Goal: Task Accomplishment & Management: Use online tool/utility

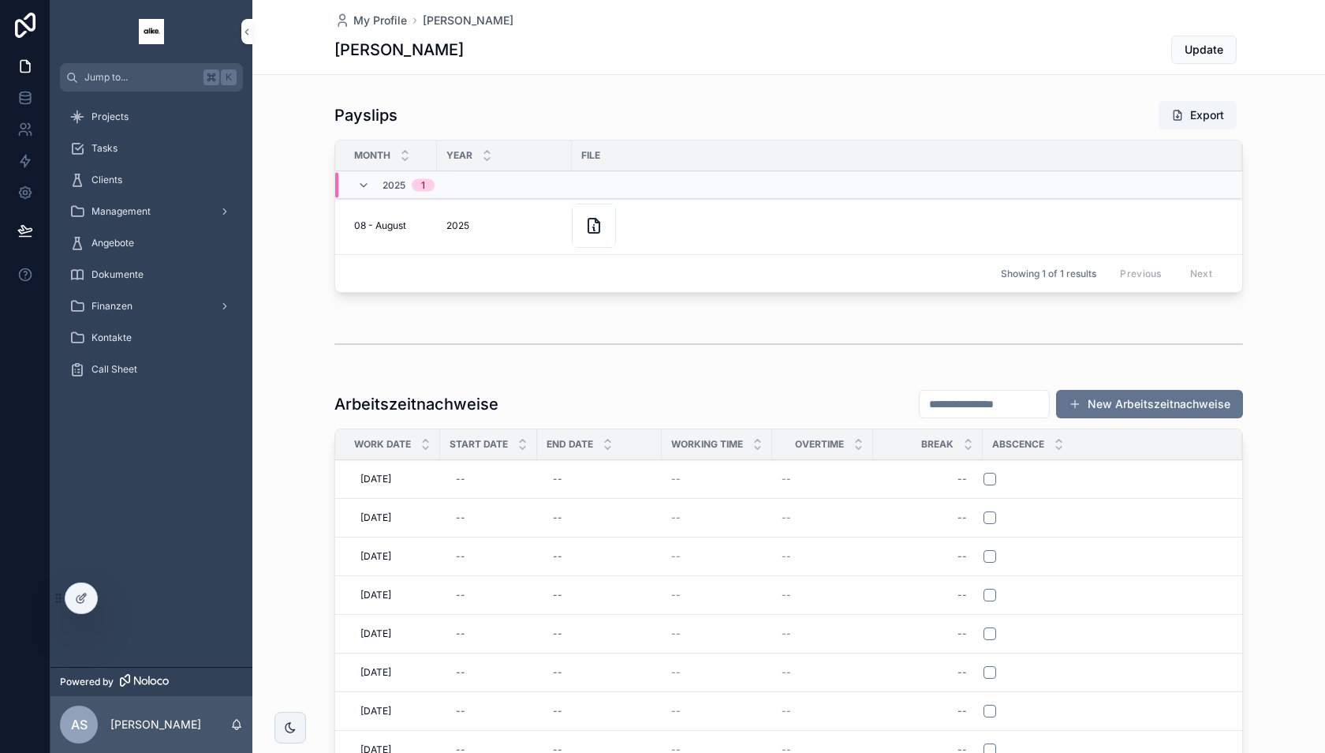
click at [209, 102] on div "Projects" at bounding box center [151, 117] width 202 height 32
click at [177, 115] on div "Projects" at bounding box center [151, 116] width 164 height 25
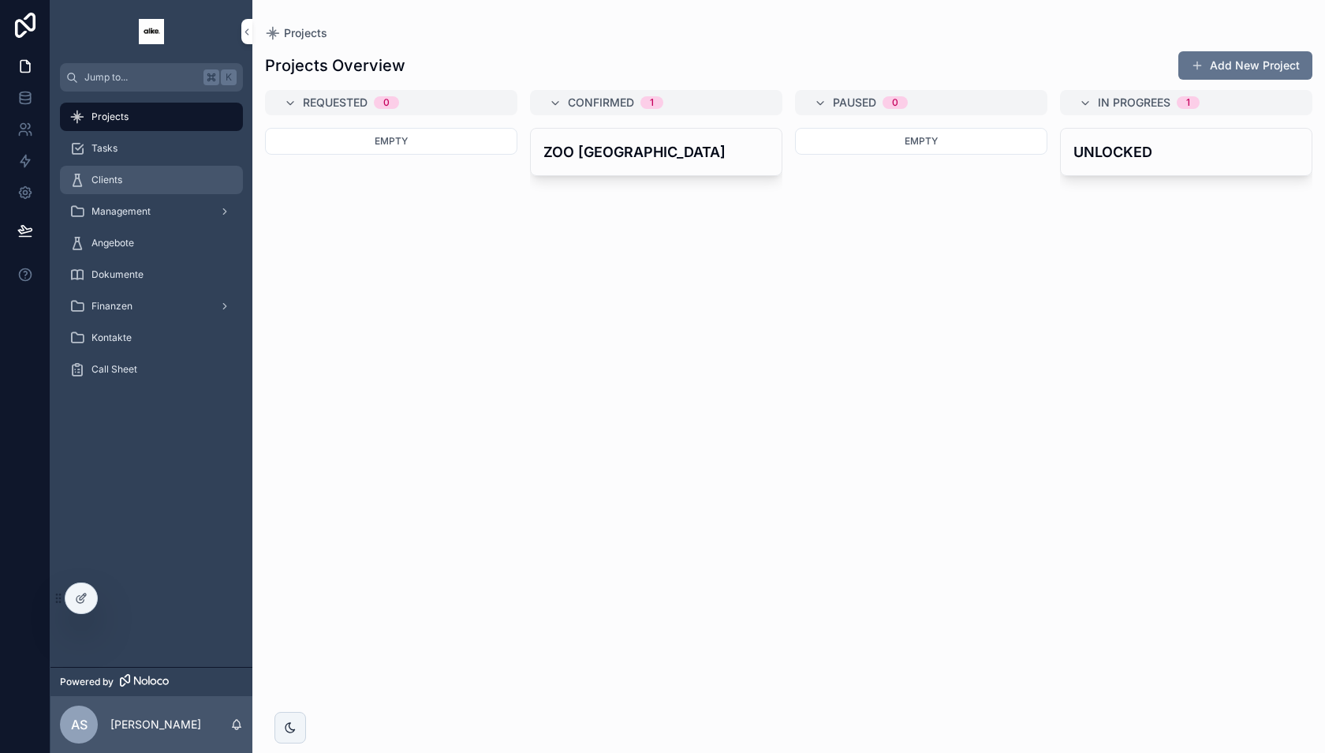
click at [151, 185] on div "Clients" at bounding box center [151, 179] width 164 height 25
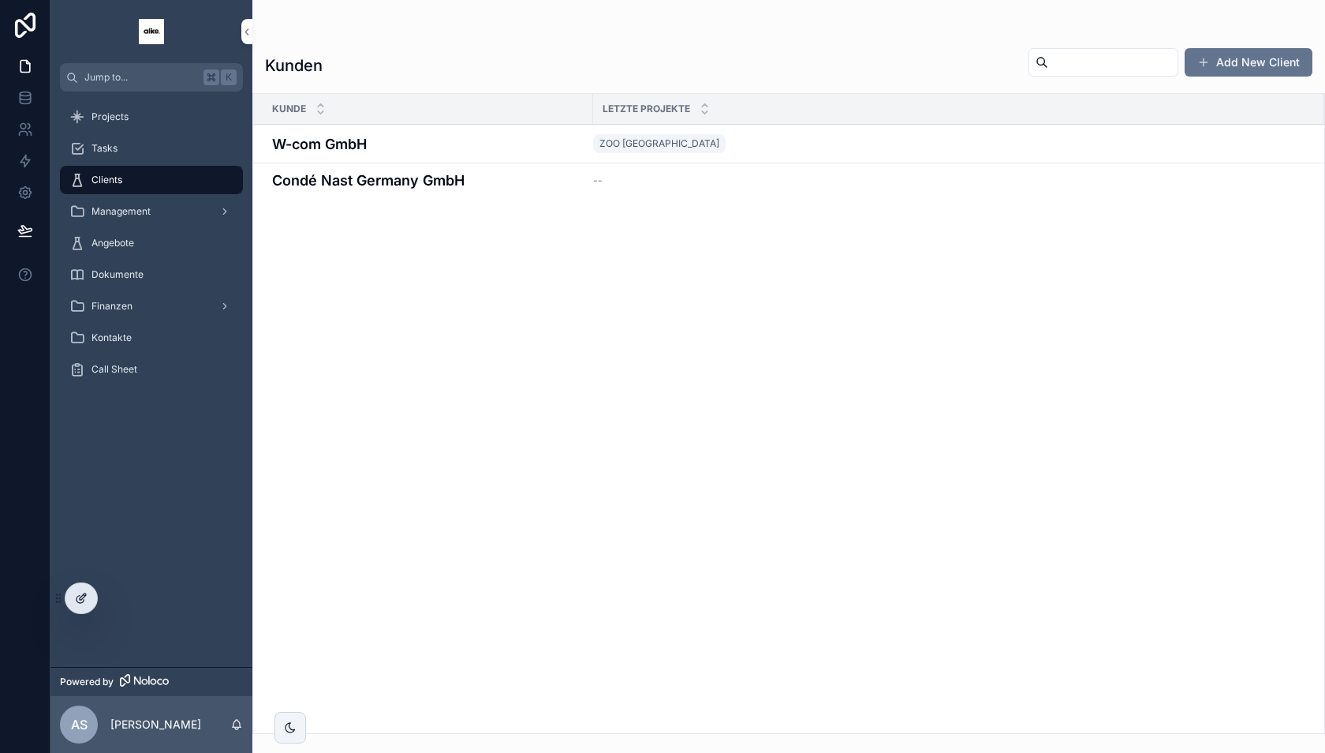
click at [81, 602] on icon at bounding box center [80, 599] width 7 height 7
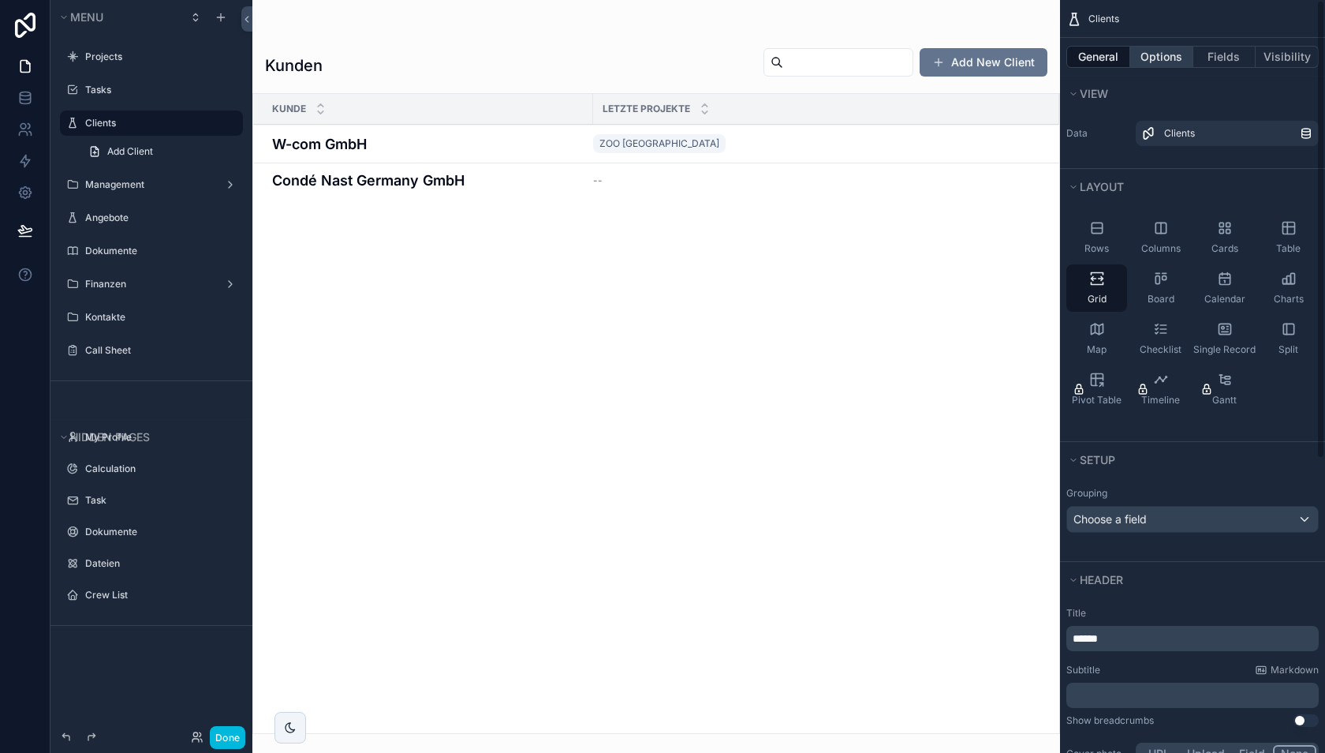
click at [1161, 61] on button "Options" at bounding box center [1162, 57] width 63 height 22
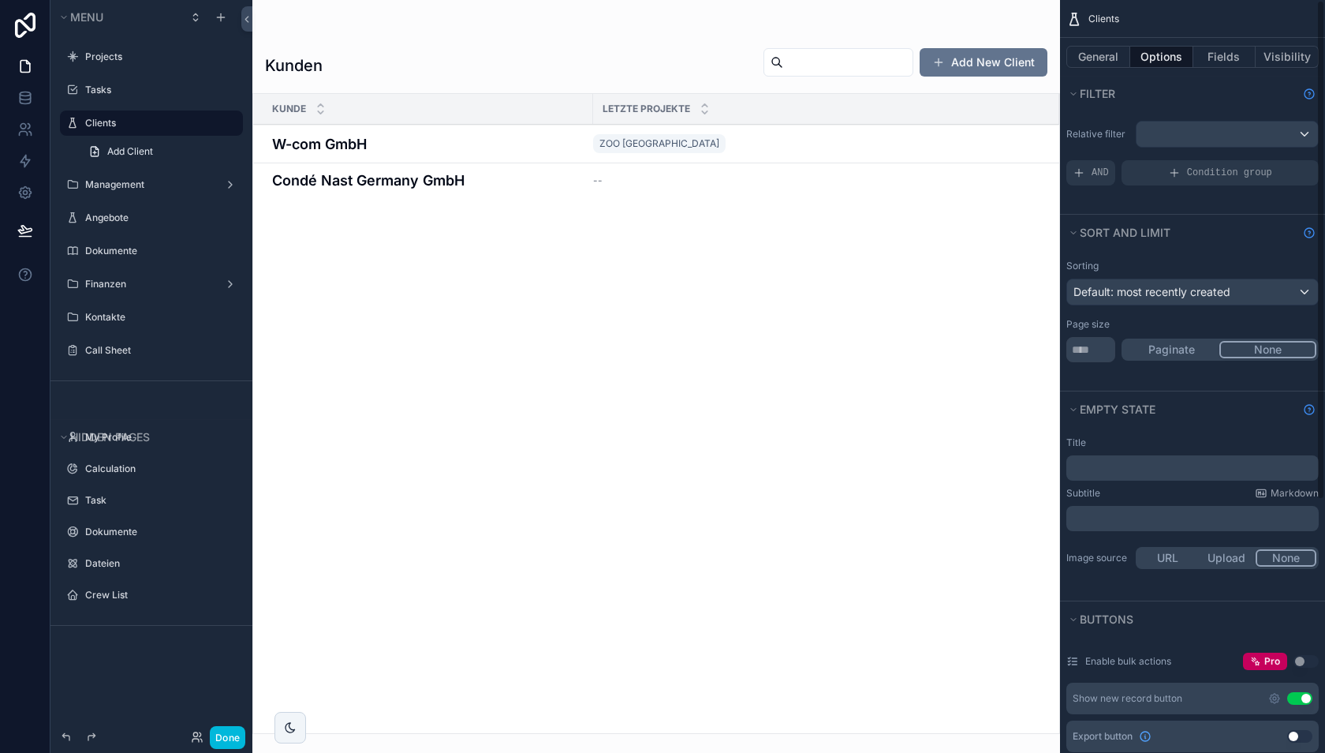
scroll to position [41, 0]
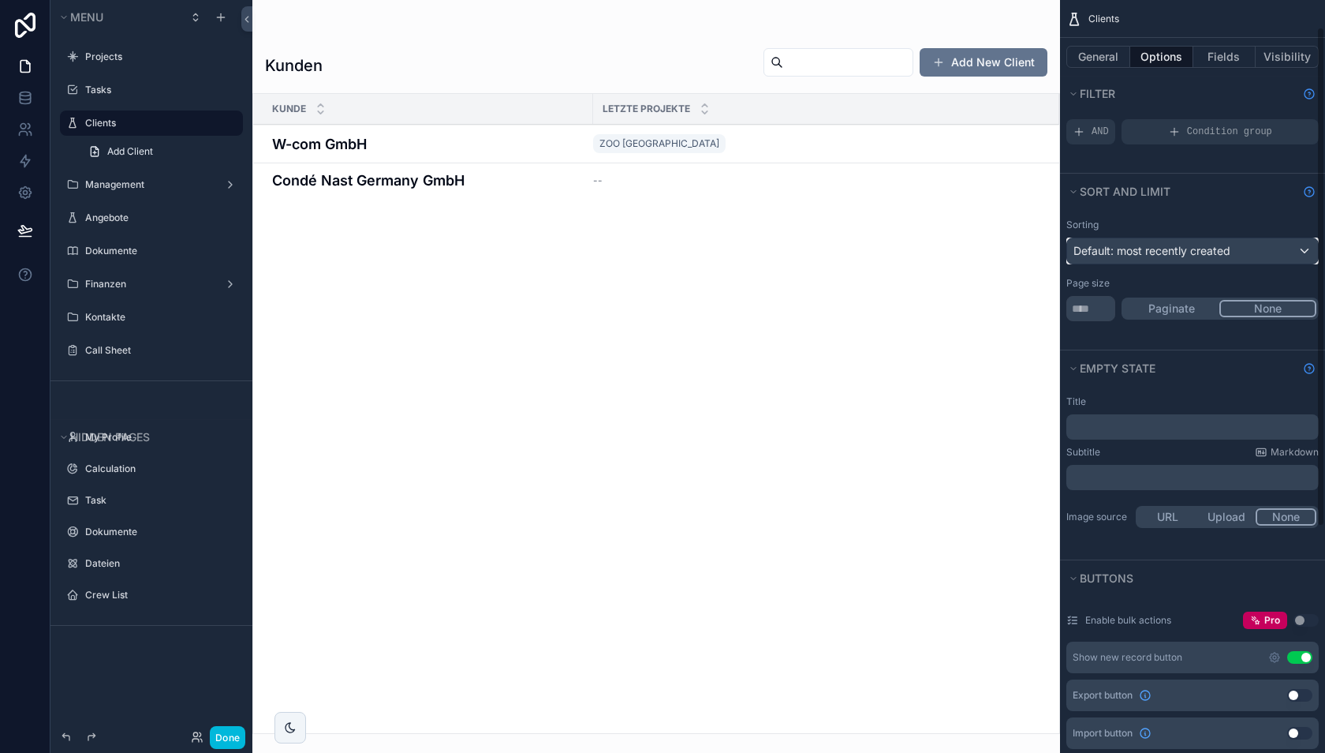
click at [1164, 245] on span "Default: most recently created" at bounding box center [1152, 250] width 157 height 13
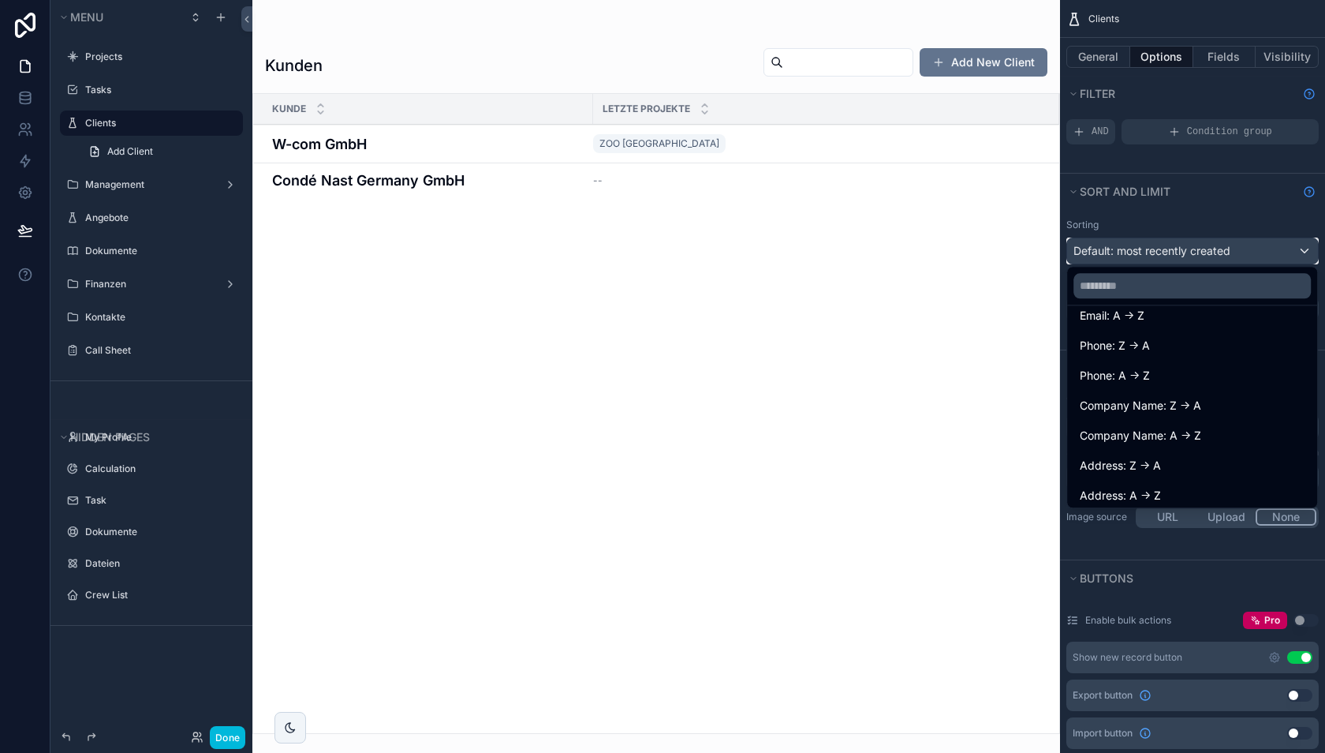
scroll to position [327, 0]
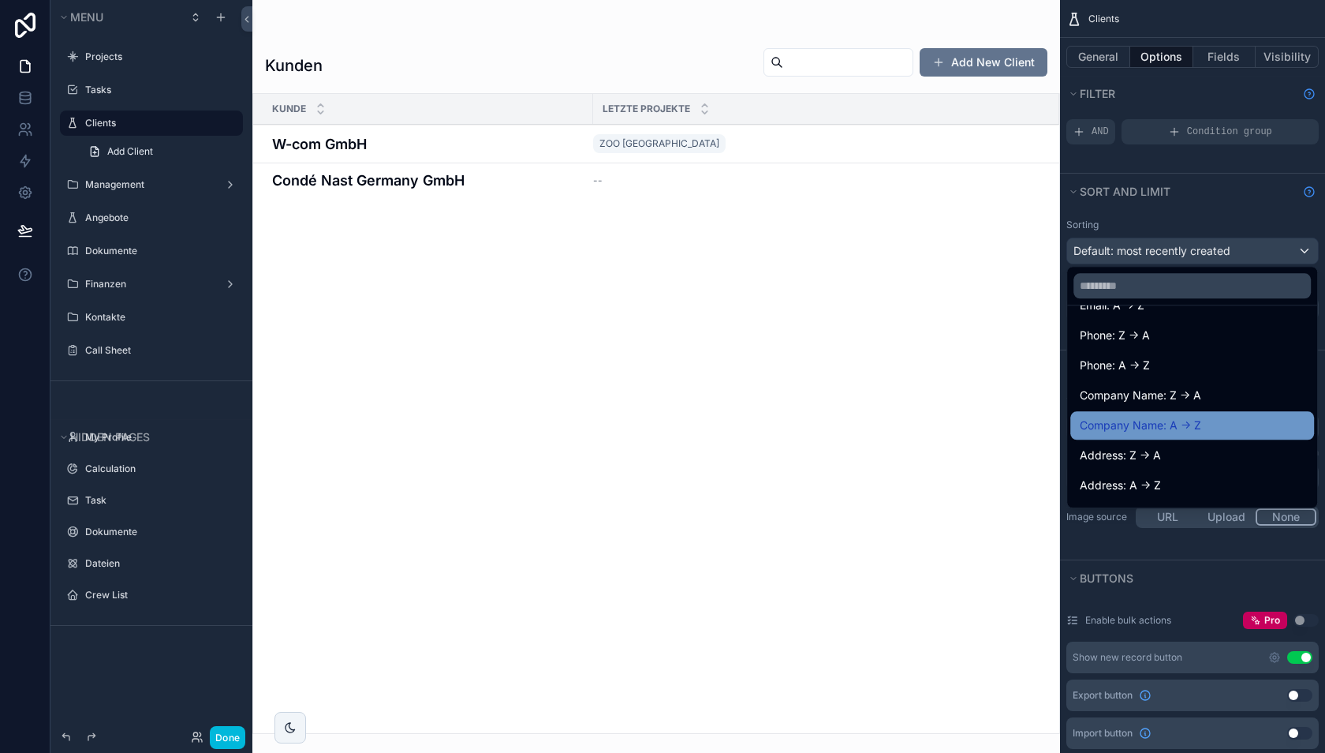
click at [1150, 413] on div "Company Name: A -> Z" at bounding box center [1193, 425] width 244 height 28
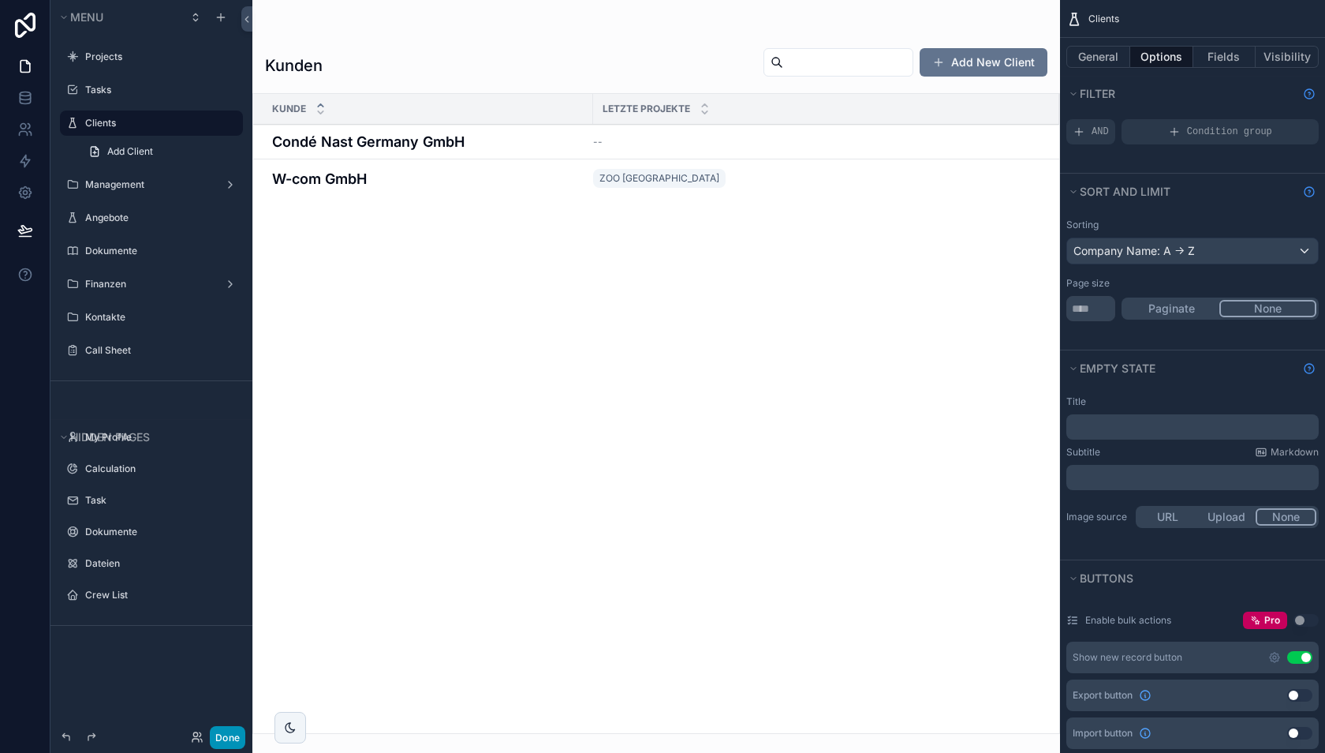
click at [225, 730] on button "Done" at bounding box center [228, 737] width 36 height 23
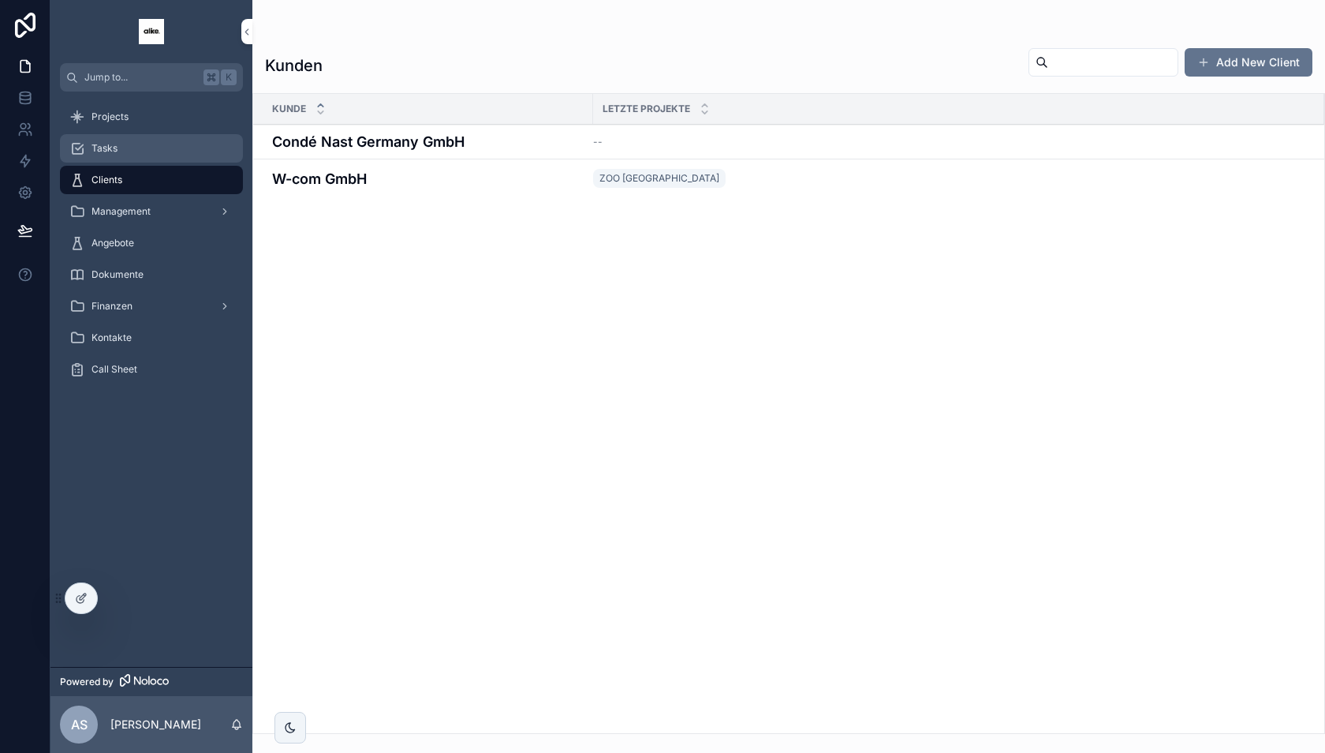
click at [173, 155] on div "Tasks" at bounding box center [151, 148] width 164 height 25
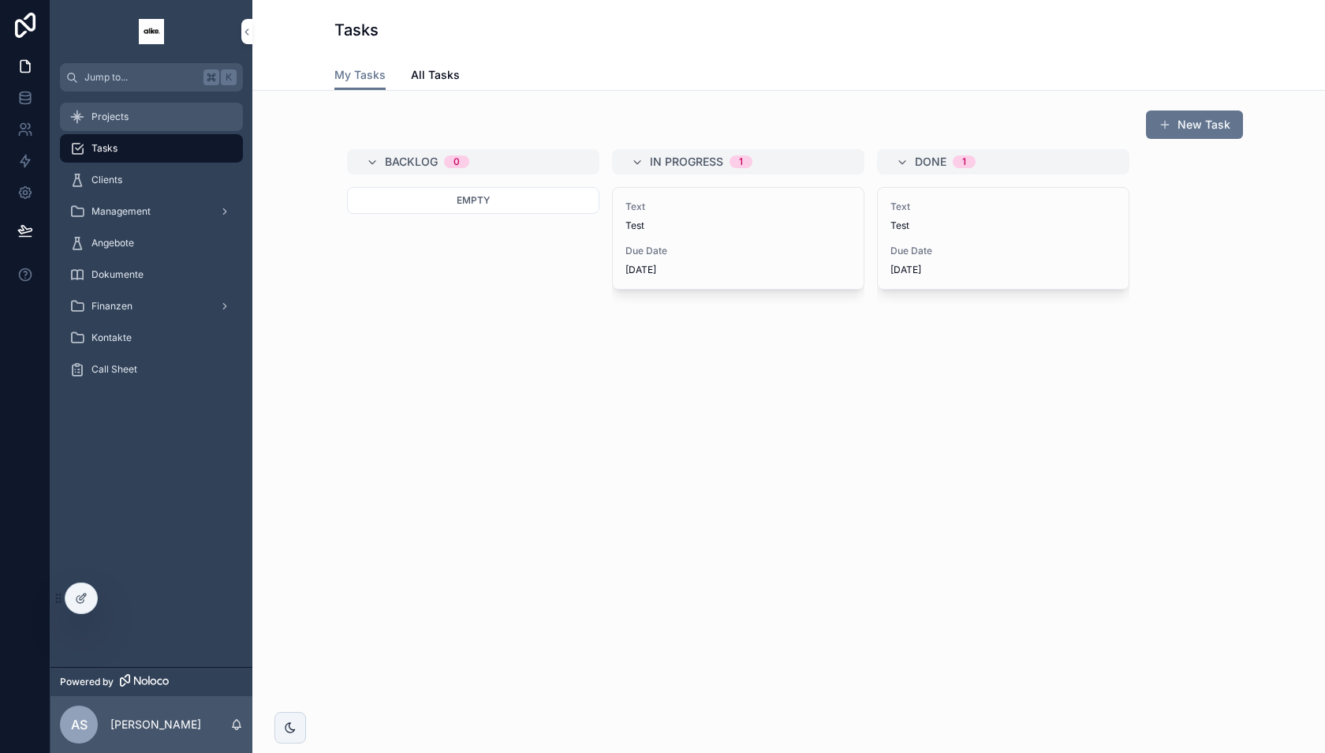
click at [173, 119] on div "Projects" at bounding box center [151, 116] width 164 height 25
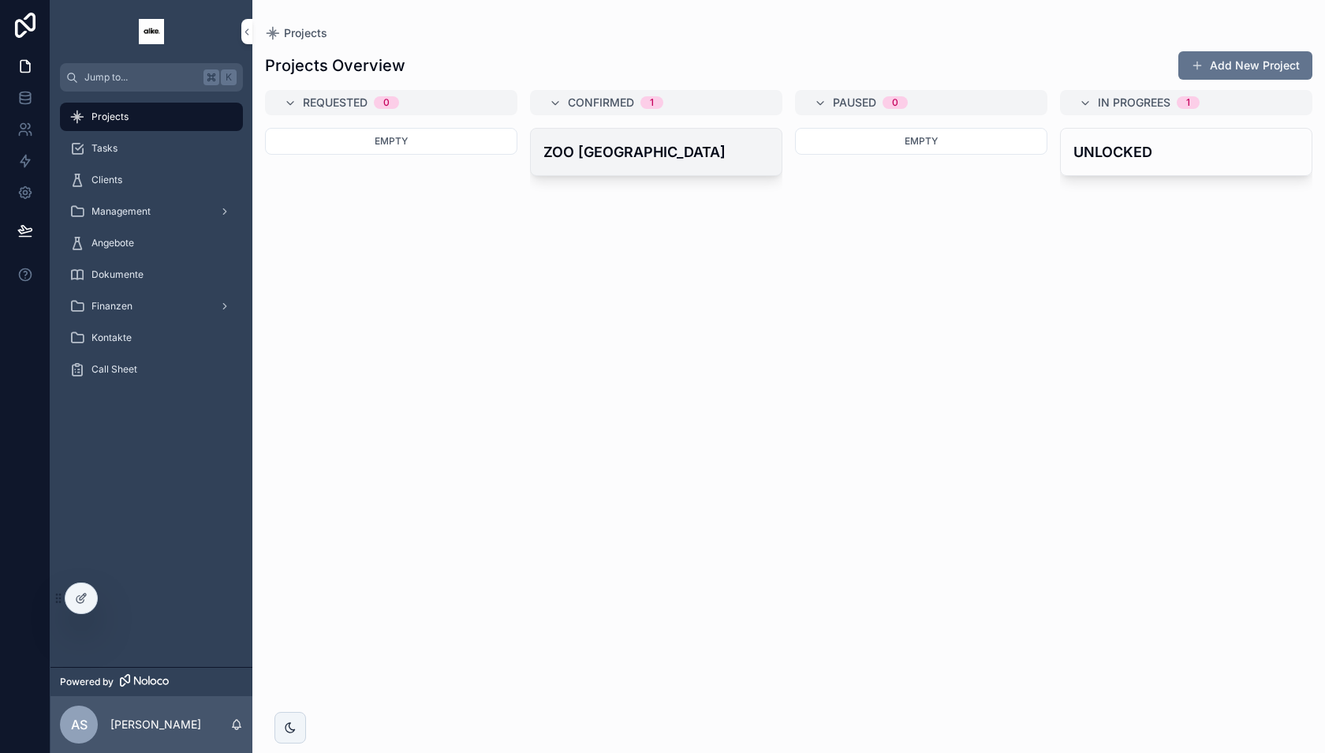
click at [629, 149] on h4 "ZOO [GEOGRAPHIC_DATA]" at bounding box center [657, 151] width 226 height 21
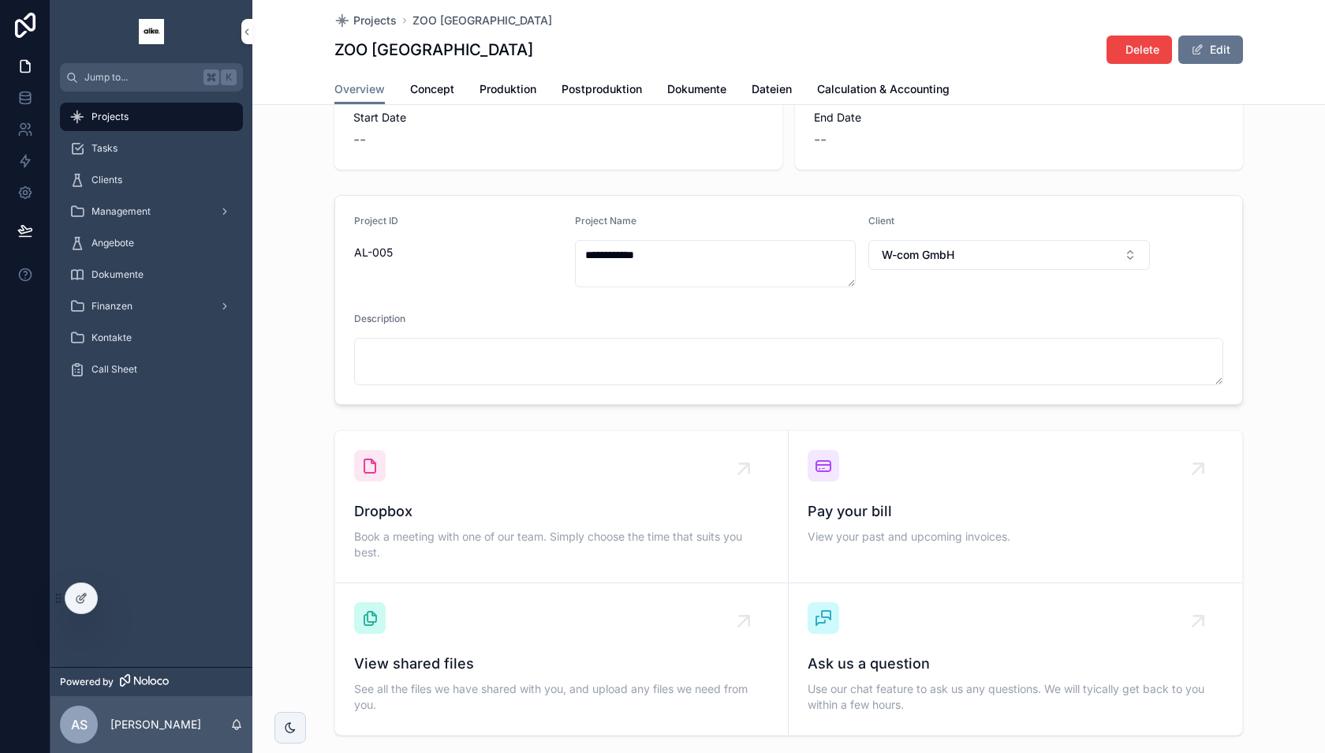
scroll to position [92, 0]
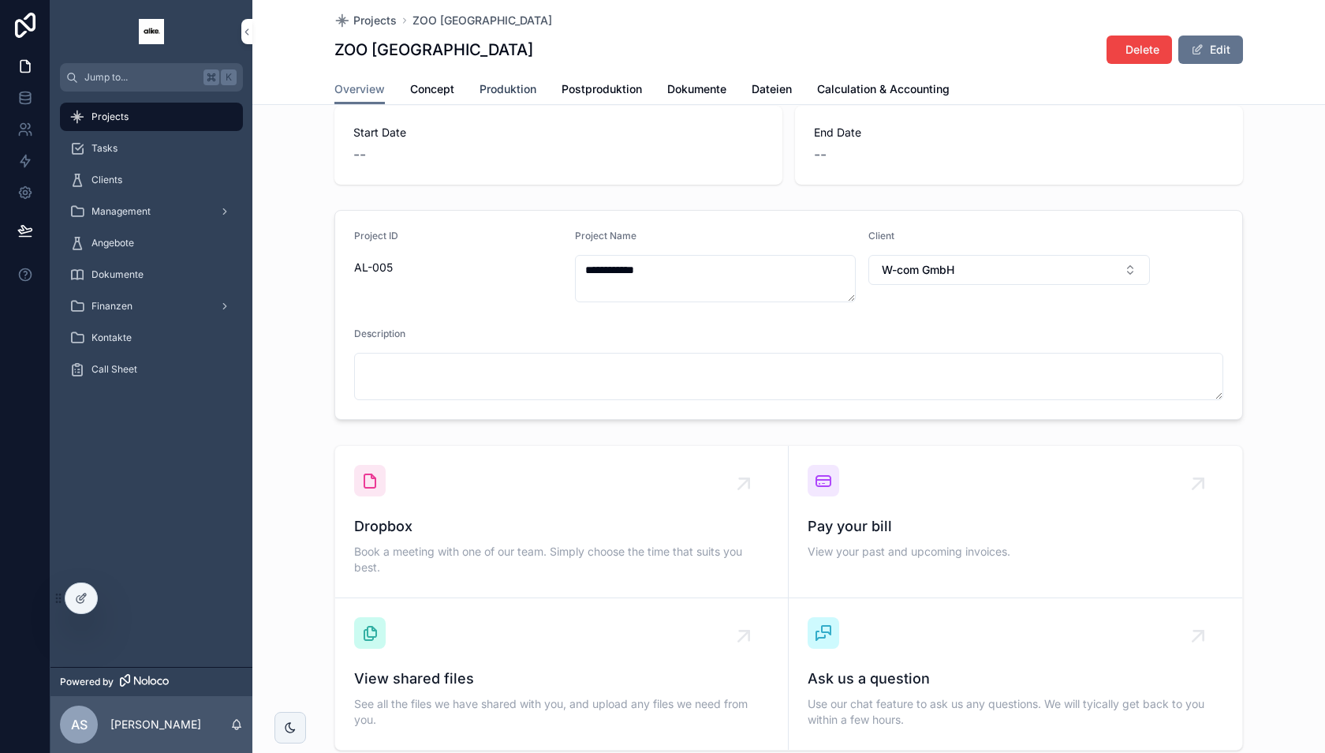
click at [505, 90] on span "Produktion" at bounding box center [508, 89] width 57 height 16
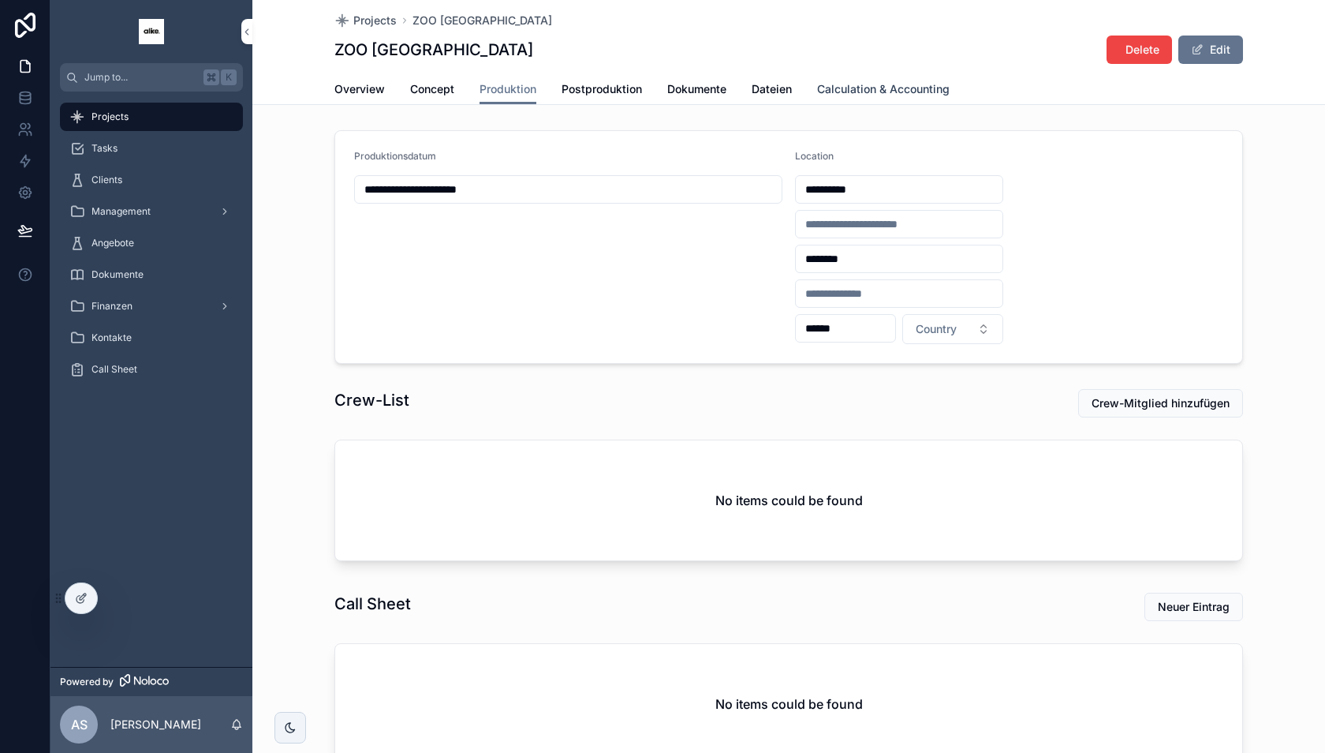
click at [855, 89] on span "Calculation & Accounting" at bounding box center [883, 89] width 133 height 16
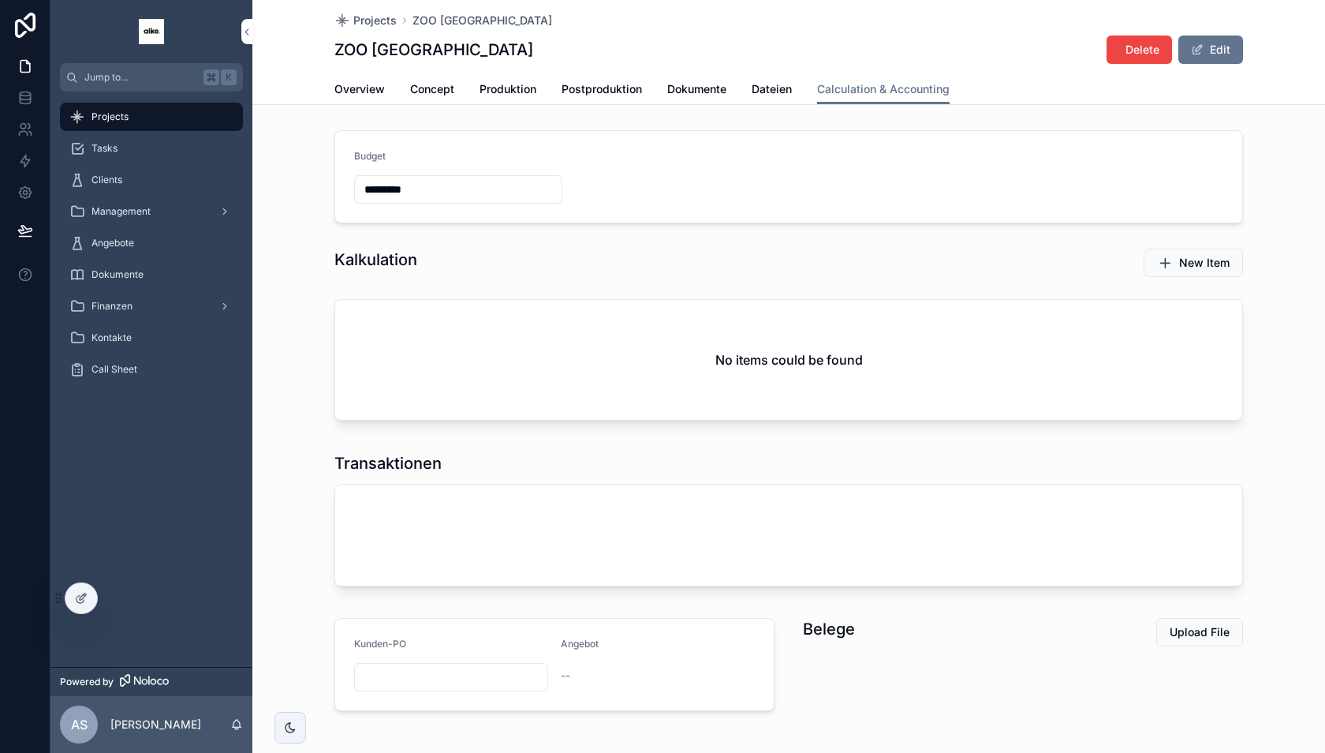
scroll to position [62, 0]
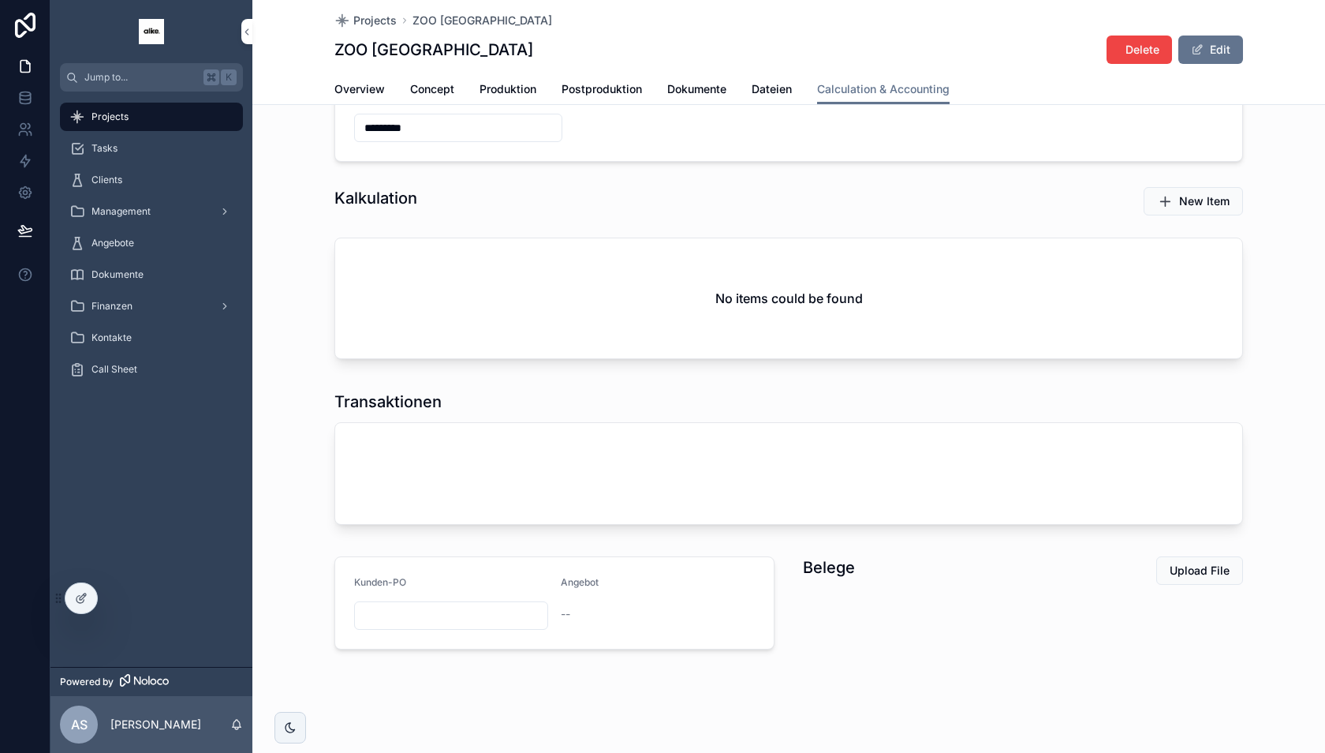
click at [442, 616] on input "scrollable content" at bounding box center [451, 615] width 193 height 22
click at [584, 581] on span "Angebot" at bounding box center [580, 582] width 38 height 12
drag, startPoint x: 563, startPoint y: 612, endPoint x: 598, endPoint y: 617, distance: 35.8
click at [598, 617] on div "--" at bounding box center [658, 614] width 194 height 16
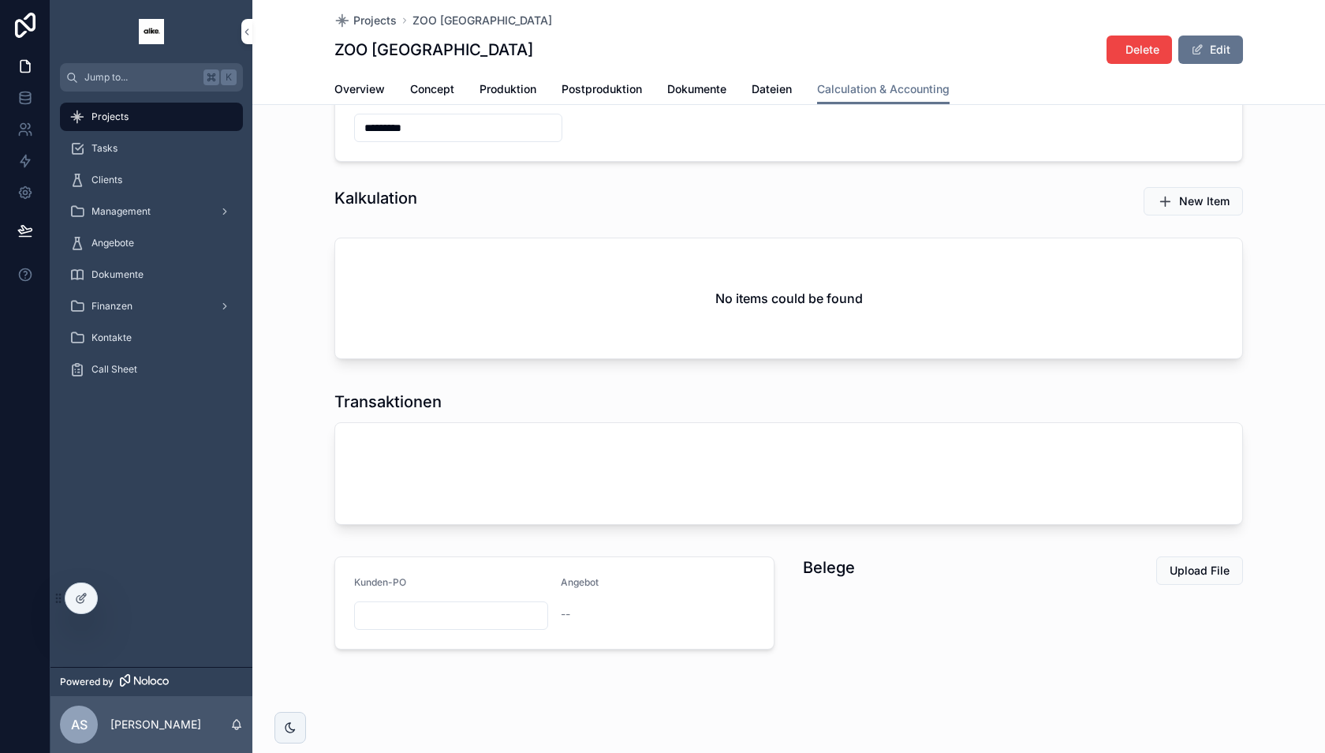
scroll to position [0, 0]
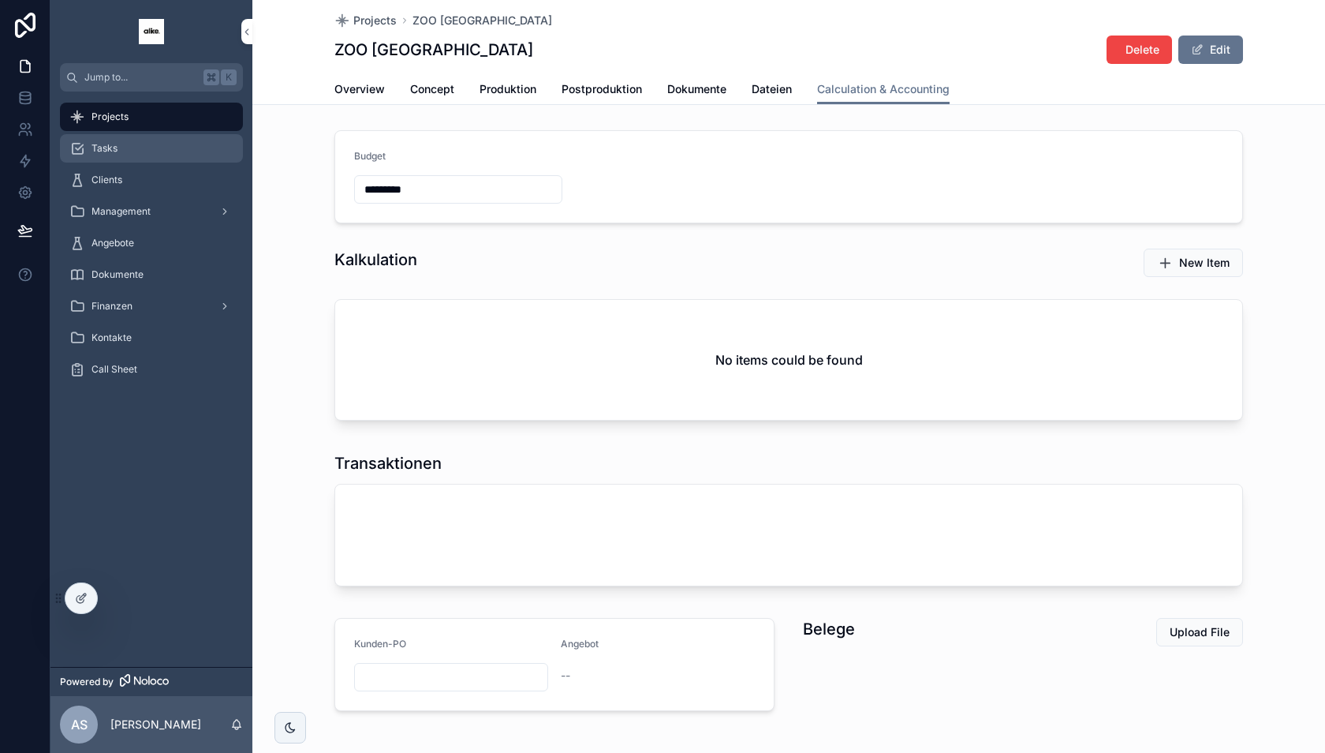
click at [118, 156] on div "Tasks" at bounding box center [151, 148] width 164 height 25
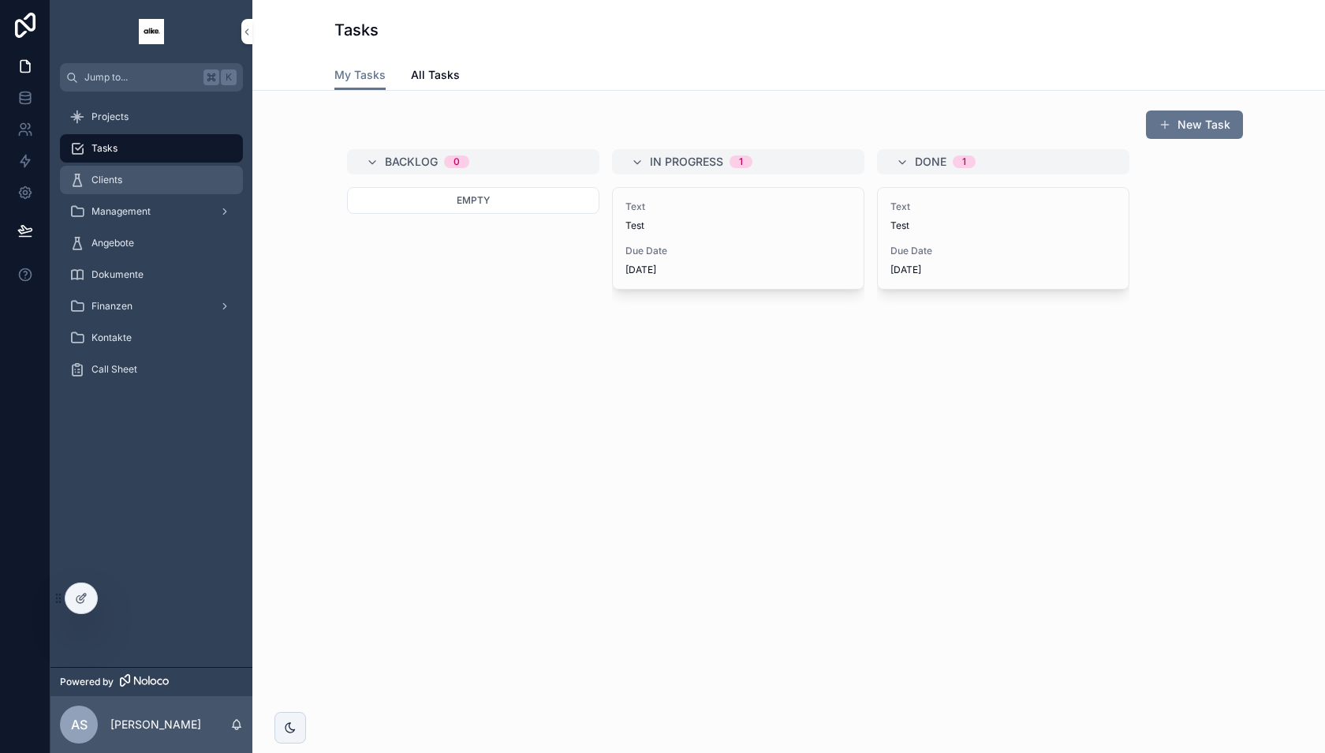
click at [118, 176] on span "Clients" at bounding box center [107, 180] width 31 height 13
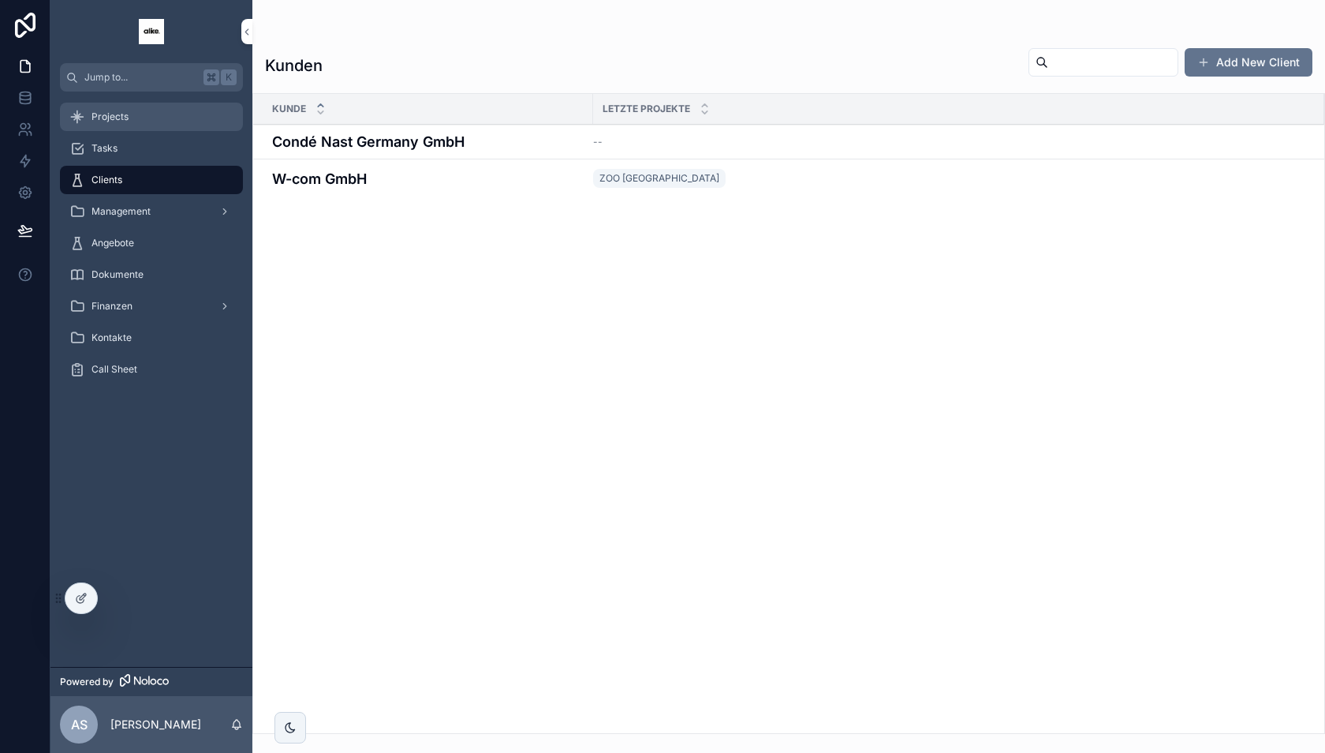
click at [142, 129] on div "Projects" at bounding box center [151, 116] width 164 height 25
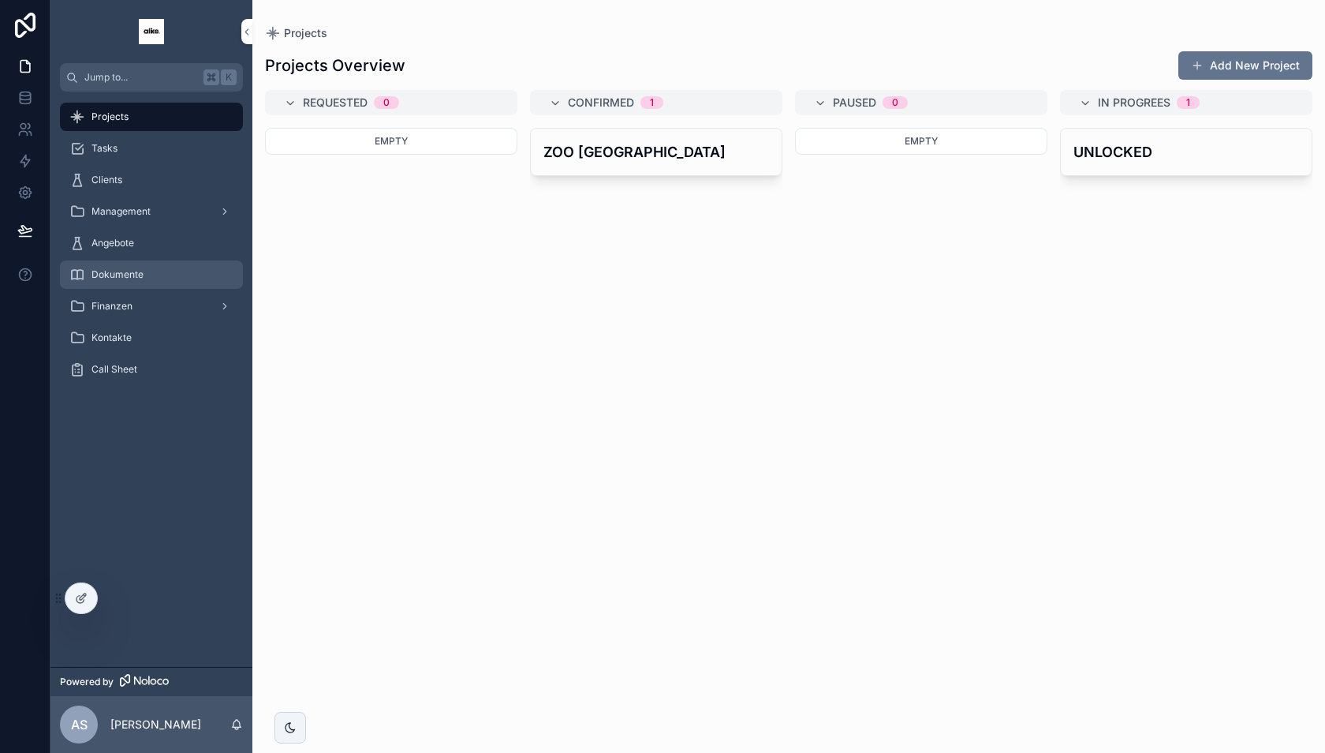
click at [140, 276] on span "Dokumente" at bounding box center [118, 274] width 52 height 13
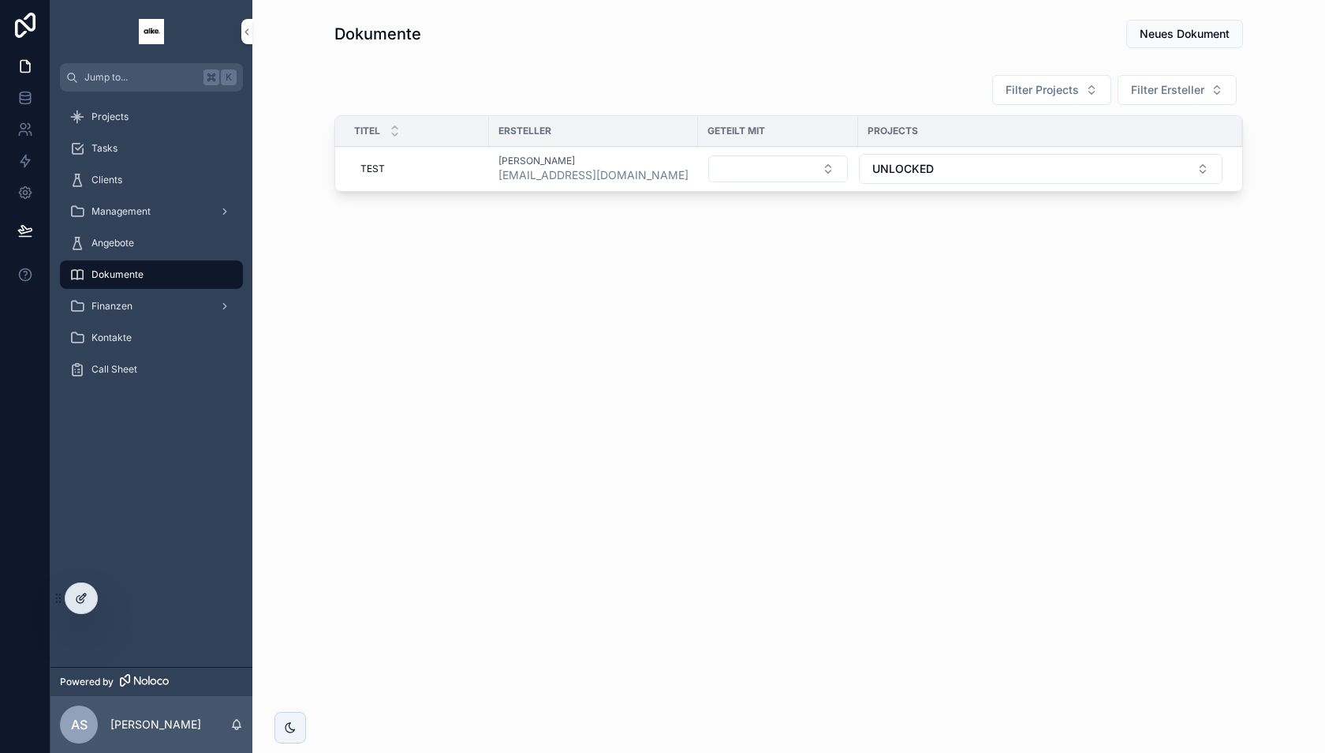
click at [76, 592] on icon at bounding box center [81, 598] width 13 height 13
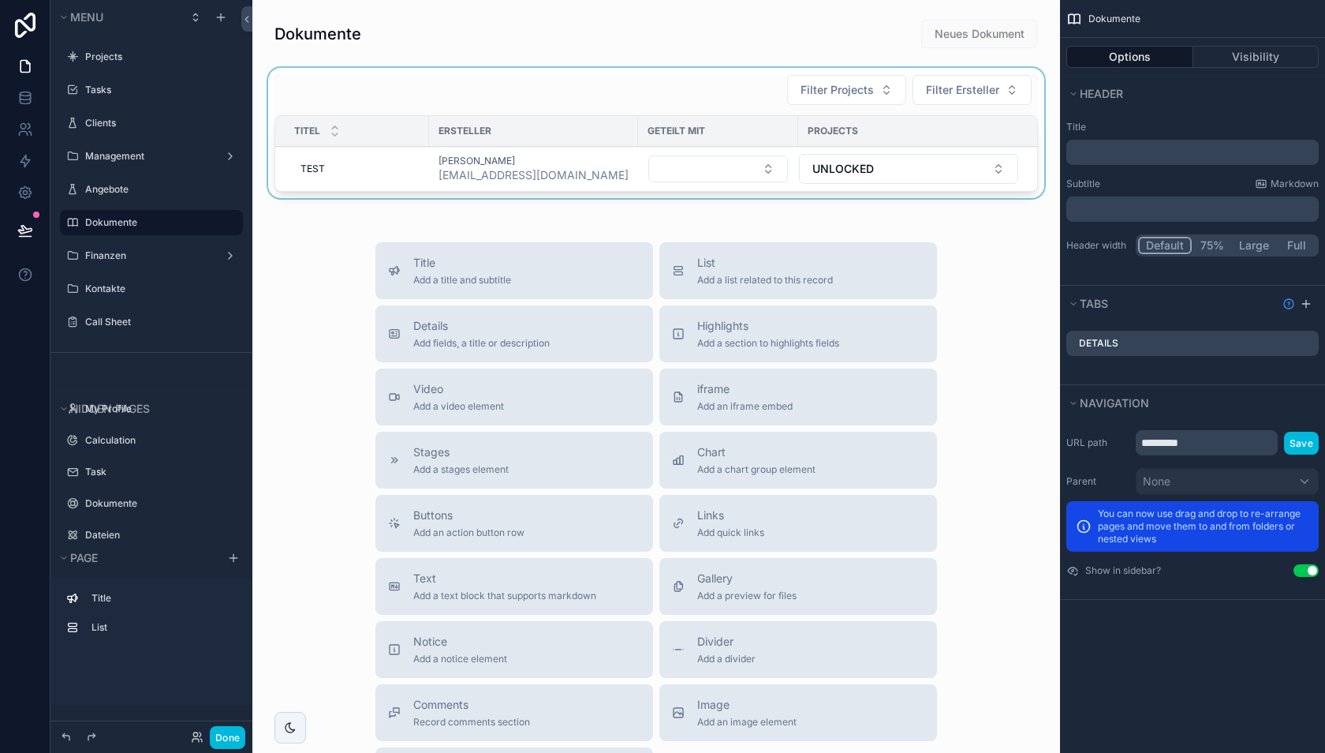
click at [598, 170] on div "scrollable content" at bounding box center [656, 136] width 783 height 136
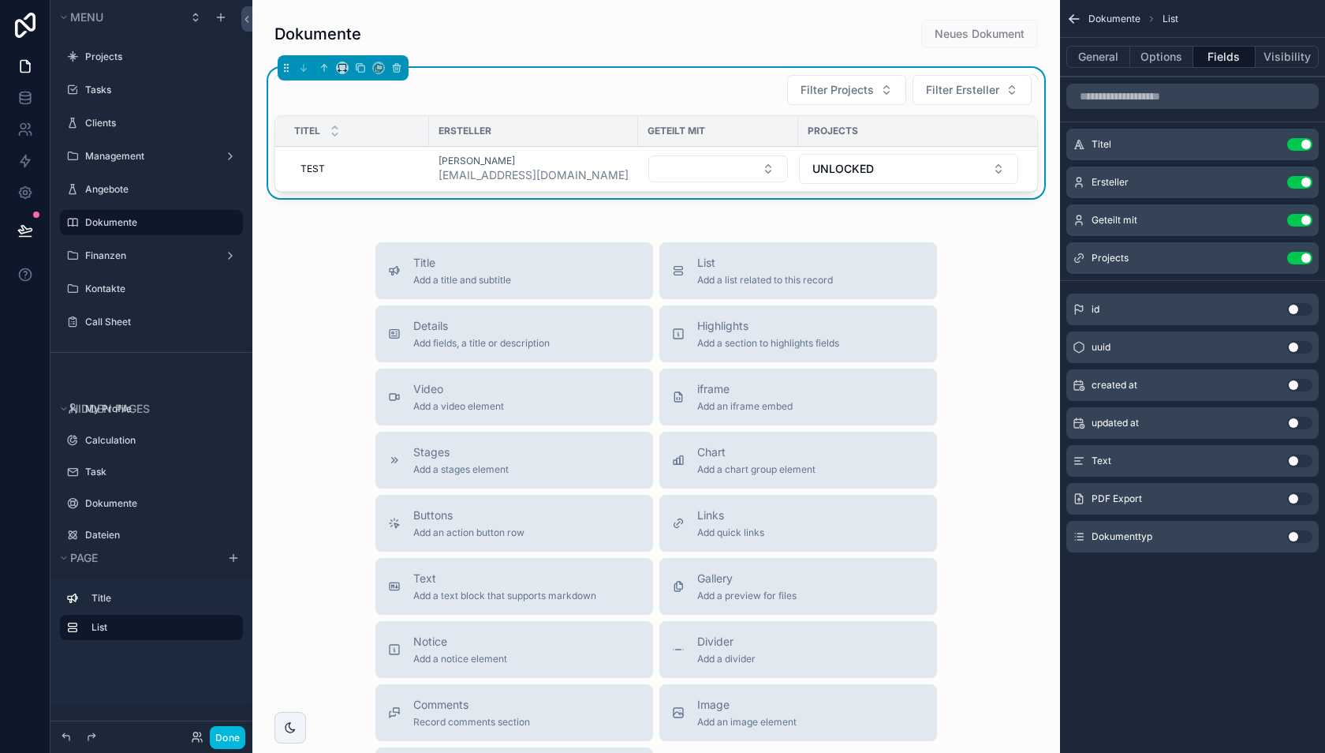
click at [599, 170] on div "[PERSON_NAME] [EMAIL_ADDRESS][DOMAIN_NAME]" at bounding box center [534, 169] width 190 height 28
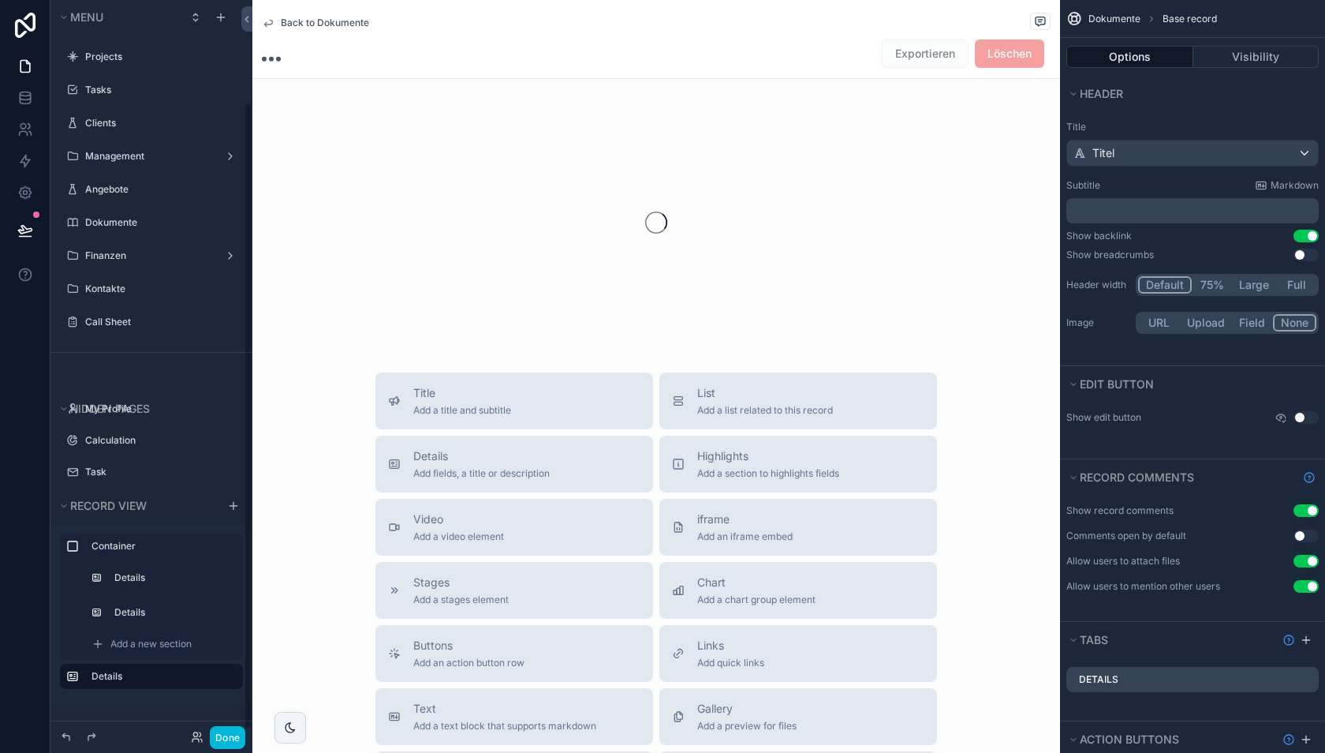
scroll to position [119, 0]
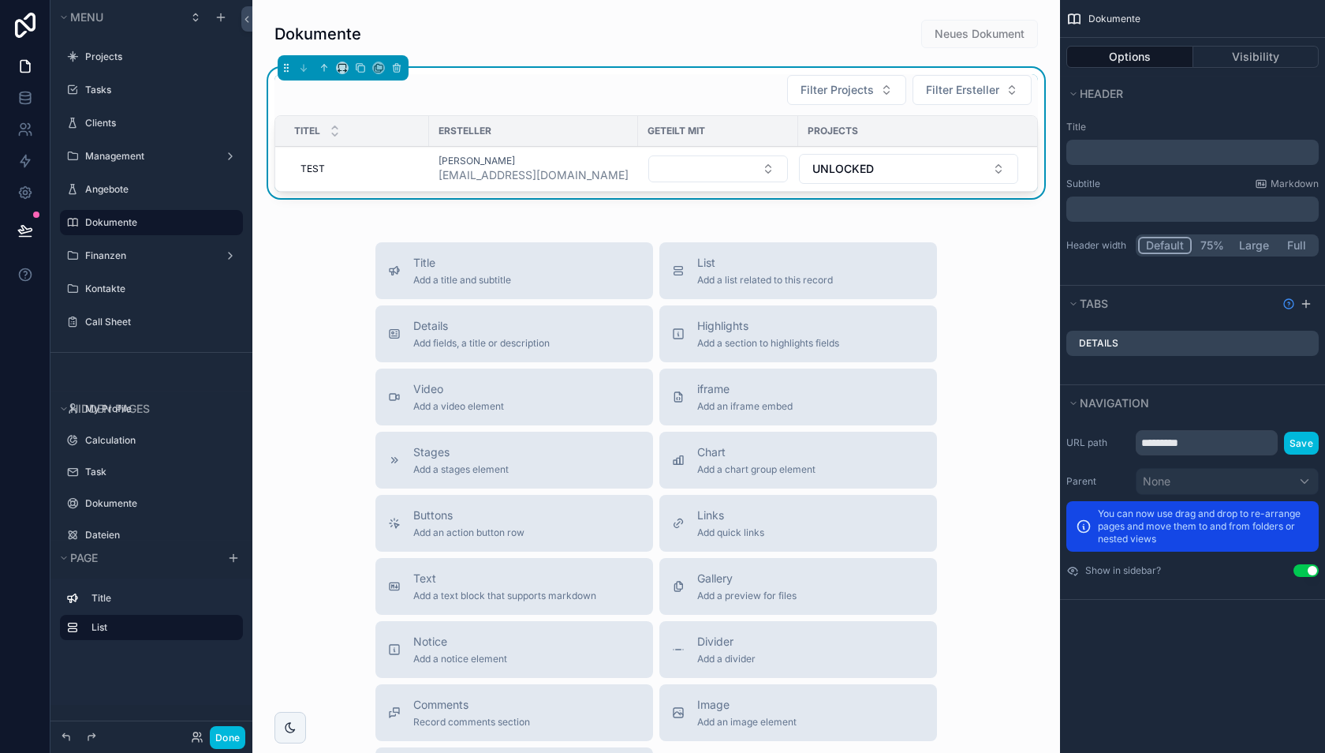
click at [402, 120] on div "Titel" at bounding box center [352, 131] width 154 height 30
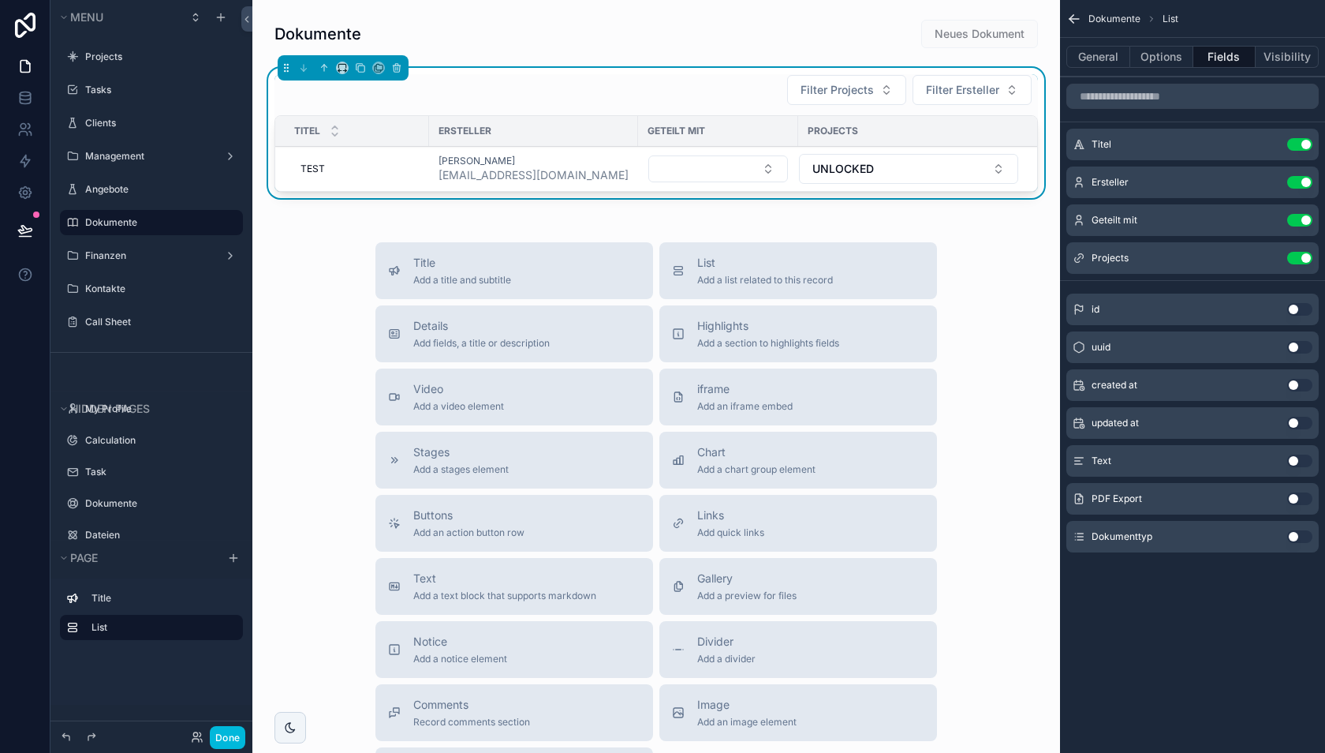
click at [0, 0] on icon "scrollable content" at bounding box center [0, 0] width 0 height 0
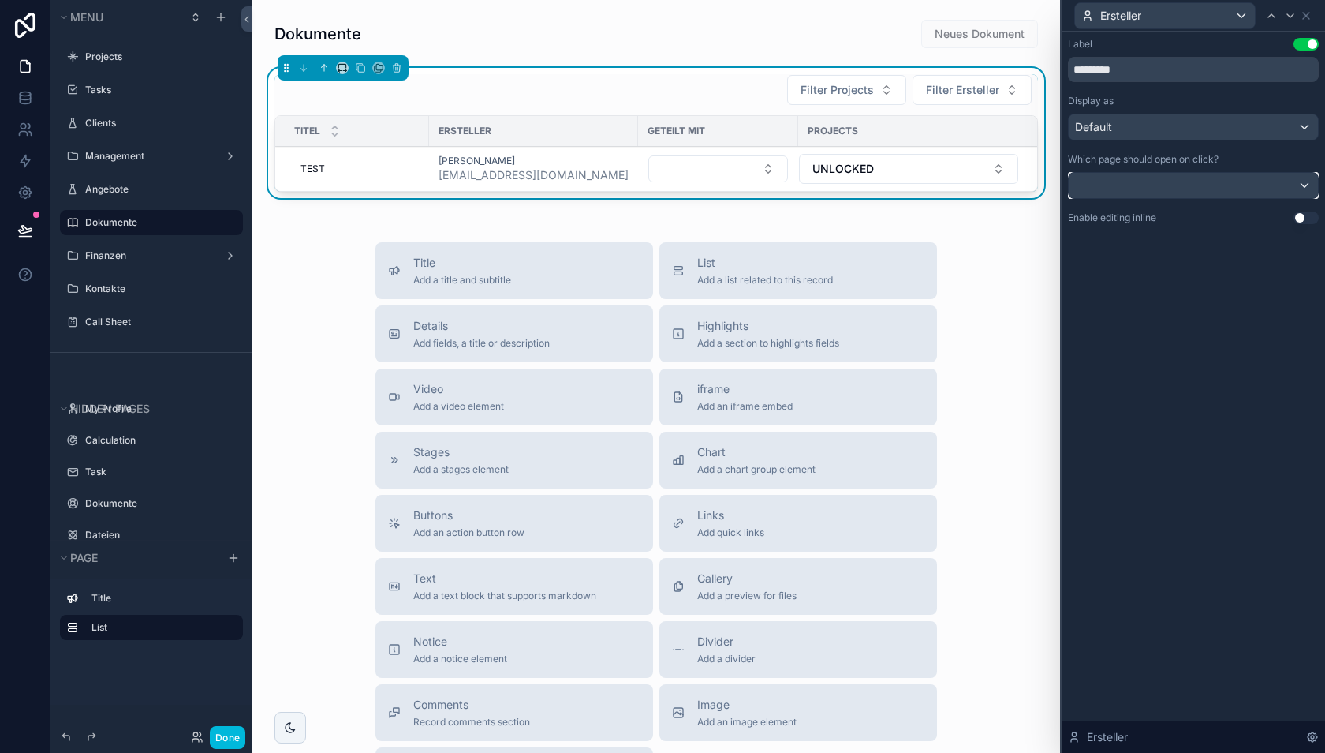
click at [1218, 188] on div at bounding box center [1193, 185] width 249 height 25
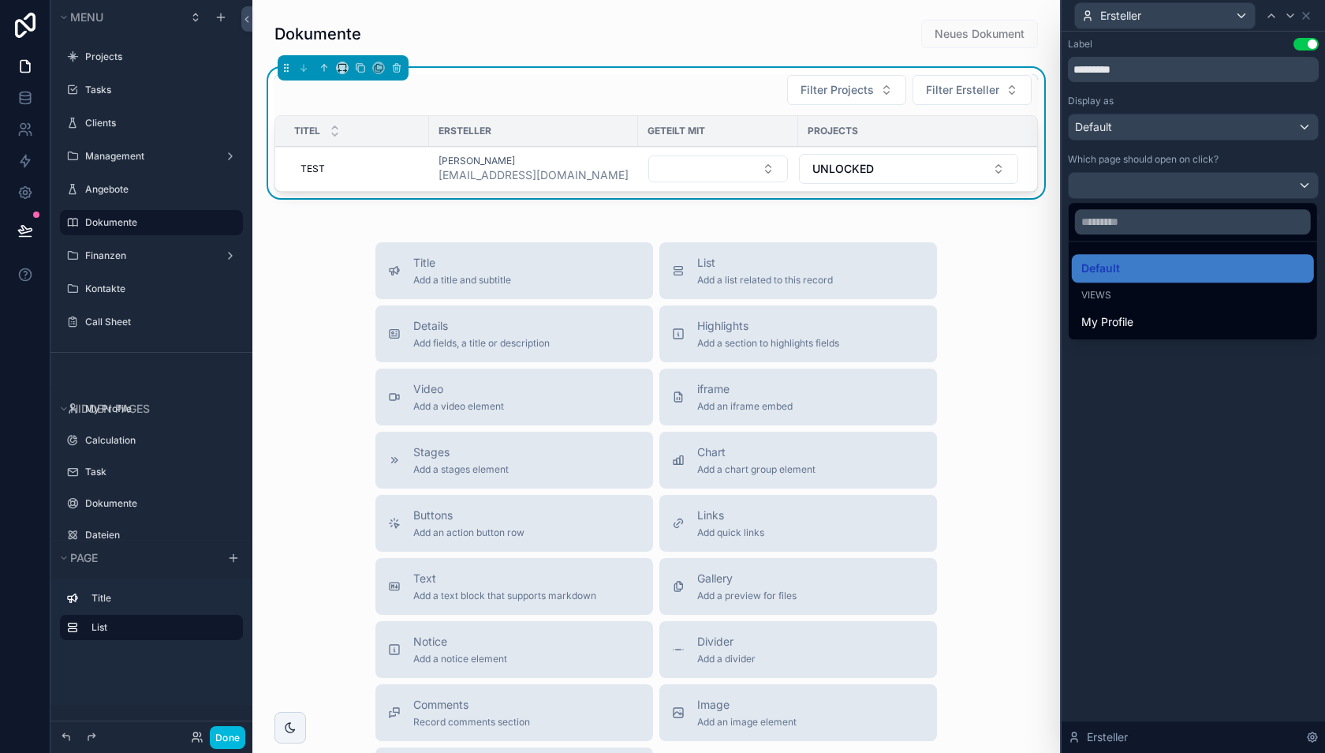
click at [1218, 188] on div at bounding box center [1194, 376] width 264 height 753
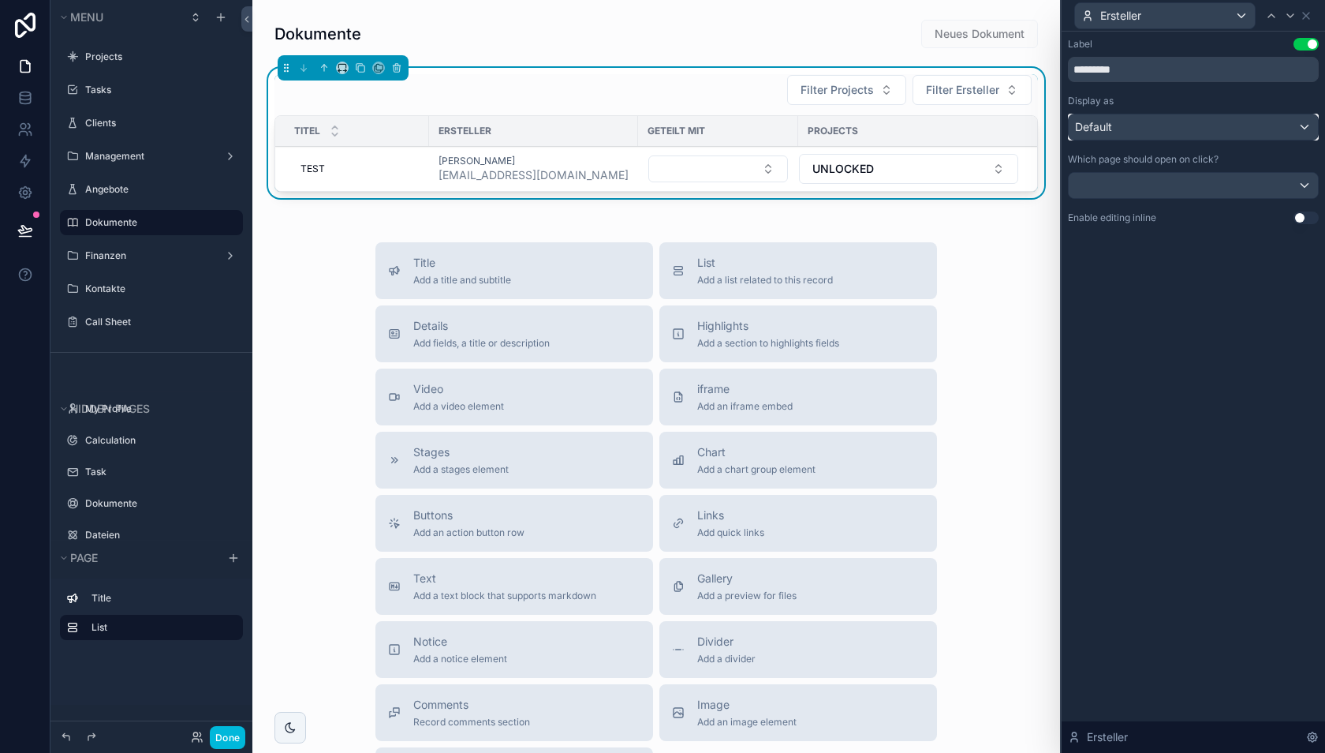
click at [1211, 133] on div "Default" at bounding box center [1193, 126] width 249 height 25
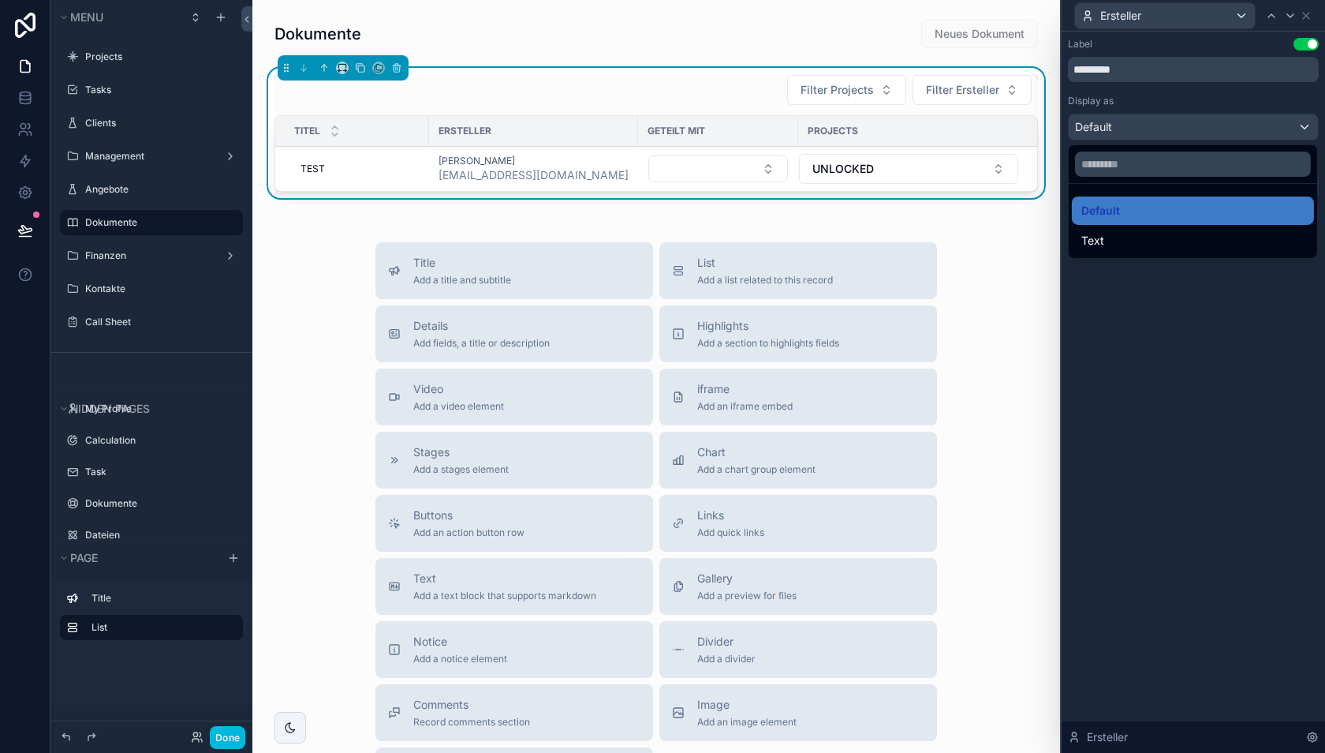
click at [1183, 299] on div at bounding box center [1194, 376] width 264 height 753
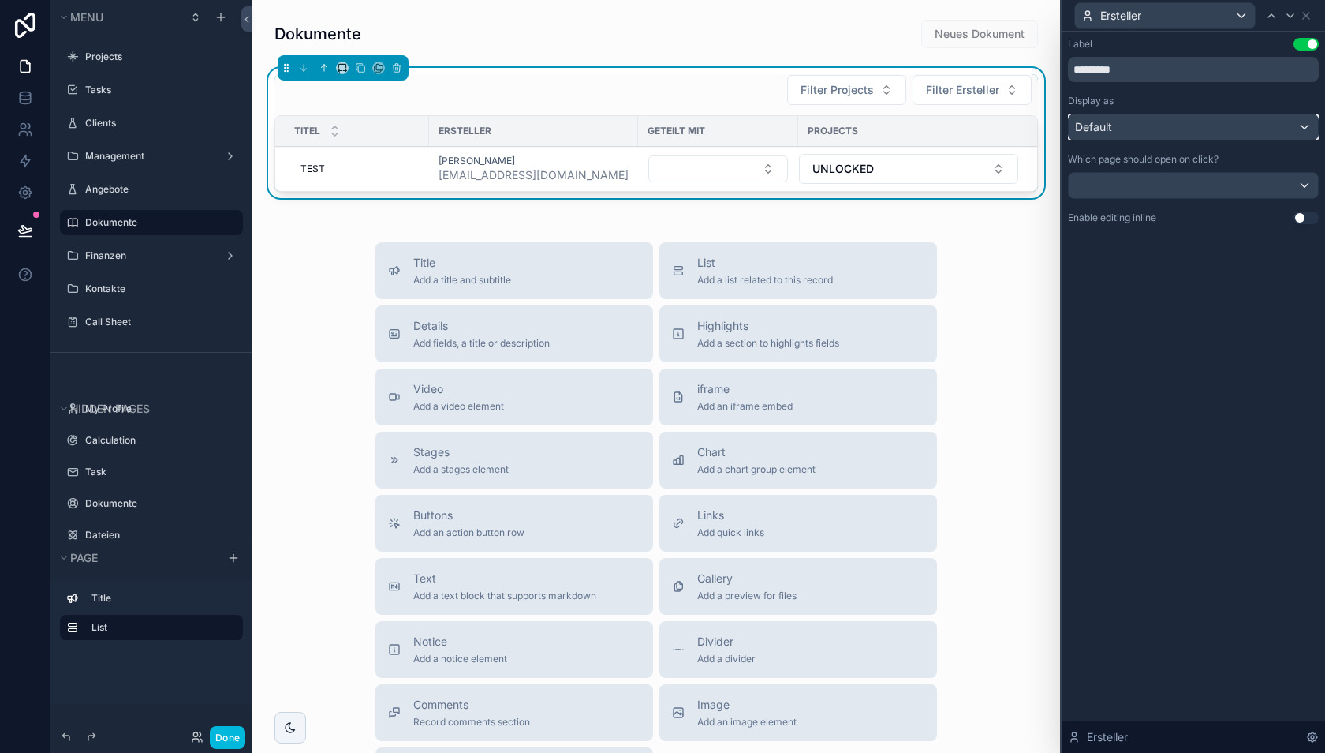
click at [1243, 131] on div "Default" at bounding box center [1193, 126] width 249 height 25
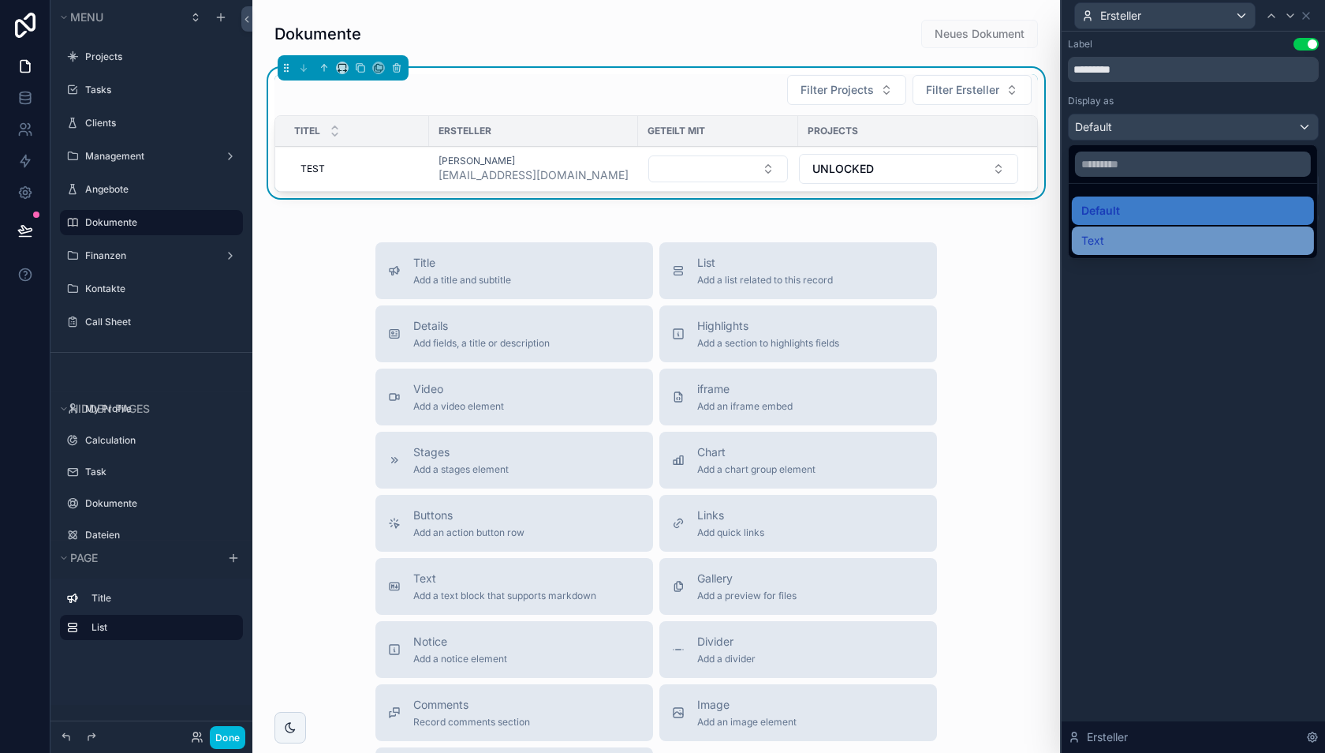
click at [1176, 241] on div "Text" at bounding box center [1193, 240] width 223 height 19
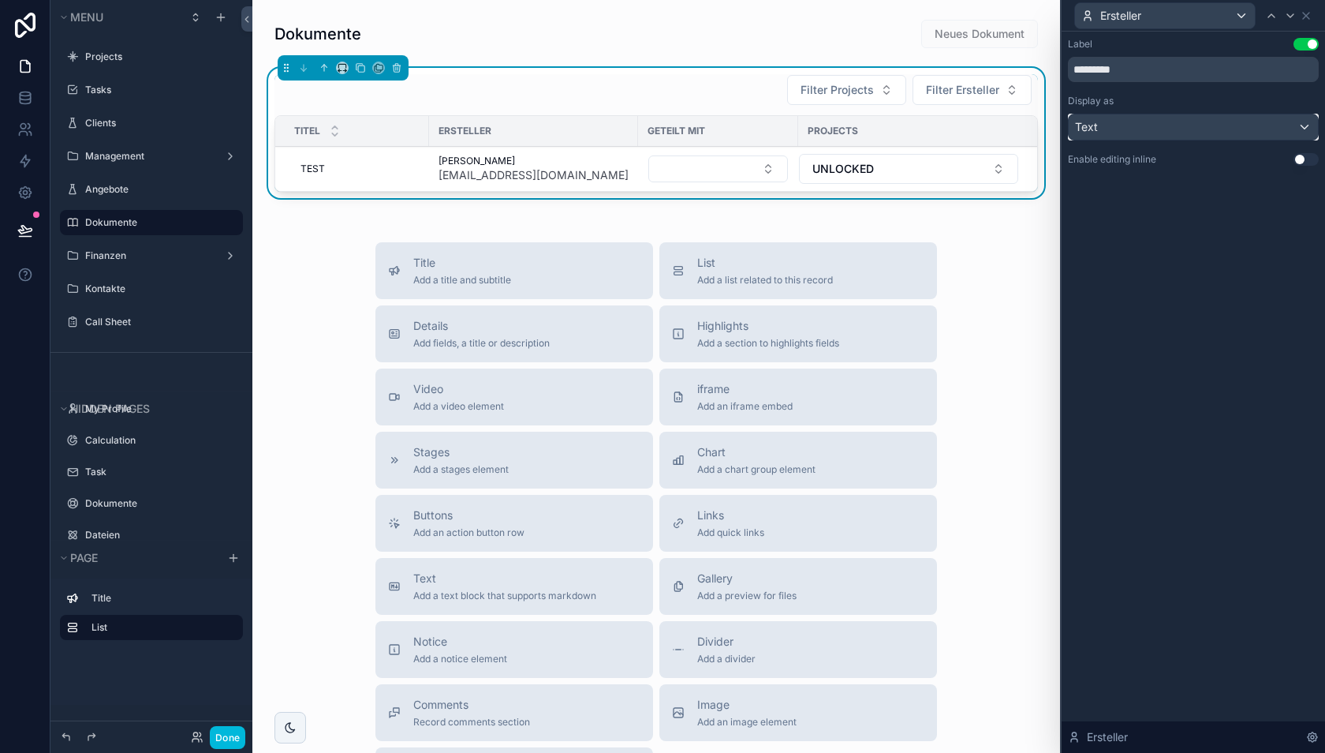
click at [1191, 130] on div "Text" at bounding box center [1193, 126] width 249 height 25
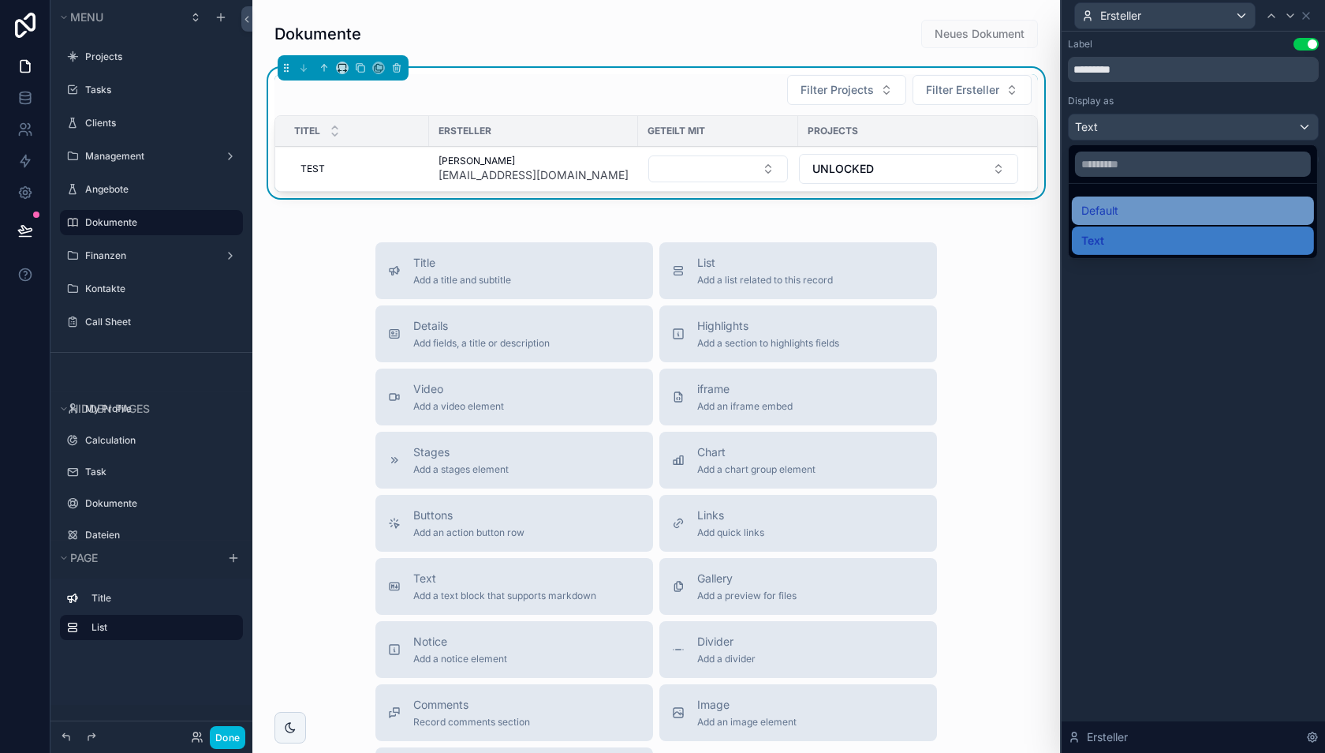
click at [1174, 210] on div "Default" at bounding box center [1193, 210] width 223 height 19
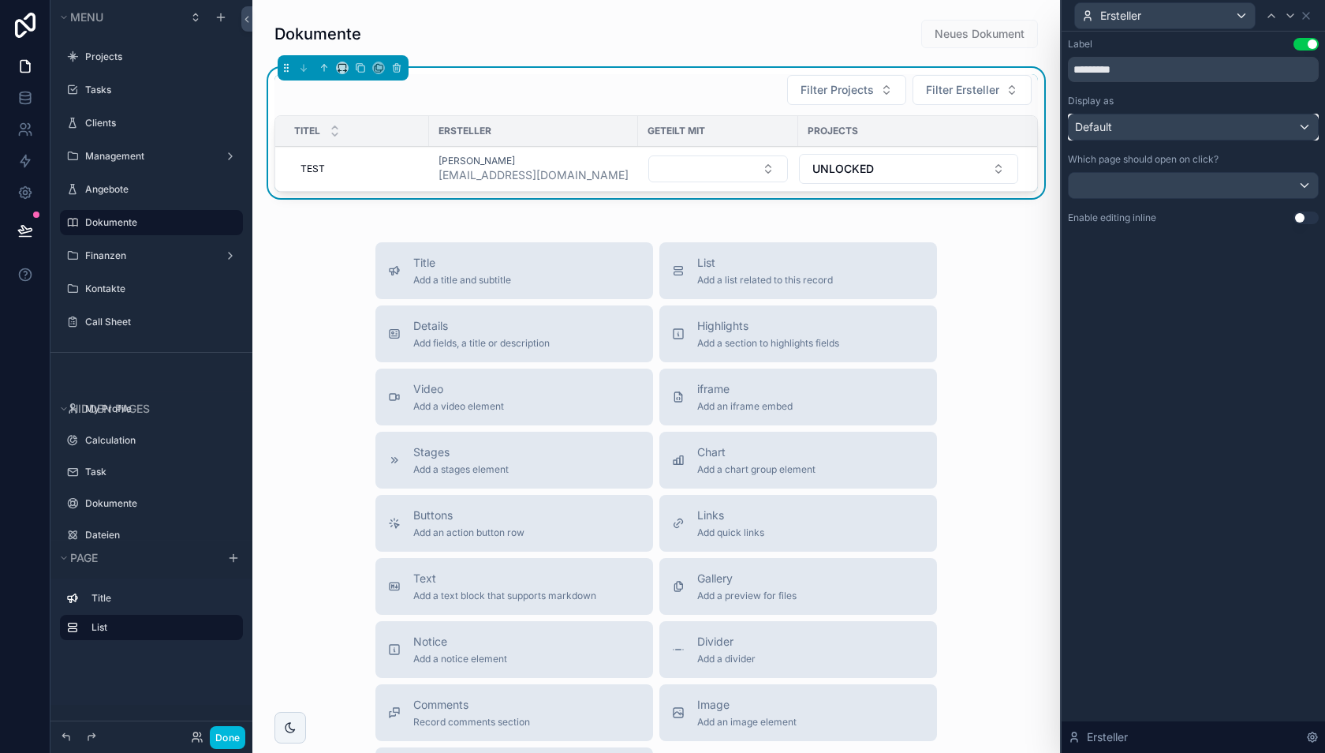
click at [1160, 137] on div "Default" at bounding box center [1193, 126] width 249 height 25
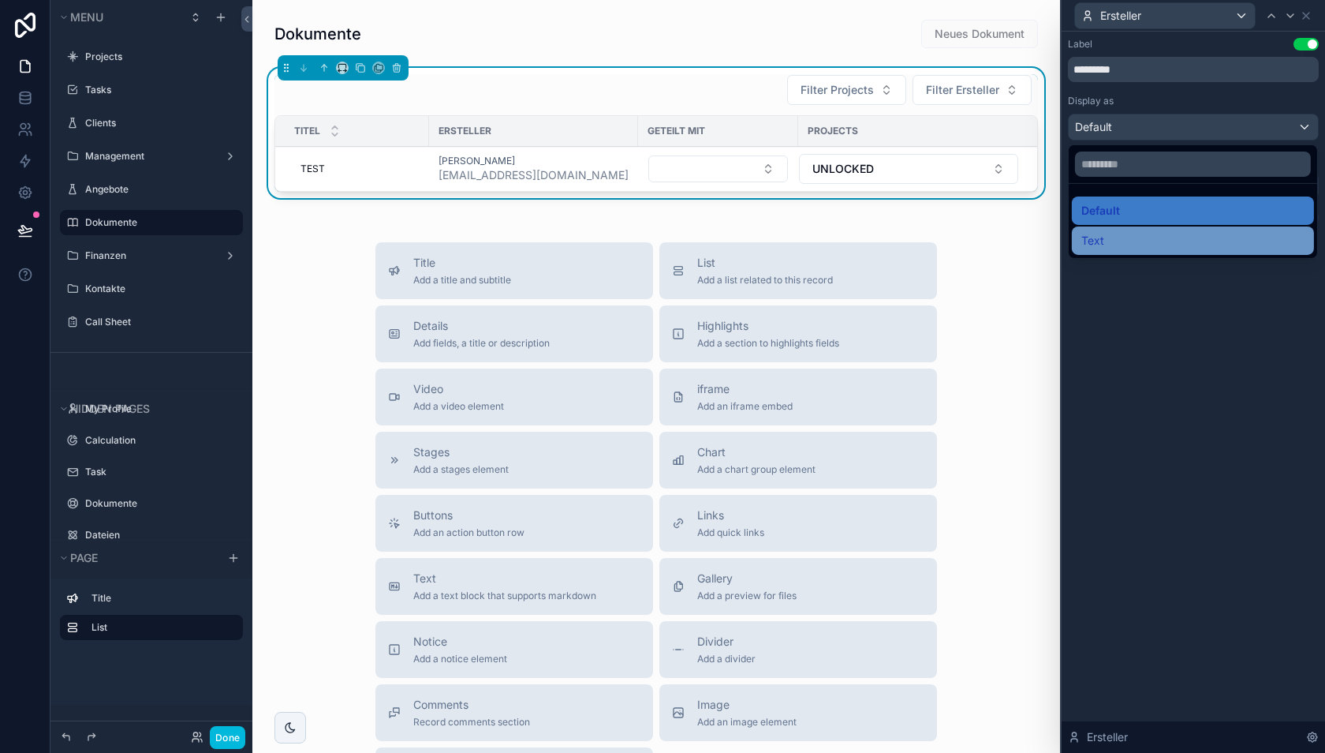
click at [1148, 231] on div "Text" at bounding box center [1193, 240] width 223 height 19
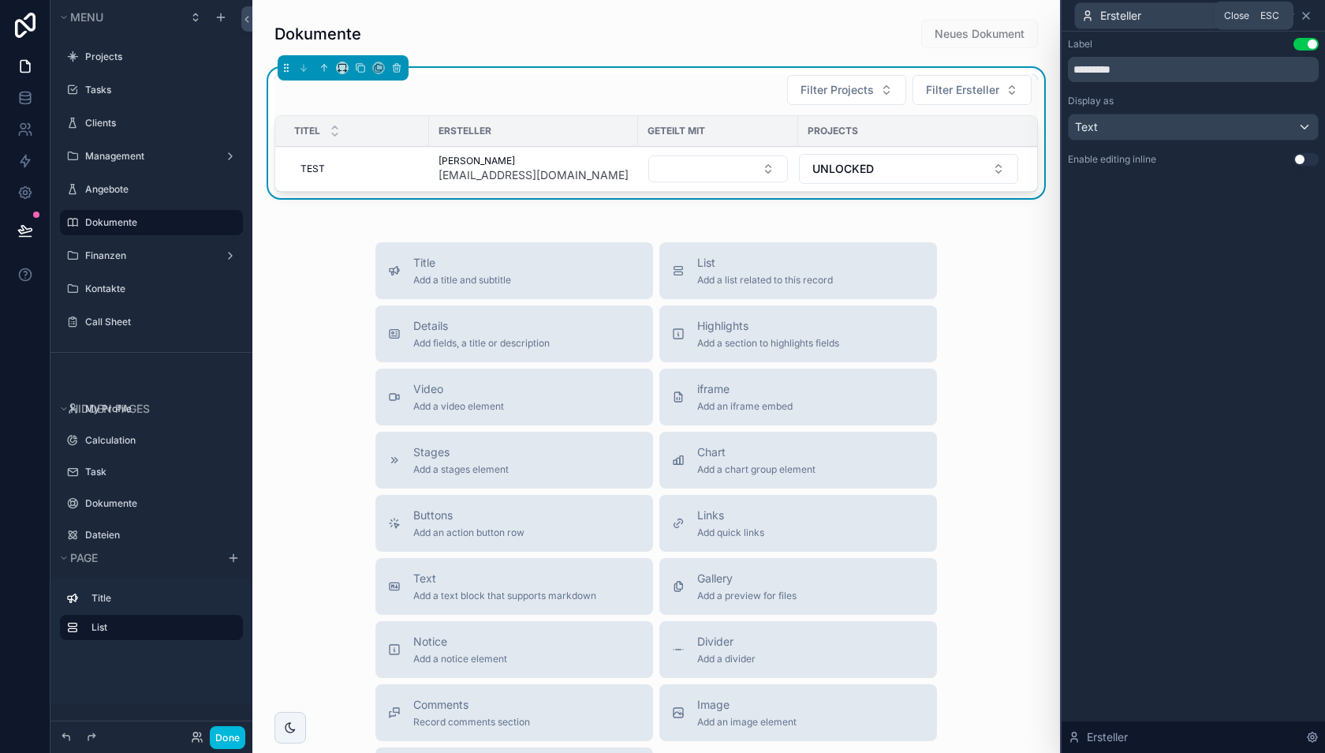
click at [1305, 17] on icon at bounding box center [1306, 15] width 13 height 13
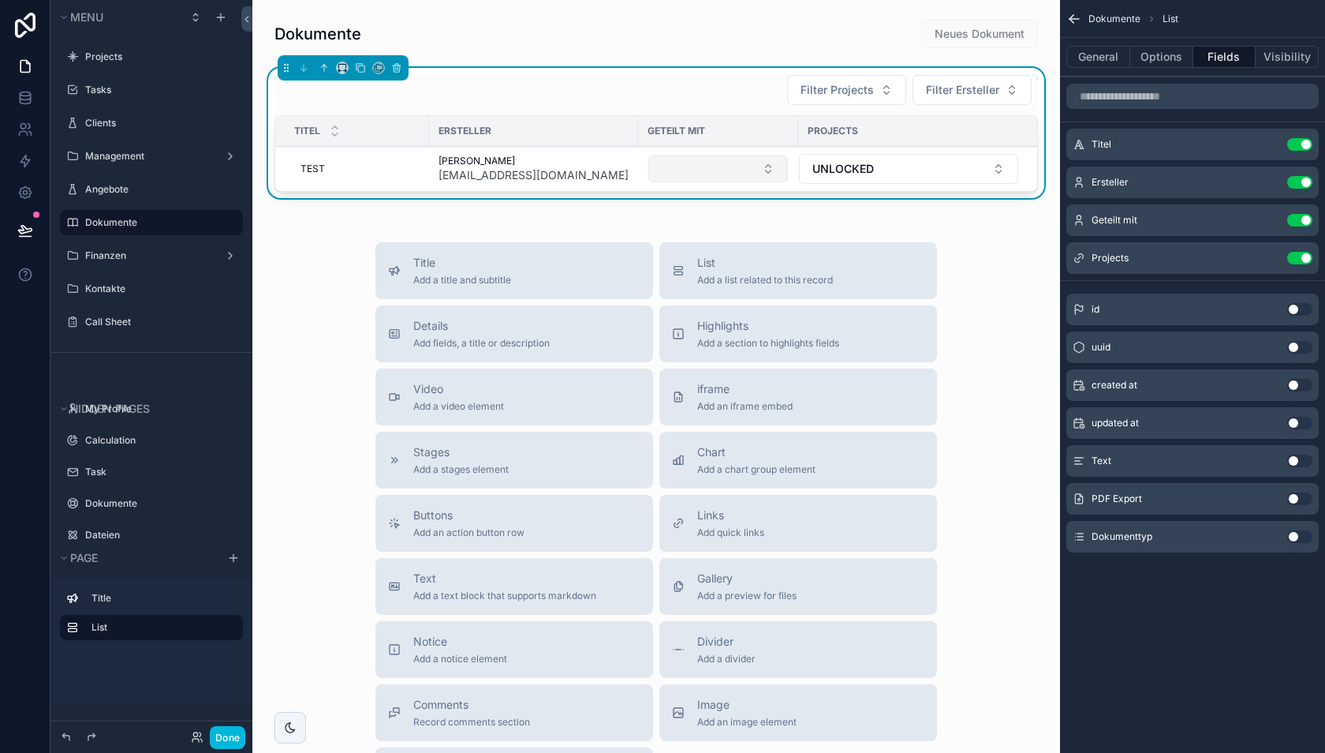
click at [688, 158] on button "Select Button" at bounding box center [719, 168] width 140 height 27
click at [569, 224] on div "Dokumente Neues Dokument Filter Projects Filter Ersteller Titel Ersteller Getei…" at bounding box center [656, 465] width 808 height 930
click at [226, 742] on button "Done" at bounding box center [228, 737] width 36 height 23
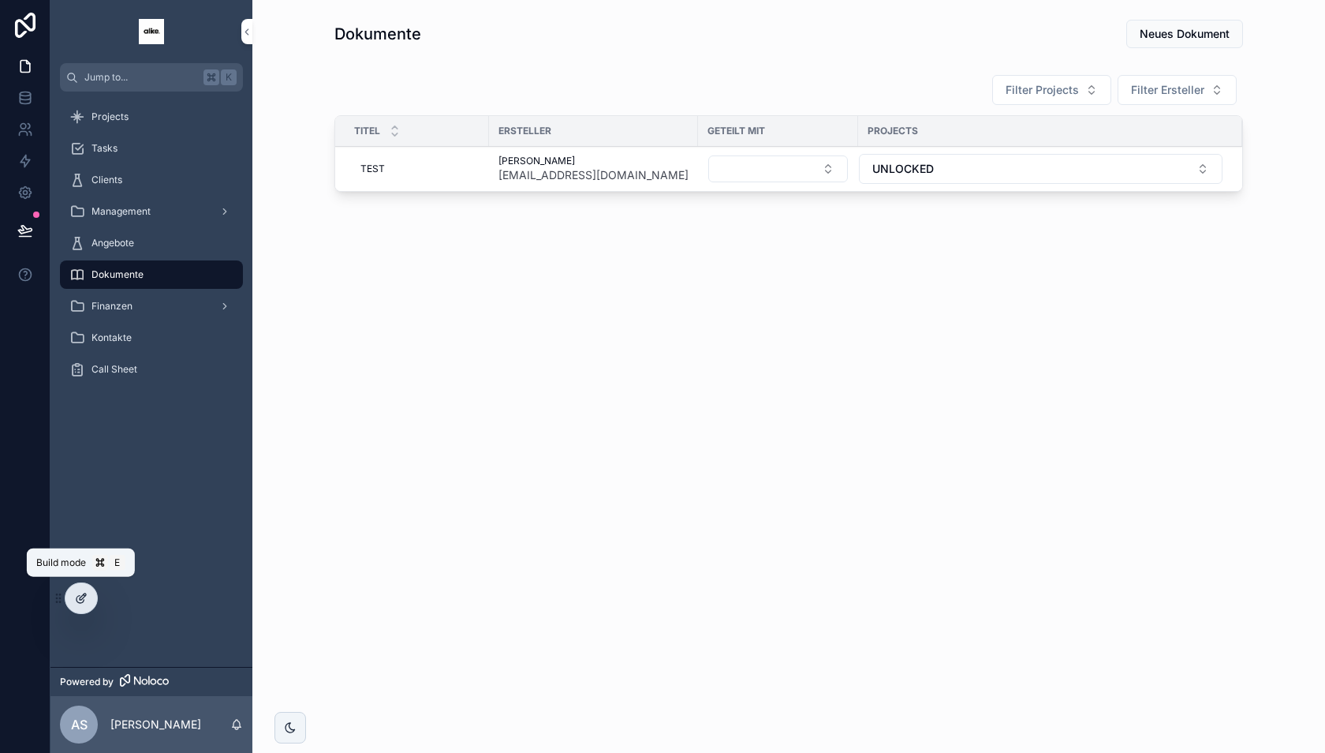
click at [84, 596] on icon at bounding box center [83, 596] width 6 height 6
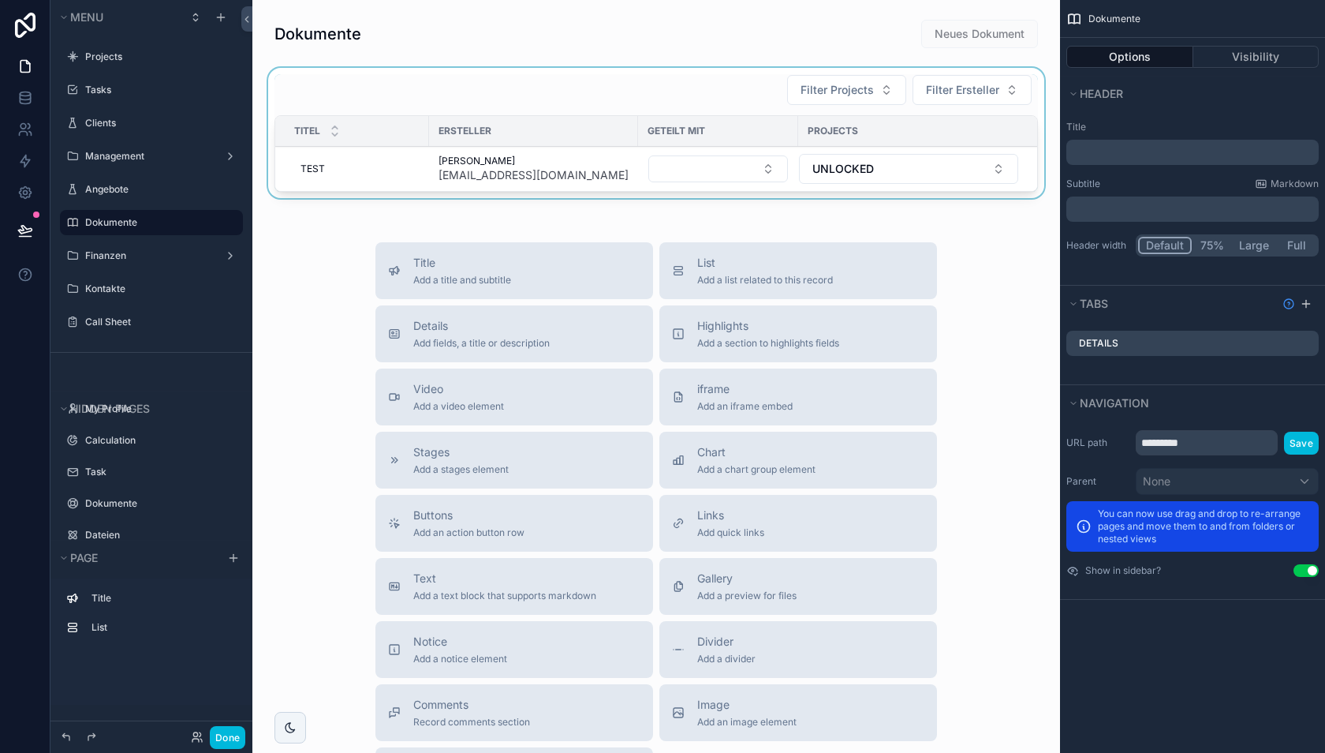
click at [608, 154] on div "scrollable content" at bounding box center [656, 136] width 783 height 136
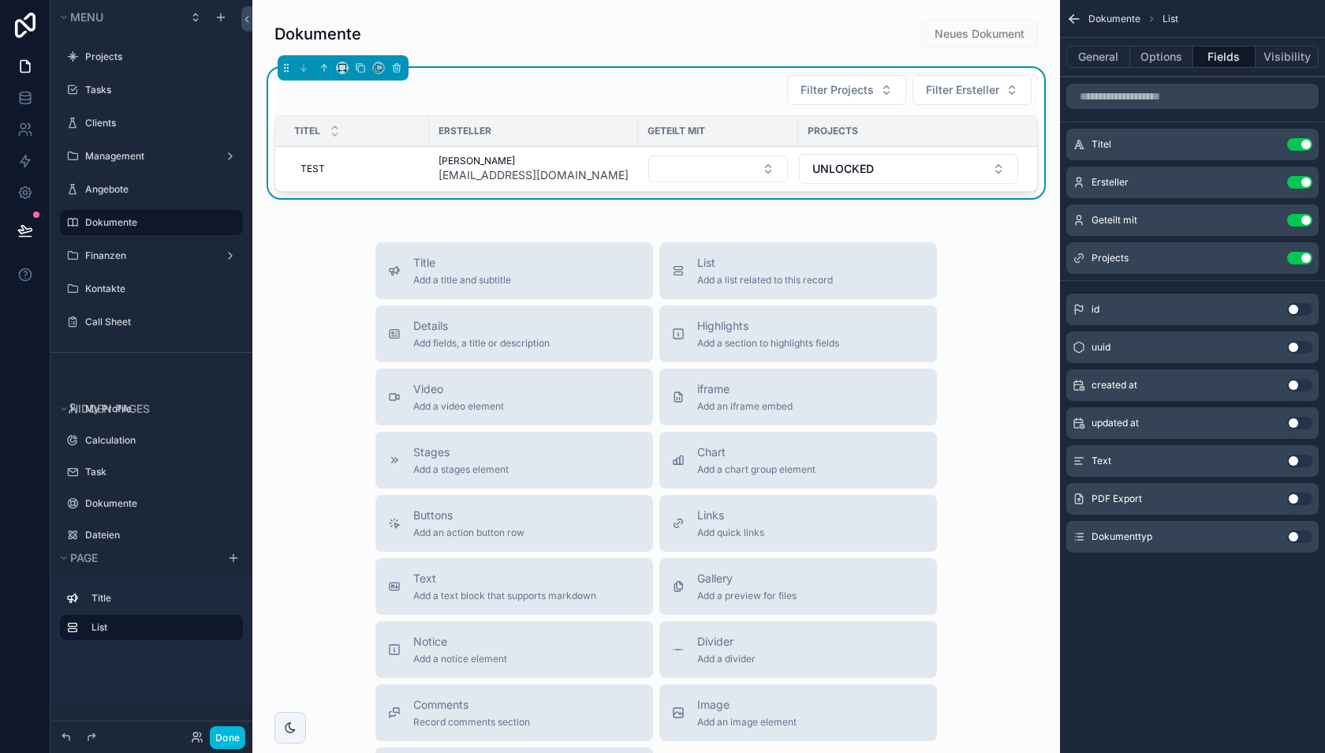
click at [0, 0] on icon "scrollable content" at bounding box center [0, 0] width 0 height 0
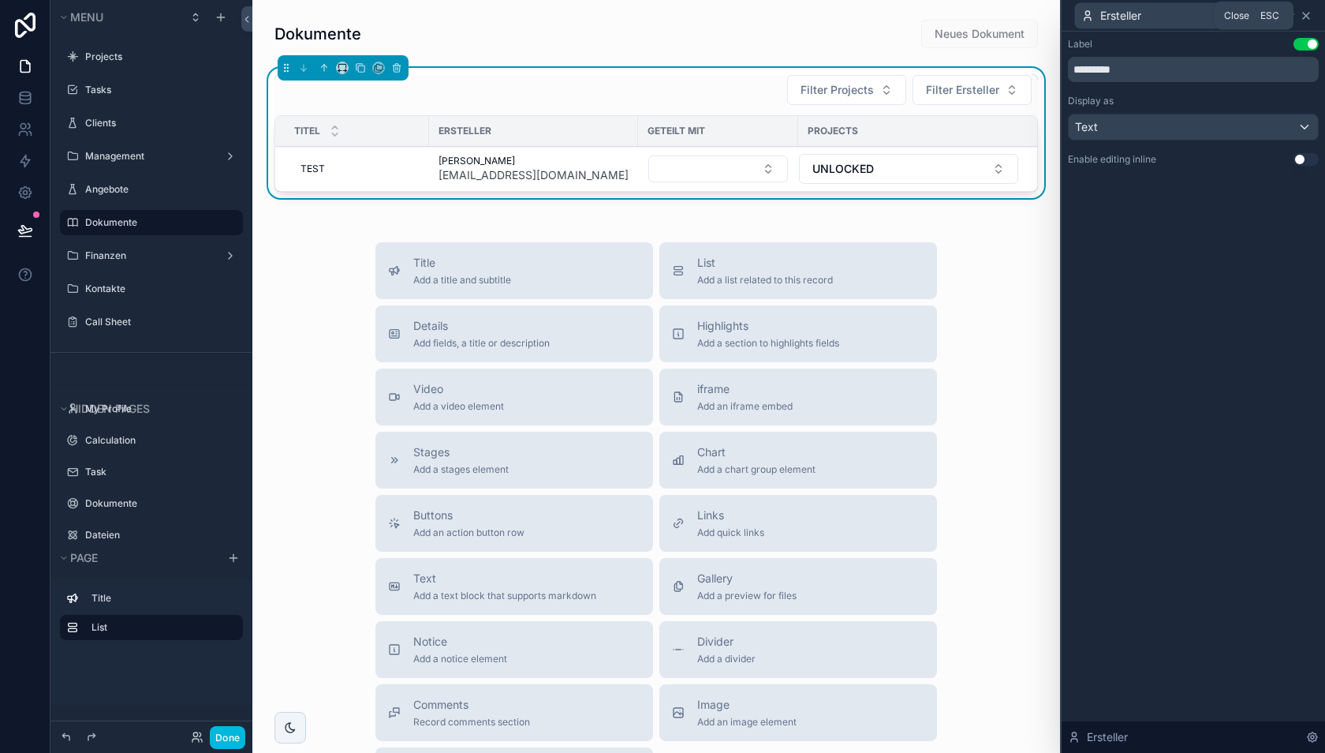
click at [1308, 18] on icon at bounding box center [1306, 16] width 6 height 6
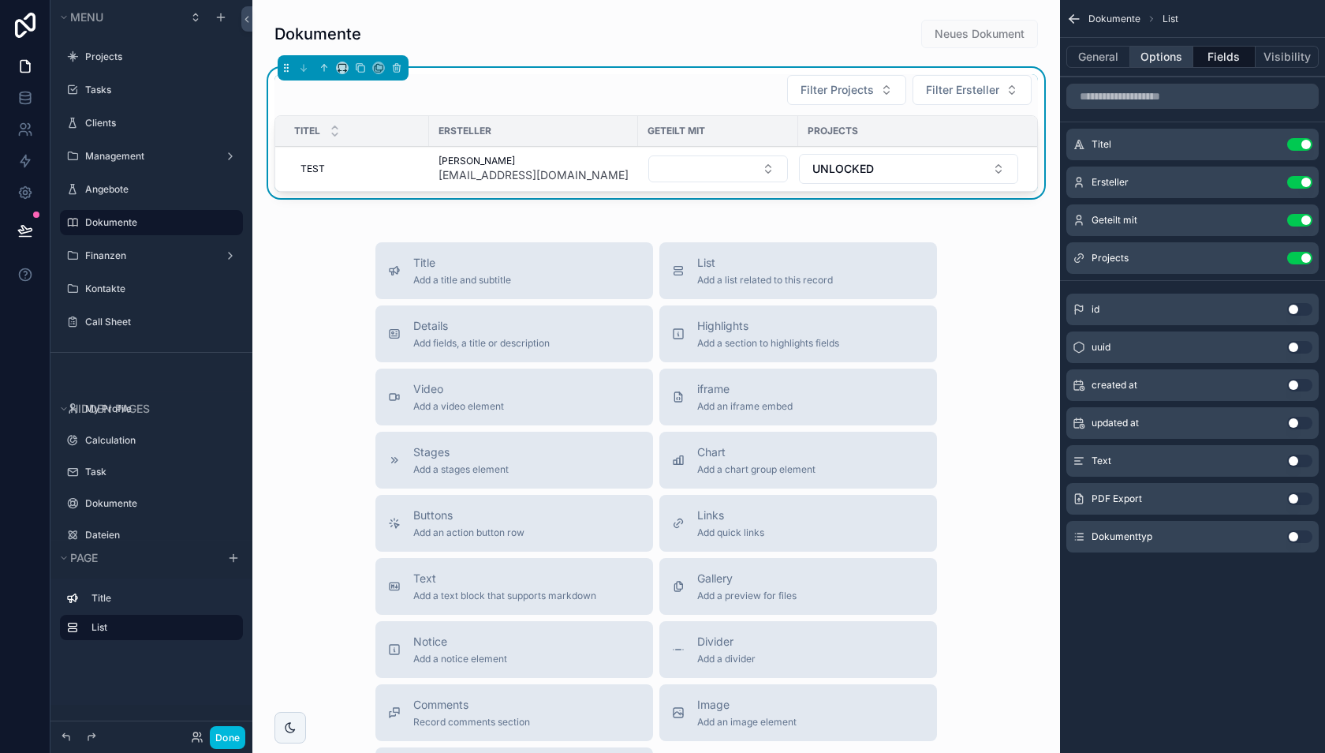
click at [1160, 56] on button "Options" at bounding box center [1162, 57] width 63 height 22
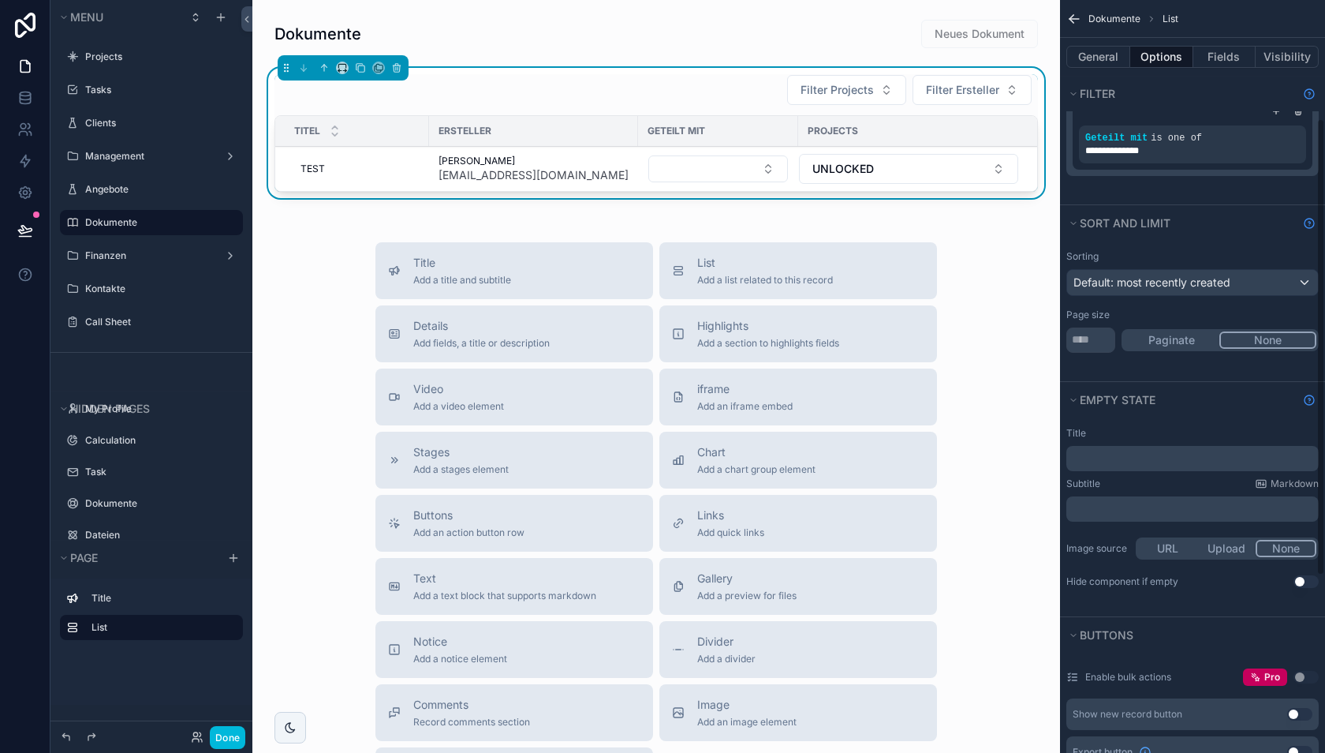
scroll to position [195, 0]
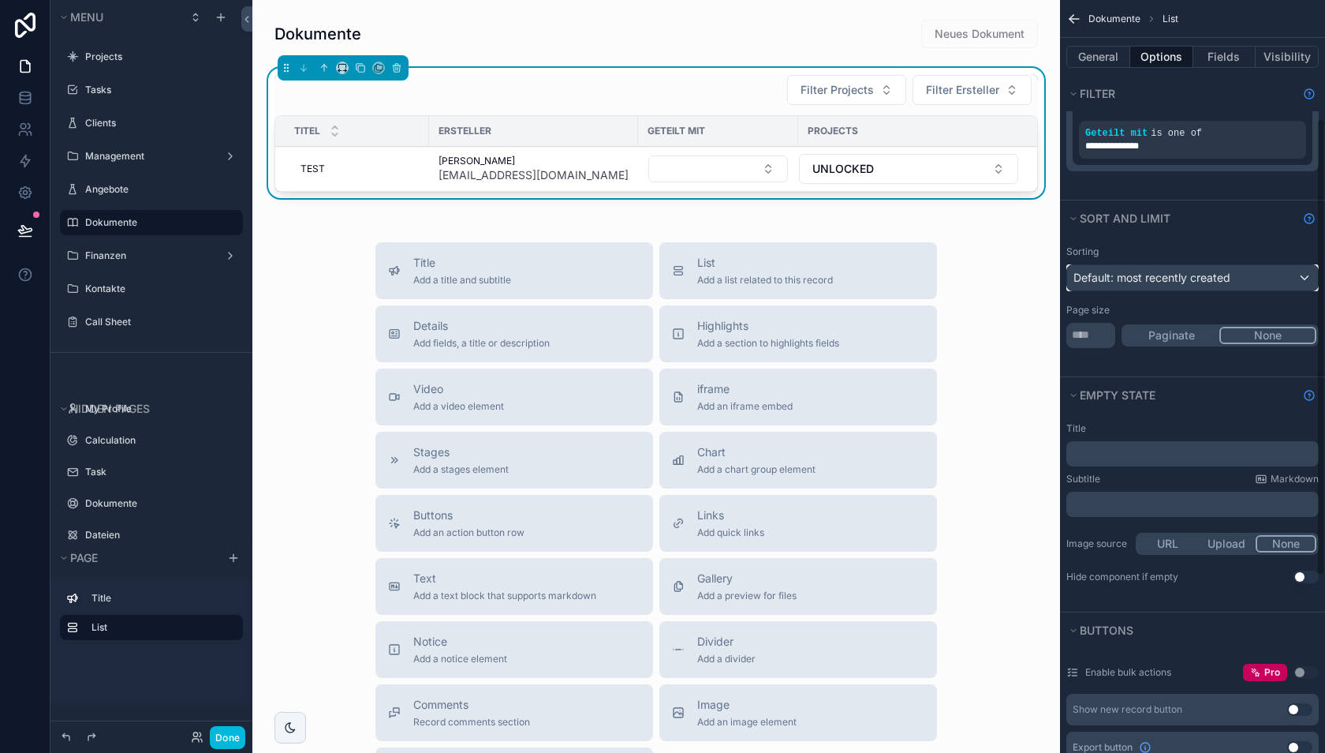
click at [1156, 275] on span "Default: most recently created" at bounding box center [1152, 277] width 157 height 13
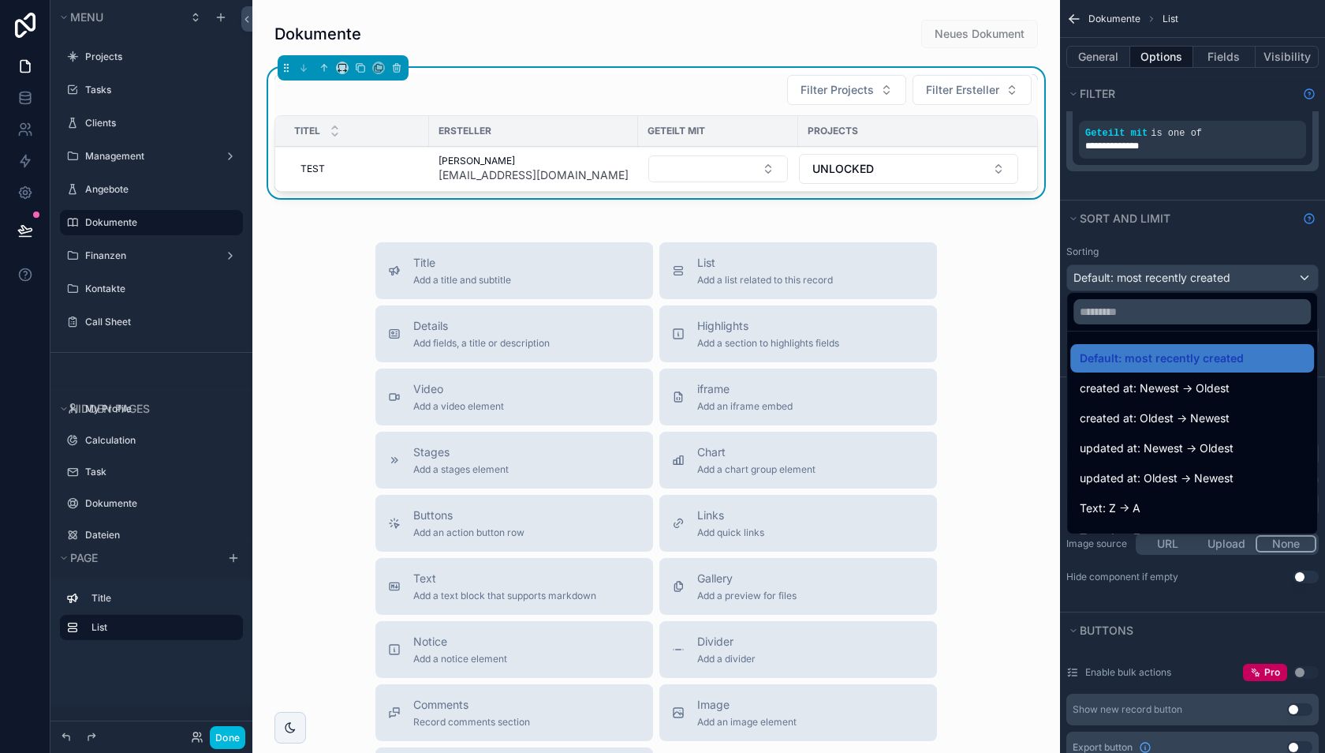
click at [1155, 273] on div "scrollable content" at bounding box center [662, 376] width 1325 height 753
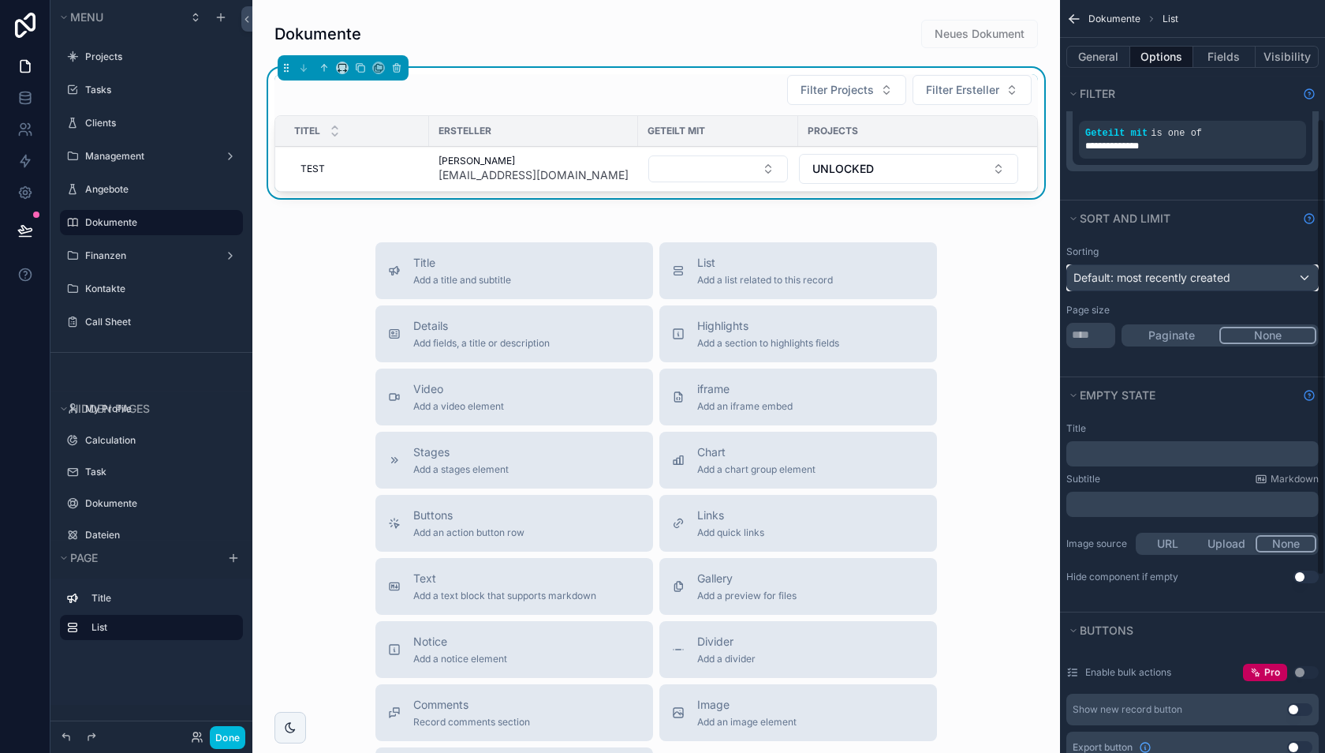
click at [1156, 266] on div "Default: most recently created" at bounding box center [1192, 277] width 251 height 25
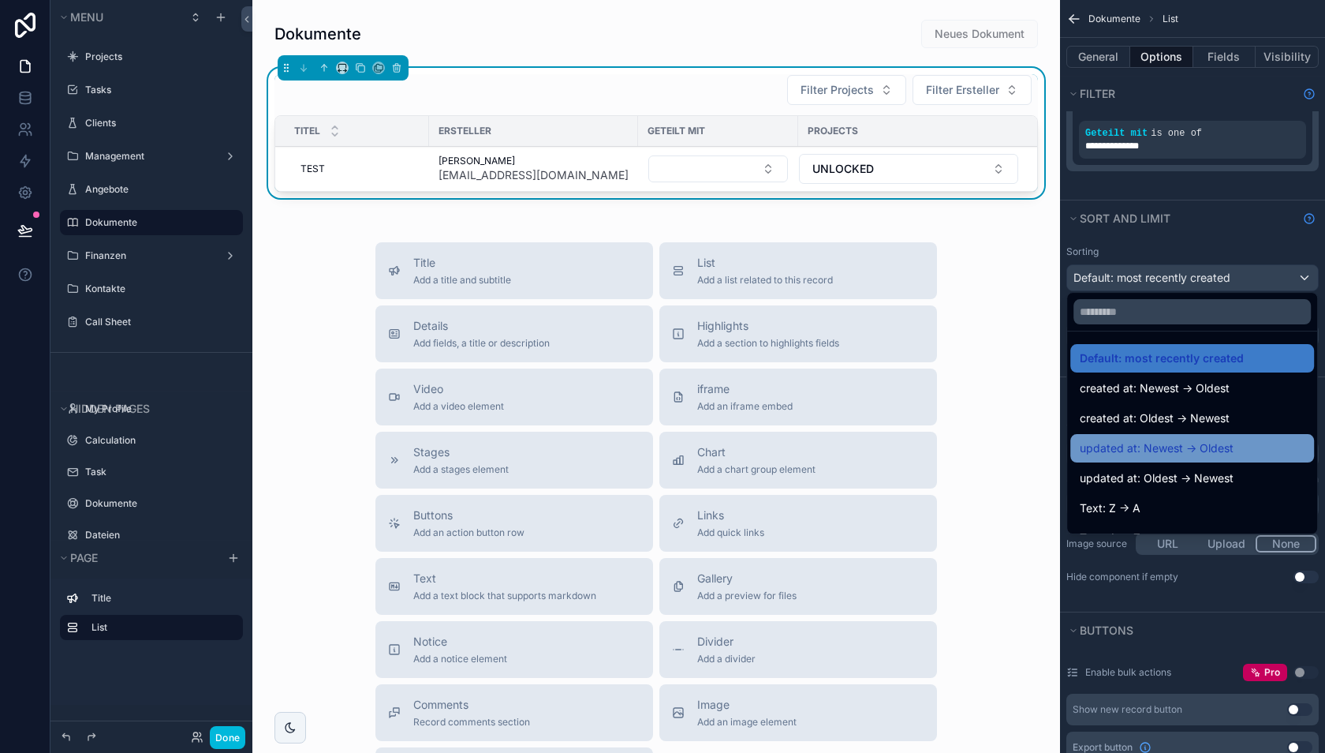
click at [1161, 446] on span "updated at: Newest -> Oldest" at bounding box center [1157, 448] width 154 height 19
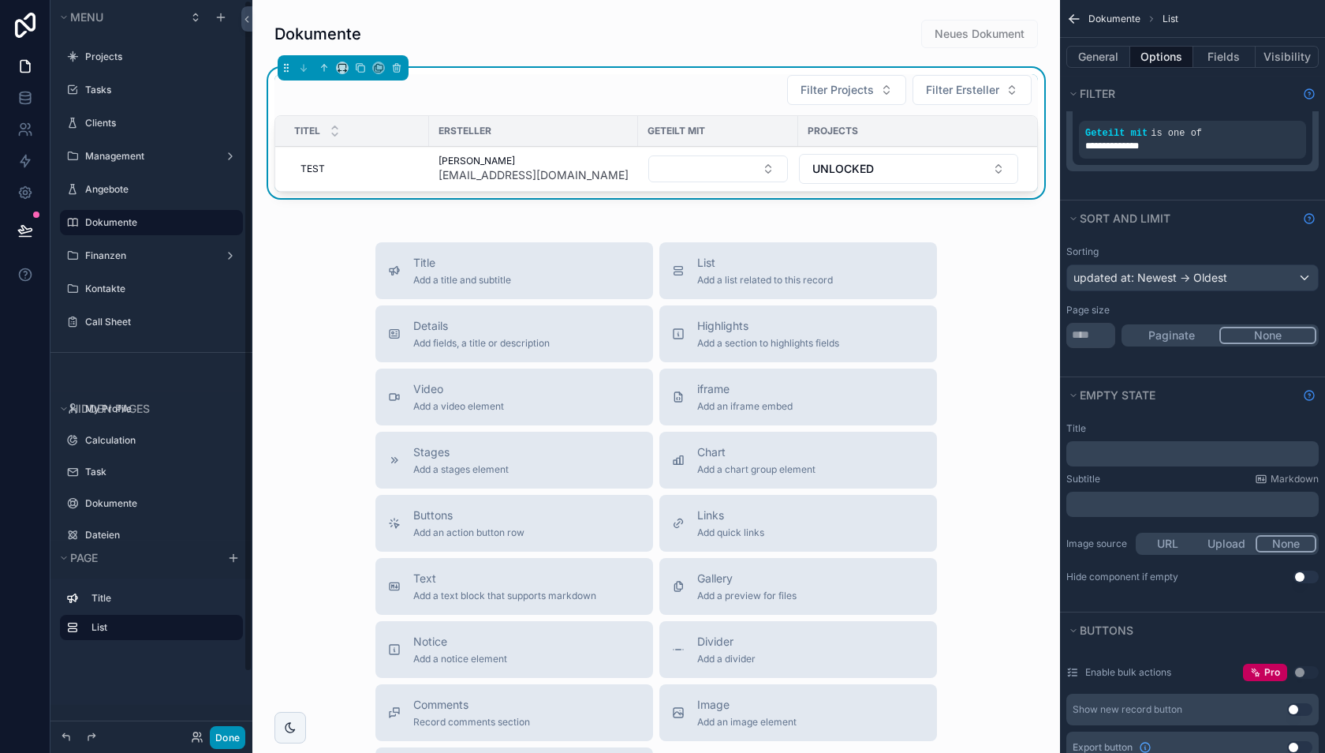
click at [224, 738] on button "Done" at bounding box center [228, 737] width 36 height 23
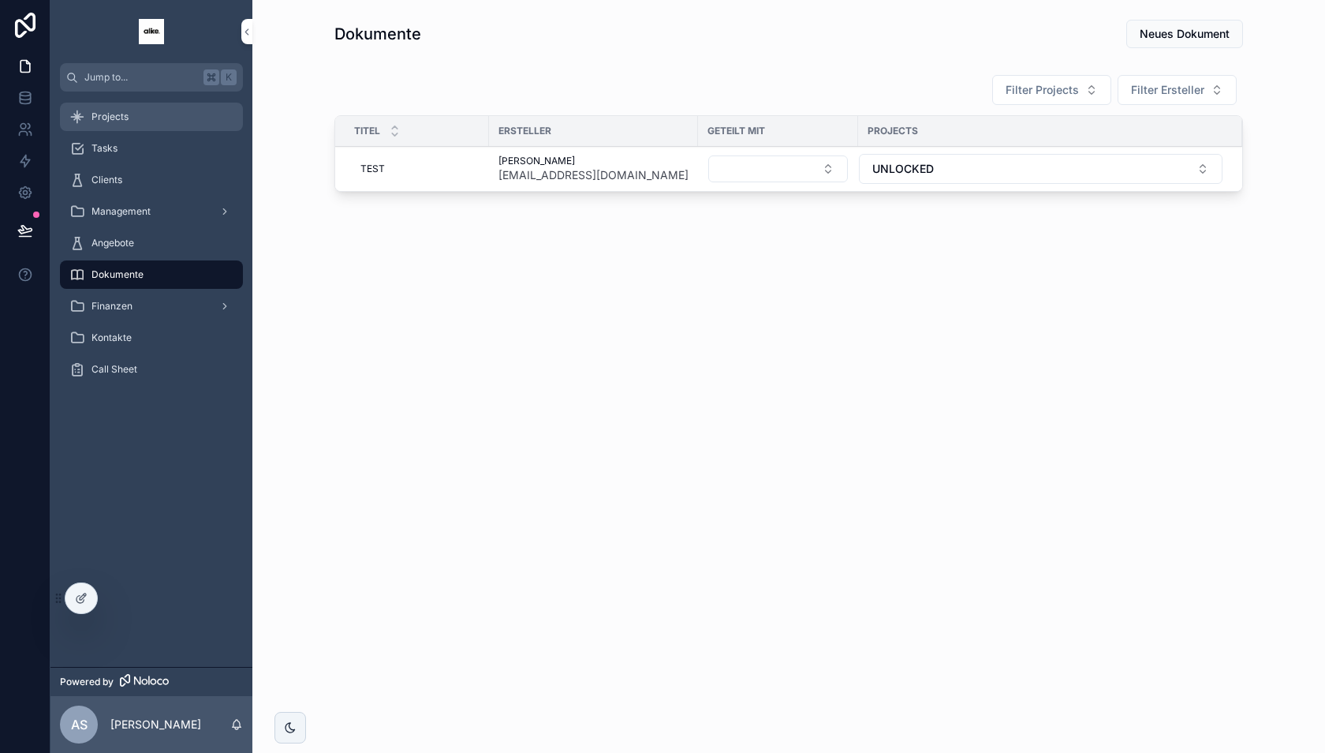
click at [151, 118] on div "Projects" at bounding box center [151, 116] width 164 height 25
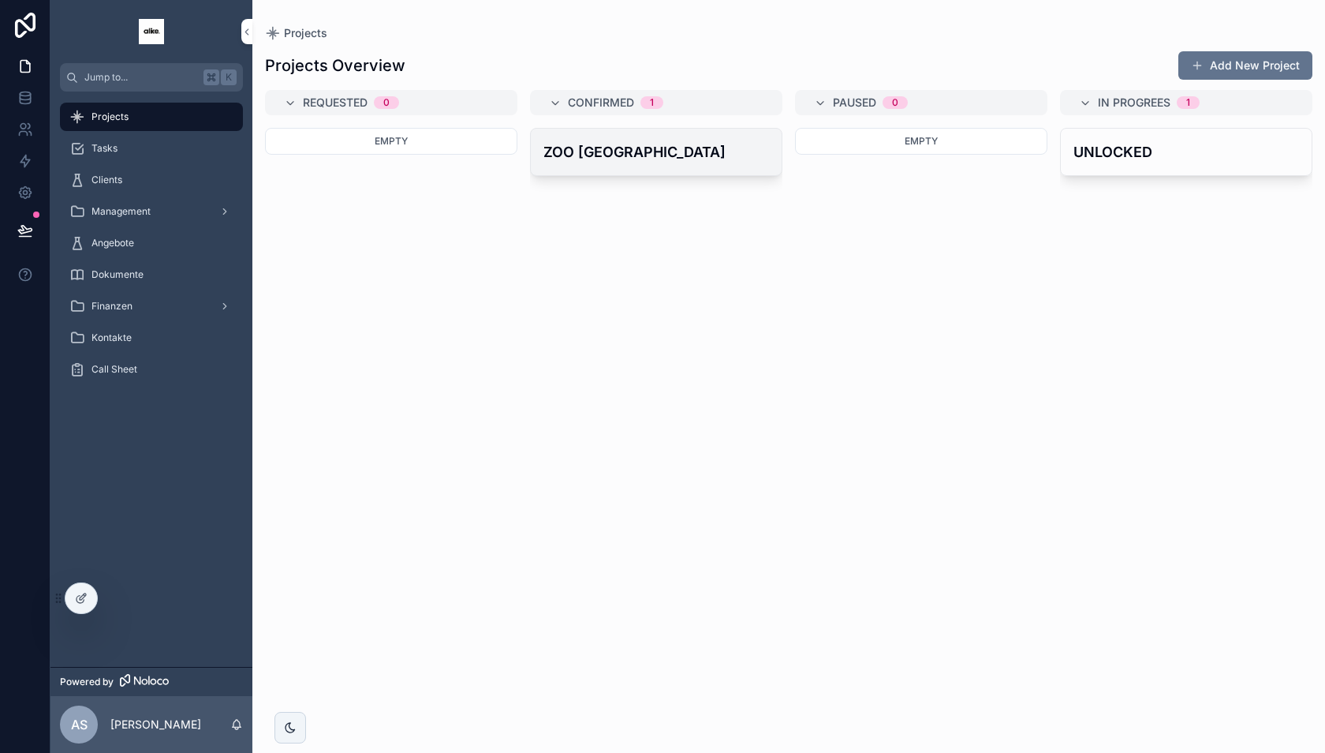
click at [626, 166] on div "ZOO [GEOGRAPHIC_DATA]" at bounding box center [656, 152] width 251 height 47
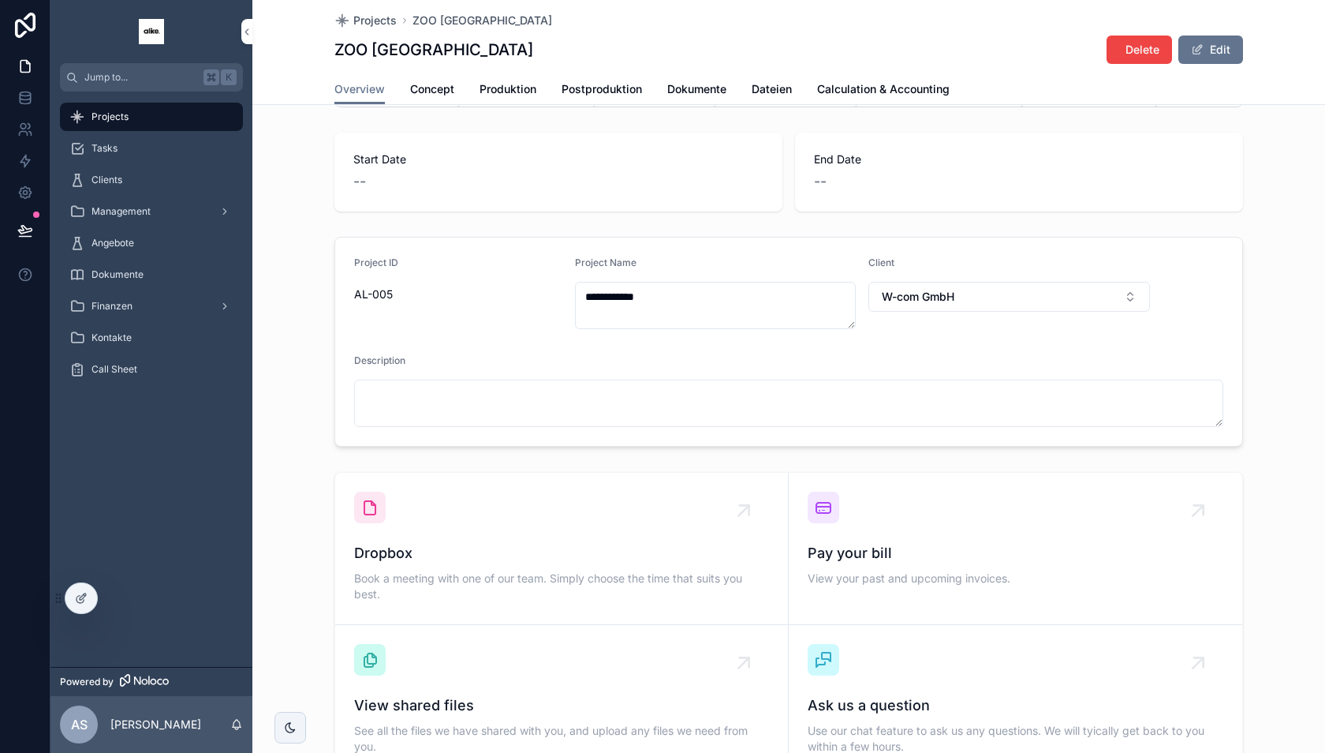
scroll to position [80, 0]
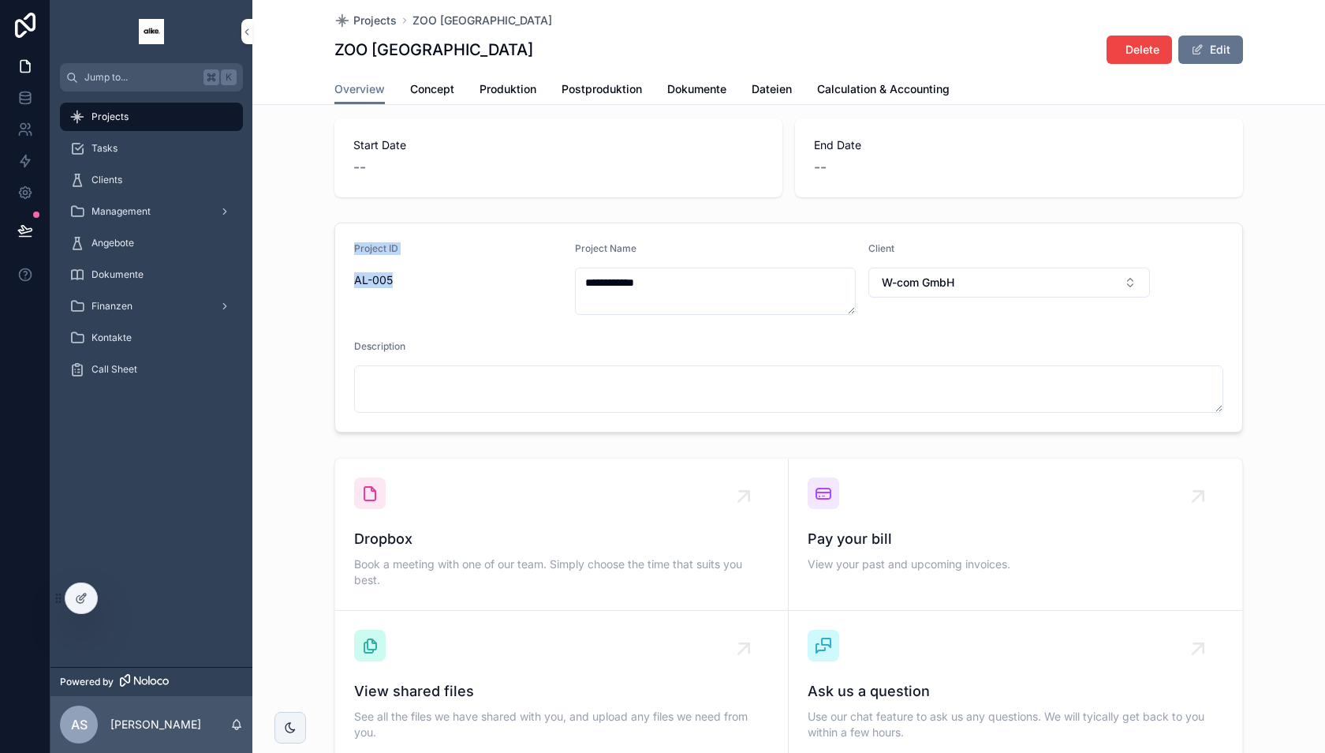
drag, startPoint x: 353, startPoint y: 241, endPoint x: 417, endPoint y: 281, distance: 75.1
click at [417, 281] on form "**********" at bounding box center [788, 327] width 907 height 208
click at [417, 281] on span "AL-005" at bounding box center [458, 280] width 208 height 16
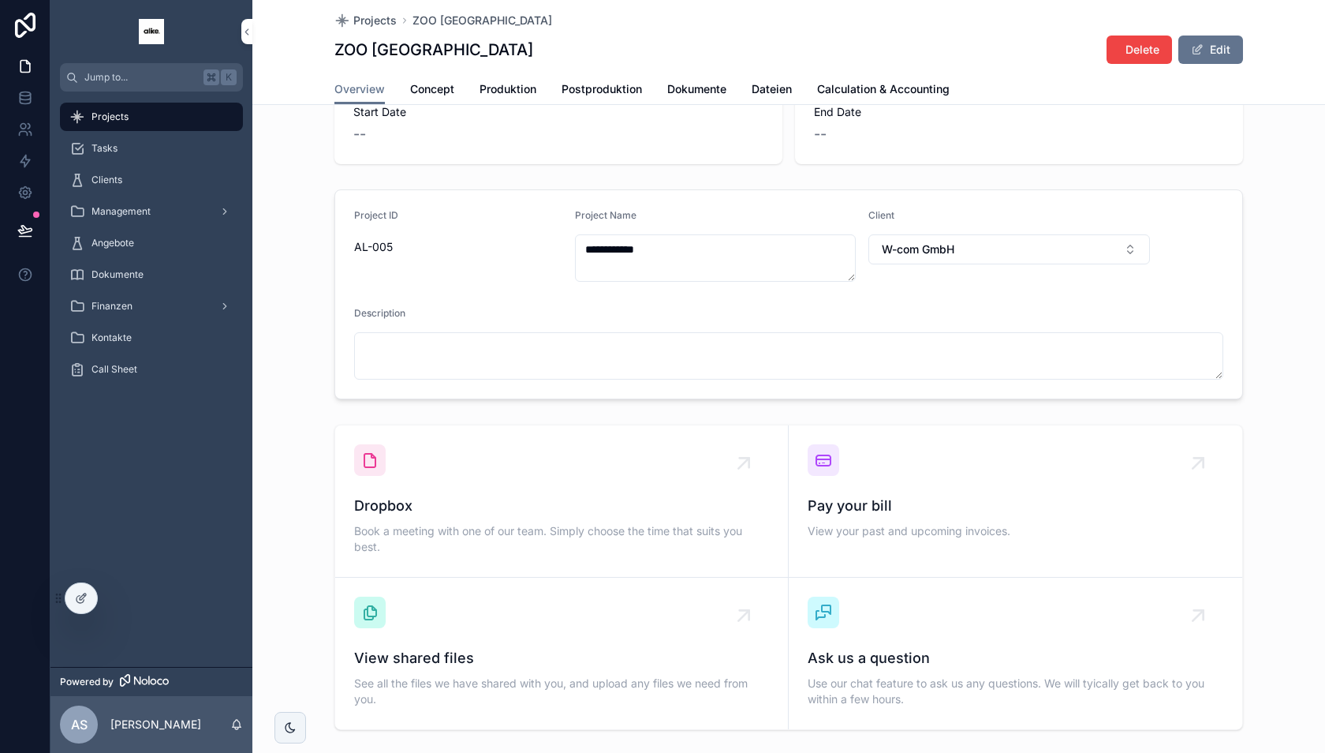
scroll to position [0, 0]
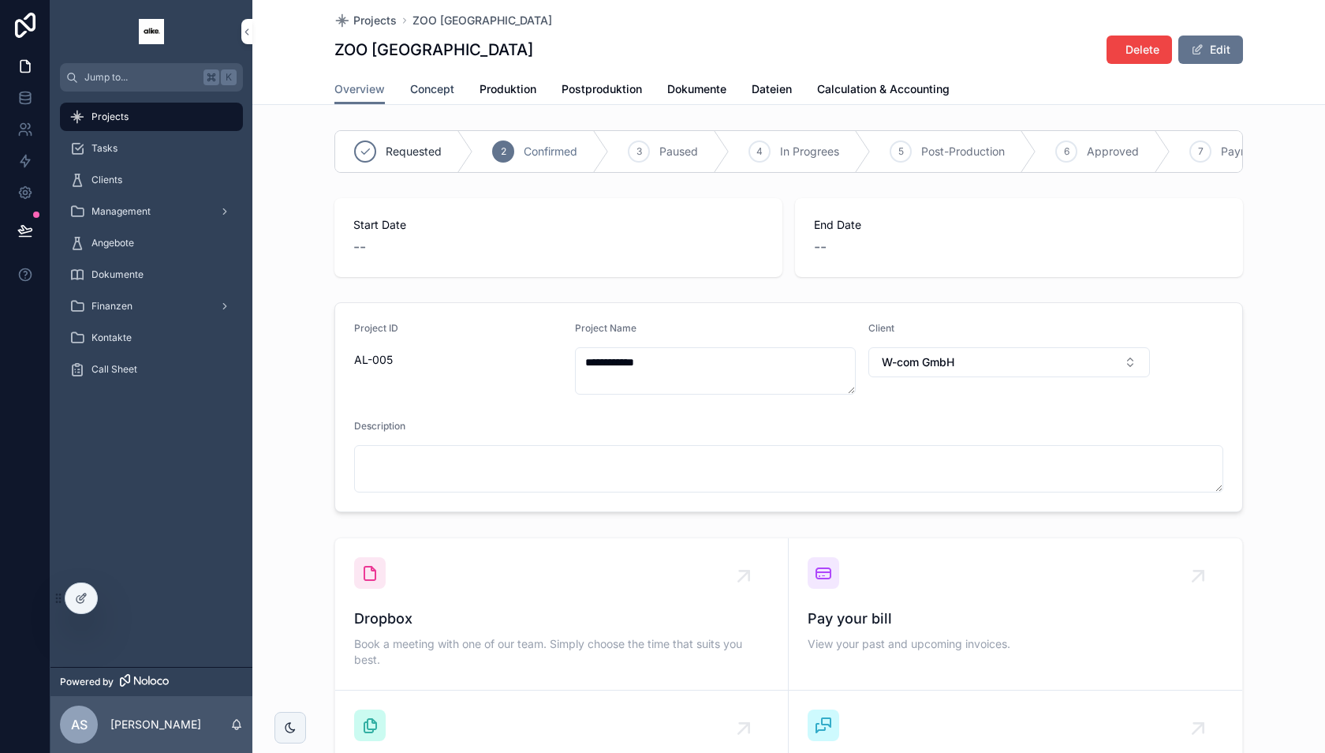
click at [435, 84] on span "Concept" at bounding box center [432, 89] width 44 height 16
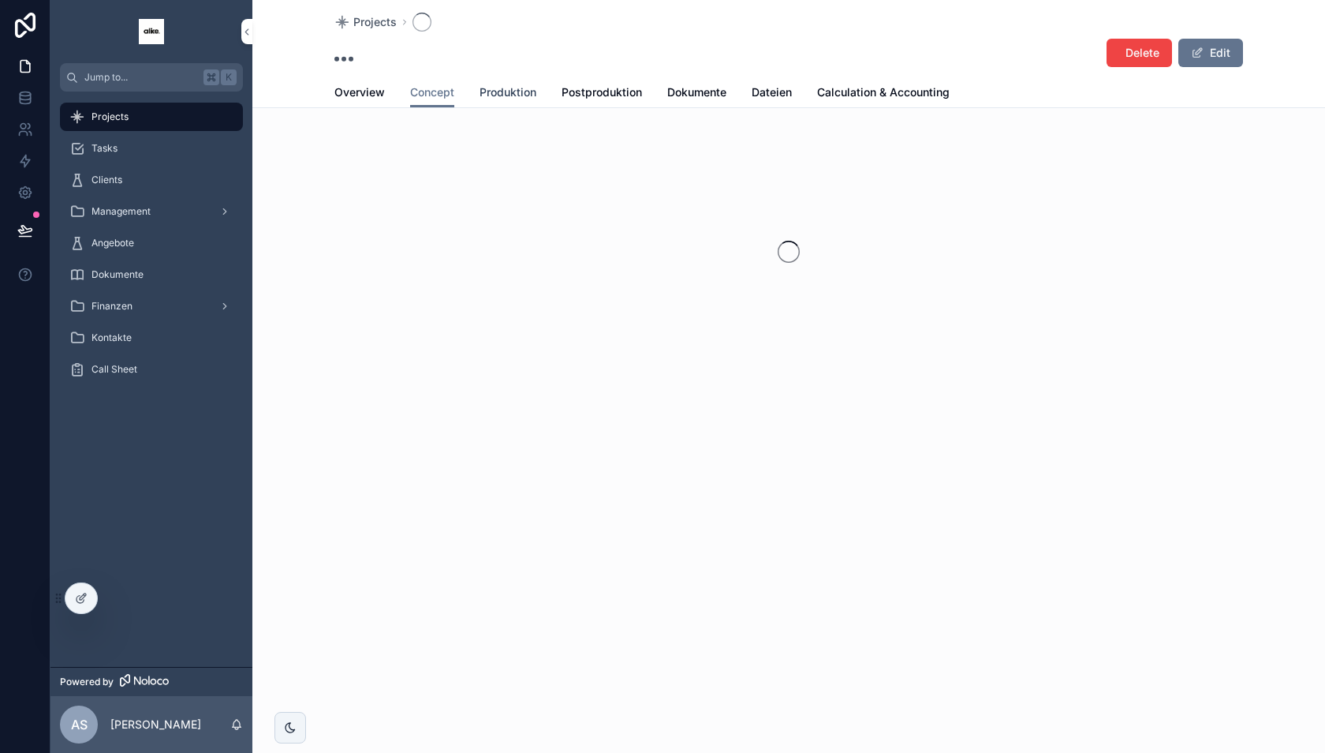
click at [506, 87] on span "Produktion" at bounding box center [508, 92] width 57 height 16
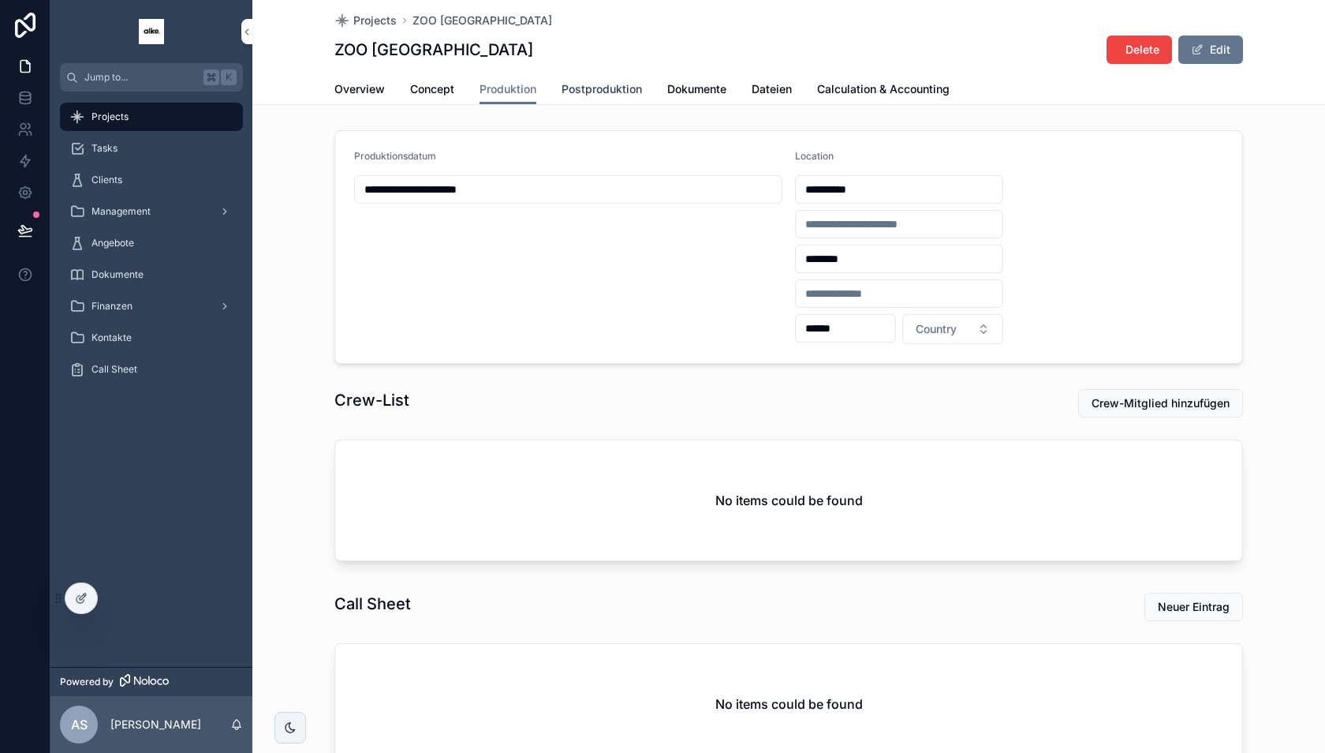
click at [598, 85] on span "Postproduktion" at bounding box center [602, 89] width 80 height 16
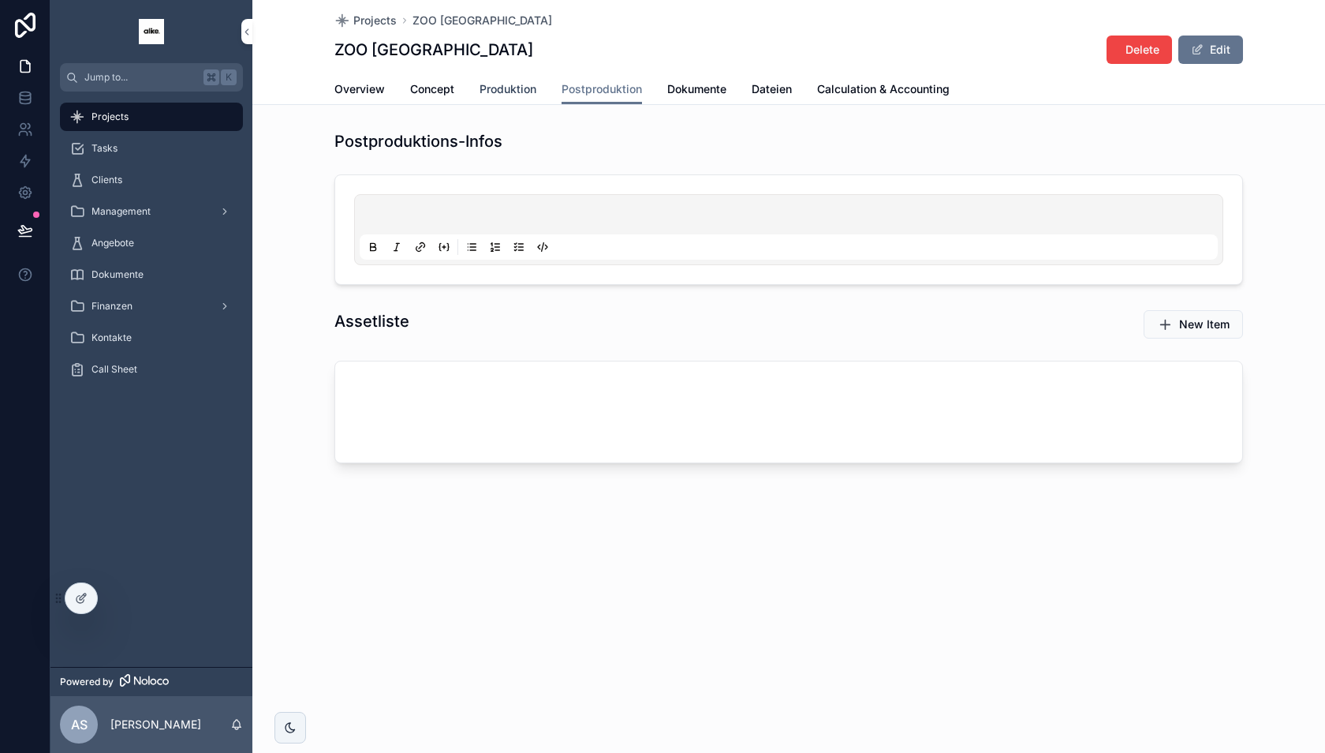
click at [515, 86] on span "Produktion" at bounding box center [508, 89] width 57 height 16
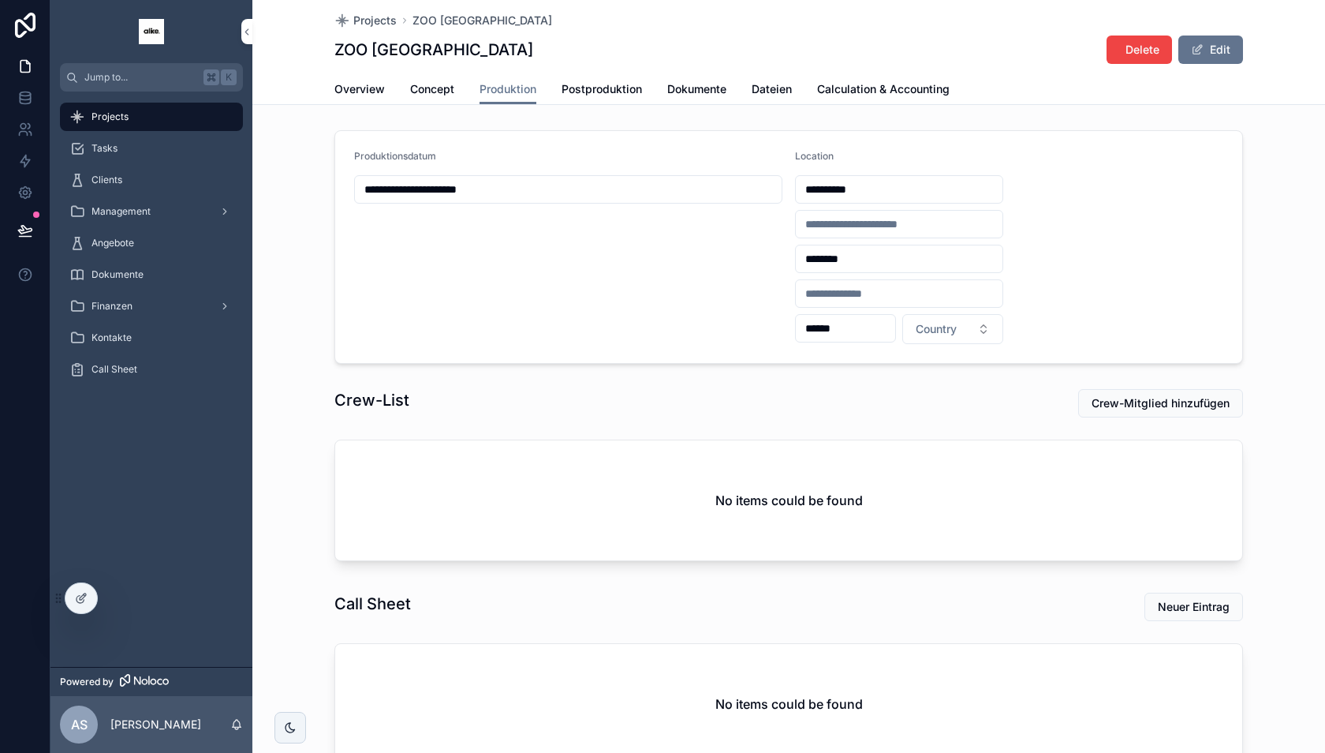
click at [490, 188] on input "**********" at bounding box center [568, 189] width 427 height 22
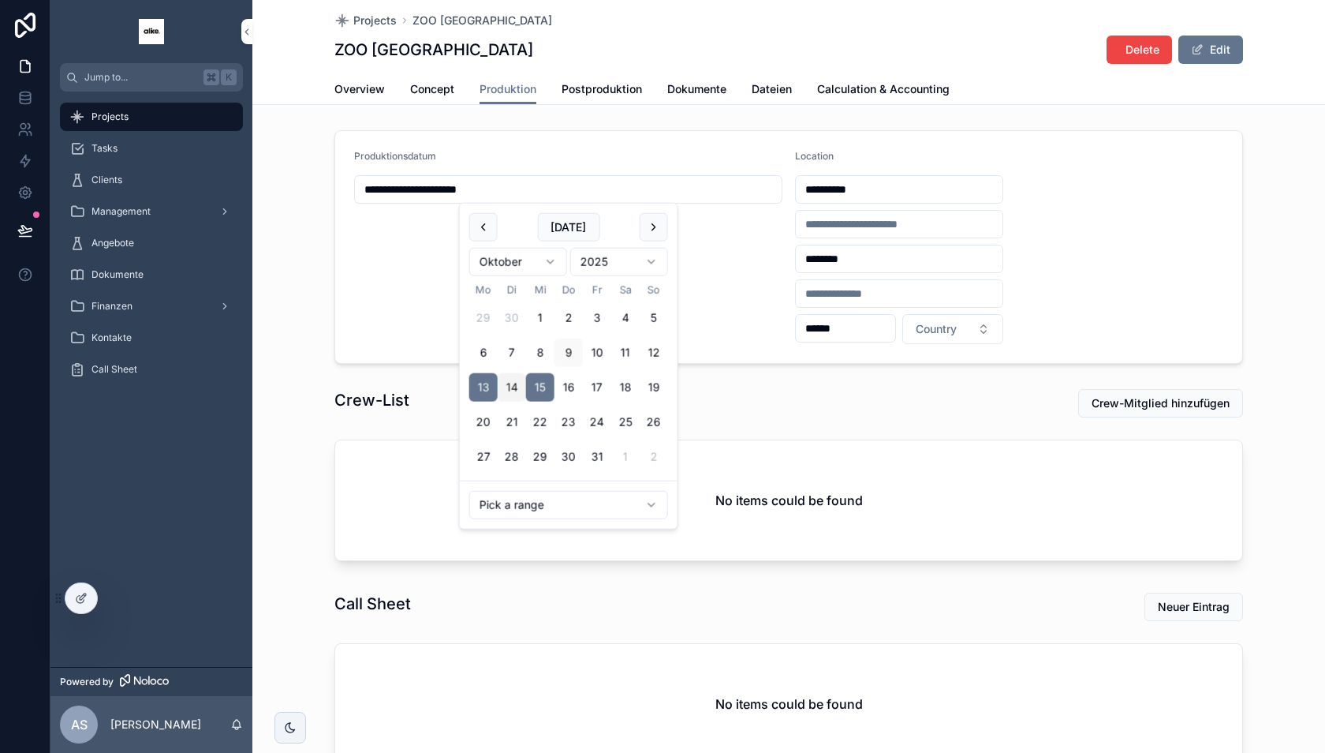
click at [524, 151] on div "Produktionsdatum" at bounding box center [568, 159] width 428 height 19
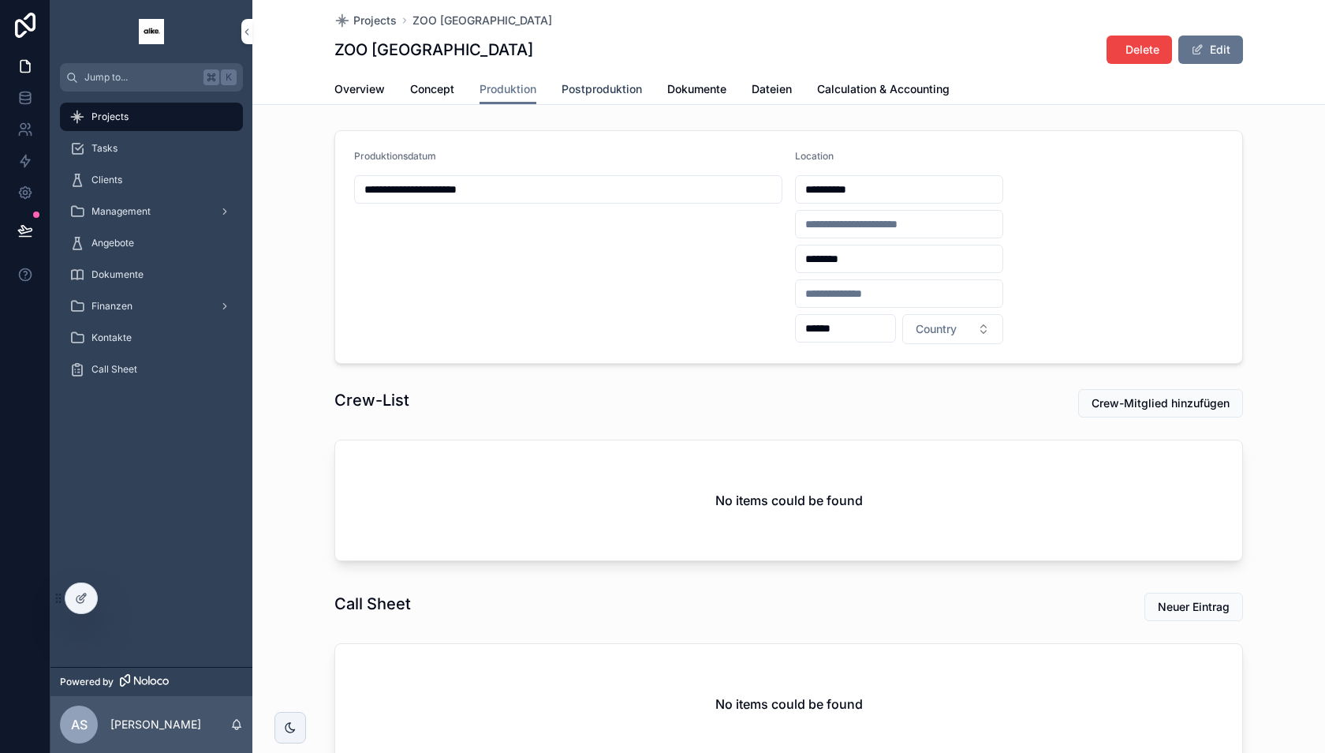
click at [604, 81] on span "Postproduktion" at bounding box center [602, 89] width 80 height 16
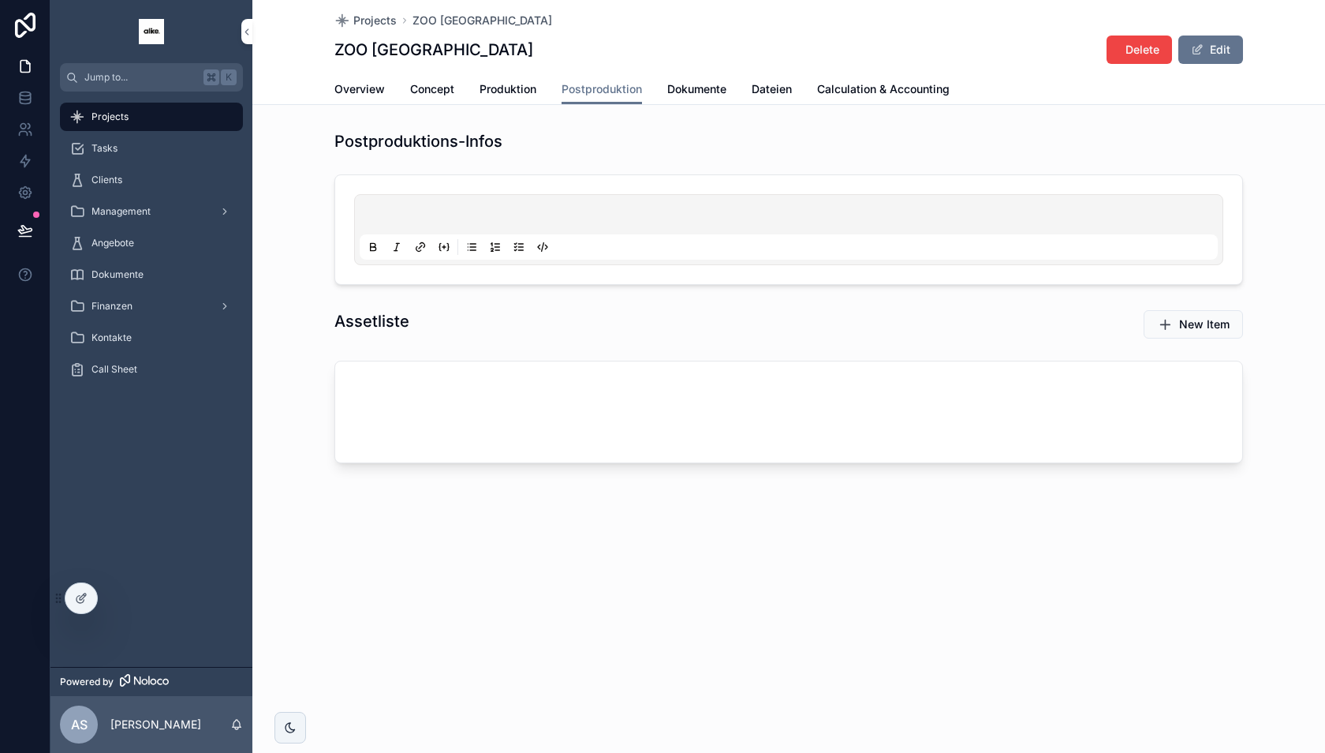
click at [514, 217] on p "scrollable content" at bounding box center [792, 217] width 858 height 16
click at [575, 170] on div "scrollable content" at bounding box center [789, 229] width 928 height 123
click at [688, 93] on span "Dokumente" at bounding box center [696, 89] width 59 height 16
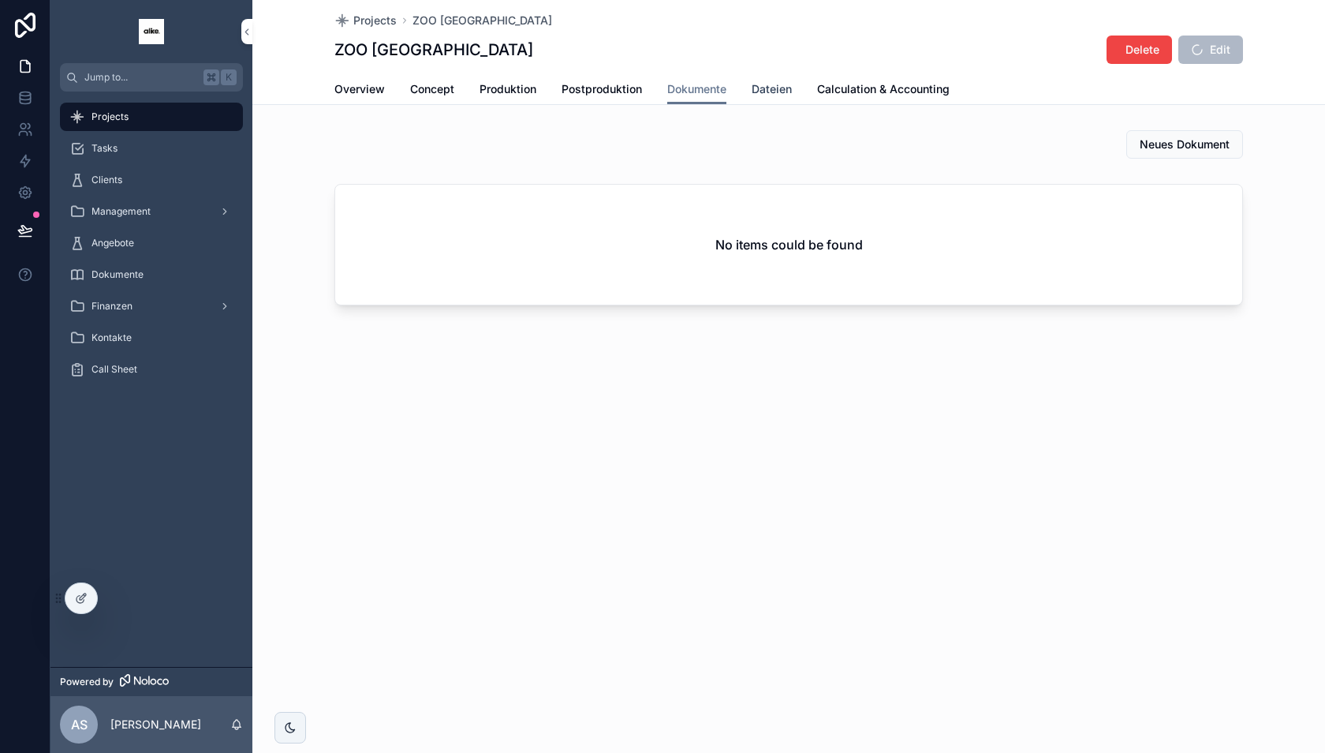
click at [768, 92] on span "Dateien" at bounding box center [772, 89] width 40 height 16
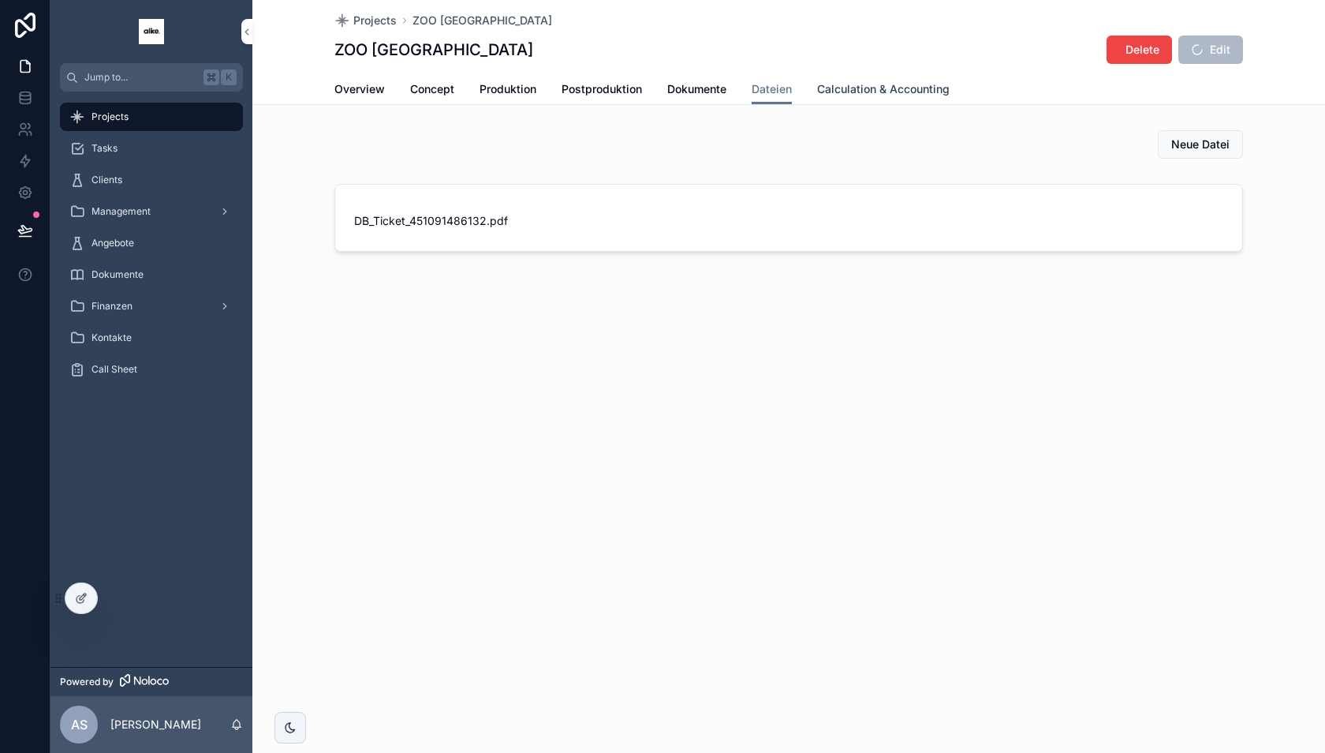
click at [857, 95] on span "Calculation & Accounting" at bounding box center [883, 89] width 133 height 16
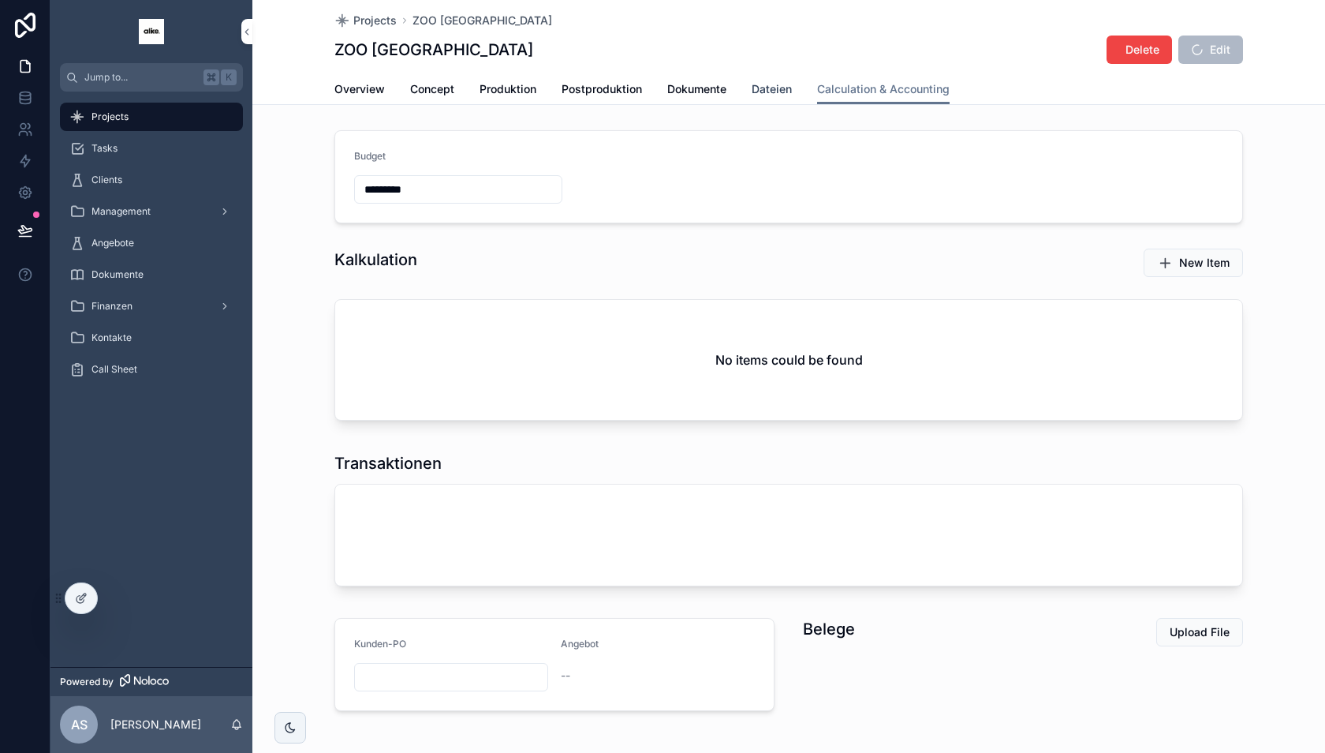
click at [771, 96] on link "Dateien" at bounding box center [772, 91] width 40 height 32
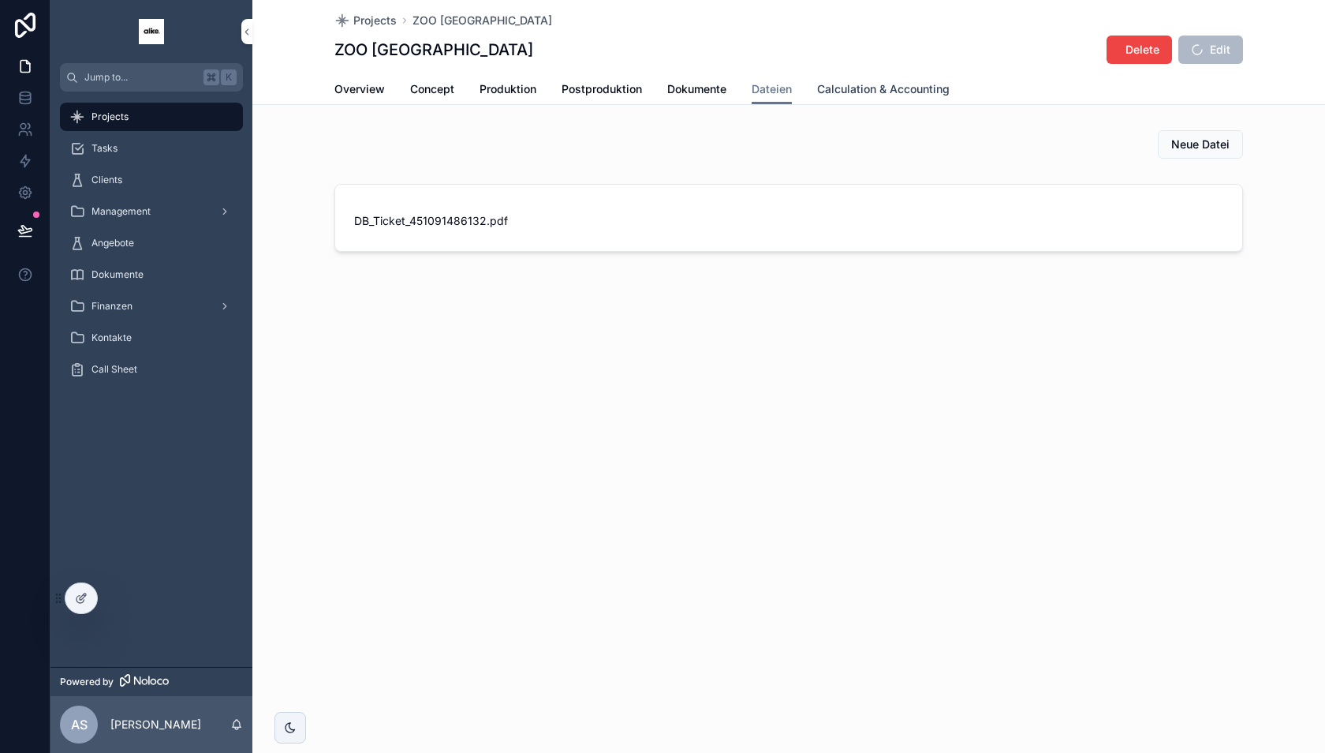
click at [867, 88] on span "Calculation & Accounting" at bounding box center [883, 89] width 133 height 16
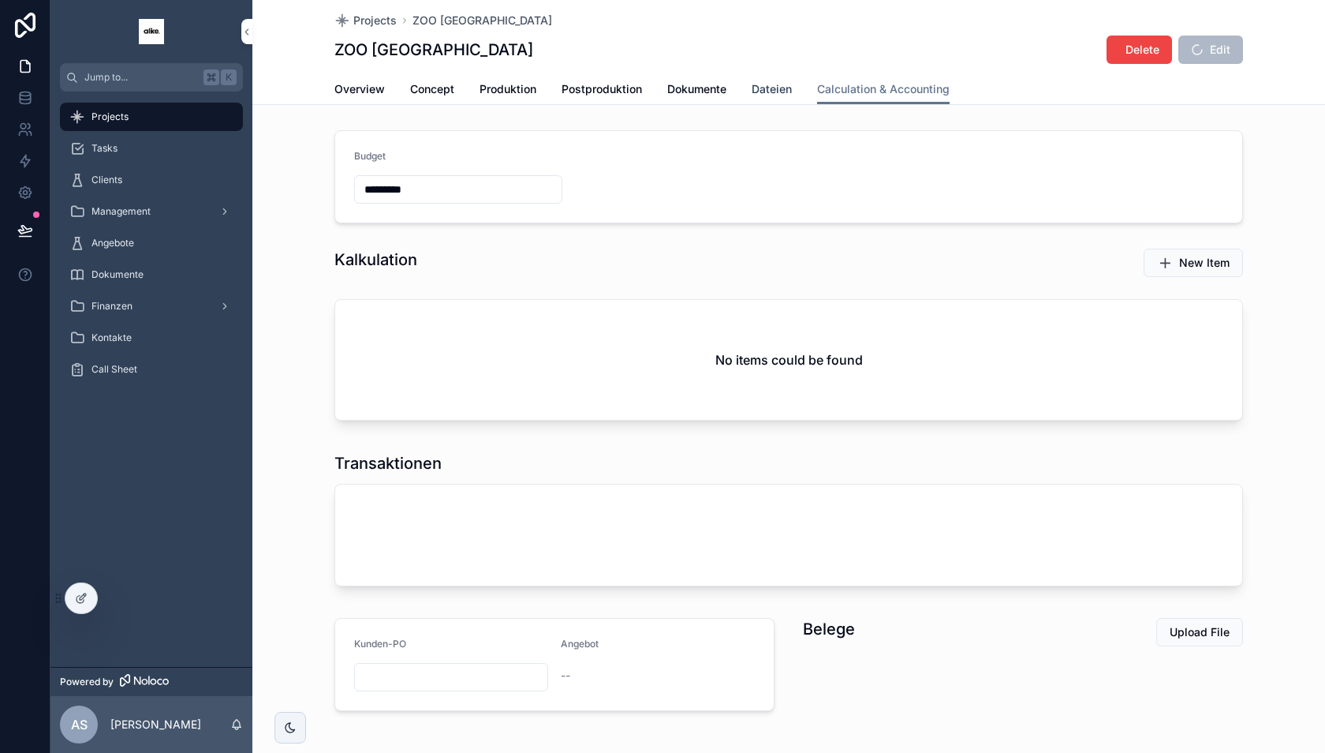
click at [776, 87] on span "Dateien" at bounding box center [772, 89] width 40 height 16
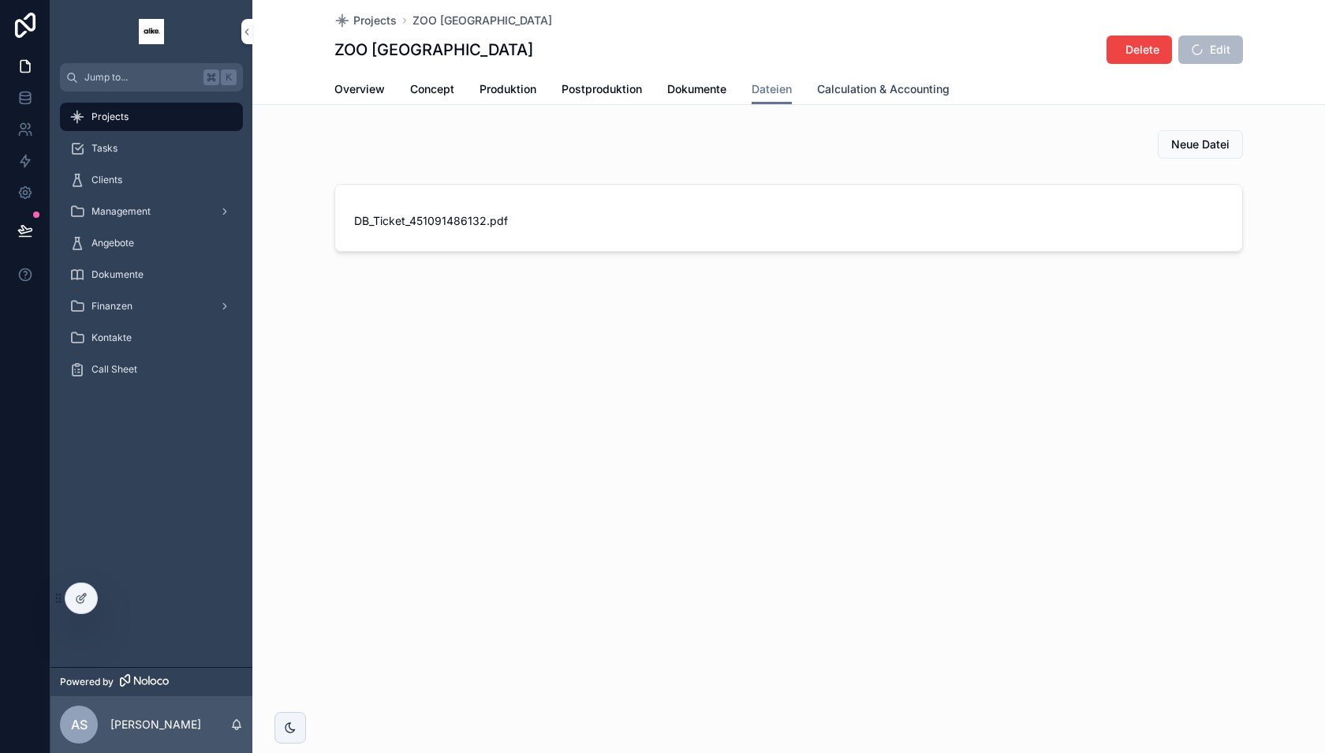
click at [880, 78] on link "Calculation & Accounting" at bounding box center [883, 91] width 133 height 32
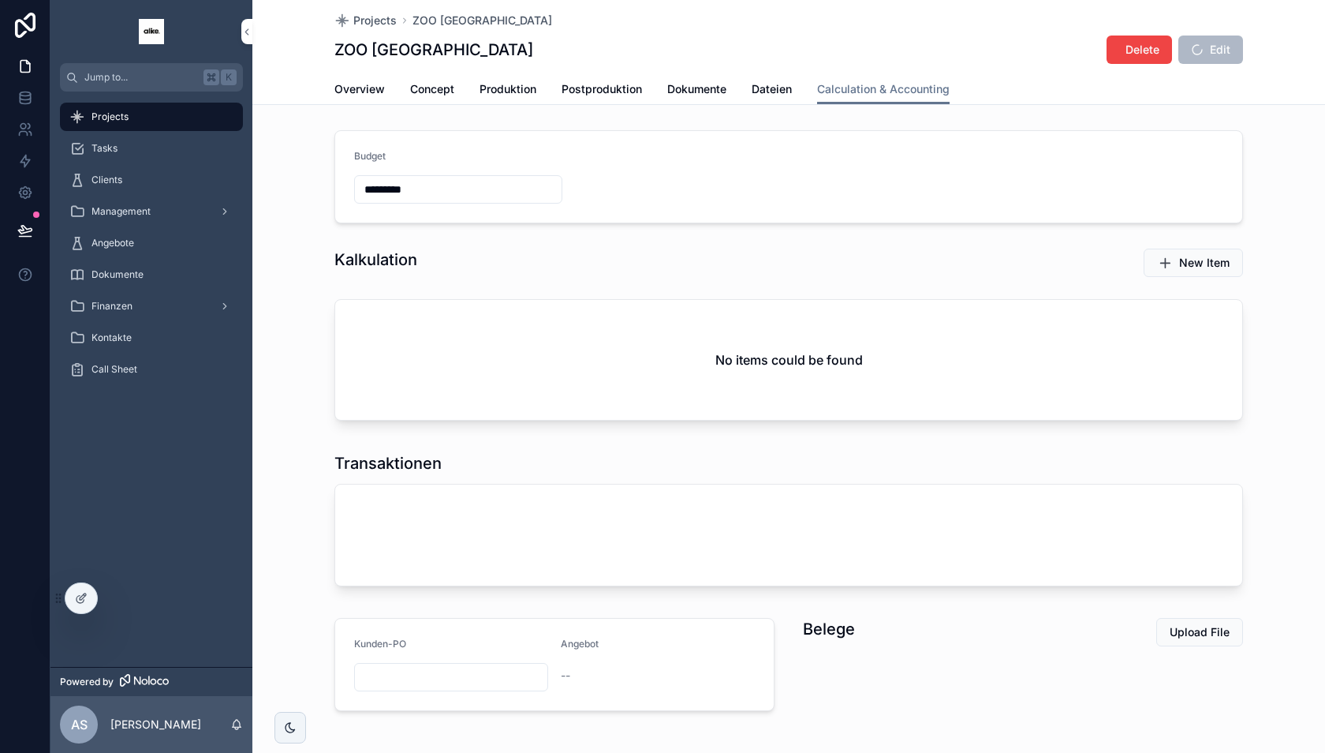
drag, startPoint x: 351, startPoint y: 185, endPoint x: 450, endPoint y: 185, distance: 98.6
click at [450, 185] on form "Budget *********" at bounding box center [788, 177] width 907 height 92
click at [1177, 263] on button "New Item" at bounding box center [1193, 263] width 99 height 28
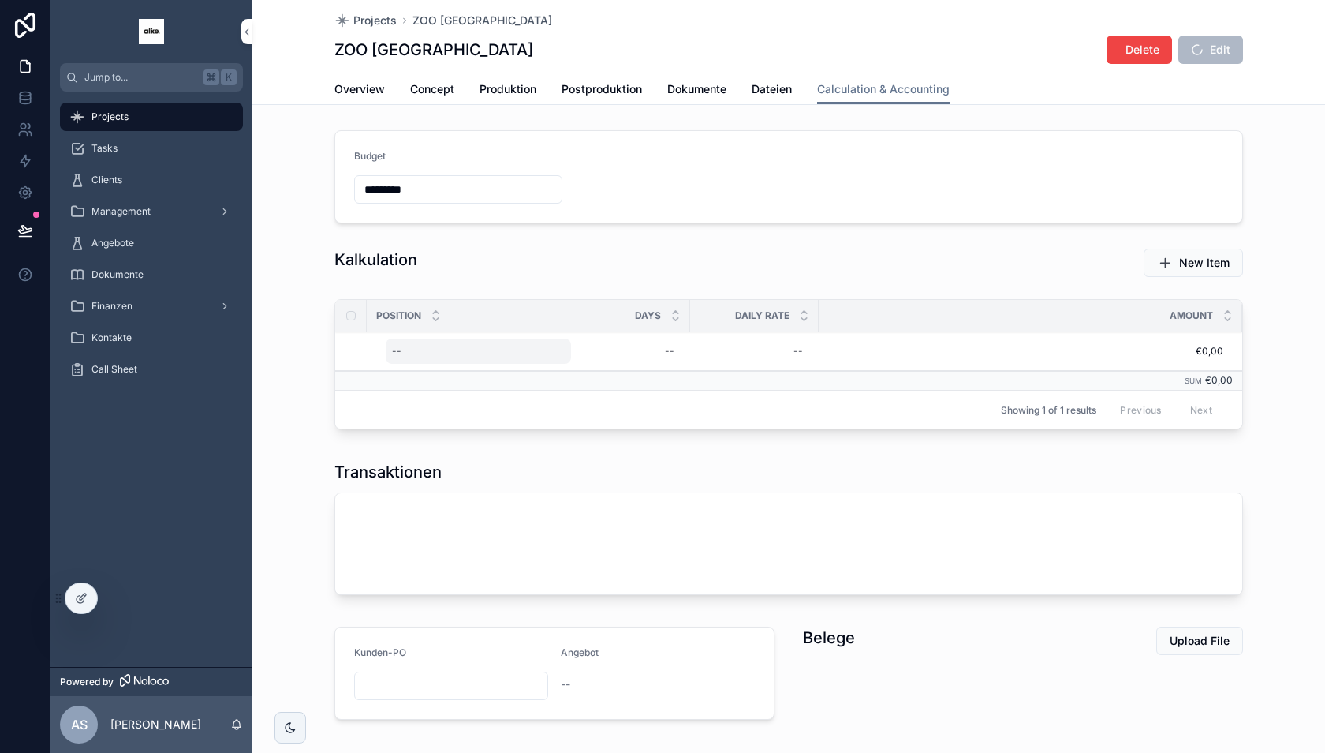
click at [426, 353] on div "--" at bounding box center [478, 350] width 185 height 25
type input "**********"
click button "scrollable content" at bounding box center [585, 370] width 19 height 19
click at [645, 347] on div "--" at bounding box center [635, 350] width 91 height 25
type input "****"
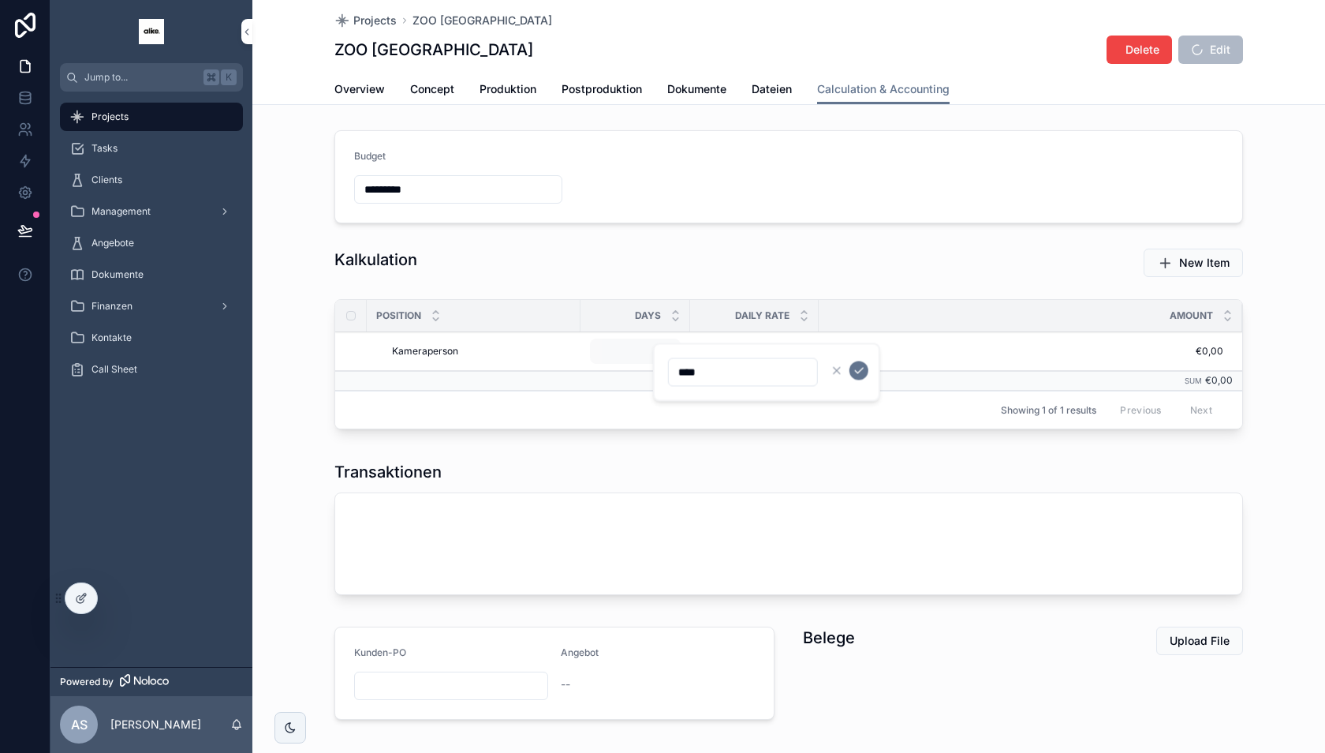
click button "scrollable content" at bounding box center [859, 370] width 19 height 19
click at [788, 355] on div "--" at bounding box center [755, 350] width 110 height 25
type input "*******"
click button "scrollable content" at bounding box center [987, 370] width 19 height 19
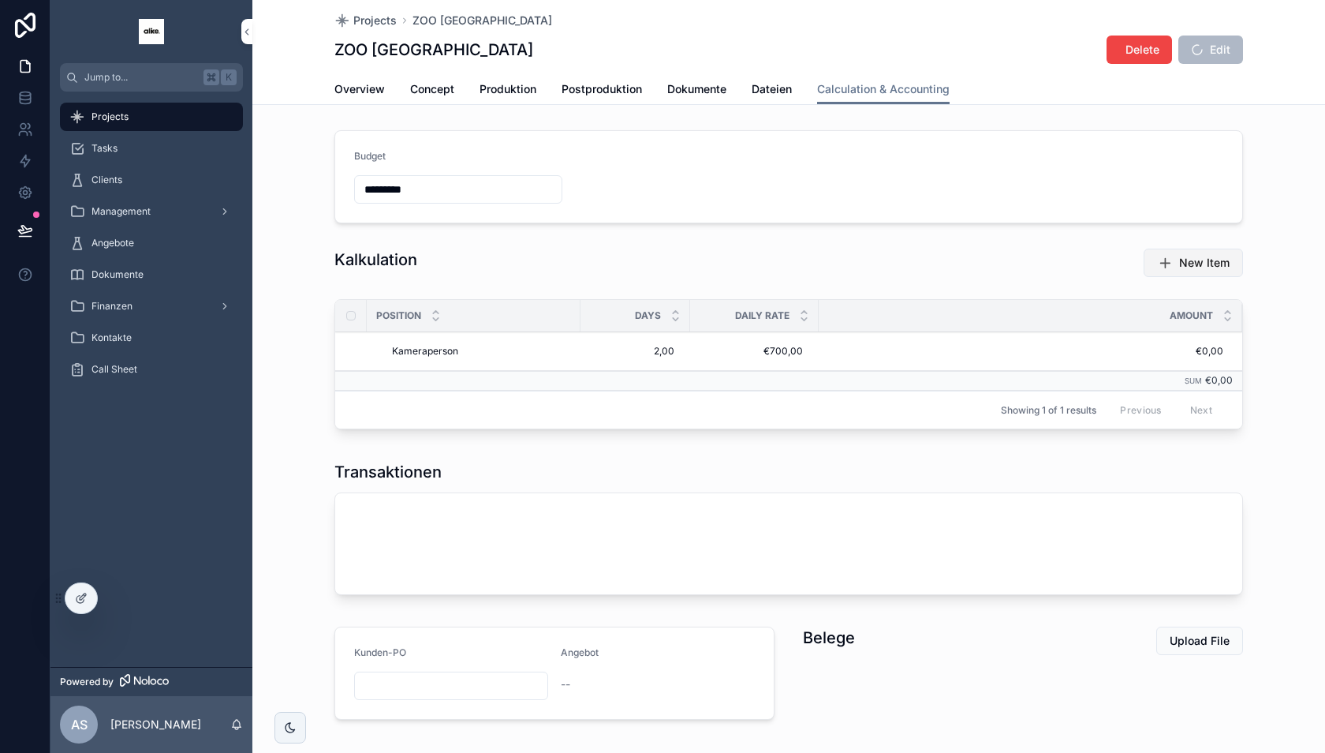
click at [1190, 260] on span "New Item" at bounding box center [1204, 263] width 50 height 16
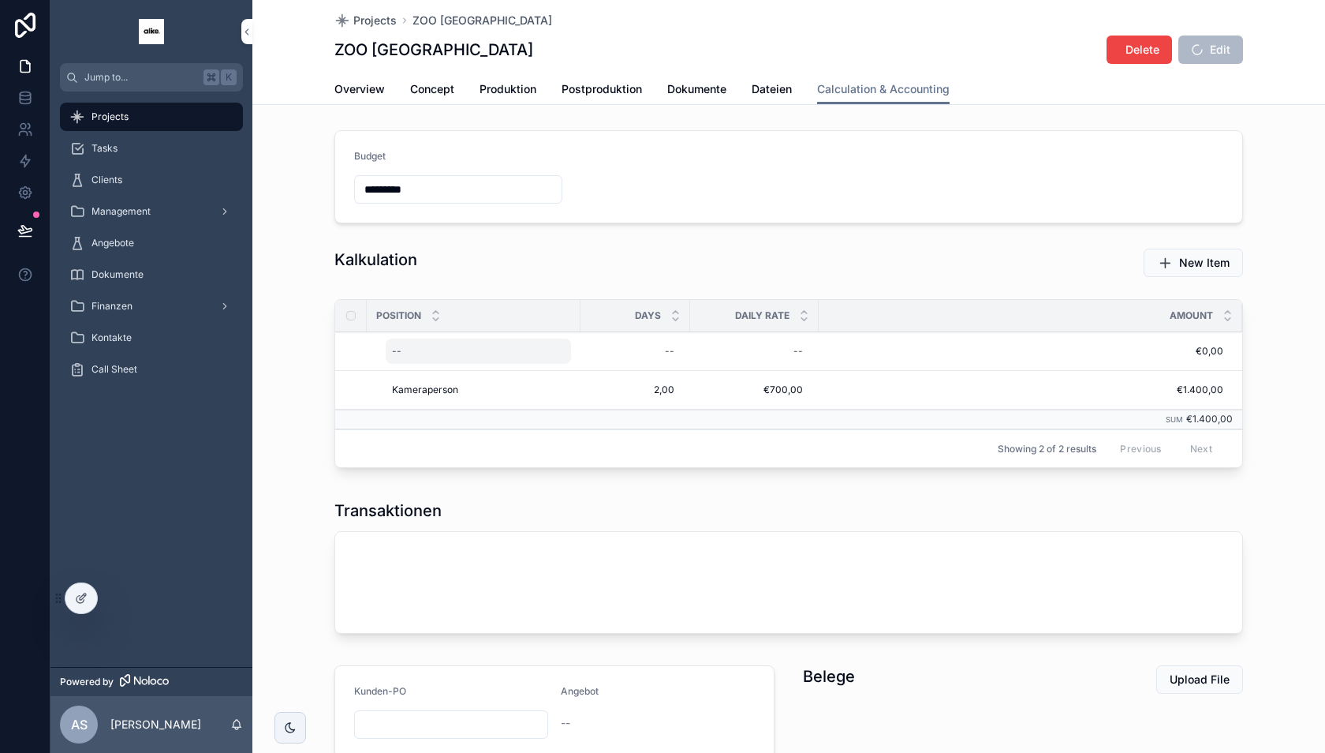
click at [439, 350] on div "--" at bounding box center [478, 350] width 185 height 25
type input "**********"
click button "scrollable content" at bounding box center [585, 370] width 19 height 19
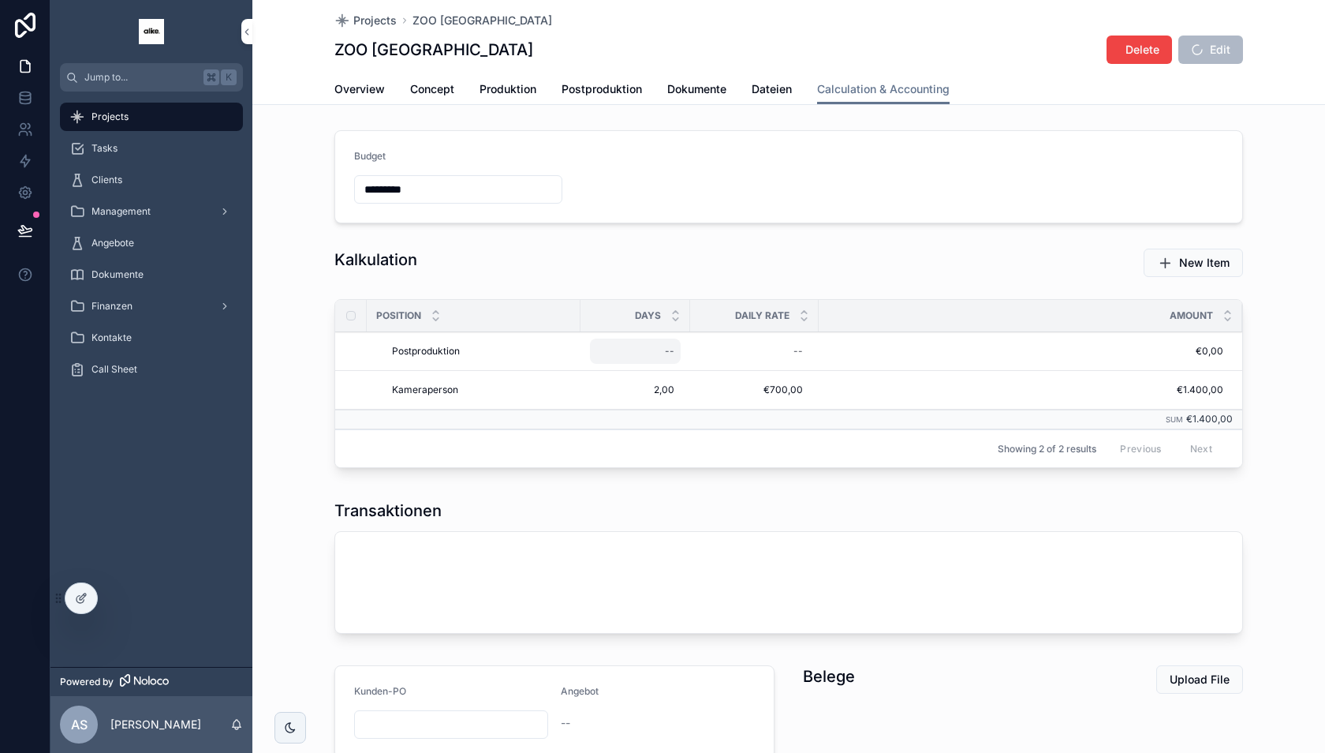
drag, startPoint x: 610, startPoint y: 346, endPoint x: 626, endPoint y: 345, distance: 15.9
click at [626, 346] on div "--" at bounding box center [635, 350] width 91 height 25
type input "****"
click button "scrollable content" at bounding box center [859, 370] width 19 height 19
type input "******"
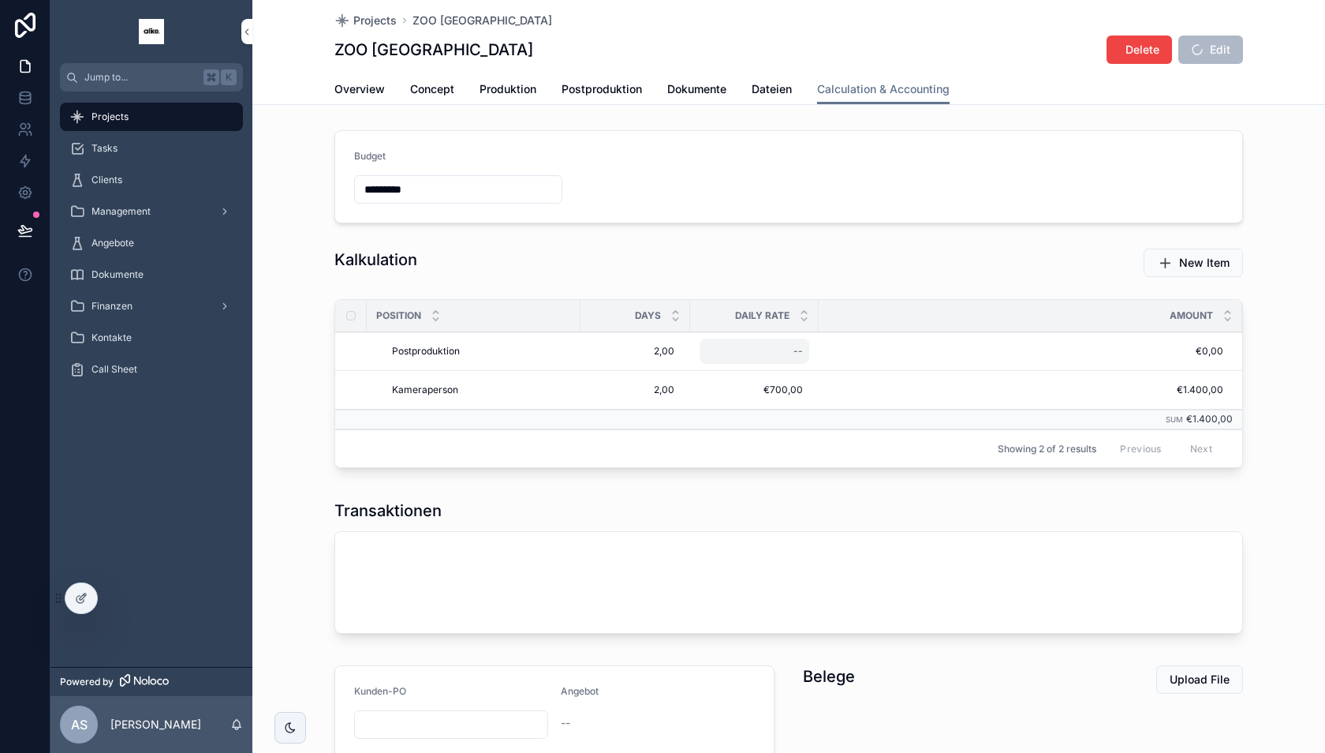
click at [776, 354] on div "--" at bounding box center [755, 350] width 110 height 25
click button "scrollable content" at bounding box center [987, 370] width 19 height 19
click at [85, 600] on icon at bounding box center [81, 598] width 13 height 13
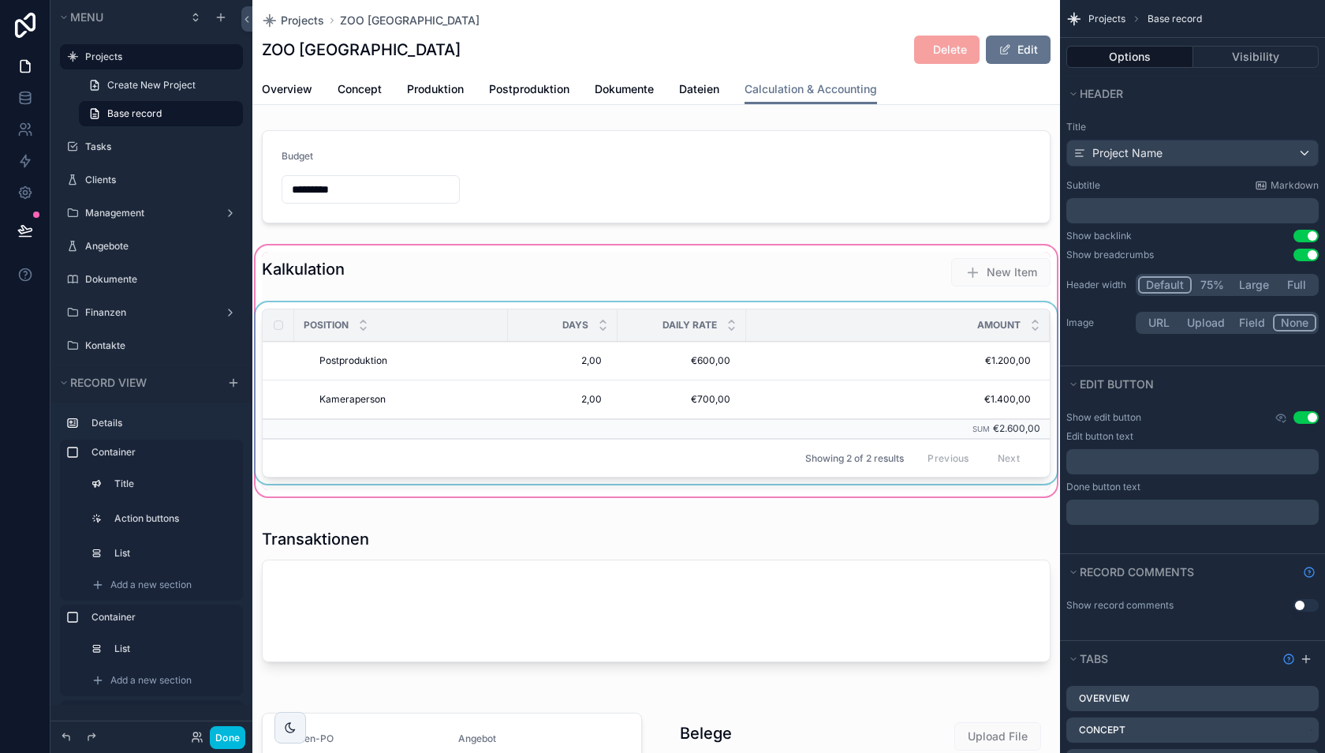
click at [538, 311] on div "Days" at bounding box center [563, 325] width 110 height 30
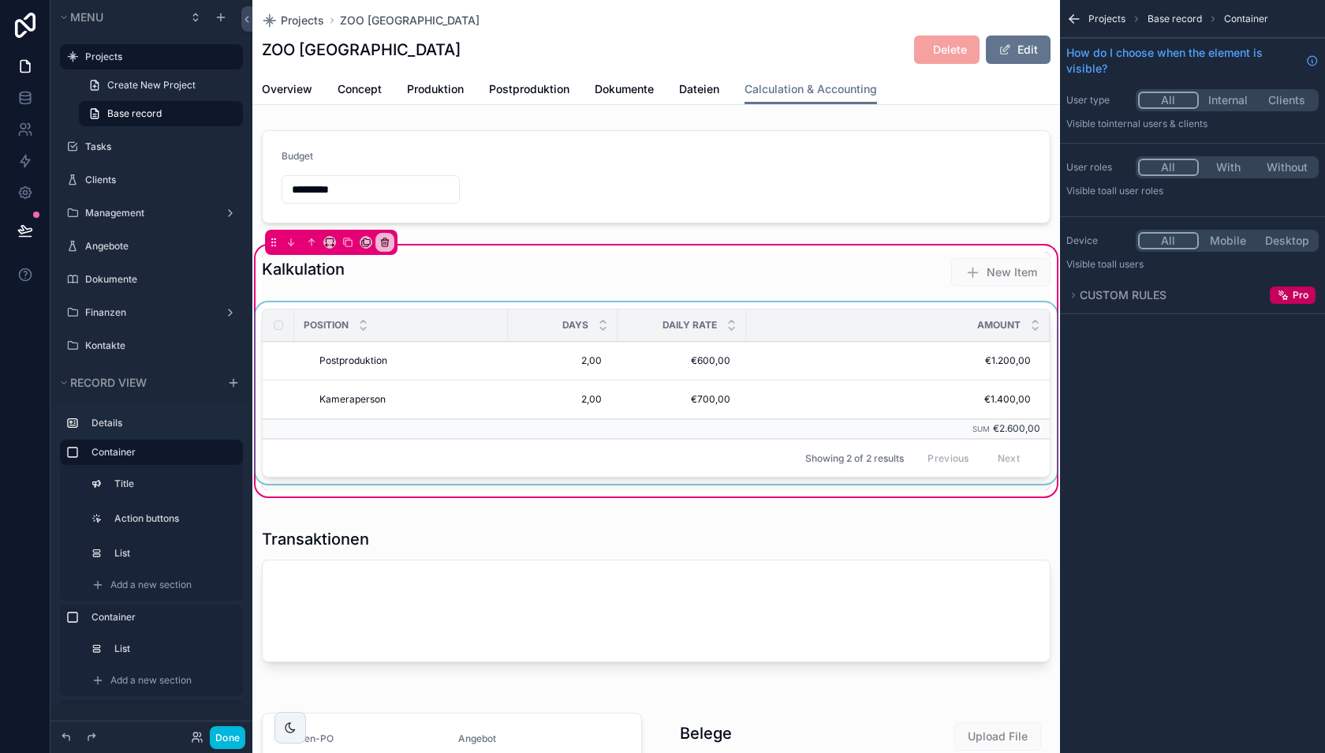
click at [776, 320] on div "Amount" at bounding box center [898, 325] width 304 height 30
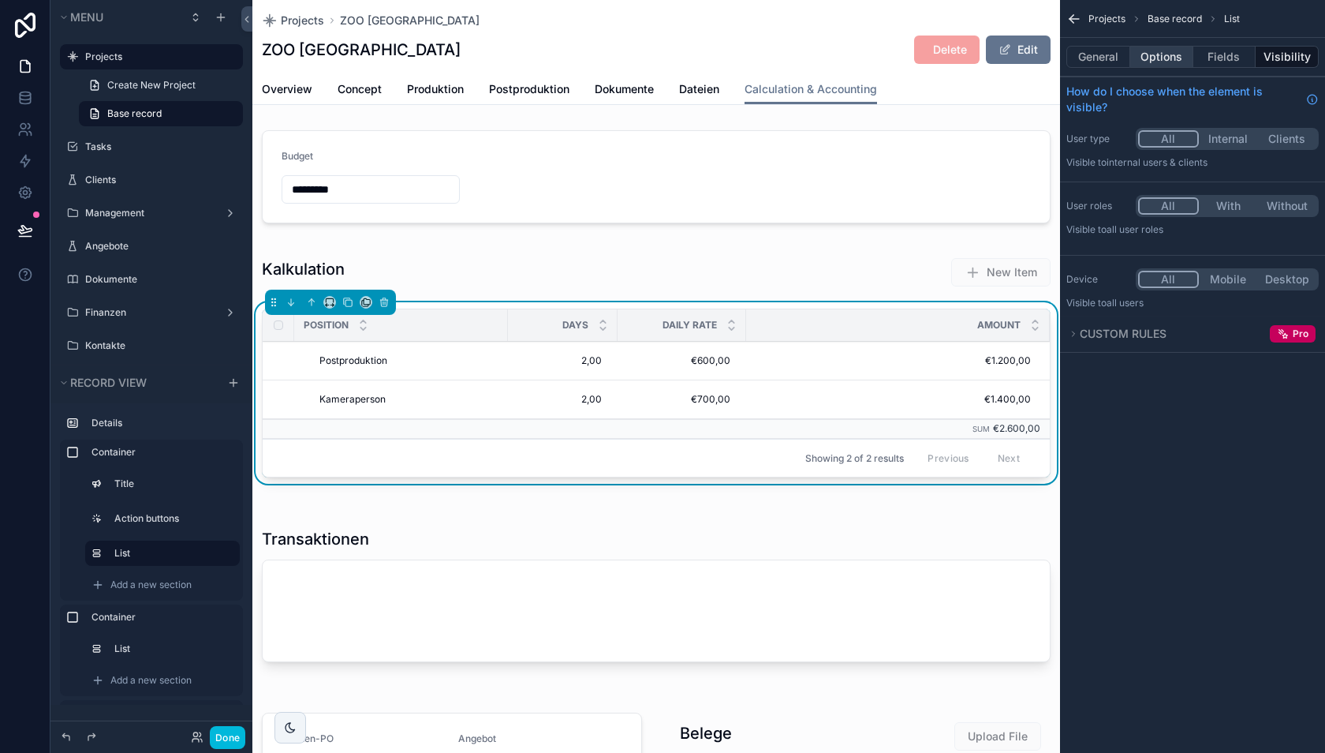
click at [1162, 65] on button "Options" at bounding box center [1162, 57] width 63 height 22
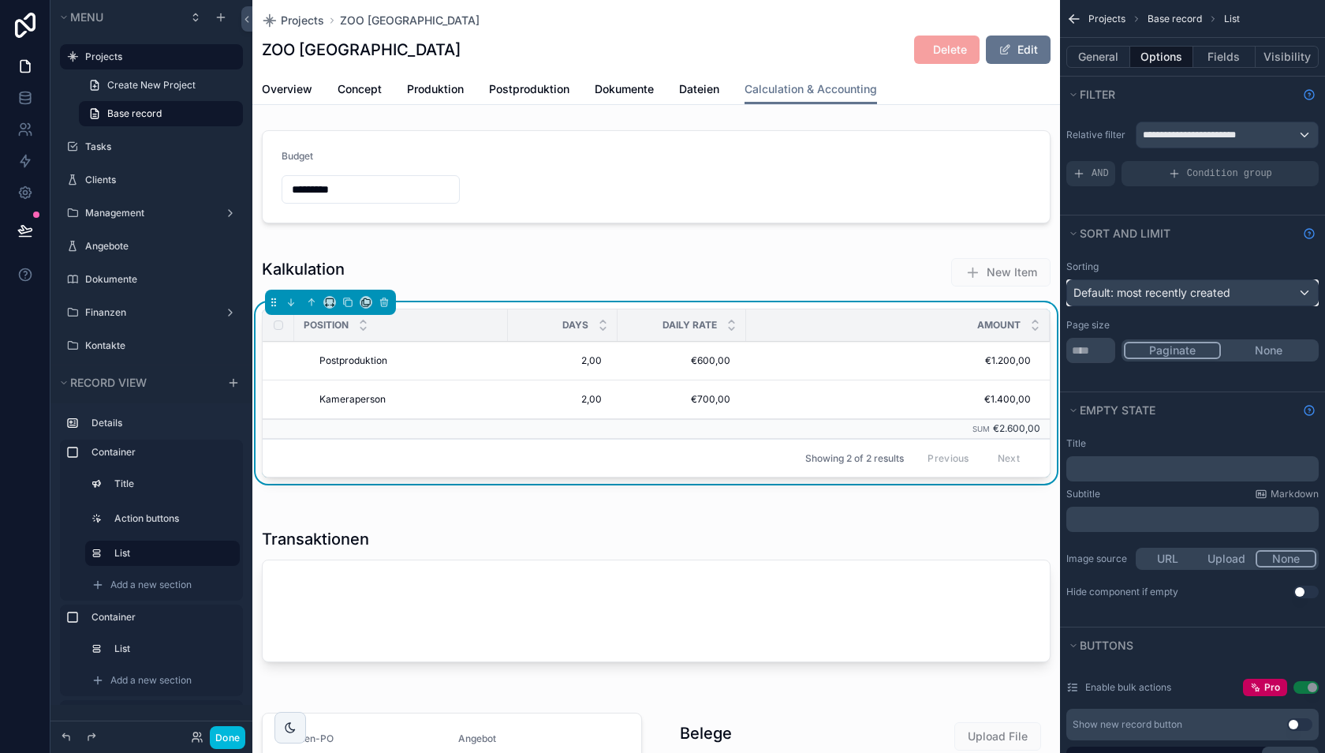
click at [1160, 290] on span "Default: most recently created" at bounding box center [1152, 292] width 157 height 13
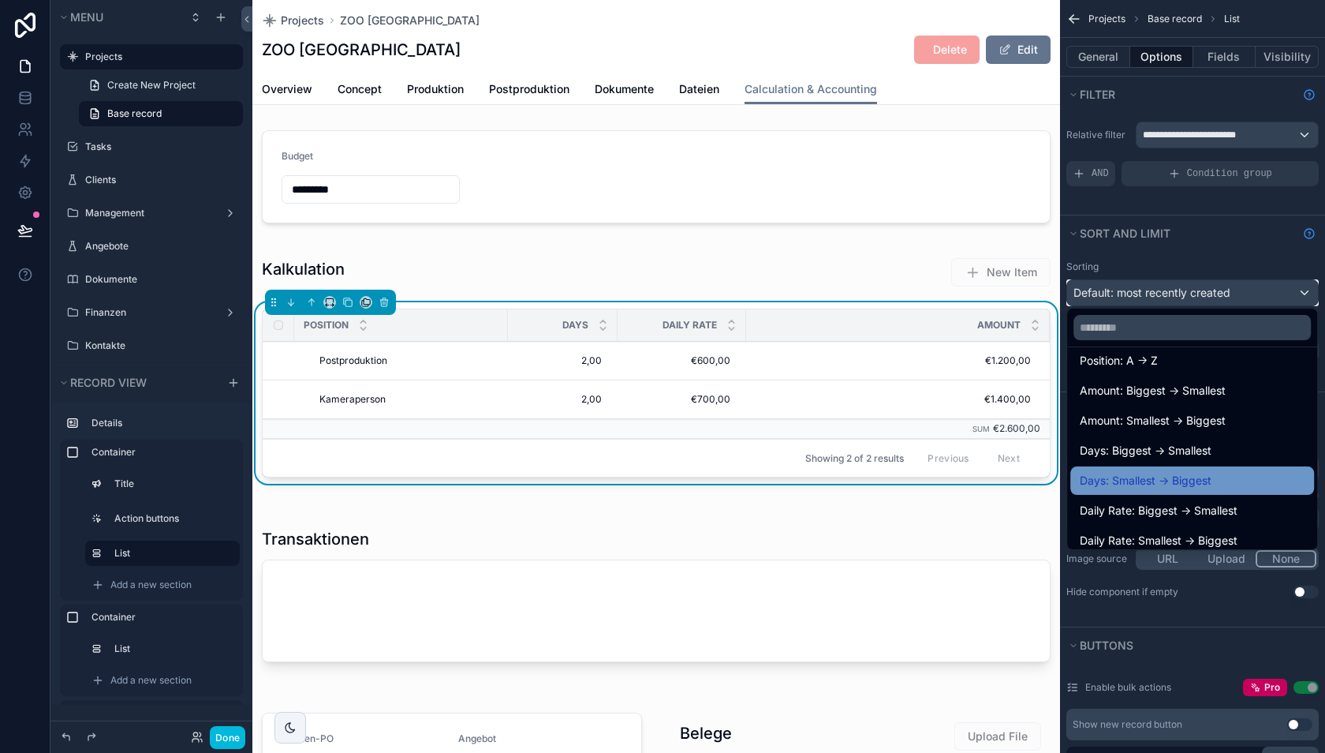
scroll to position [201, 0]
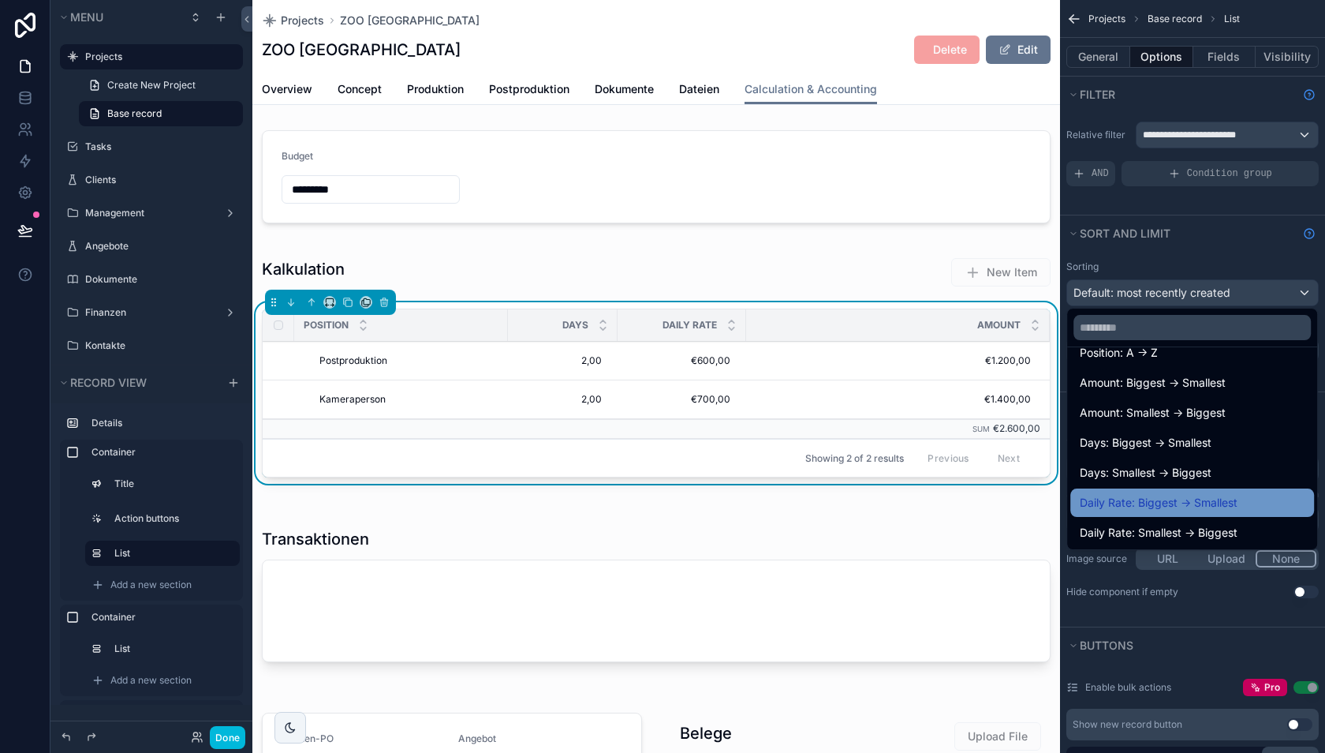
click at [1157, 499] on span "Daily Rate: Biggest -> Smallest" at bounding box center [1159, 502] width 158 height 19
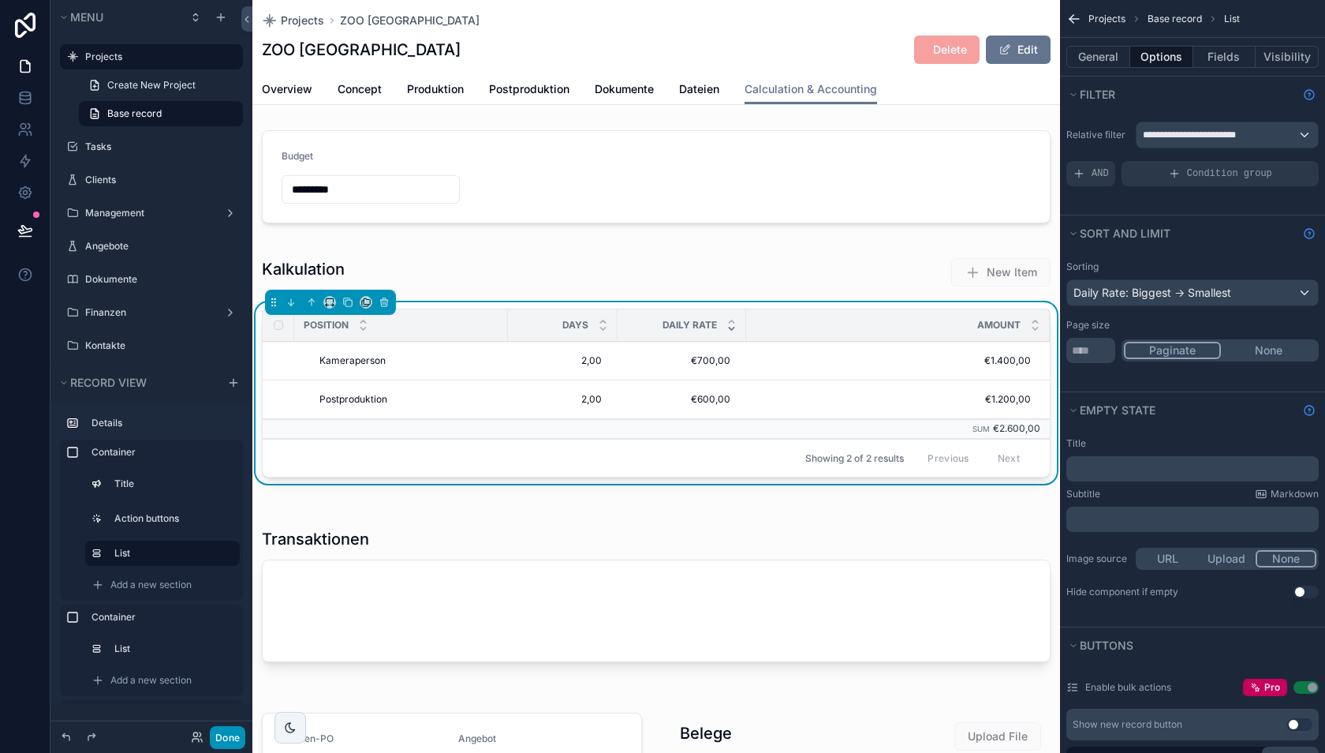
click at [226, 735] on button "Done" at bounding box center [228, 737] width 36 height 23
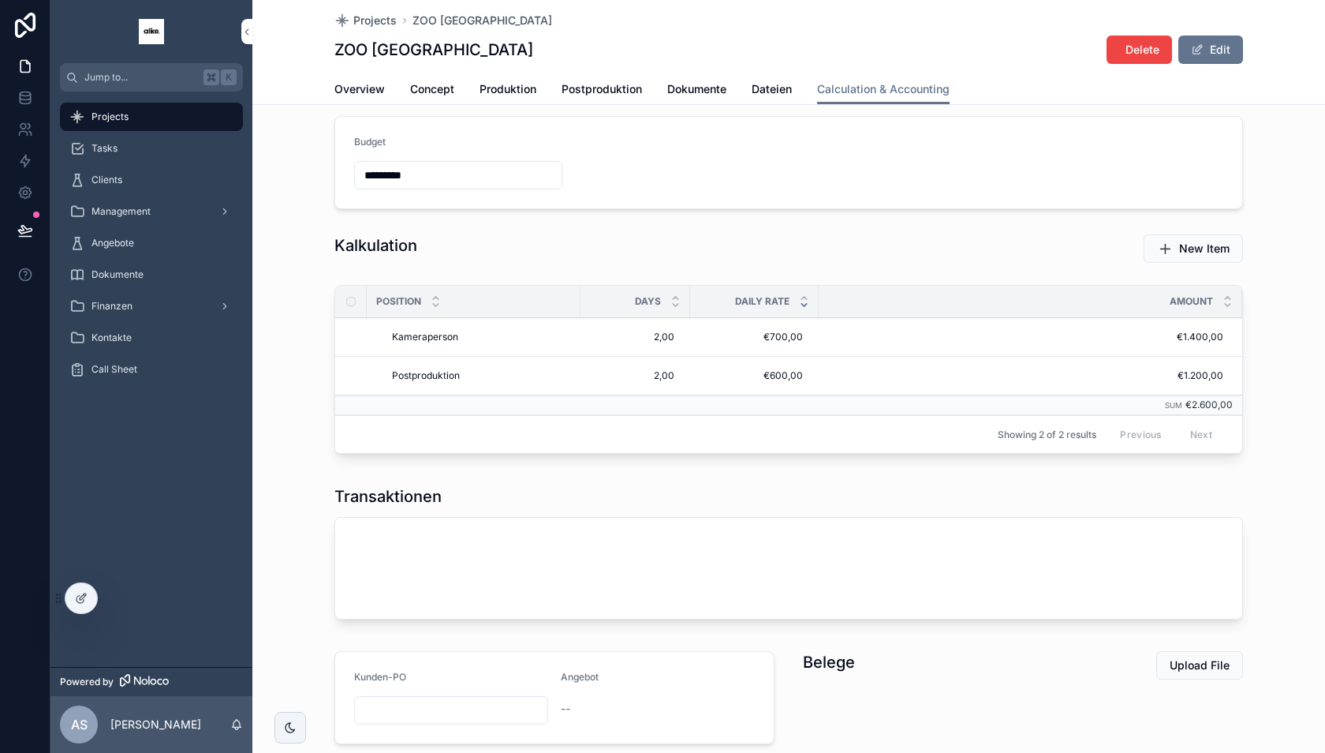
scroll to position [0, 0]
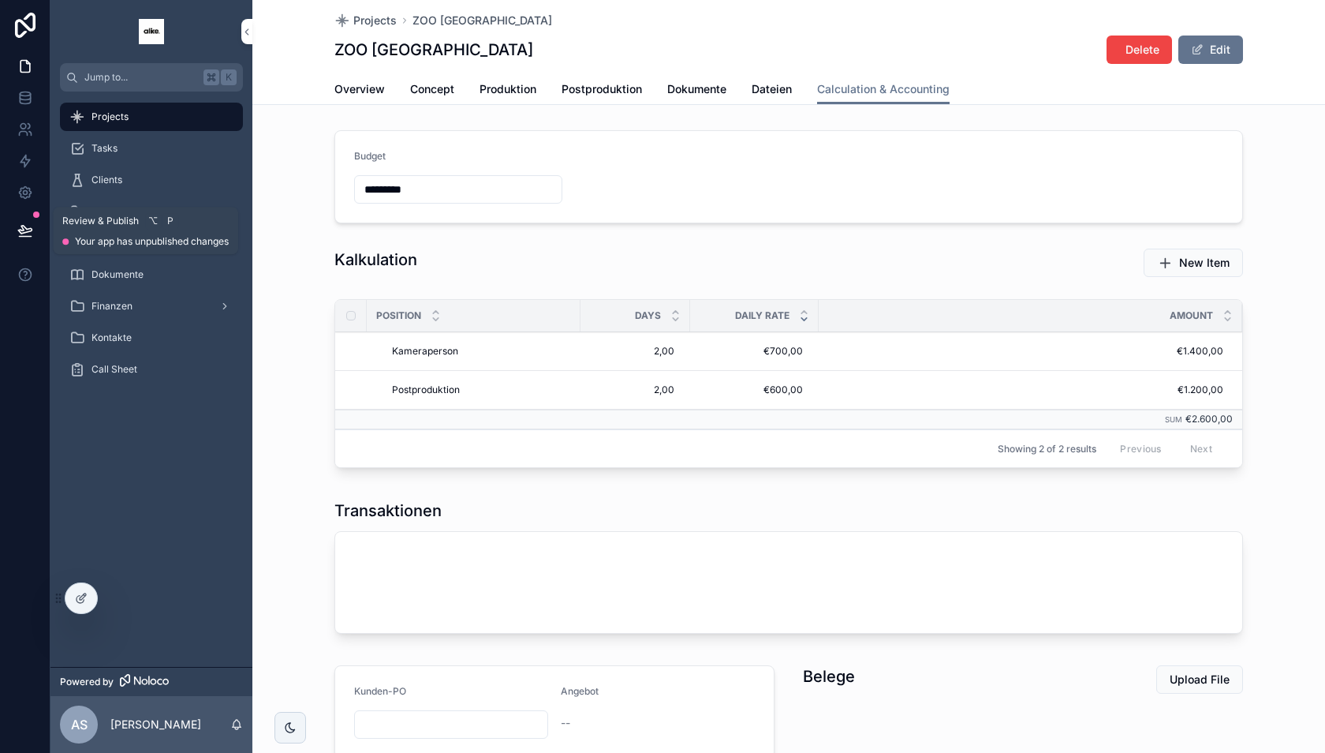
click at [27, 237] on icon at bounding box center [25, 230] width 16 height 16
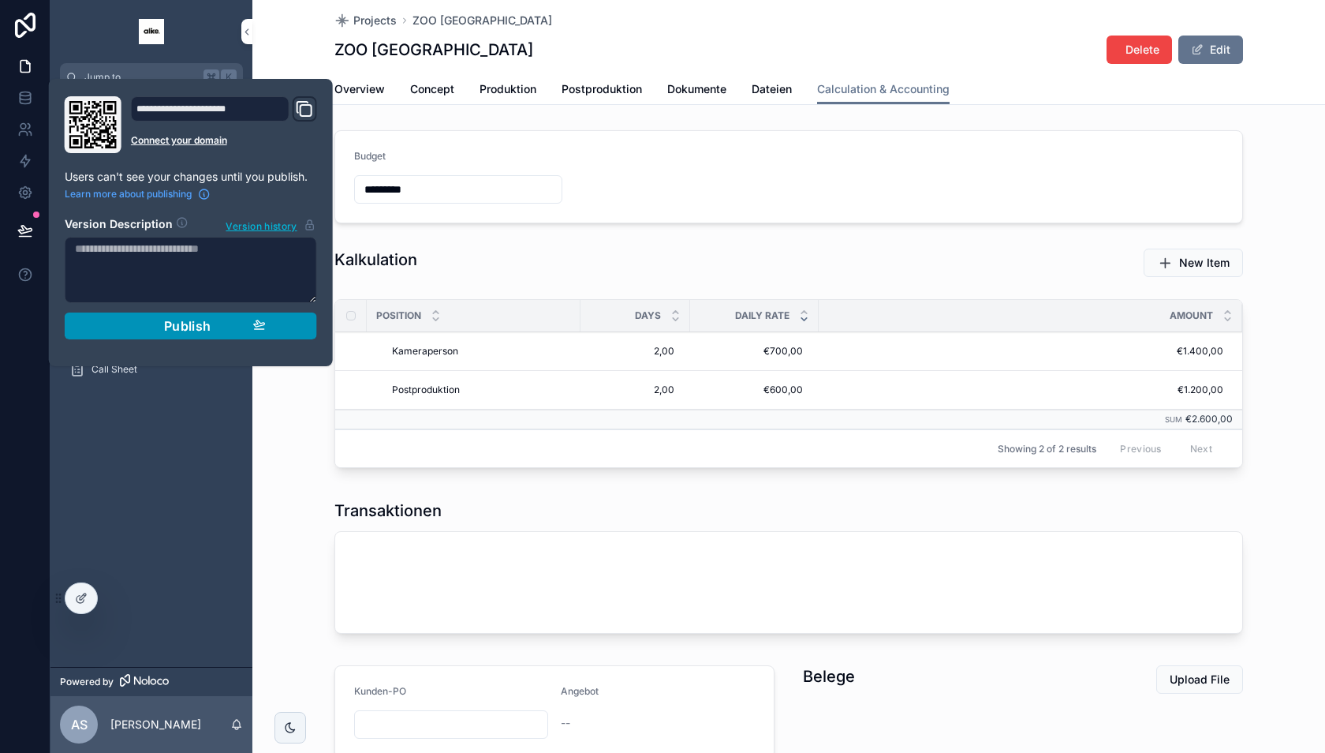
click at [308, 322] on button "Publish" at bounding box center [191, 325] width 252 height 27
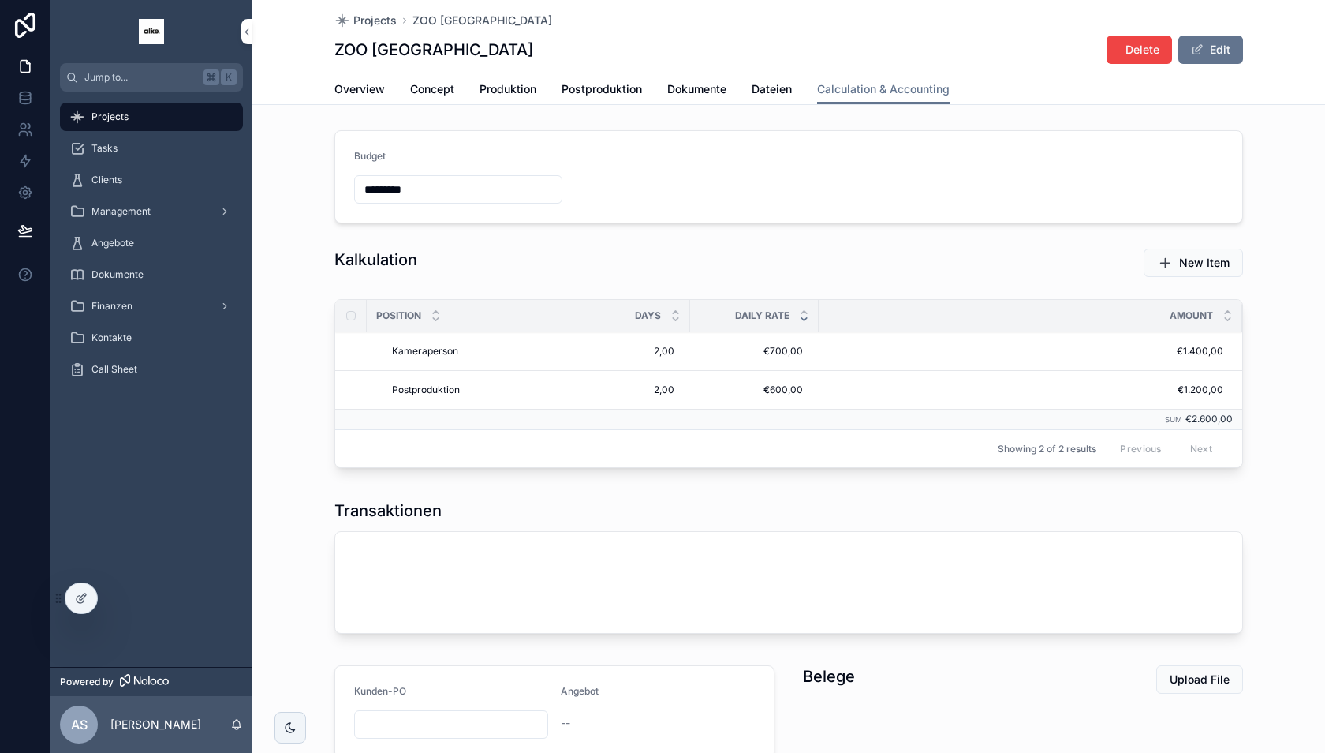
click at [646, 269] on div "Kalkulation" at bounding box center [554, 262] width 459 height 41
click at [25, 97] on icon at bounding box center [25, 98] width 16 height 16
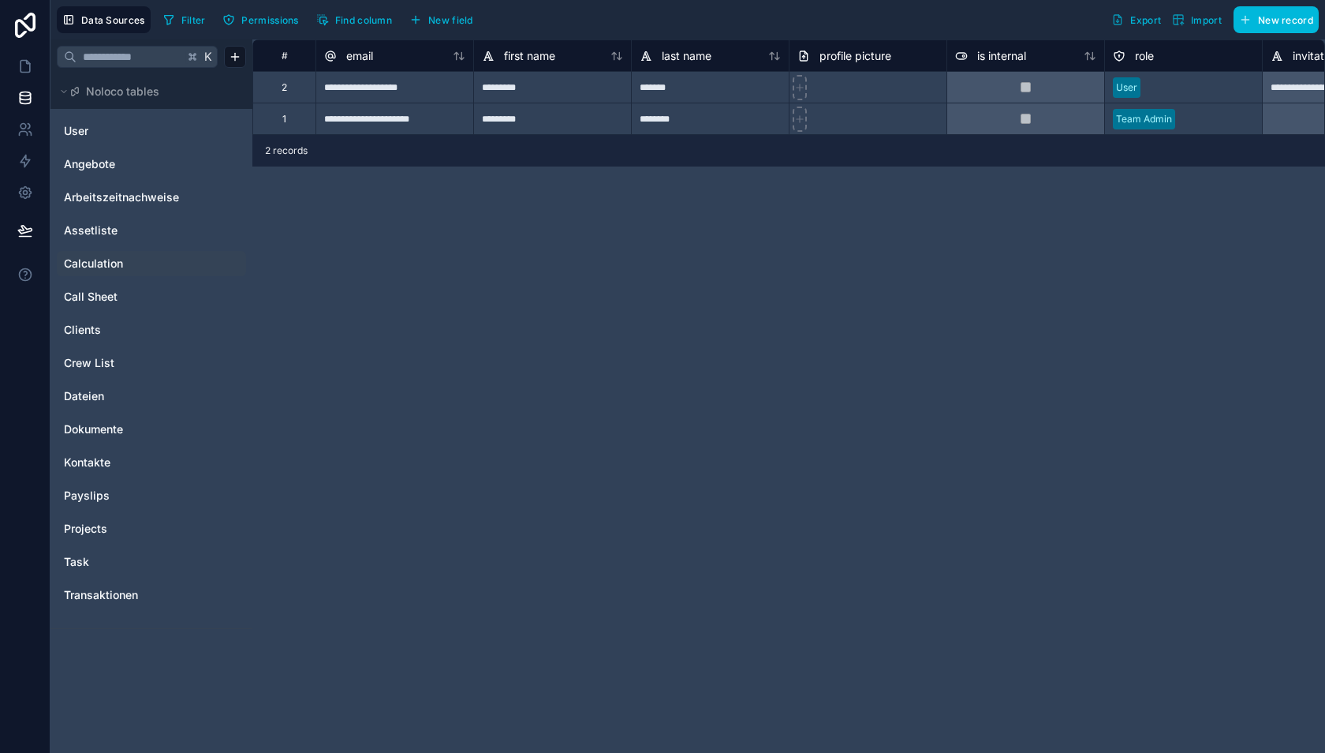
click at [126, 256] on link "Calculation" at bounding box center [128, 264] width 128 height 16
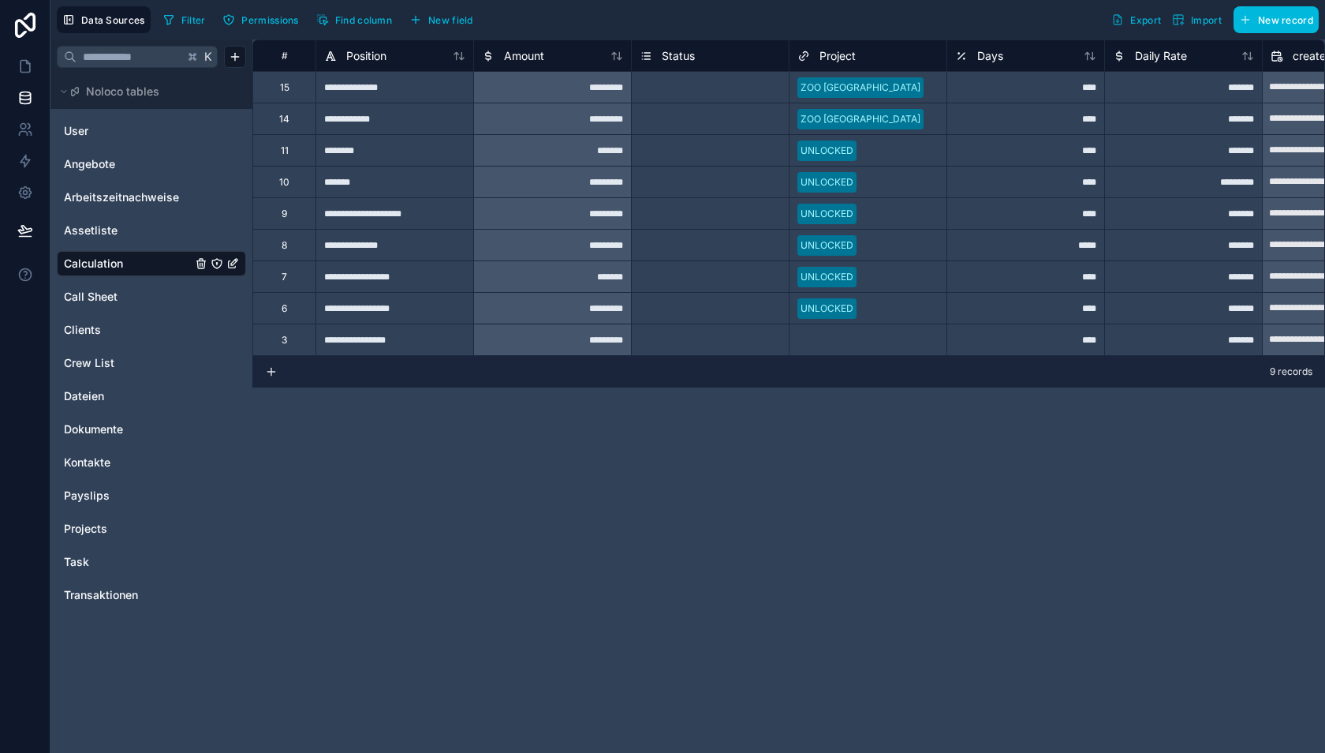
click at [458, 19] on span "New field" at bounding box center [450, 20] width 45 height 12
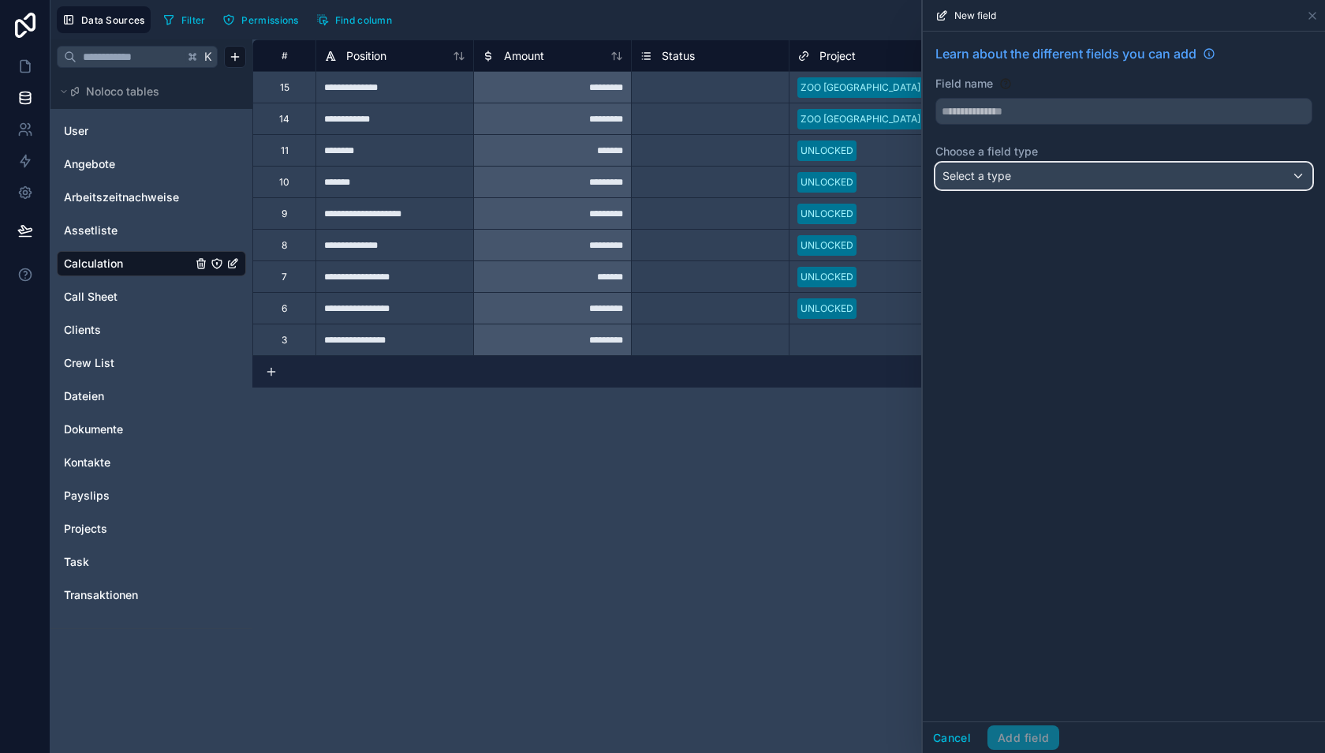
click at [987, 174] on span "Select a type" at bounding box center [977, 175] width 69 height 13
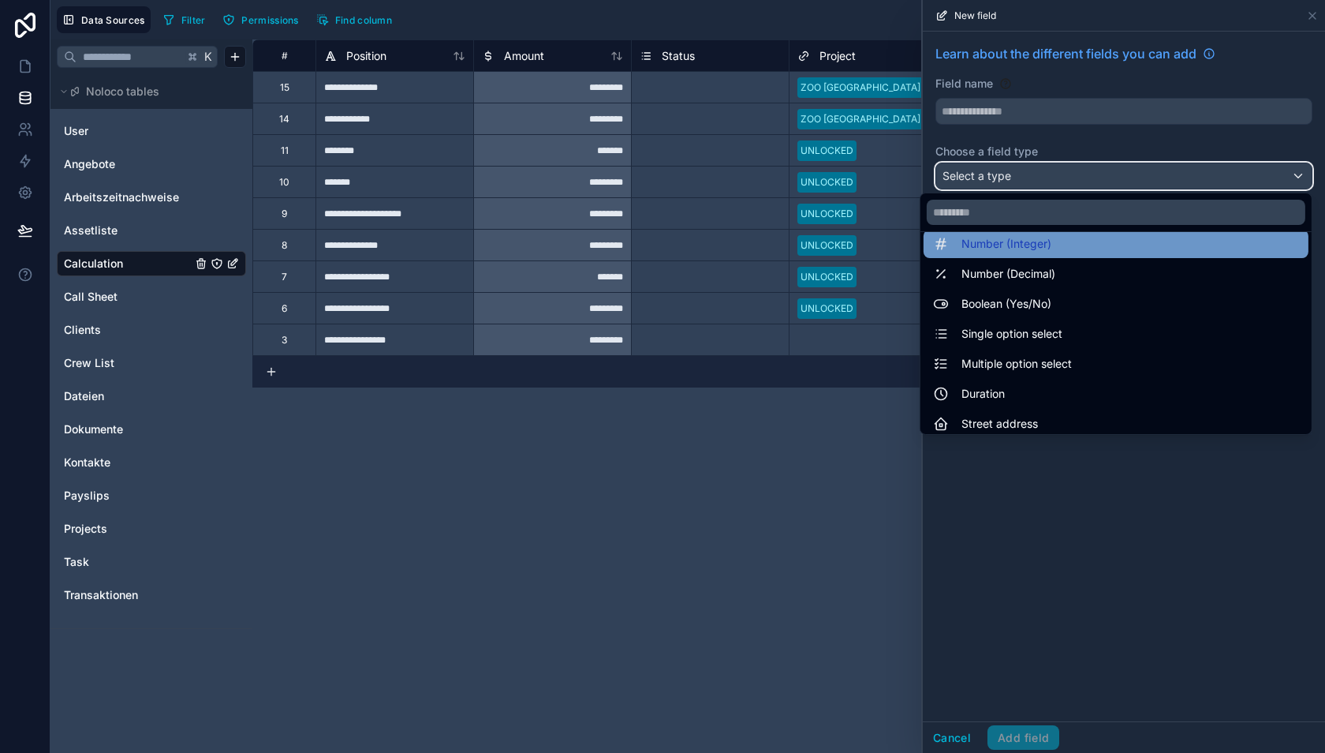
scroll to position [76, 0]
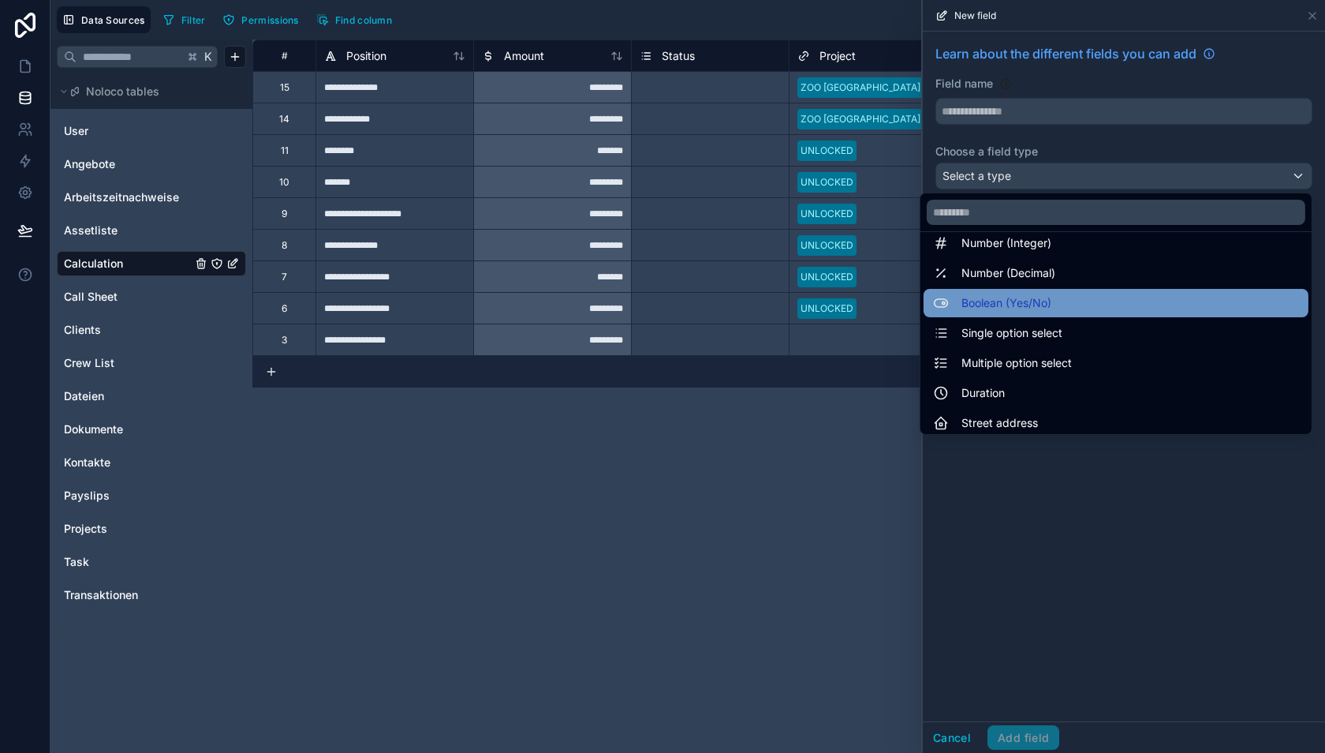
click at [985, 300] on span "Boolean (Yes/No)" at bounding box center [1007, 302] width 90 height 19
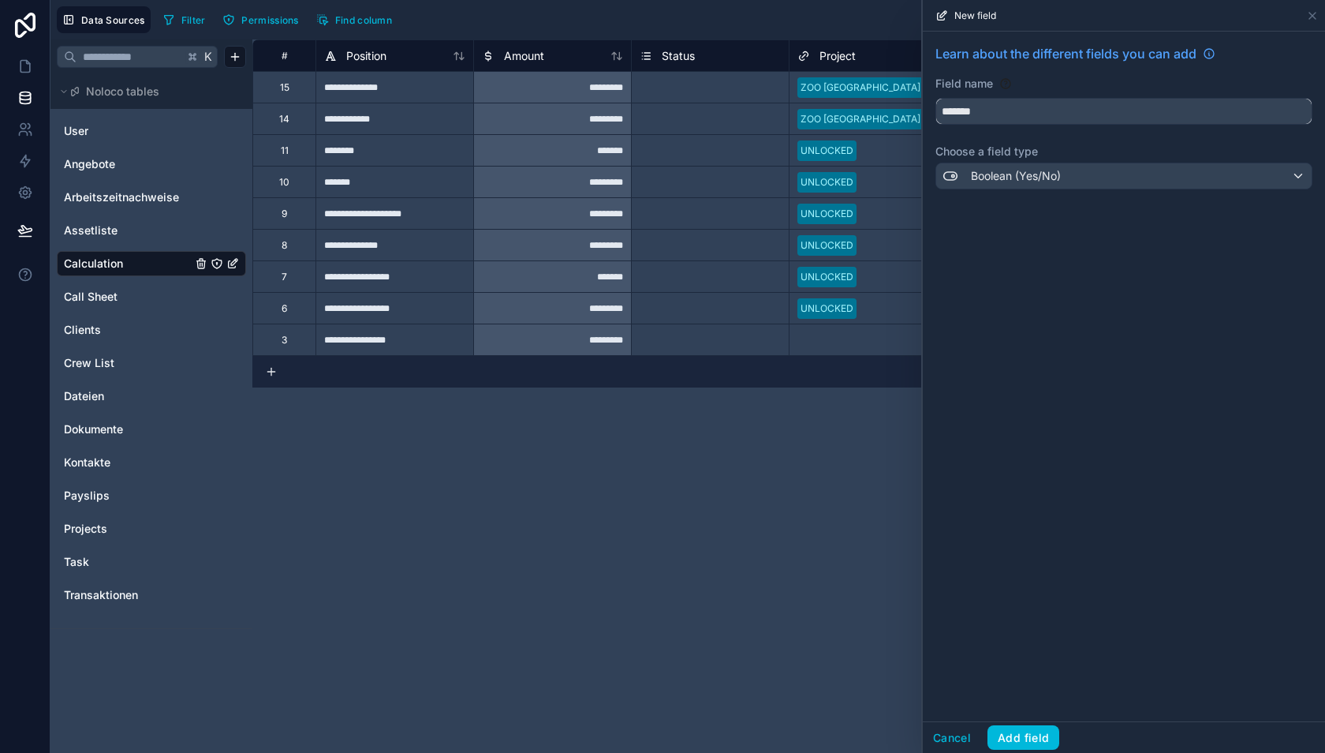
click at [979, 113] on input "*******" at bounding box center [1124, 111] width 376 height 25
type input "******"
click at [1041, 292] on div "Learn about the different fields you can add Field name ****** Choose a field t…" at bounding box center [1124, 377] width 402 height 690
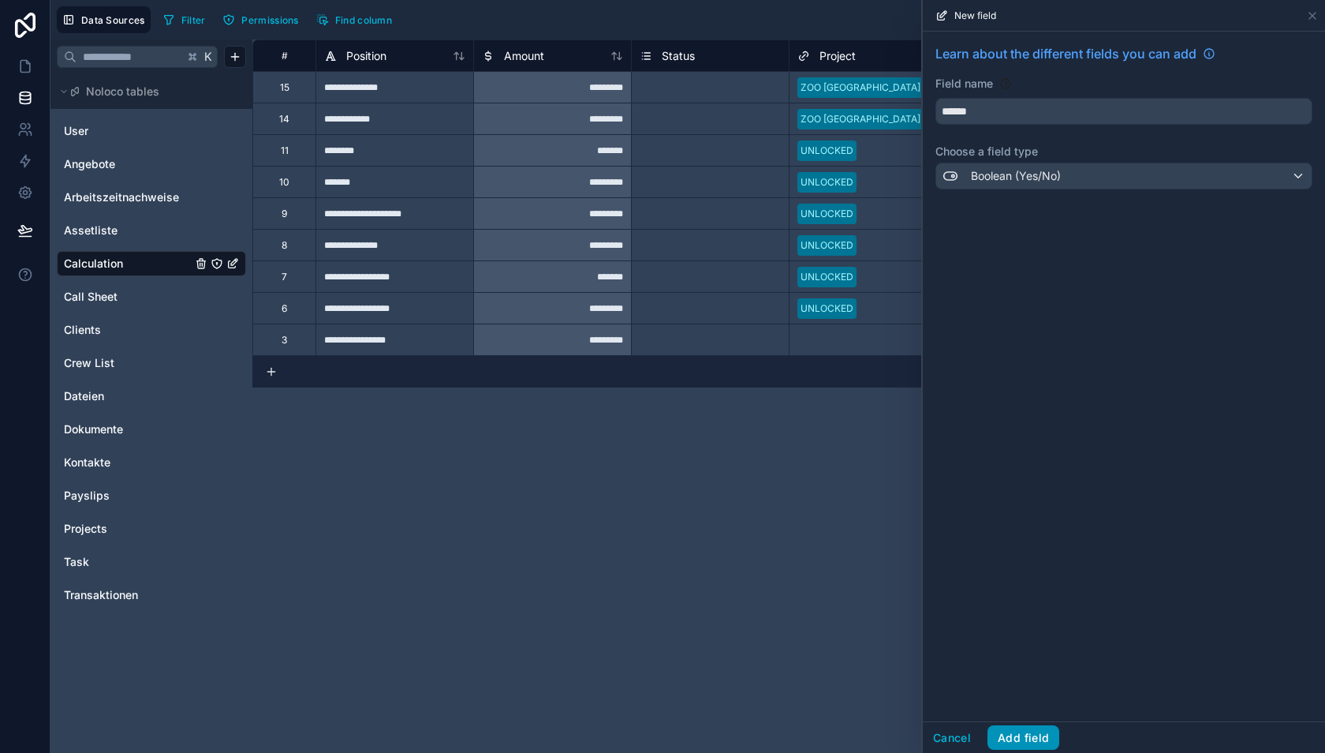
click at [1022, 741] on button "Add field" at bounding box center [1024, 737] width 72 height 25
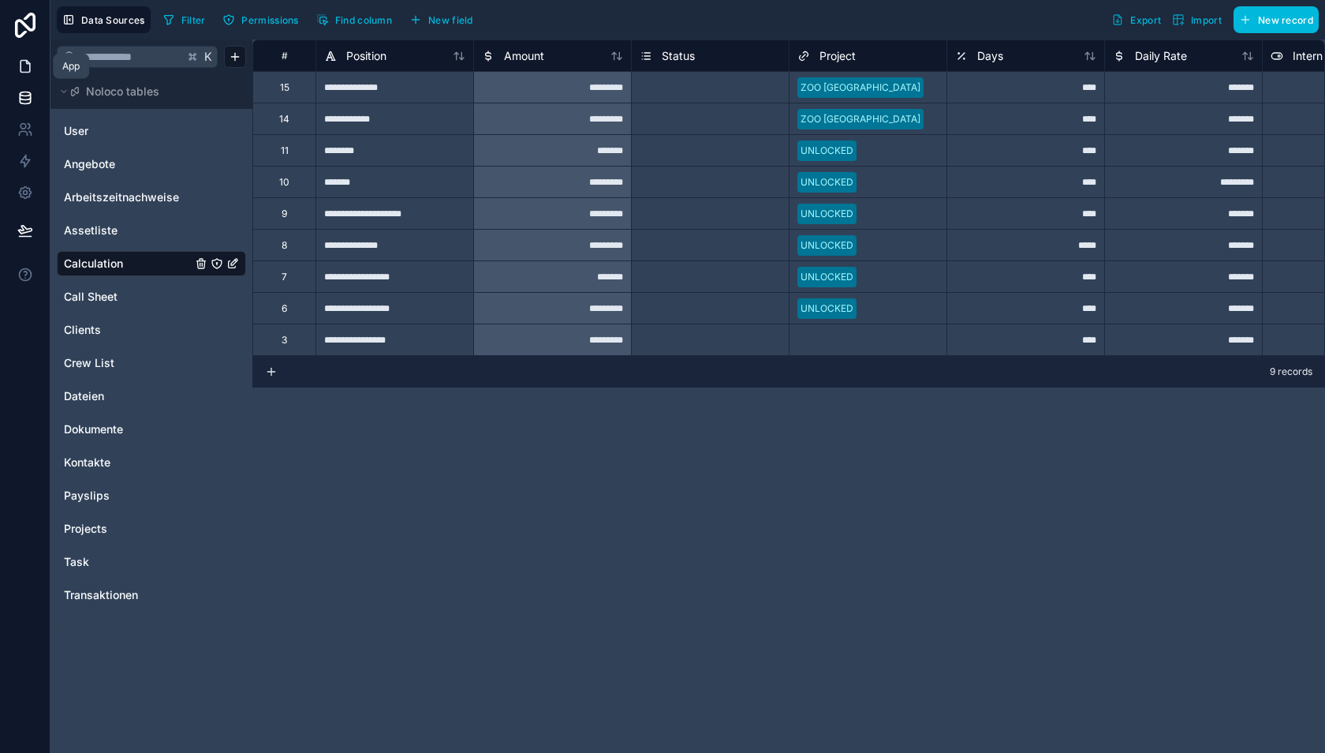
click at [32, 71] on icon at bounding box center [25, 66] width 16 height 16
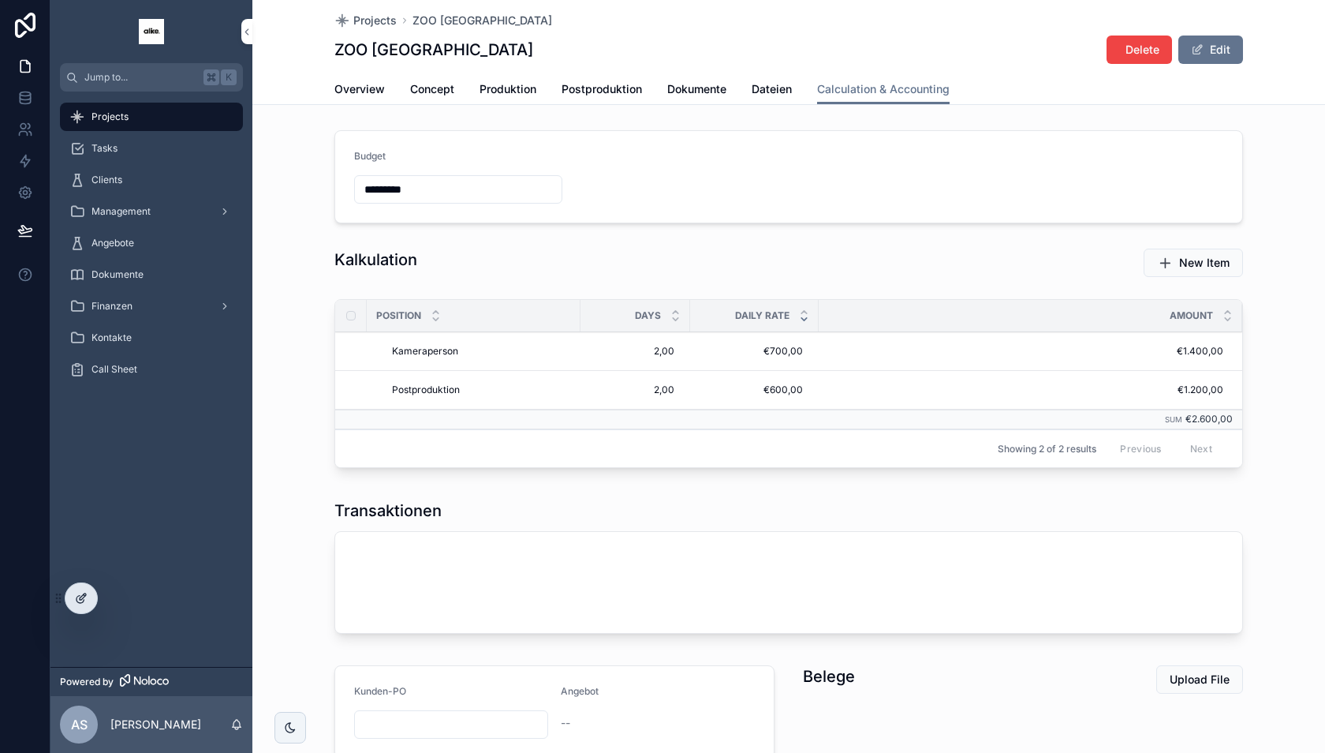
click at [80, 598] on icon at bounding box center [83, 596] width 6 height 6
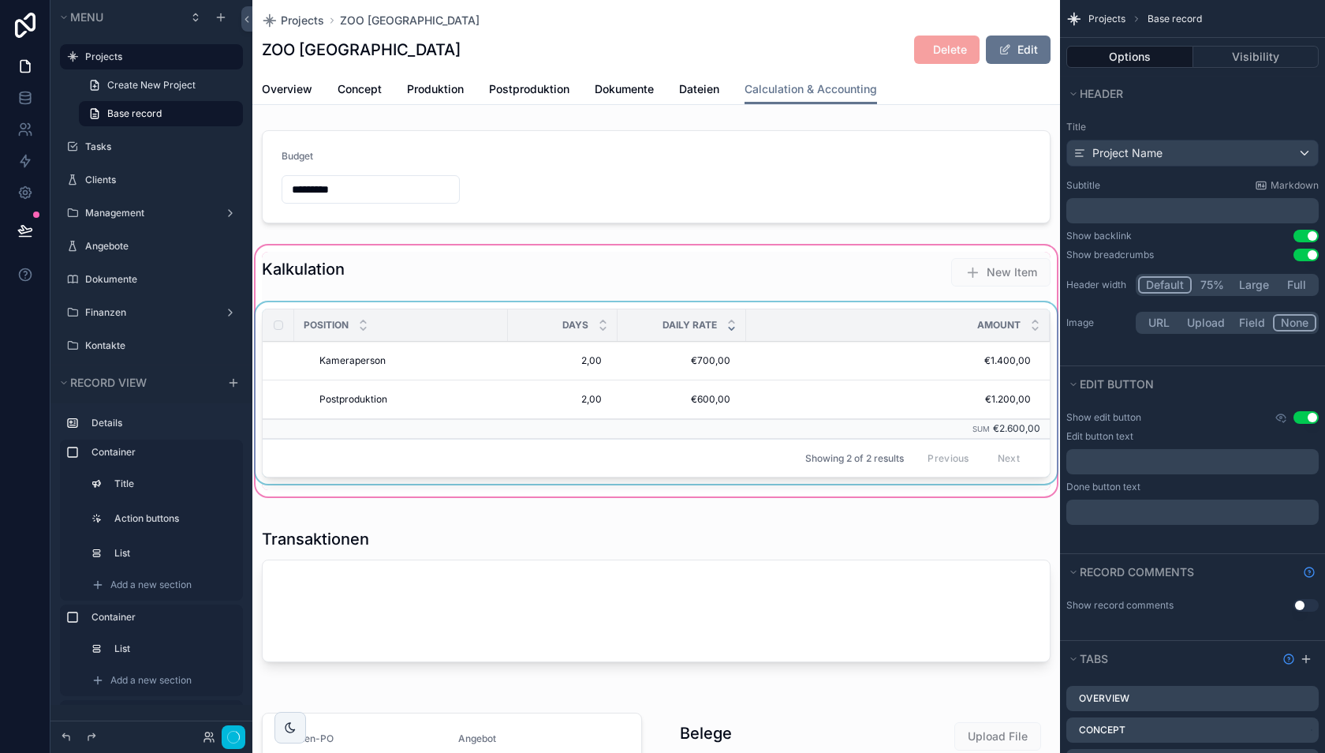
click at [839, 320] on div "Amount" at bounding box center [898, 325] width 304 height 30
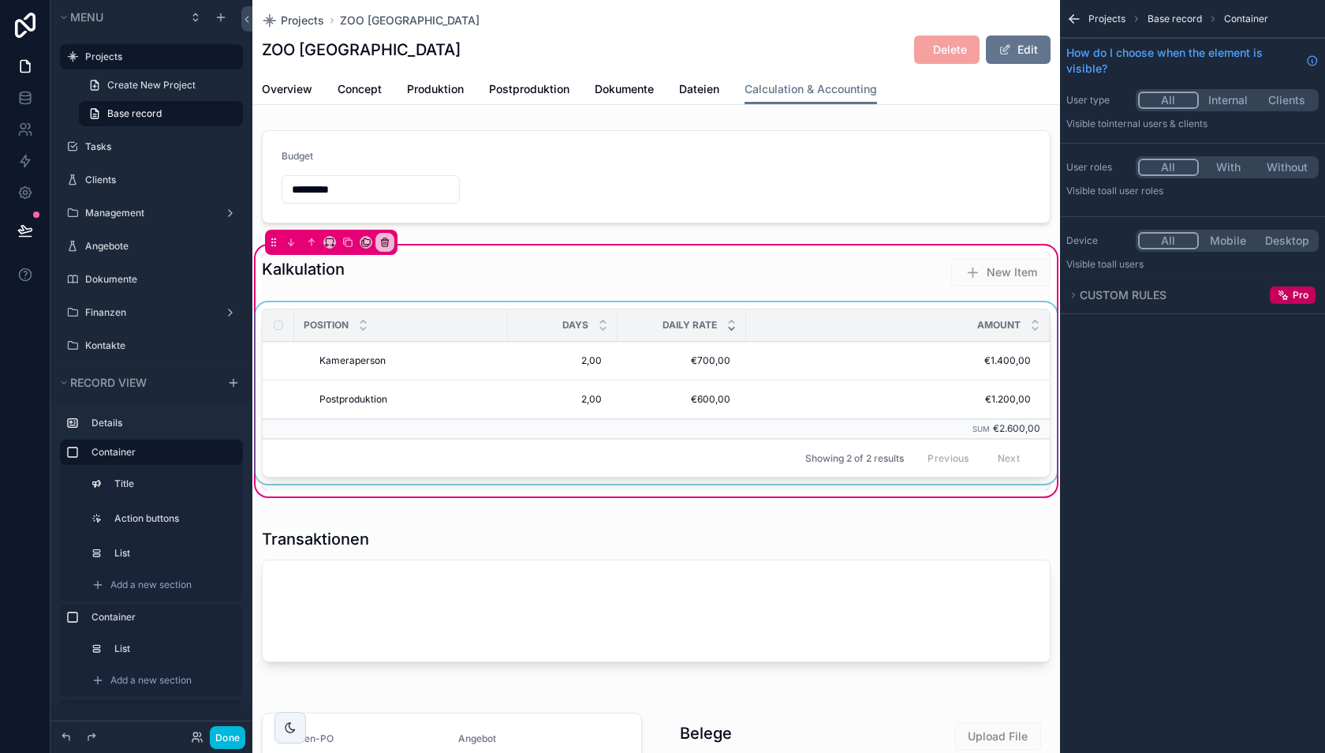
click at [794, 360] on div "scrollable content" at bounding box center [656, 396] width 808 height 188
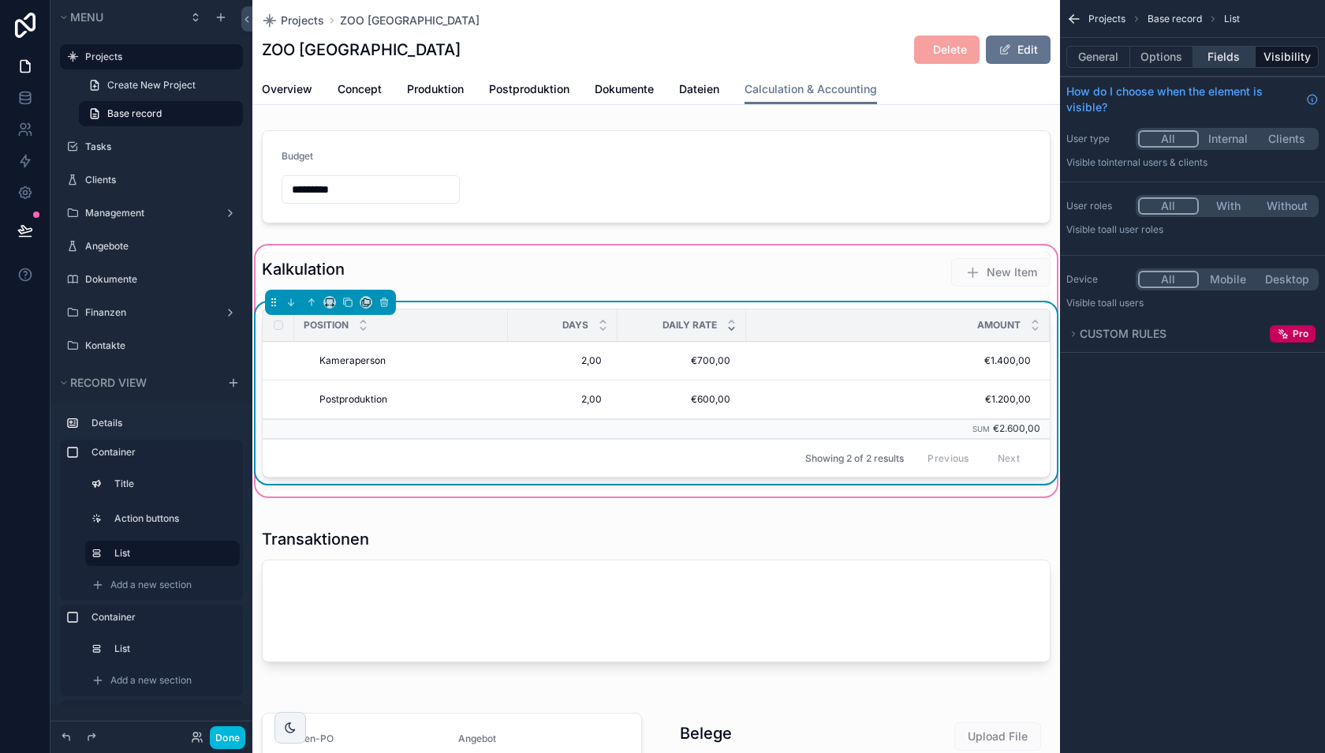
click at [1224, 52] on button "Fields" at bounding box center [1225, 57] width 63 height 22
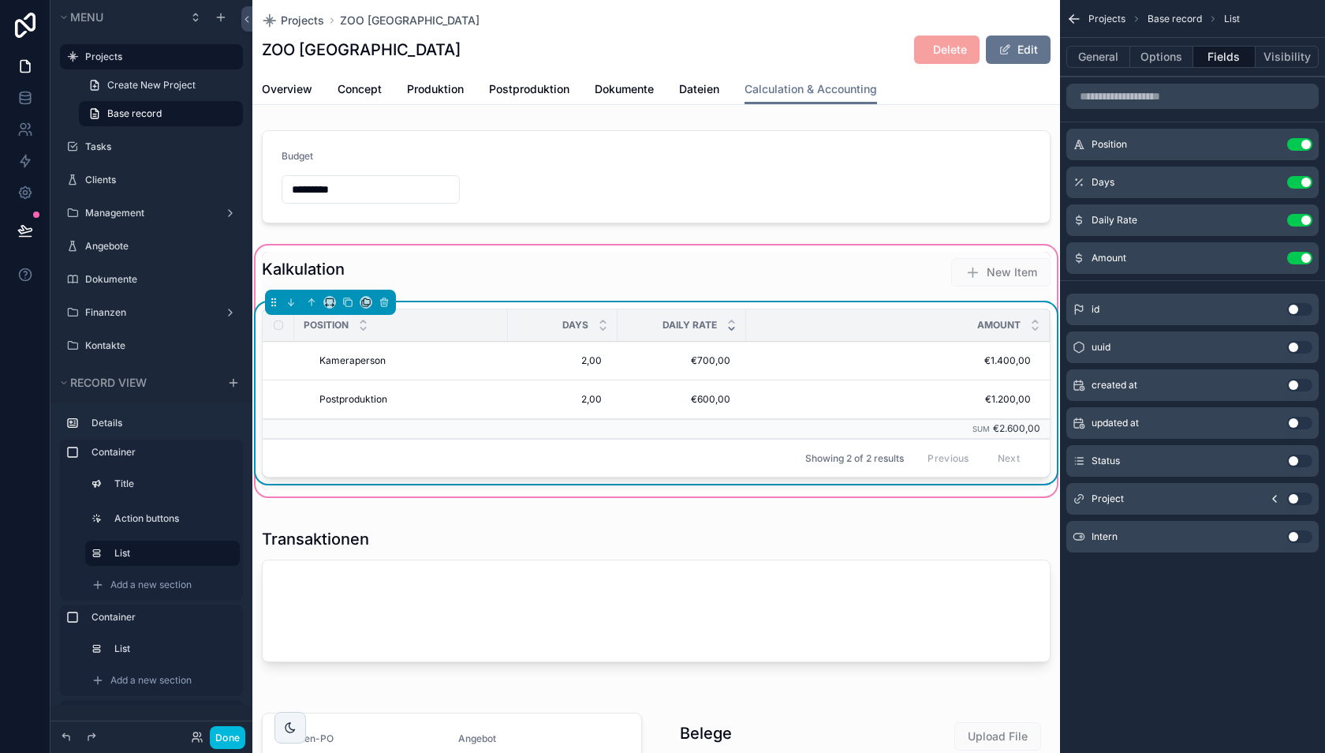
click at [1295, 531] on button "Use setting" at bounding box center [1300, 536] width 25 height 13
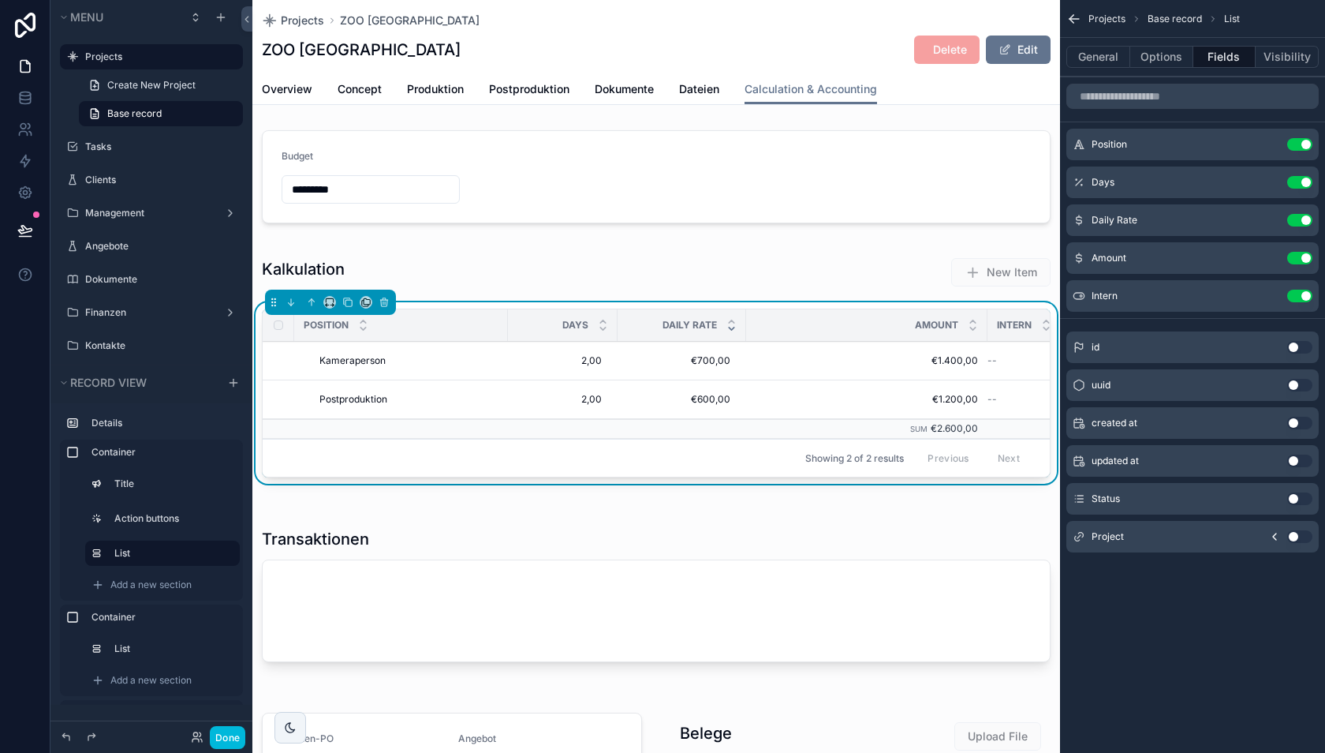
click at [0, 0] on icon "scrollable content" at bounding box center [0, 0] width 0 height 0
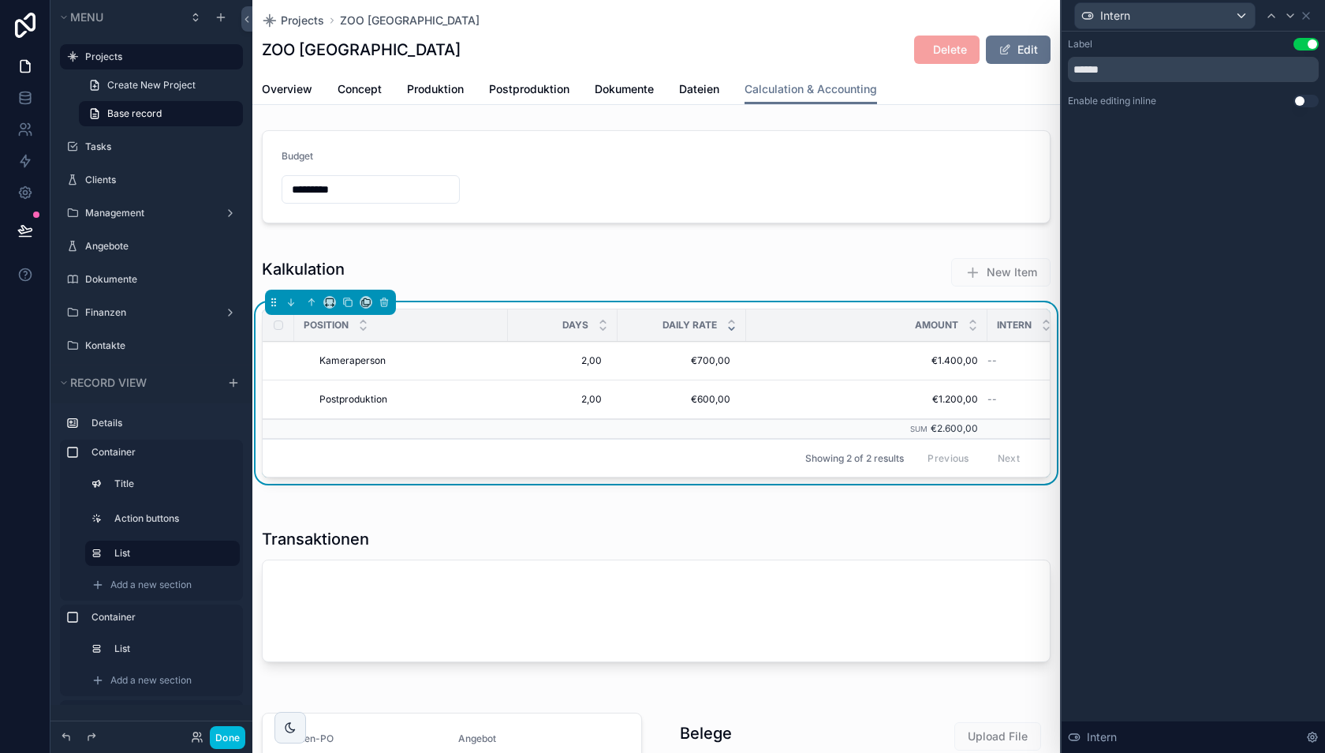
click at [1299, 98] on button "Use setting" at bounding box center [1306, 101] width 25 height 13
click at [1309, 16] on icon at bounding box center [1306, 15] width 13 height 13
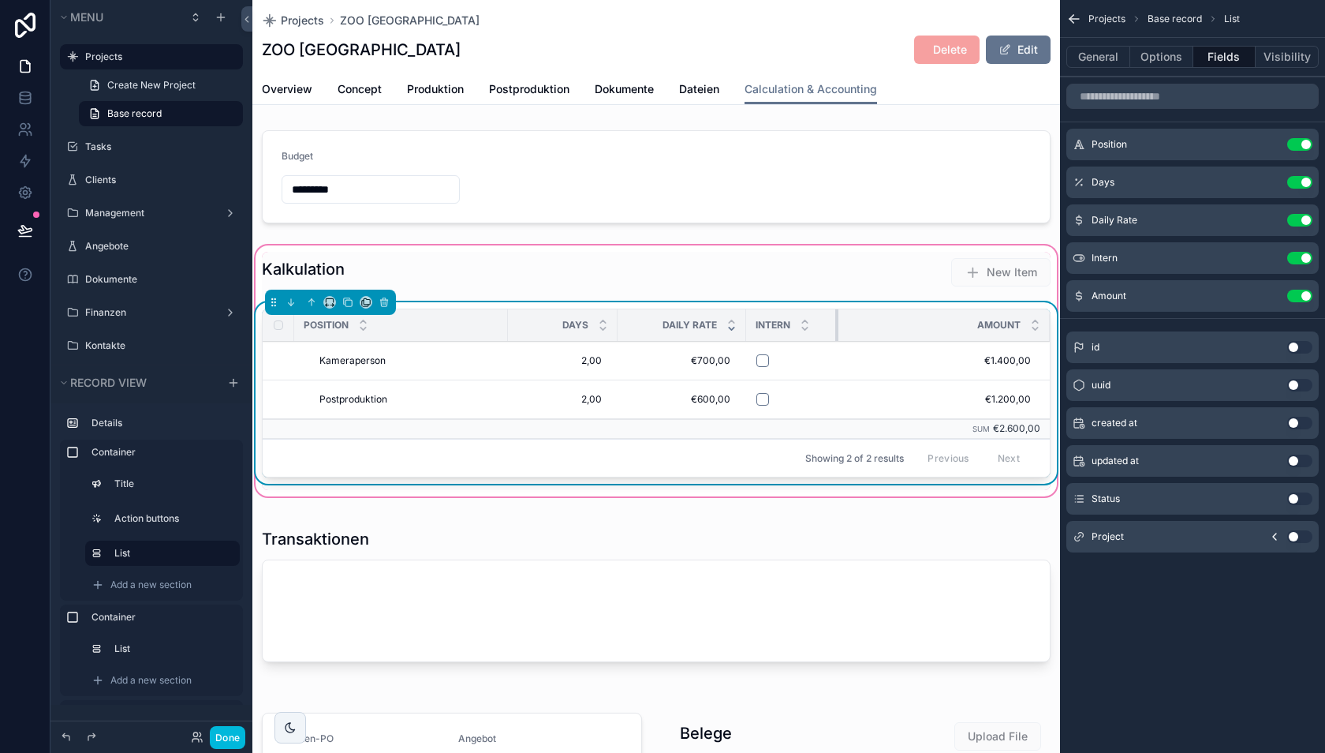
drag, startPoint x: 985, startPoint y: 324, endPoint x: 837, endPoint y: 327, distance: 147.6
click at [837, 327] on div "scrollable content" at bounding box center [838, 325] width 6 height 32
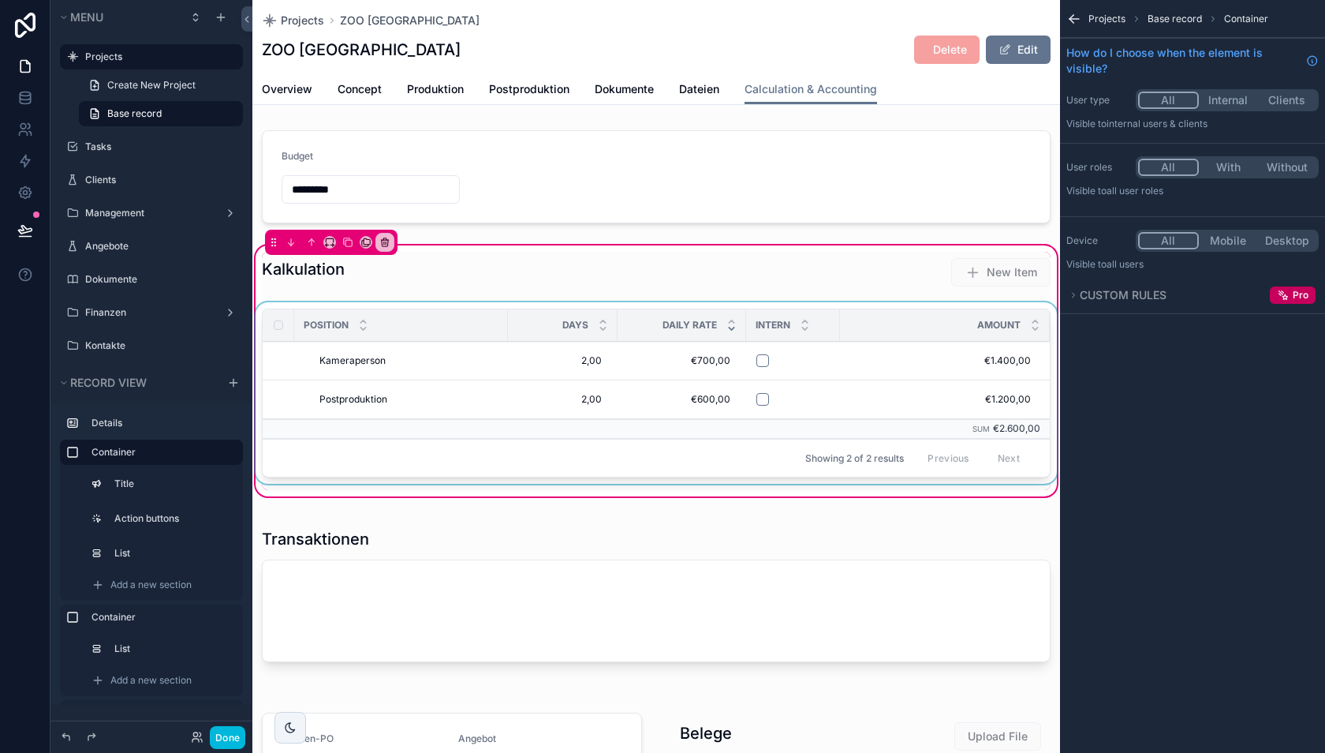
click at [701, 377] on div "scrollable content" at bounding box center [656, 396] width 808 height 188
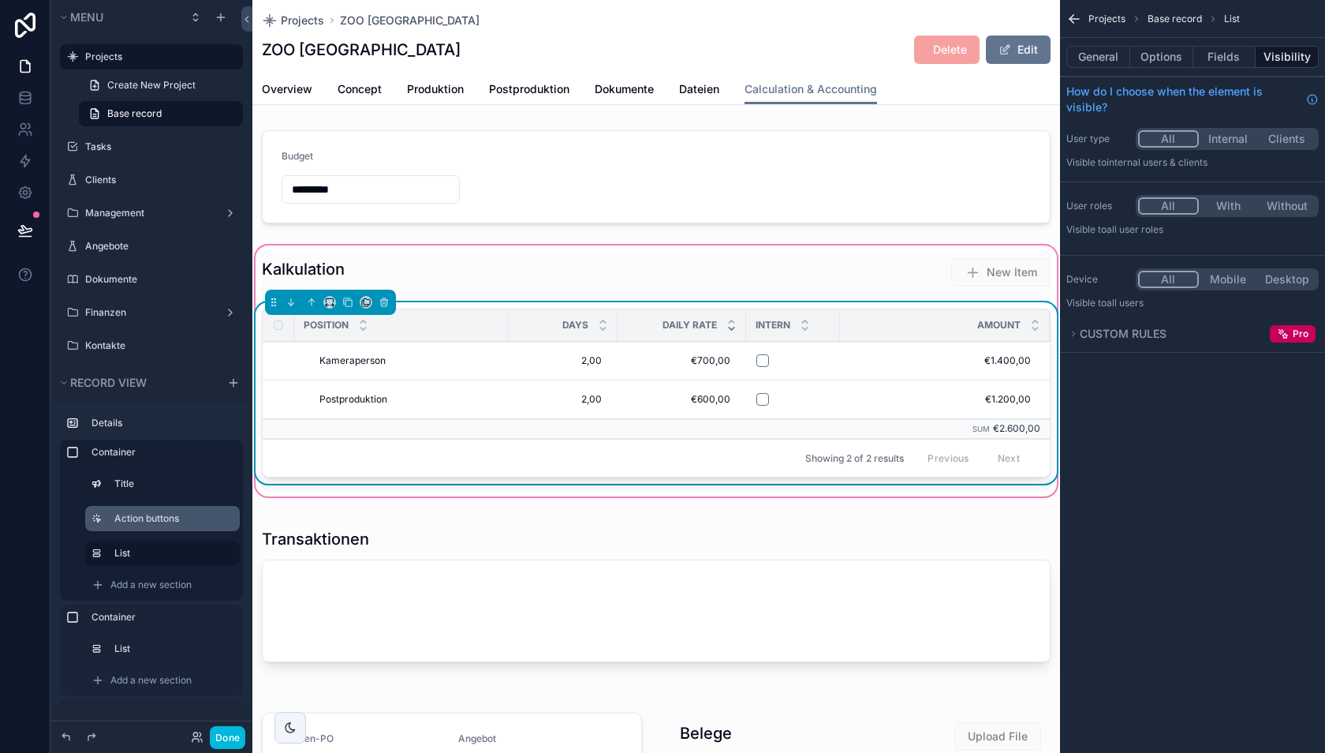
click at [184, 514] on label "Action buttons" at bounding box center [170, 518] width 113 height 13
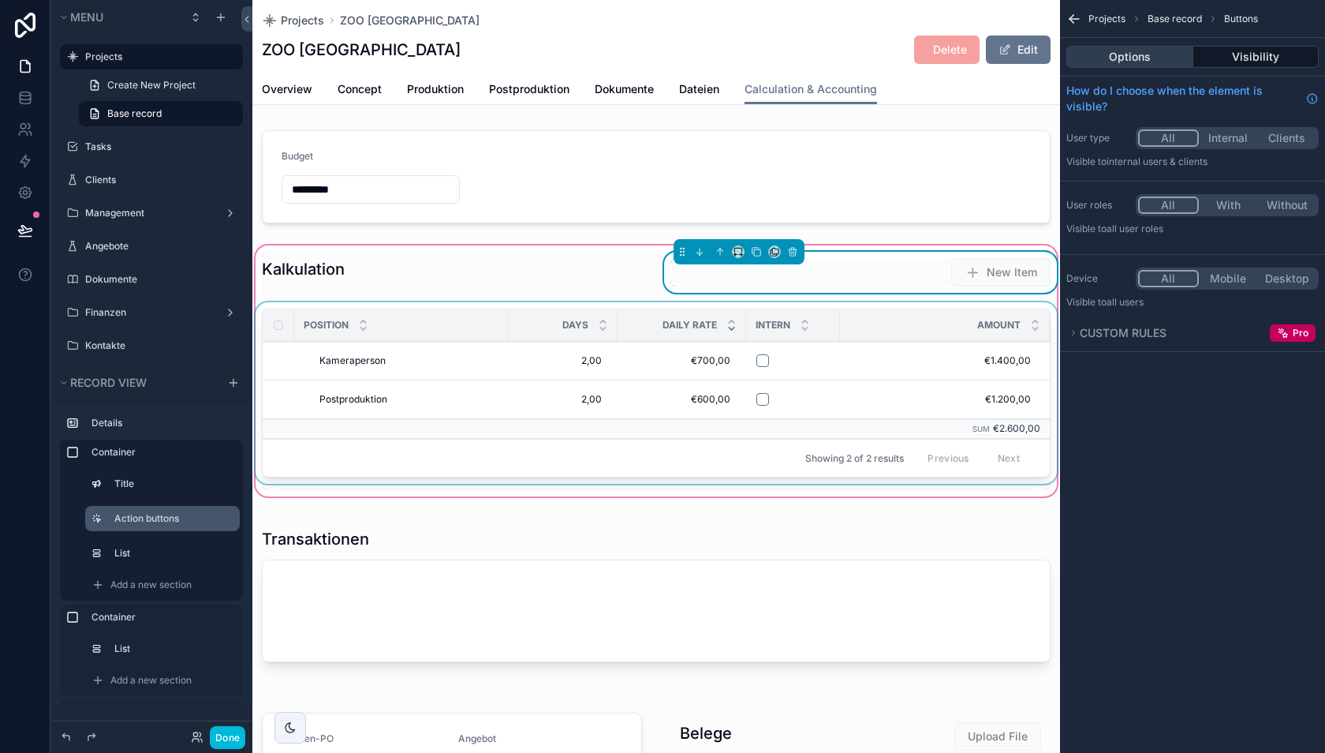
click at [1120, 54] on button "Options" at bounding box center [1130, 57] width 127 height 22
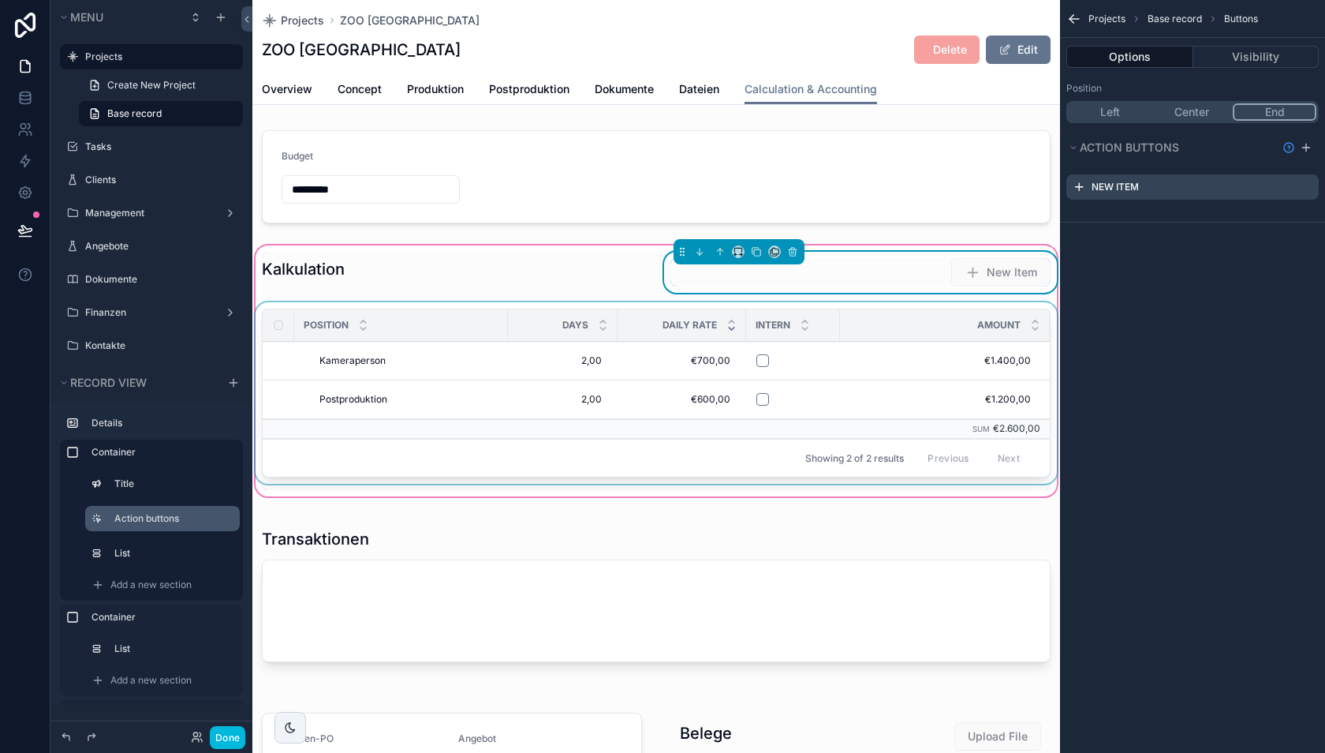
click at [0, 0] on icon "scrollable content" at bounding box center [0, 0] width 0 height 0
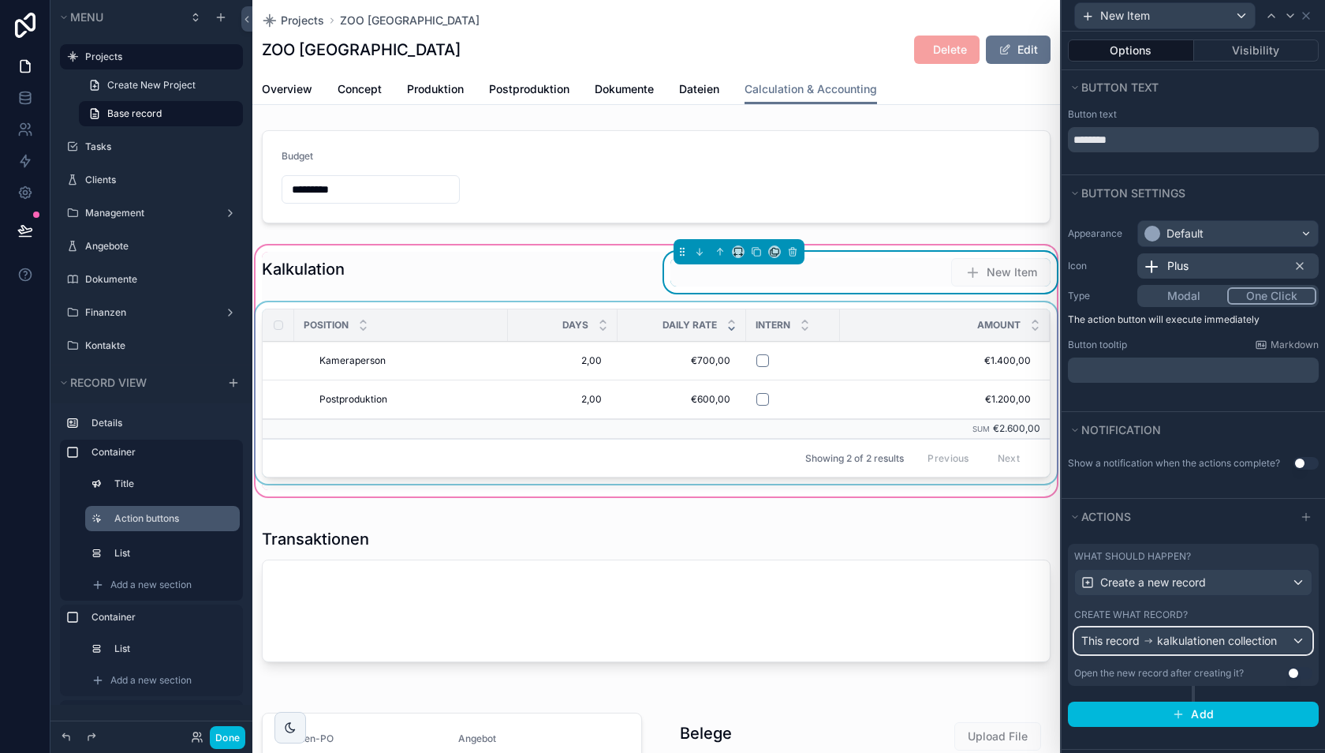
click at [1188, 643] on span "kalkulationen collection" at bounding box center [1217, 641] width 120 height 16
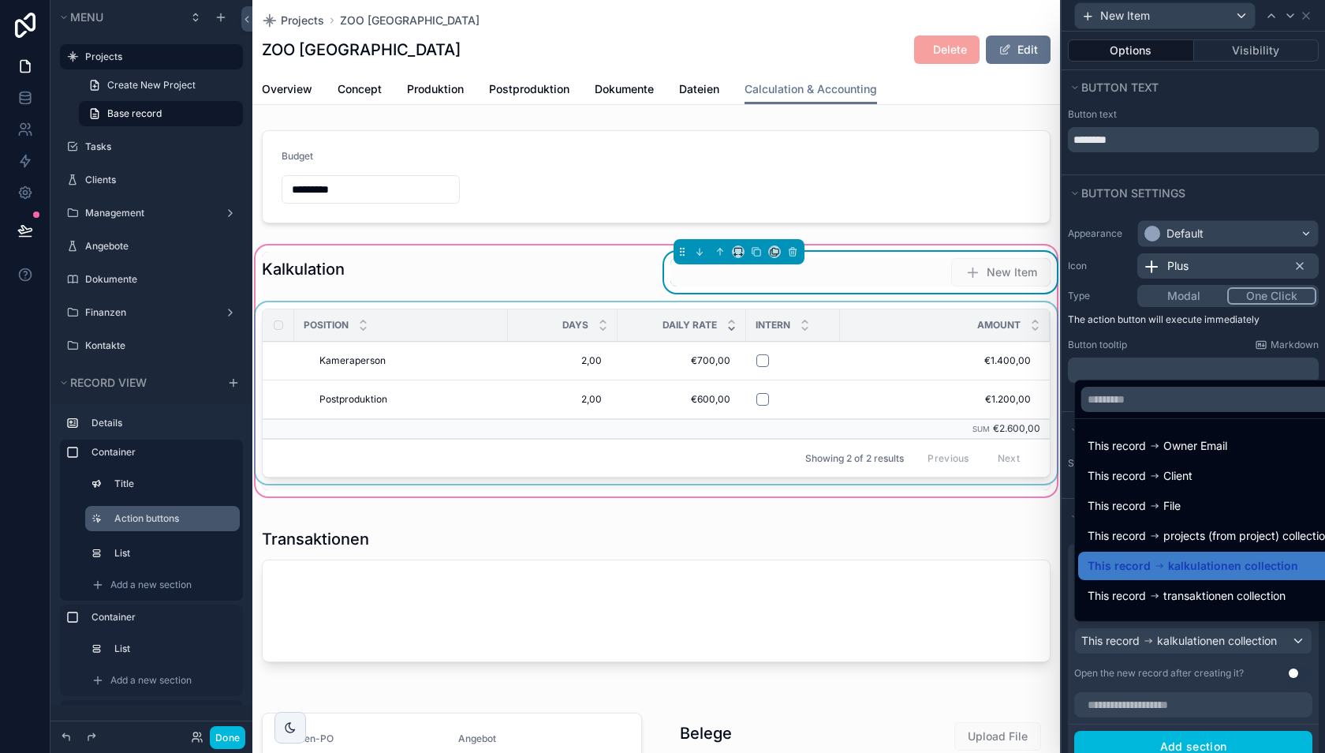
click at [1175, 639] on div at bounding box center [1194, 376] width 264 height 753
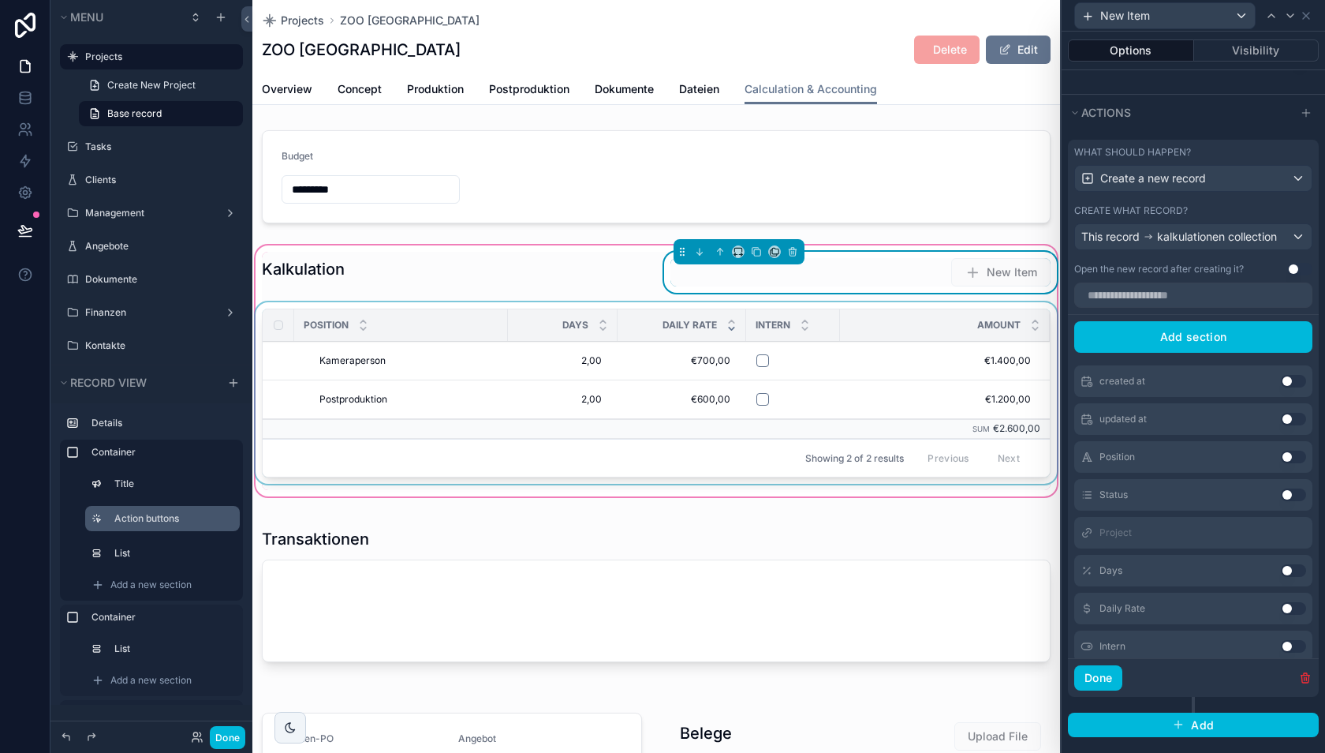
scroll to position [28, 0]
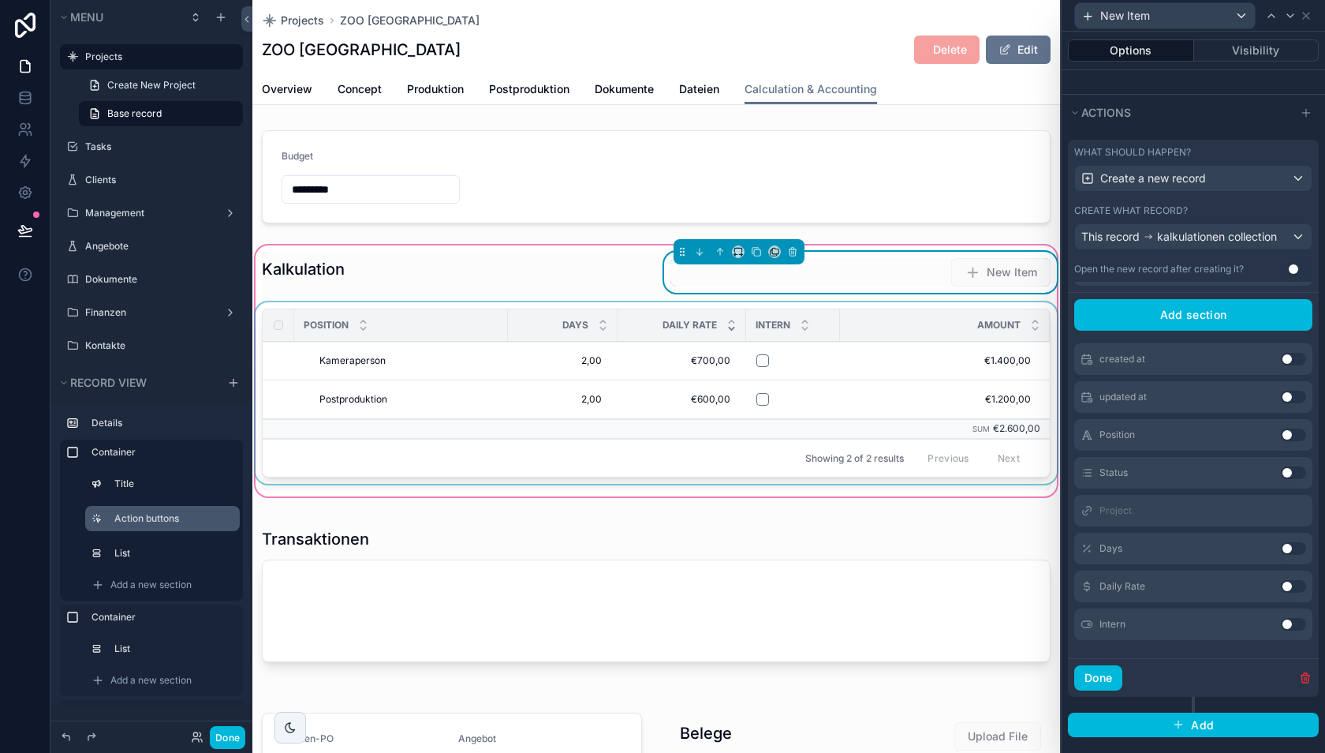
click at [1286, 618] on button "Use setting" at bounding box center [1293, 624] width 25 height 13
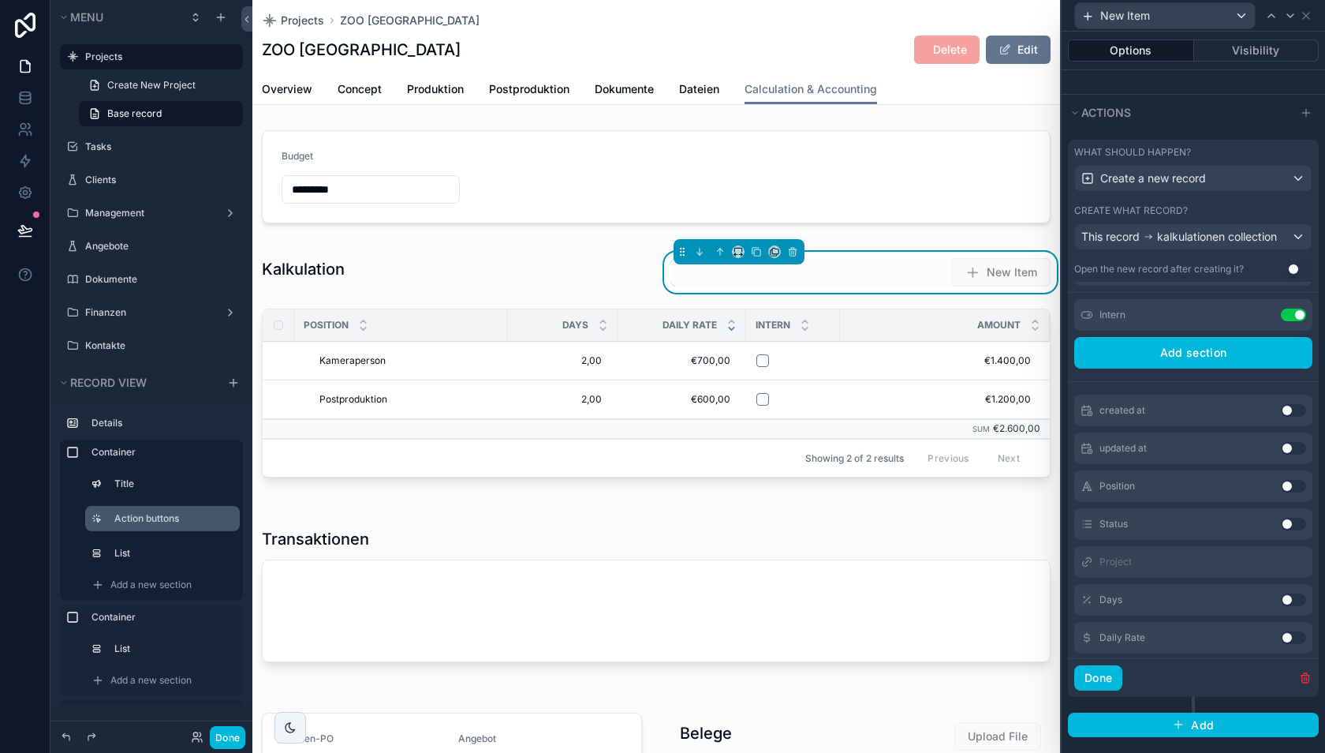
click at [0, 0] on icon at bounding box center [0, 0] width 0 height 0
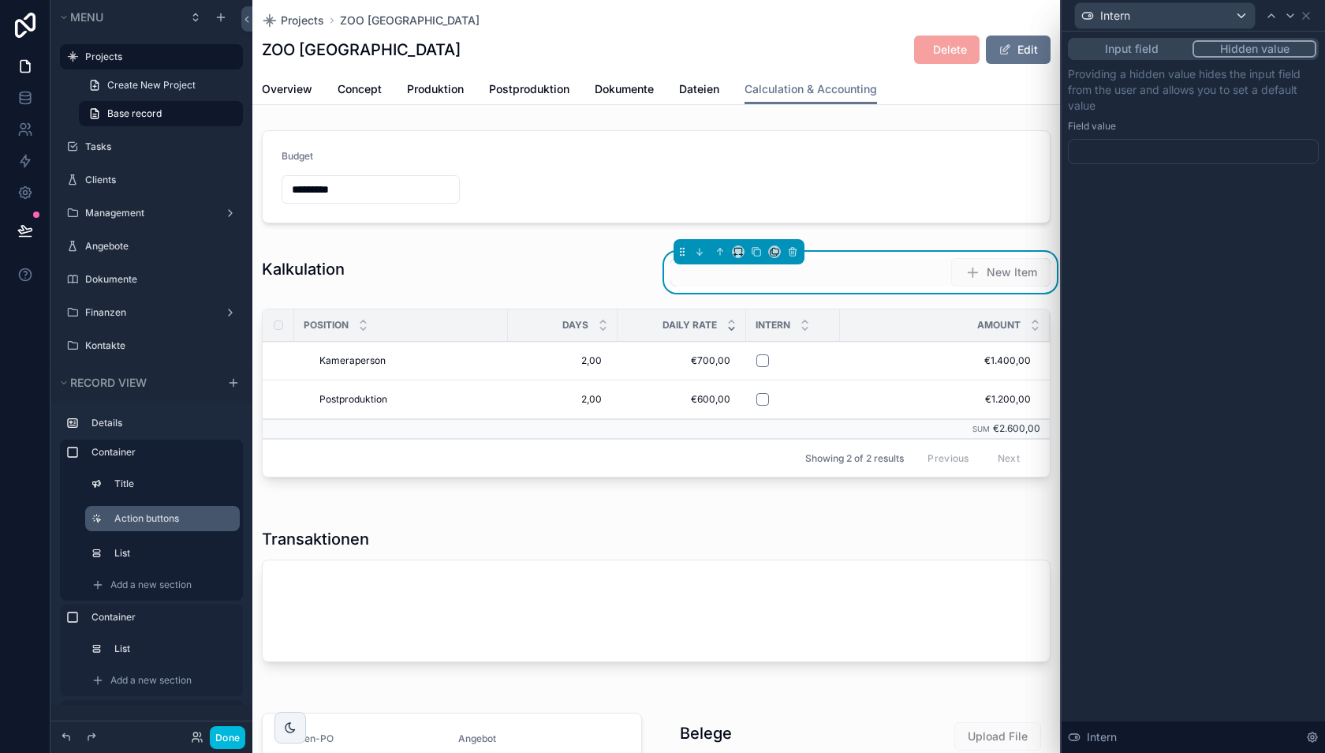
click at [1156, 150] on div at bounding box center [1193, 151] width 251 height 25
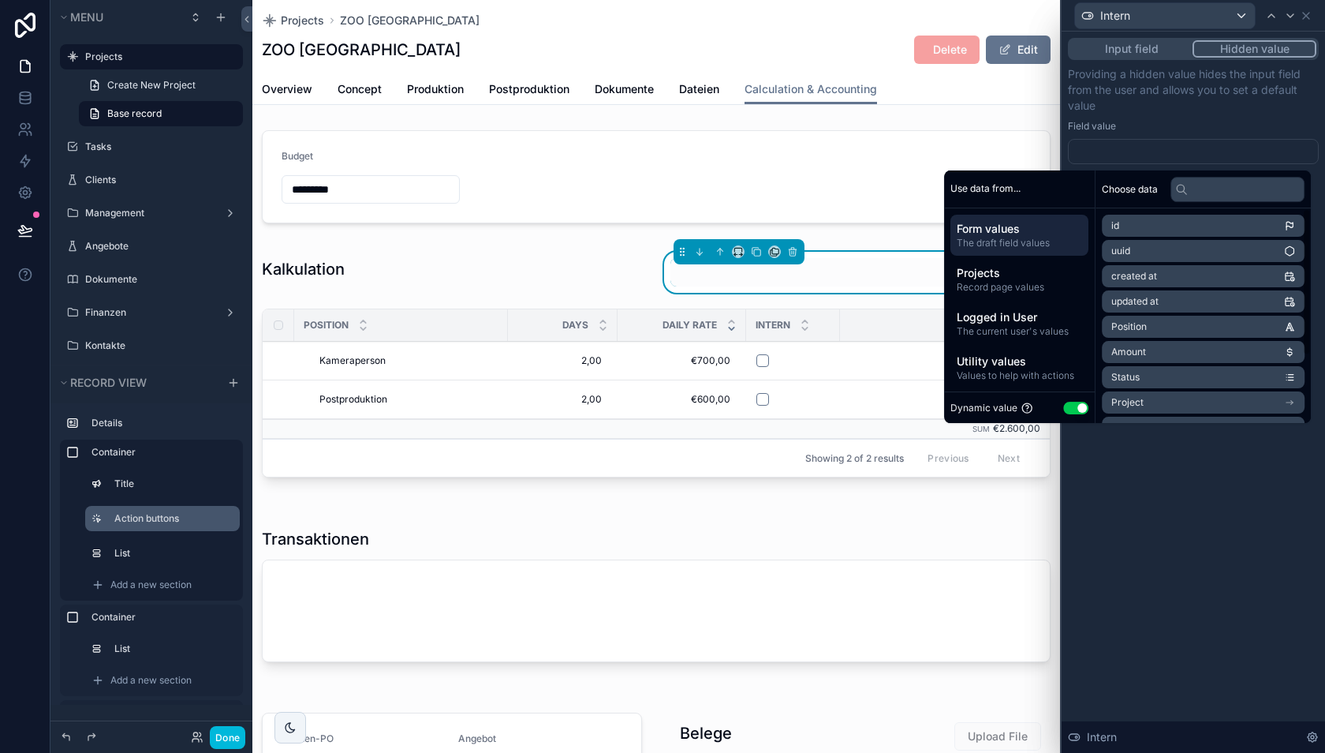
click at [1071, 404] on button "Use setting" at bounding box center [1076, 408] width 25 height 13
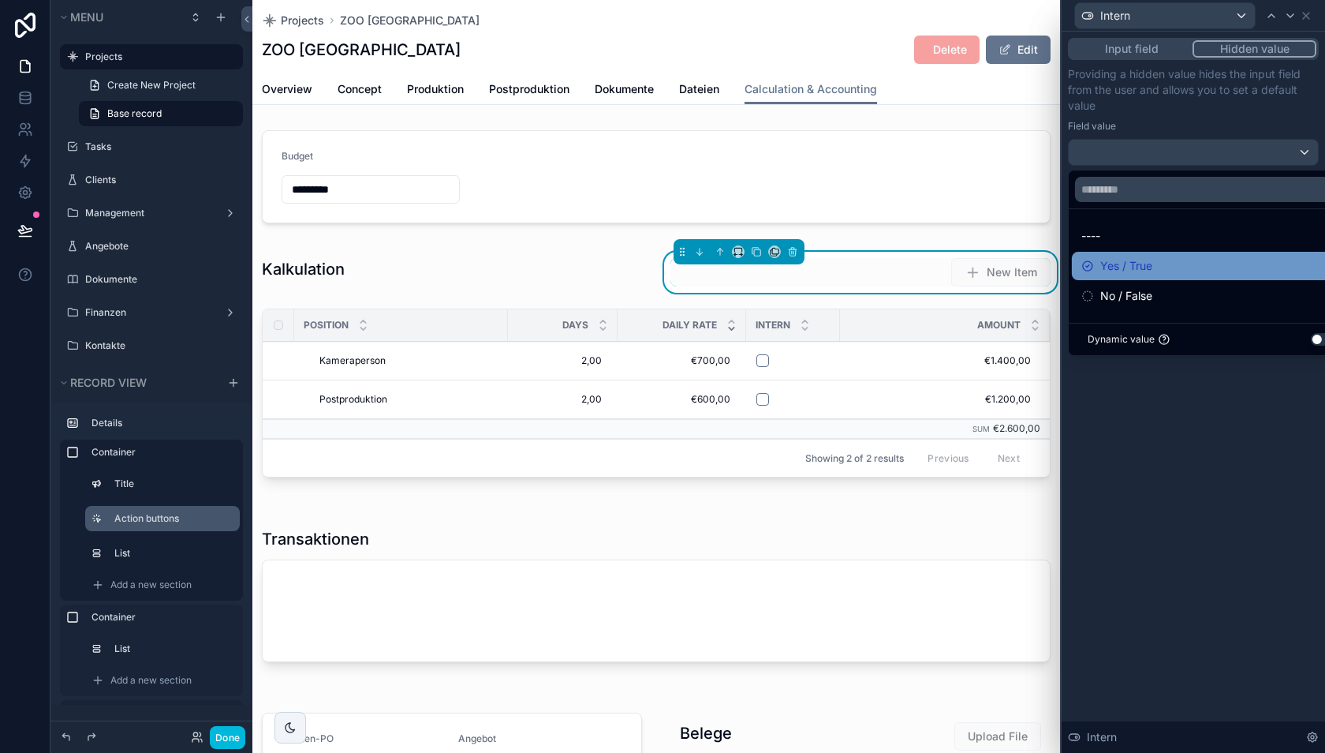
click at [1123, 267] on span "Yes / True" at bounding box center [1127, 265] width 52 height 19
click at [1157, 438] on div "Input field Hidden value Providing a hidden value hides the input field from th…" at bounding box center [1194, 392] width 264 height 721
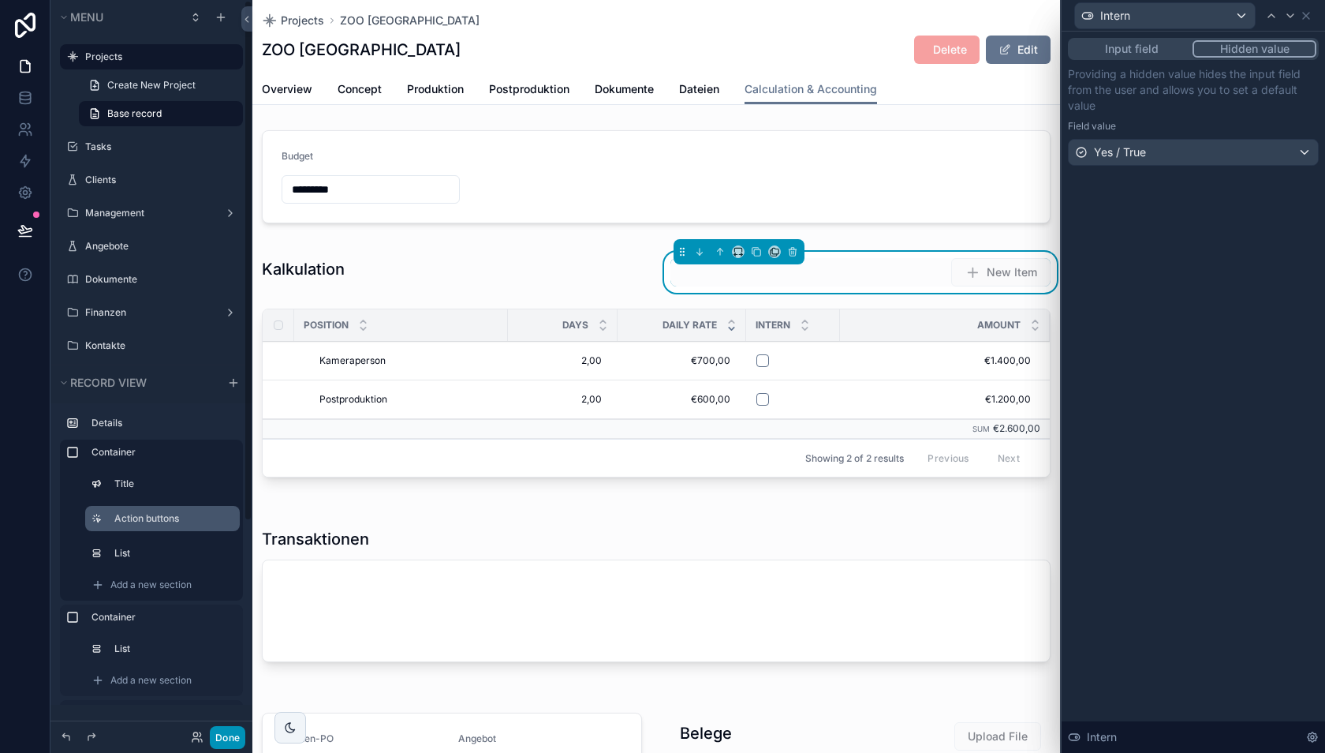
click at [231, 732] on button "Done" at bounding box center [228, 737] width 36 height 23
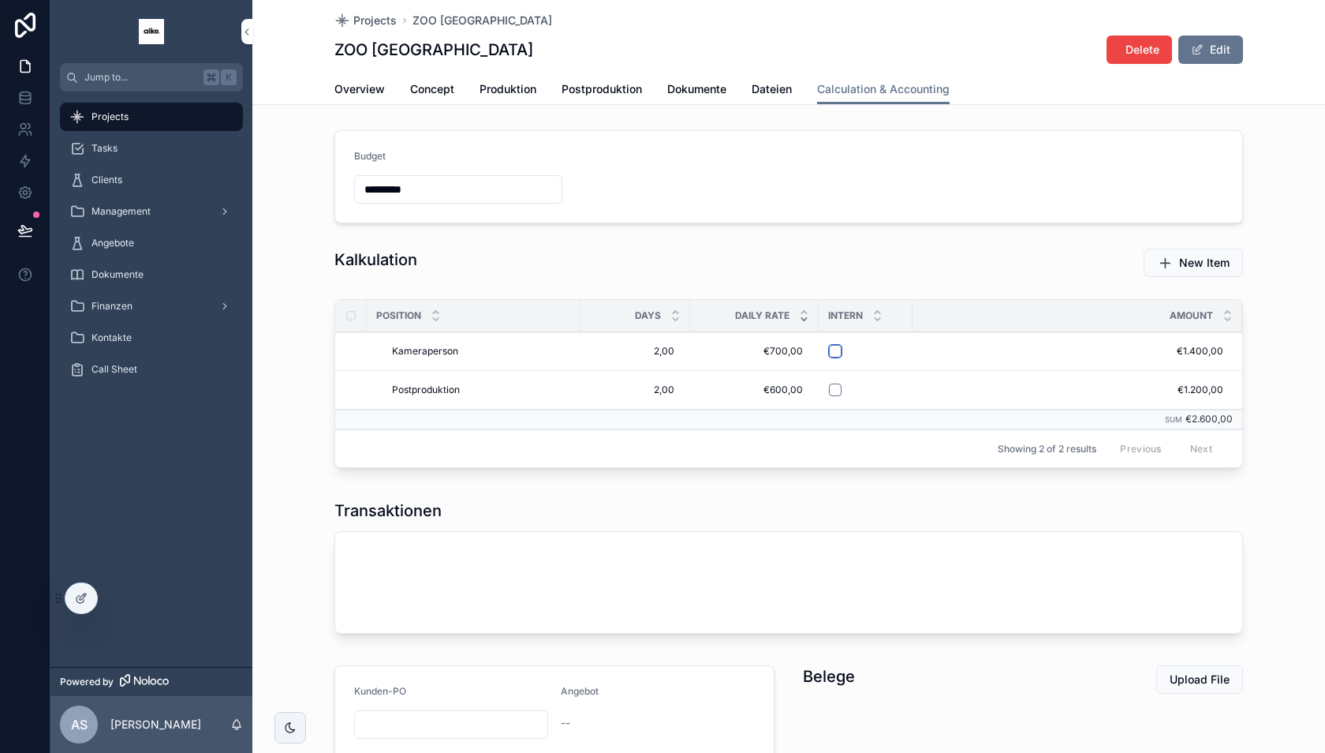
click at [836, 351] on button "scrollable content" at bounding box center [835, 351] width 13 height 13
click at [832, 347] on button "scrollable content" at bounding box center [835, 351] width 13 height 13
click at [24, 92] on icon at bounding box center [25, 94] width 10 height 4
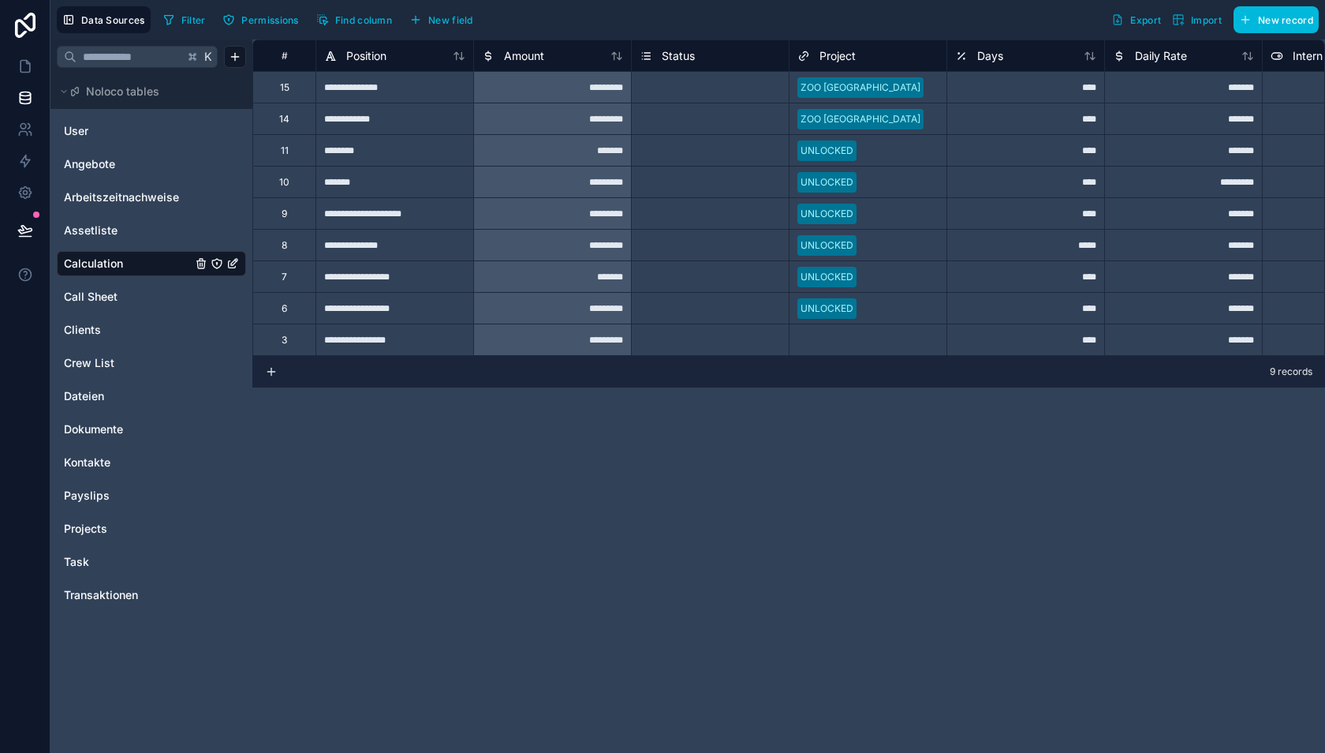
click at [440, 18] on span "New field" at bounding box center [450, 20] width 45 height 12
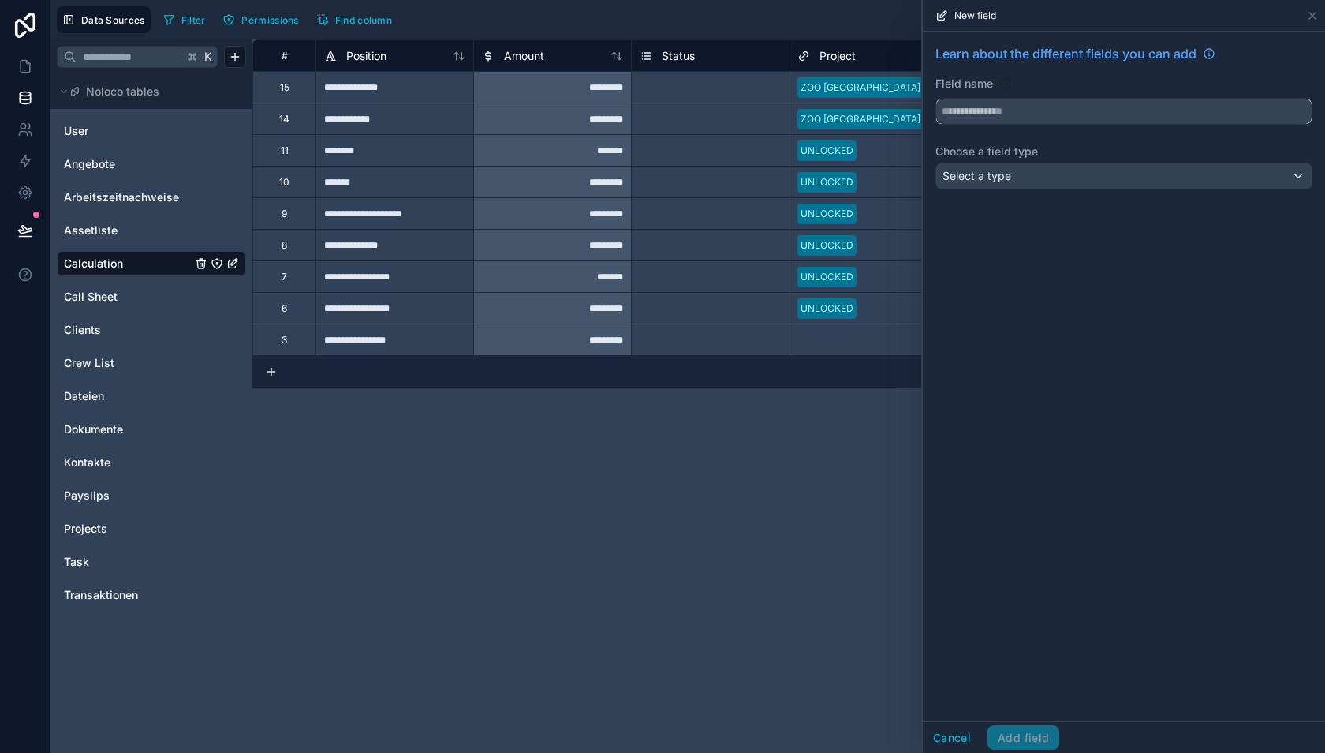
click at [998, 109] on input "text" at bounding box center [1124, 111] width 376 height 25
click at [936, 98] on button "******" at bounding box center [1124, 111] width 377 height 27
type input "**********"
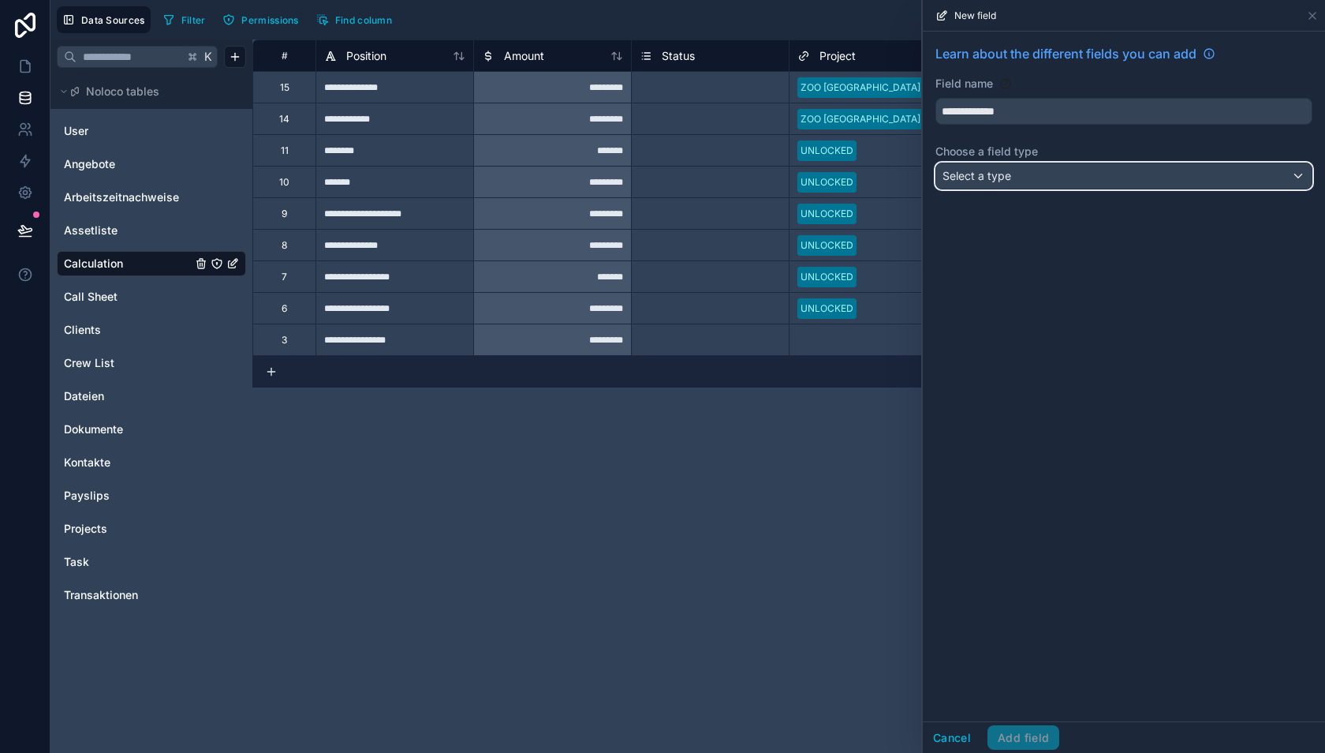
click at [1026, 181] on div "Select a type" at bounding box center [1124, 175] width 376 height 25
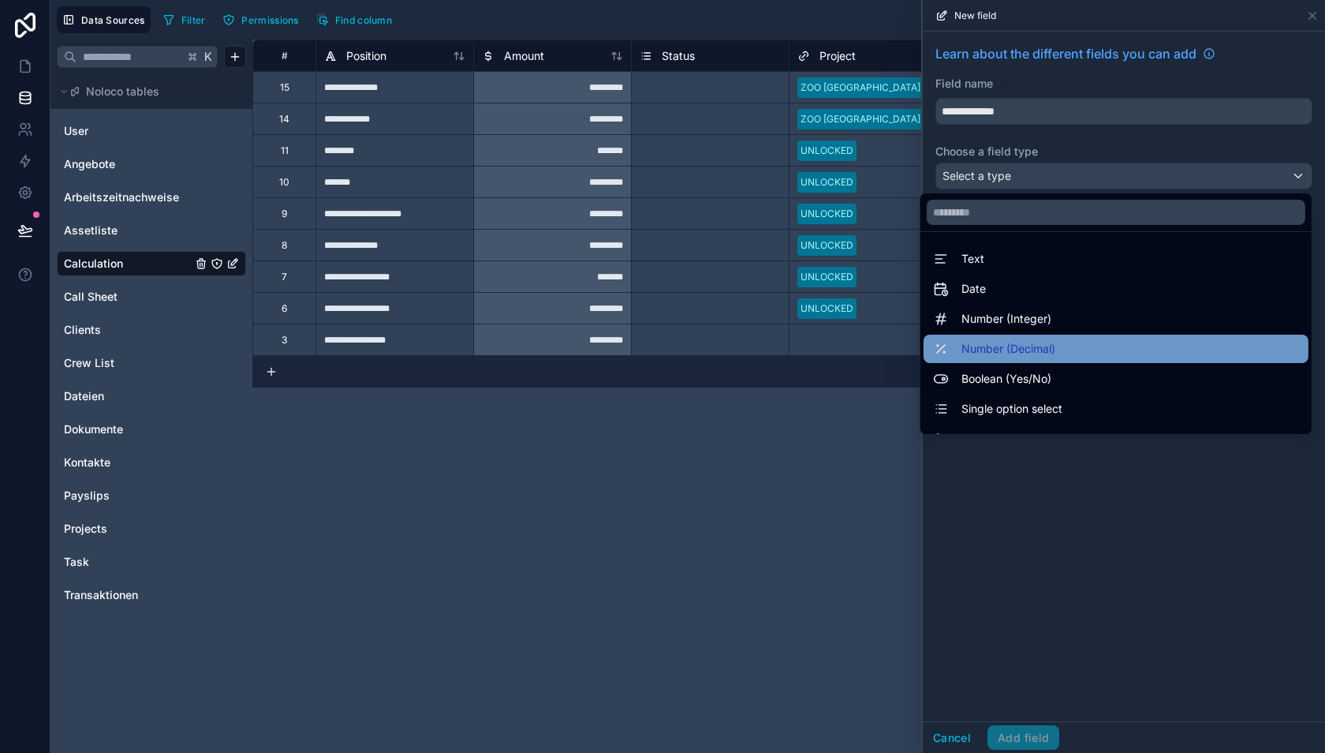
click at [1014, 336] on div "Number (Decimal)" at bounding box center [1116, 349] width 385 height 28
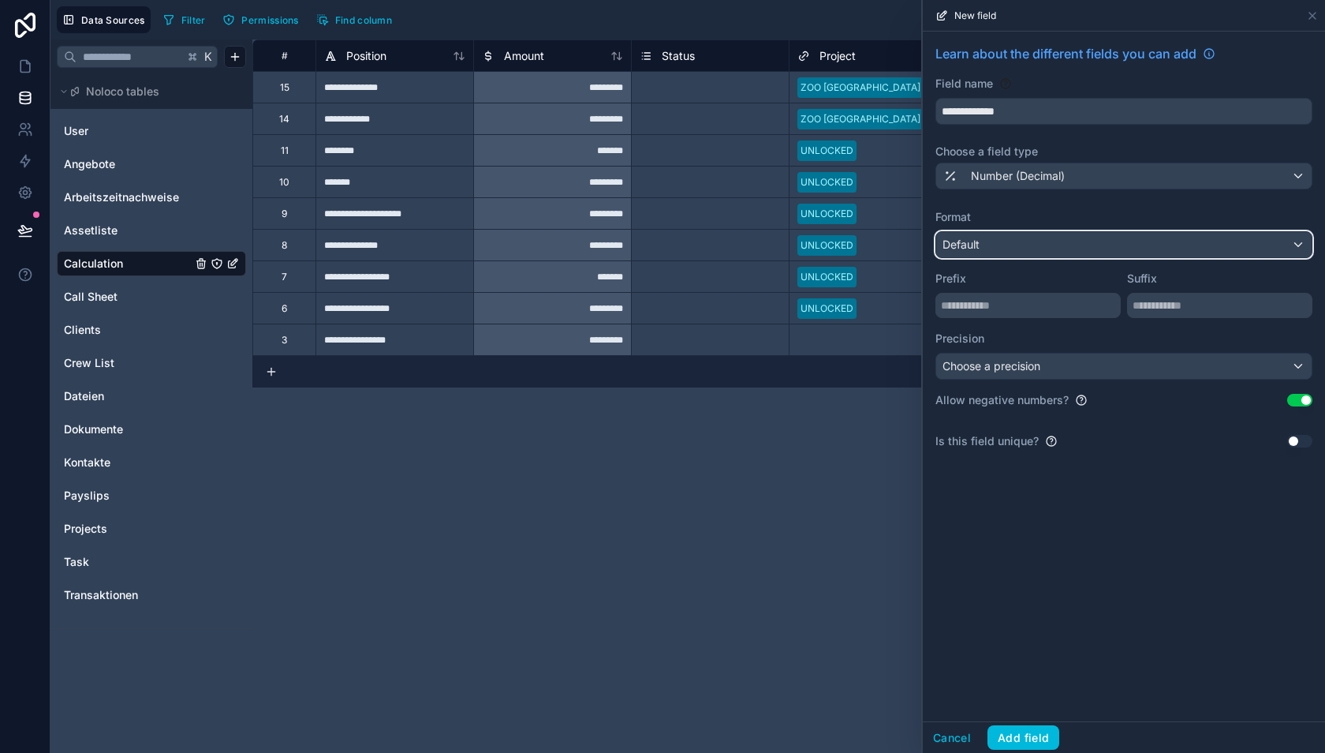
click at [1004, 249] on div "Default" at bounding box center [1124, 244] width 376 height 25
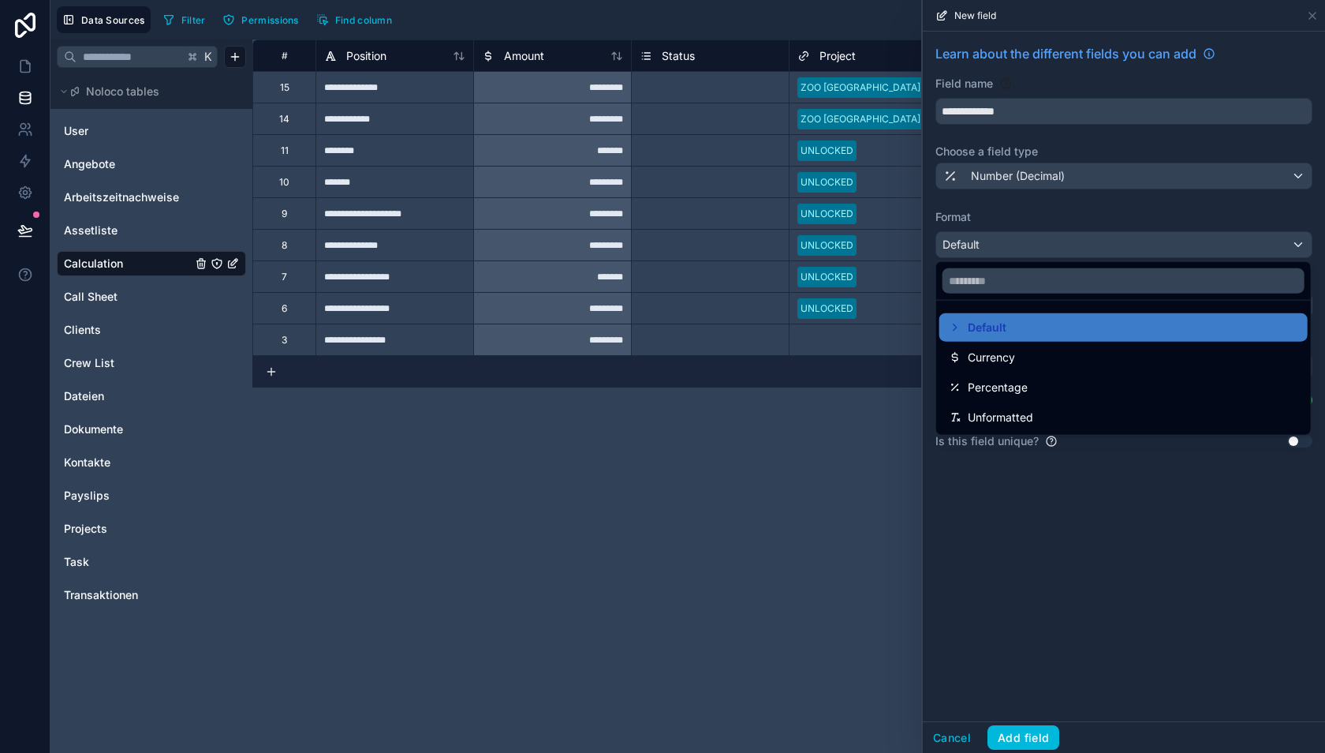
click at [1008, 249] on div at bounding box center [1124, 376] width 402 height 753
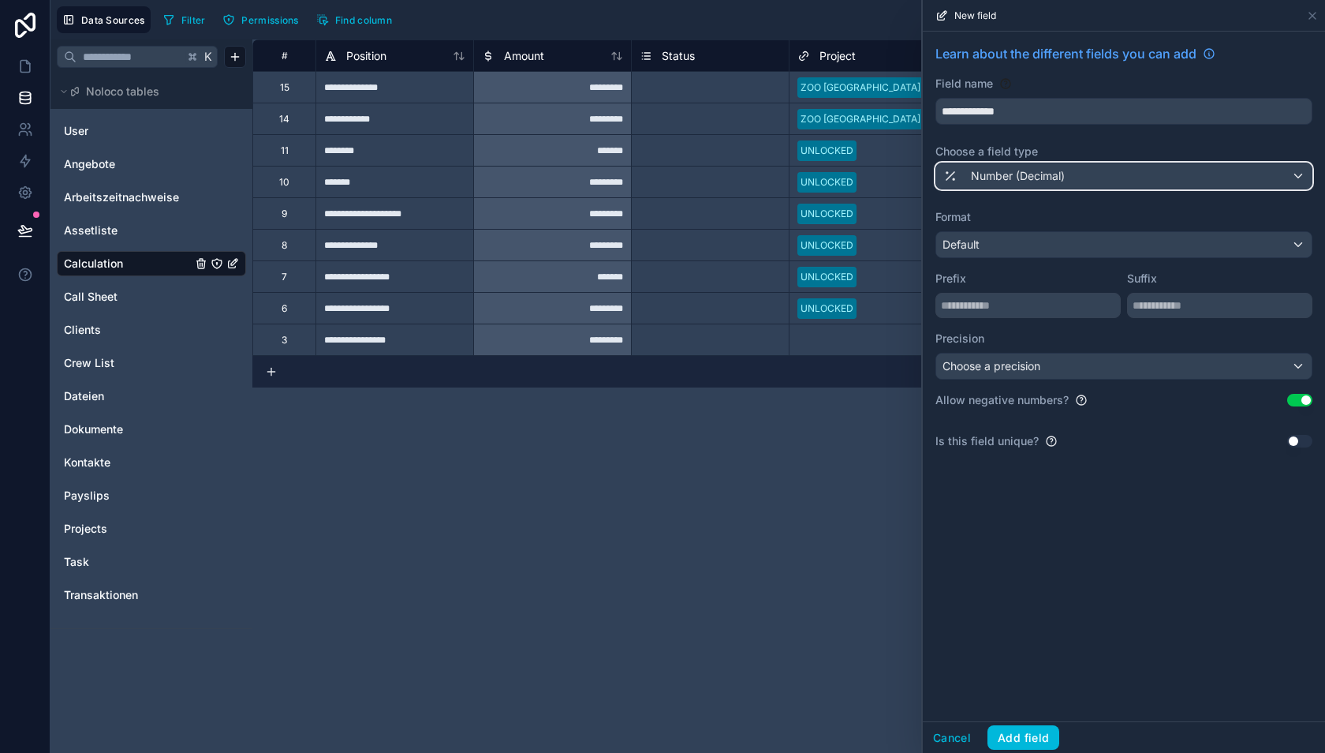
click at [1004, 168] on span "Number (Decimal)" at bounding box center [1018, 176] width 94 height 16
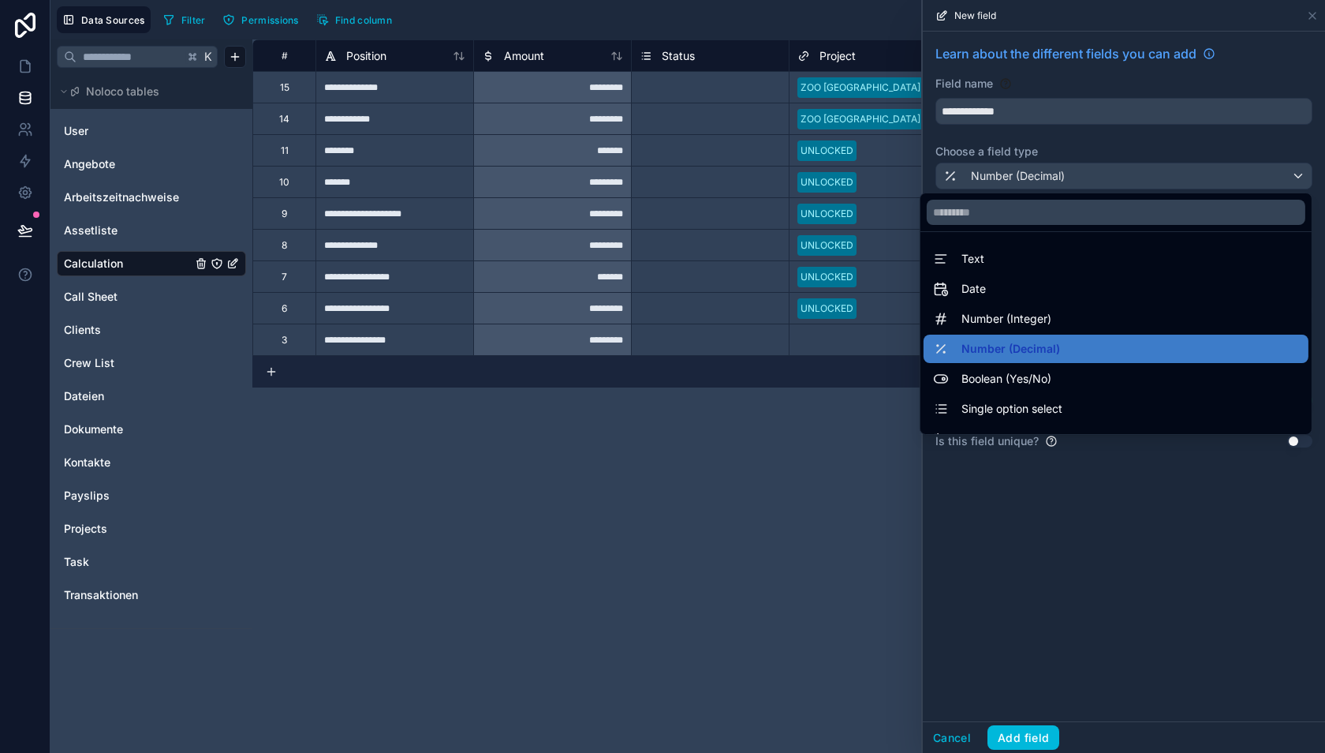
click at [1004, 175] on div at bounding box center [1124, 376] width 402 height 753
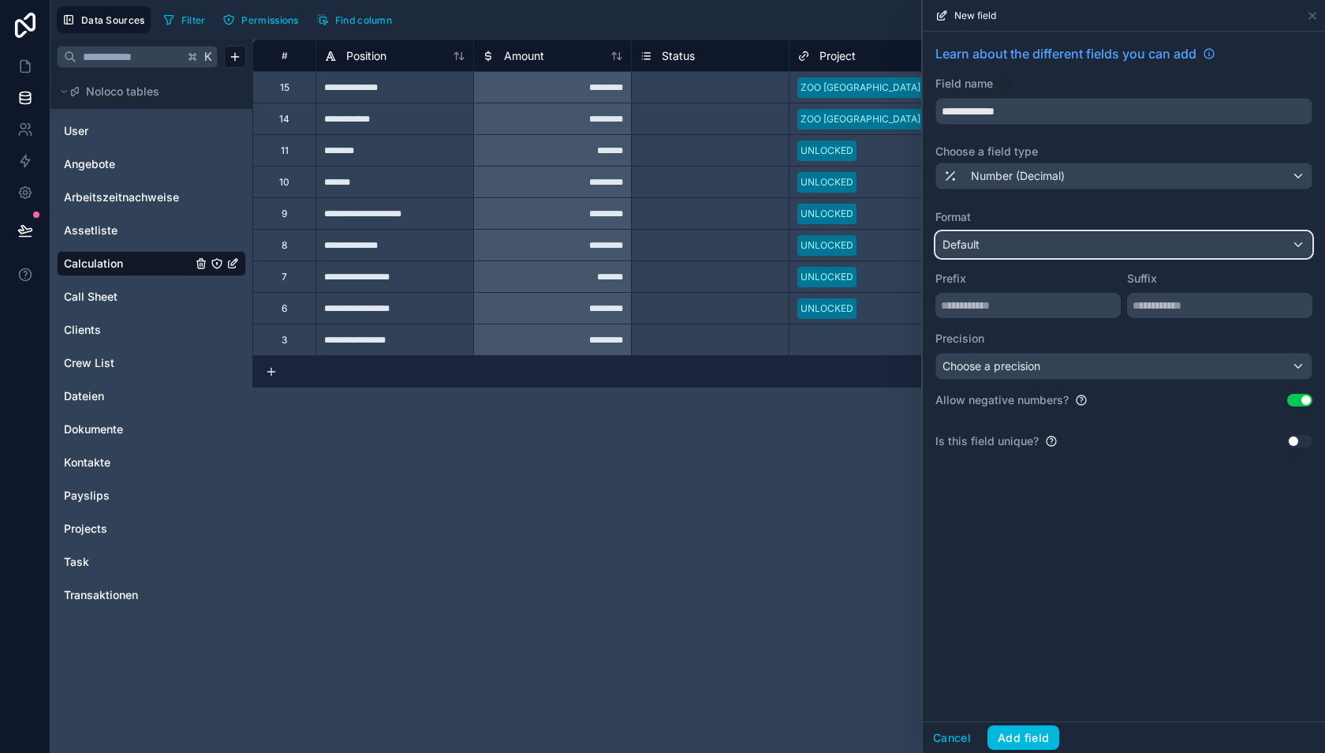
click at [992, 245] on div "Default" at bounding box center [1124, 244] width 376 height 25
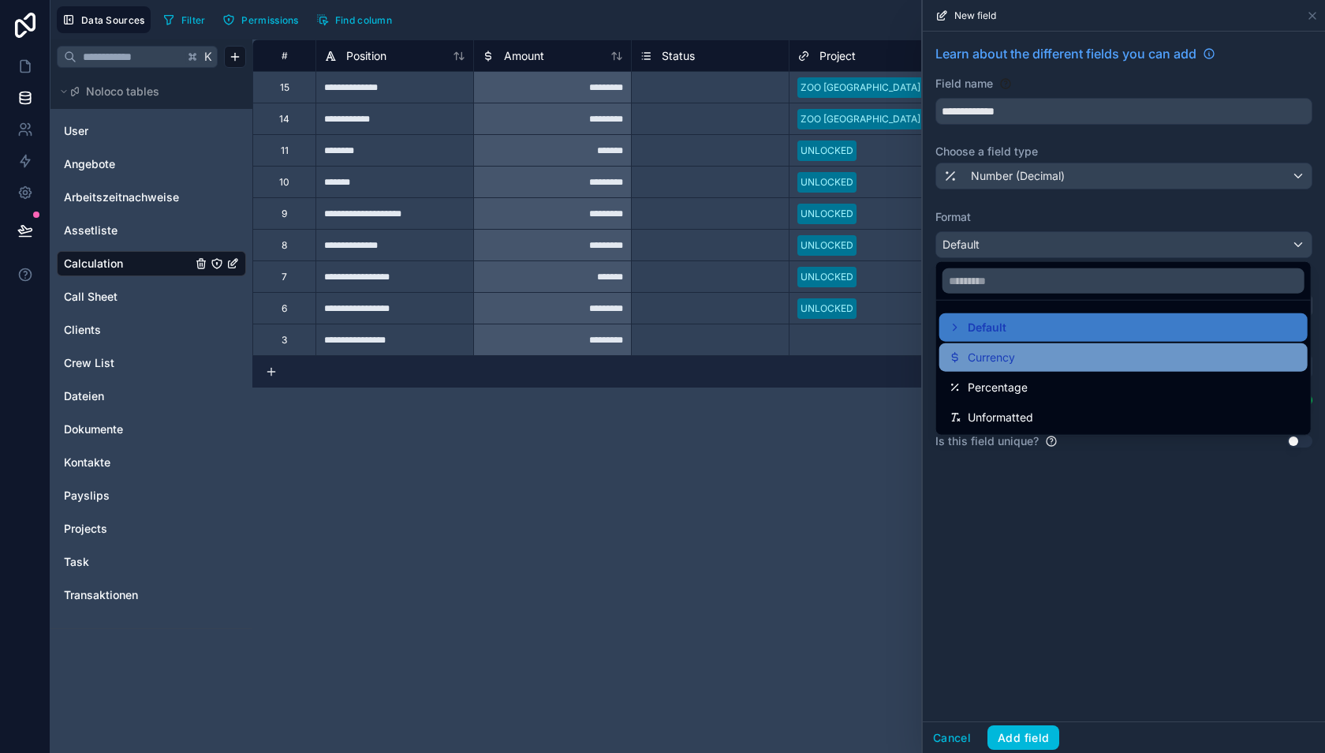
click at [996, 361] on span "Currency" at bounding box center [991, 357] width 47 height 19
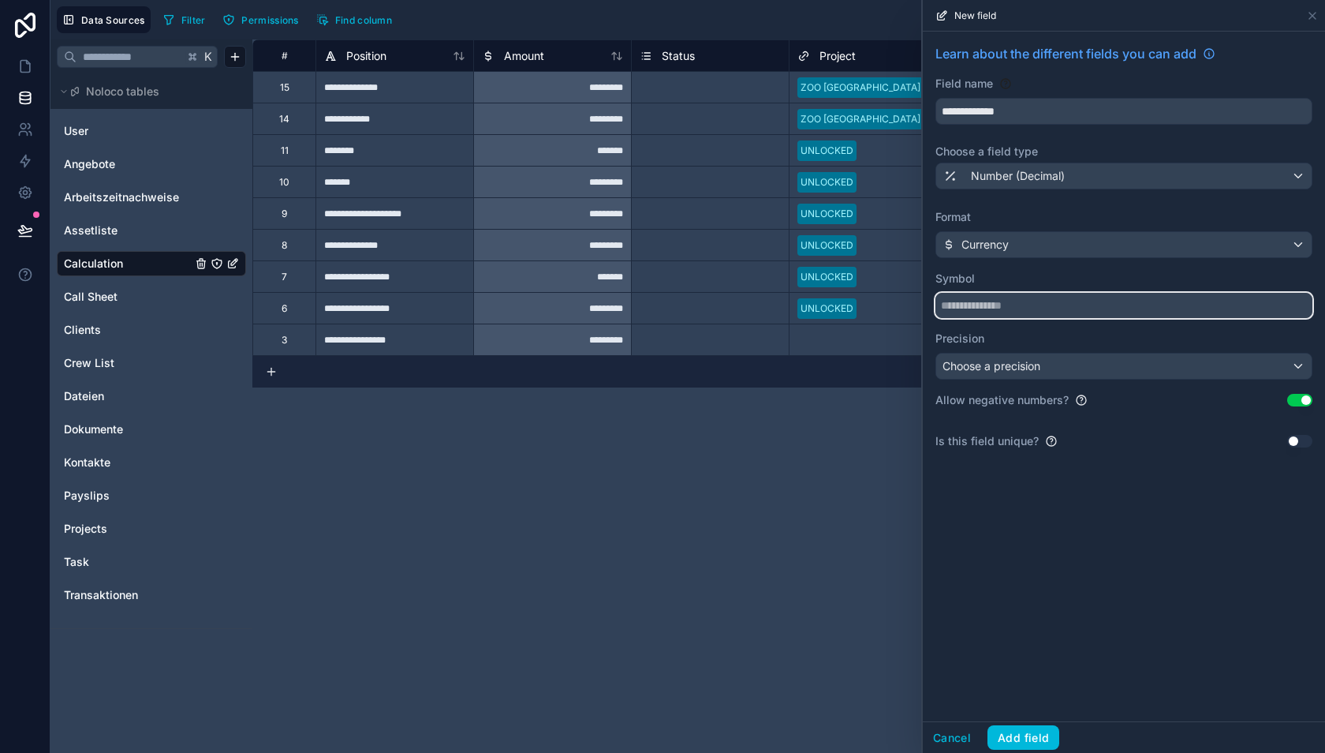
click at [1068, 305] on input "text" at bounding box center [1124, 305] width 377 height 25
type input "*"
click at [1007, 529] on div "**********" at bounding box center [1124, 377] width 402 height 690
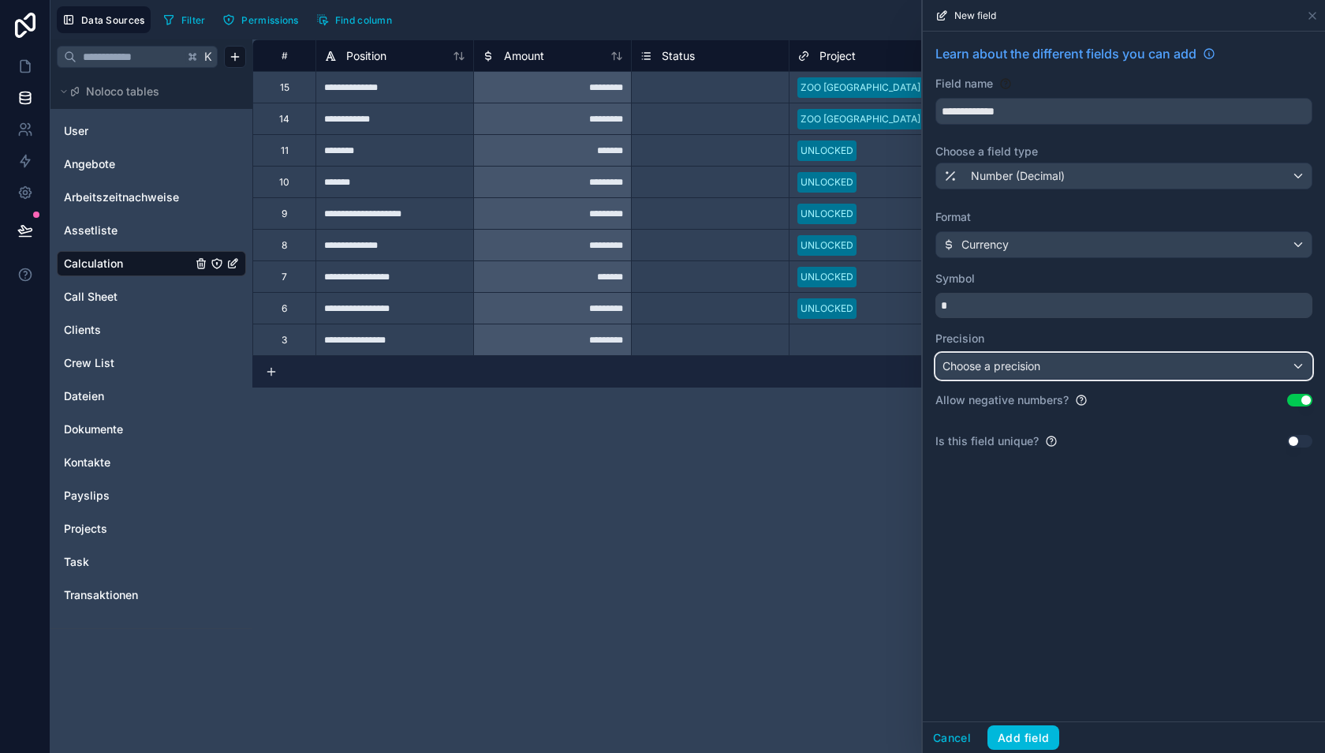
click at [1075, 366] on div "Choose a precision" at bounding box center [1124, 365] width 376 height 25
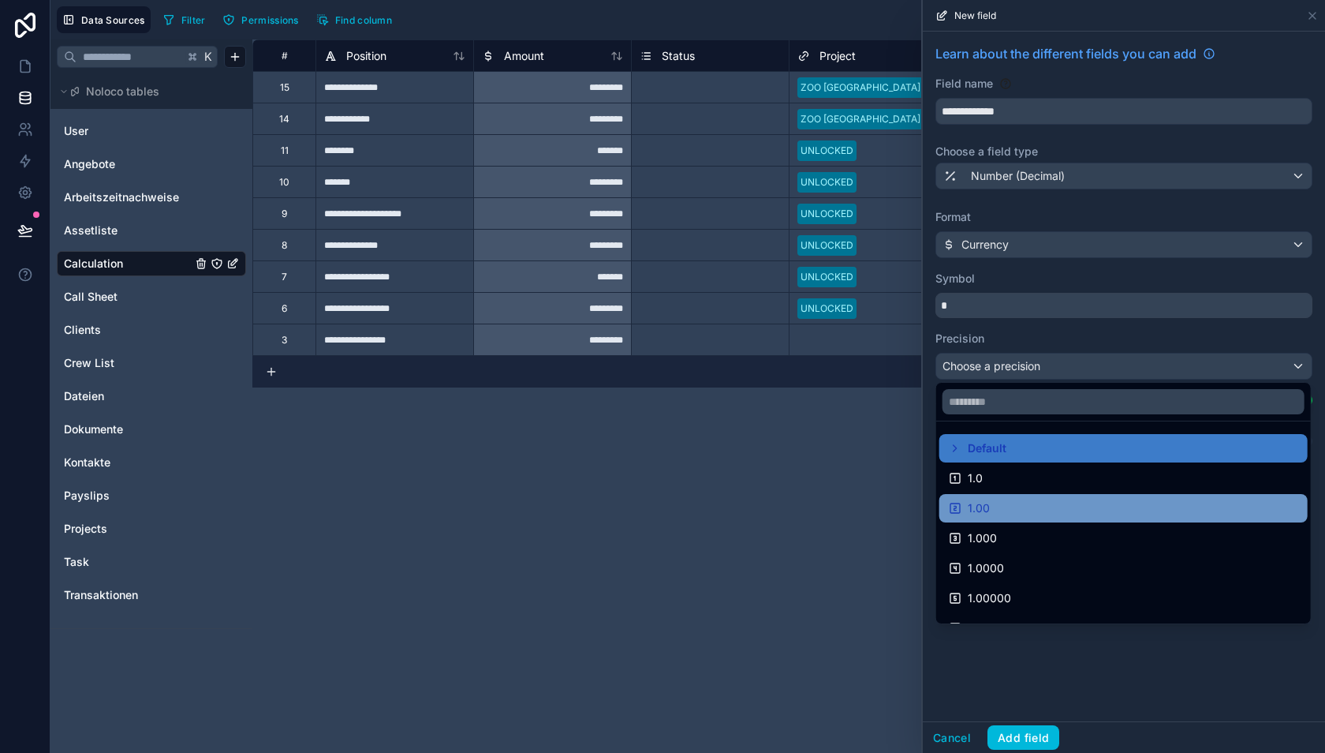
click at [1038, 503] on div "1.00" at bounding box center [1124, 508] width 350 height 19
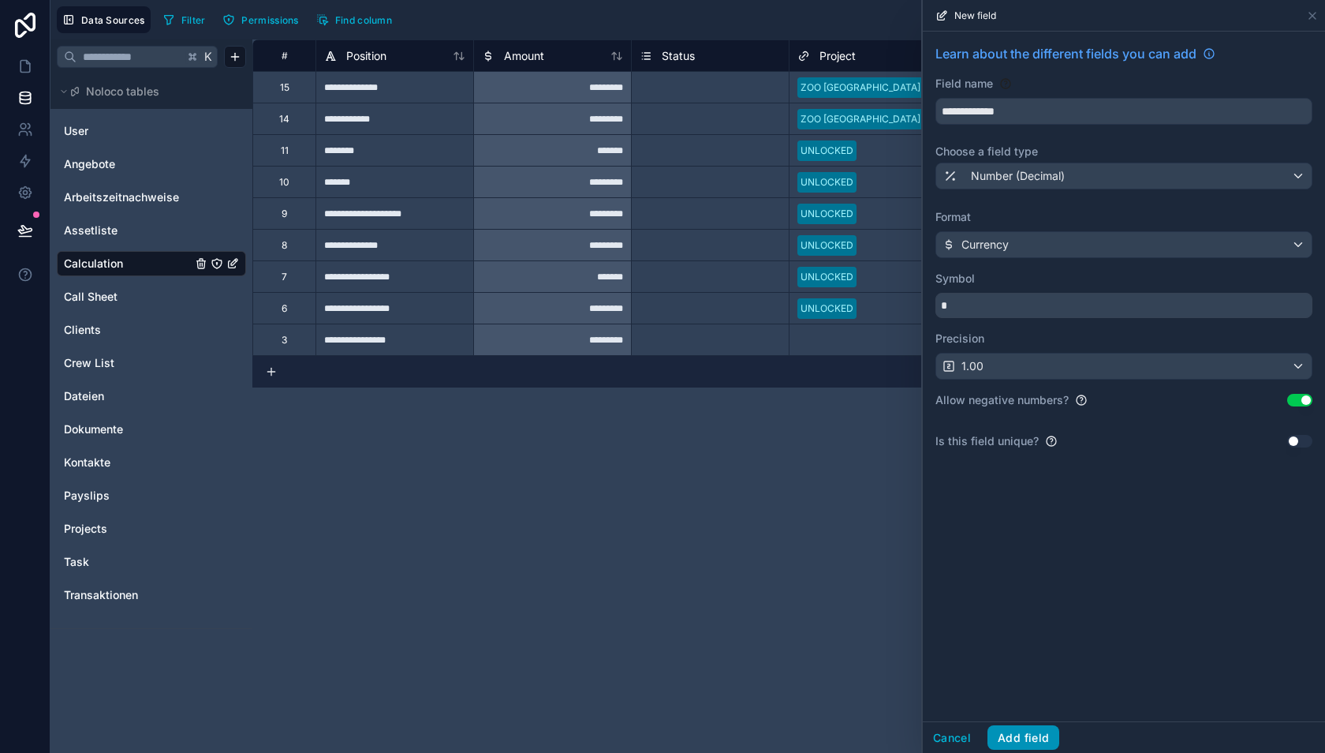
click at [1005, 731] on button "Add field" at bounding box center [1024, 737] width 72 height 25
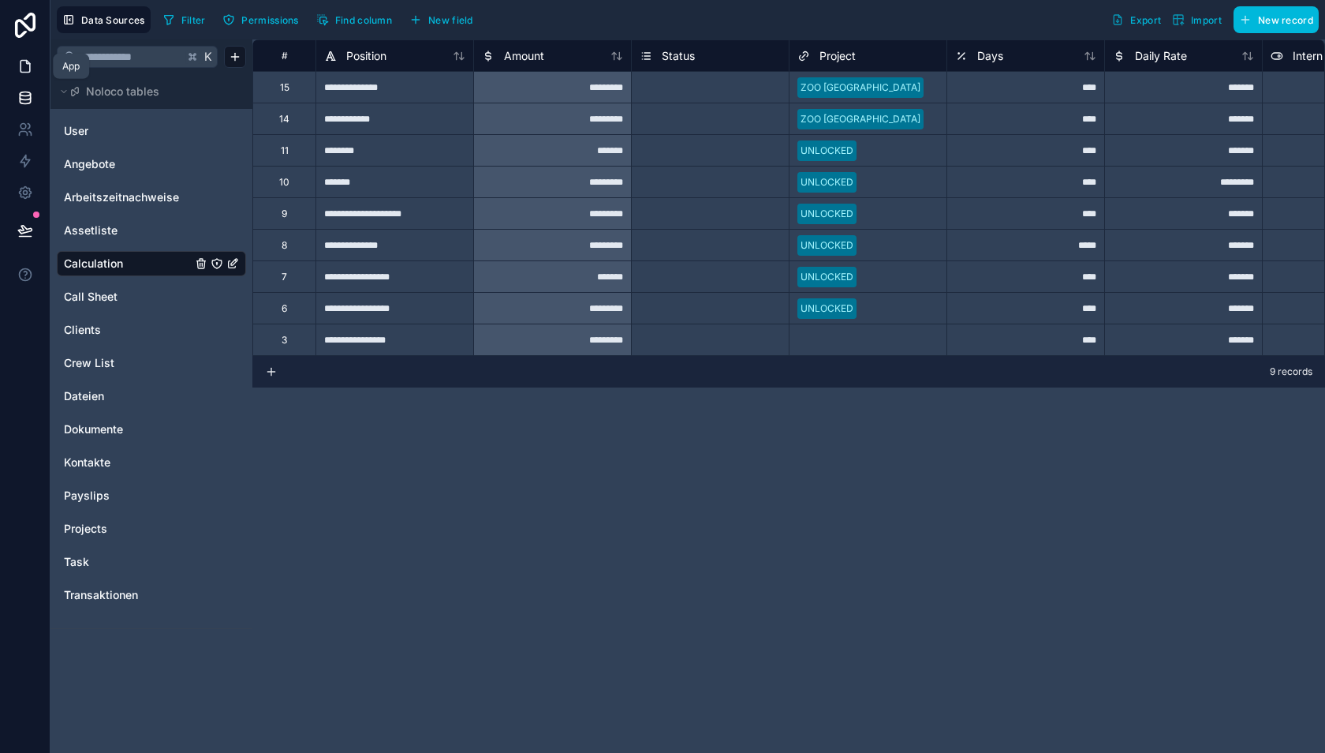
click at [30, 60] on icon at bounding box center [25, 66] width 16 height 16
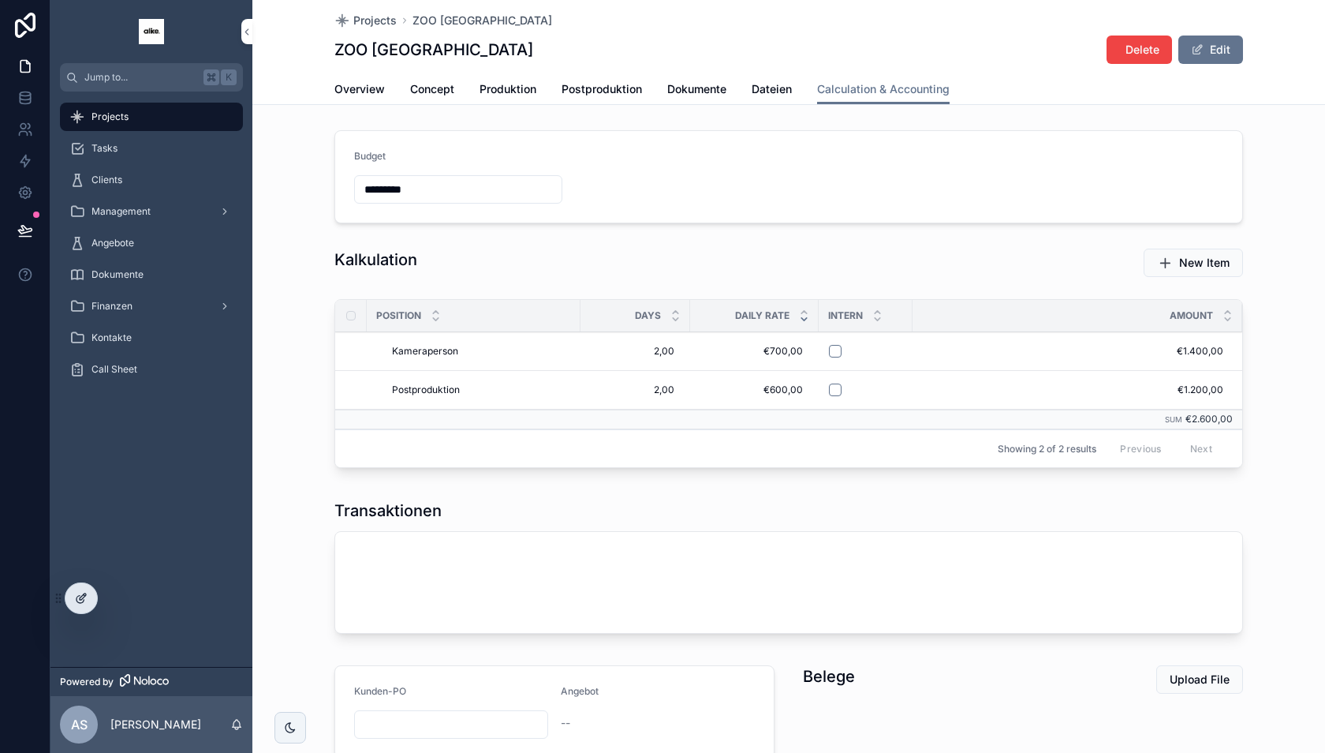
click at [77, 606] on div at bounding box center [81, 598] width 32 height 30
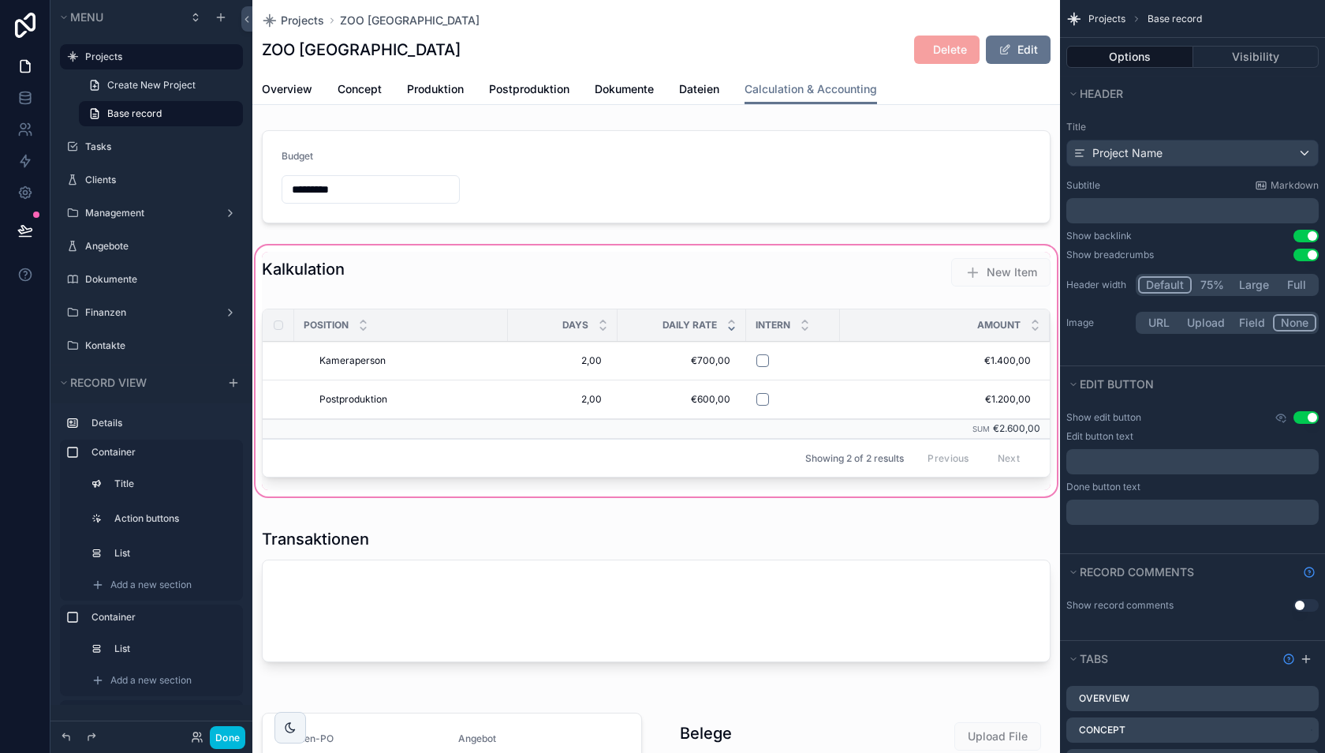
click at [805, 402] on div "scrollable content" at bounding box center [656, 370] width 808 height 257
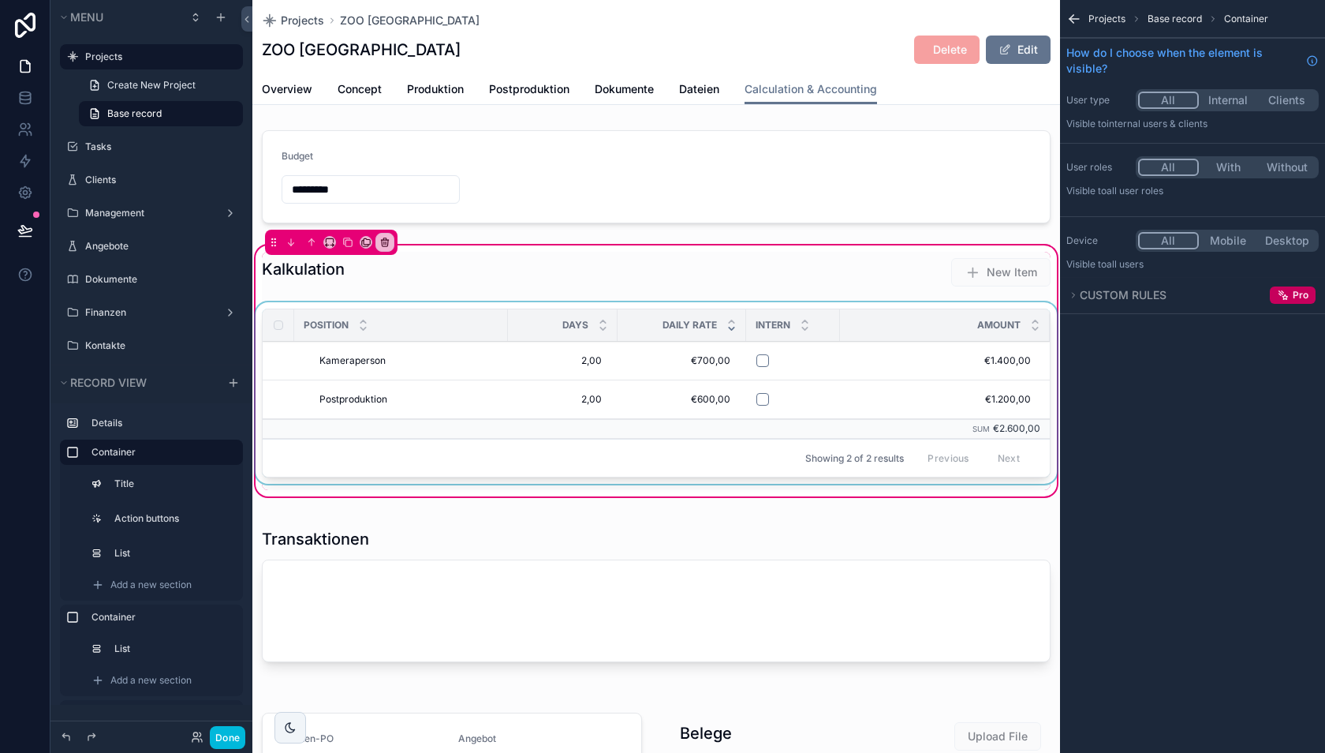
click at [843, 374] on div "scrollable content" at bounding box center [656, 396] width 808 height 188
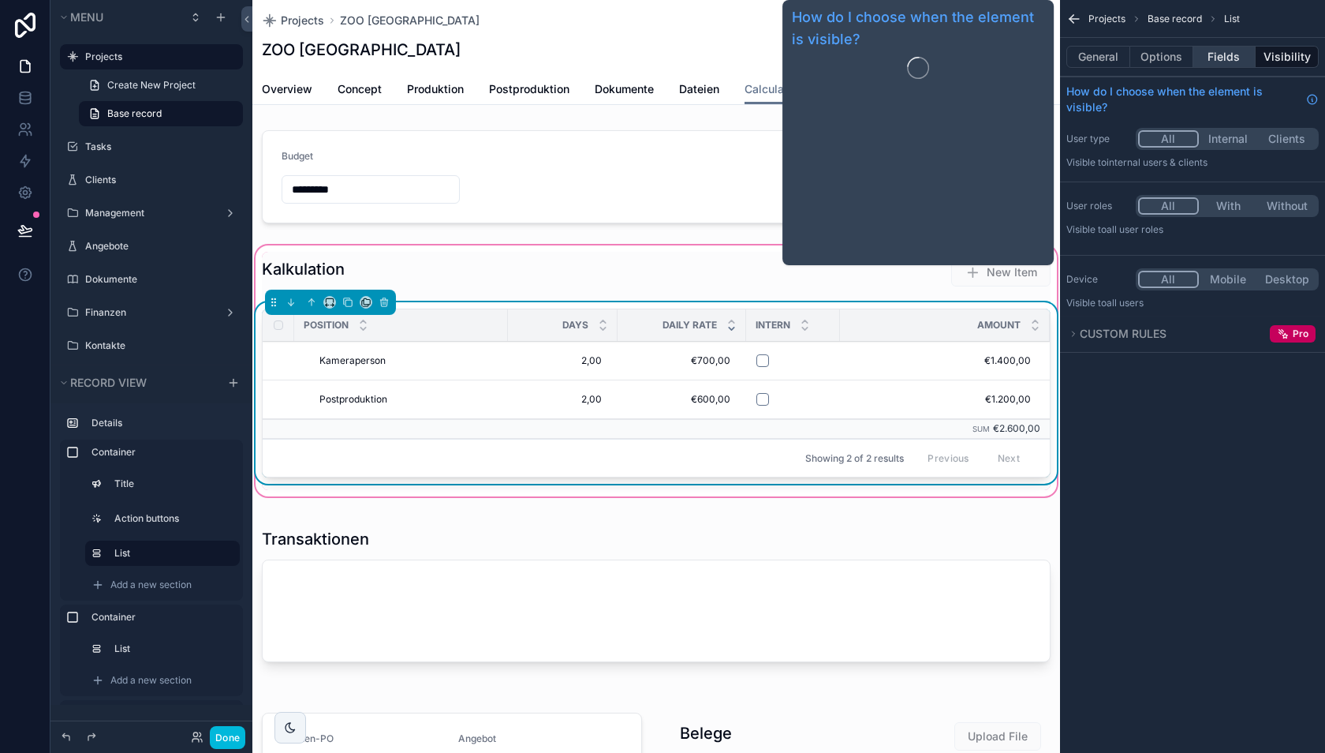
click at [1223, 58] on button "Fields" at bounding box center [1225, 57] width 63 height 22
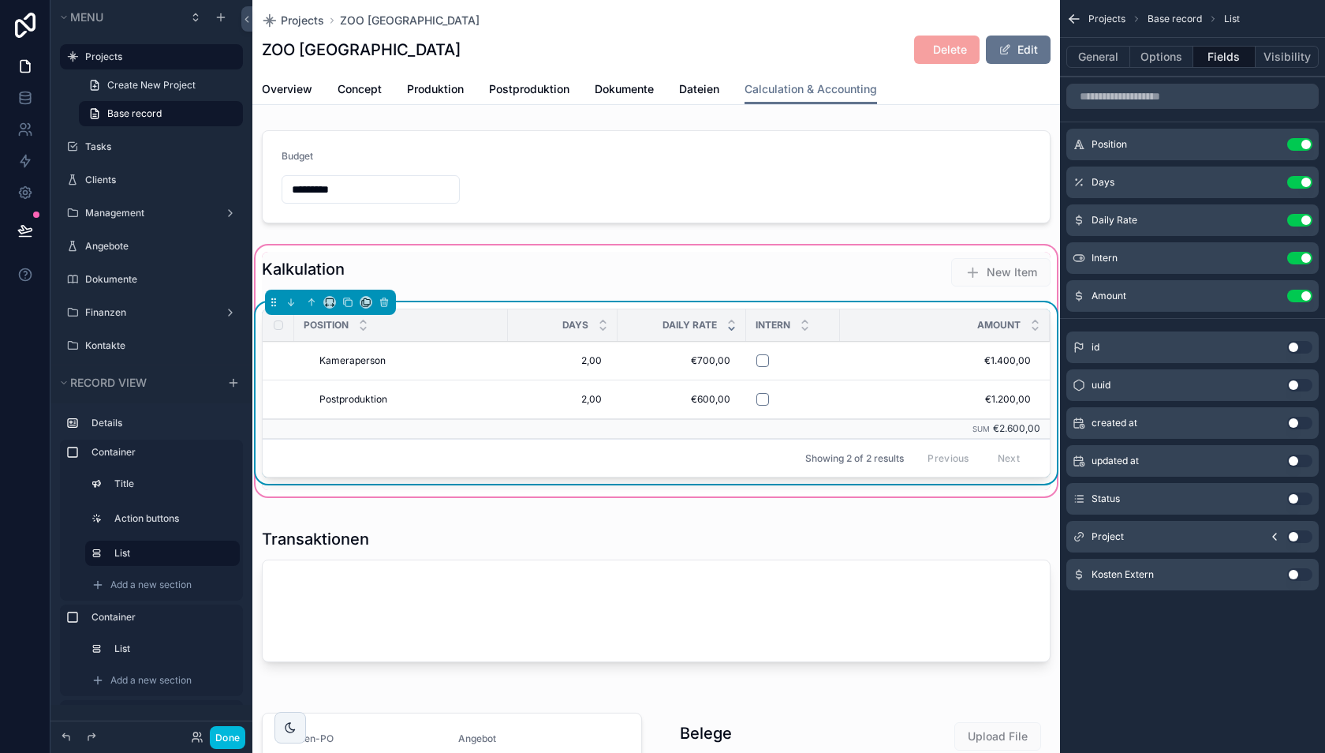
click at [1298, 570] on button "Use setting" at bounding box center [1300, 574] width 25 height 13
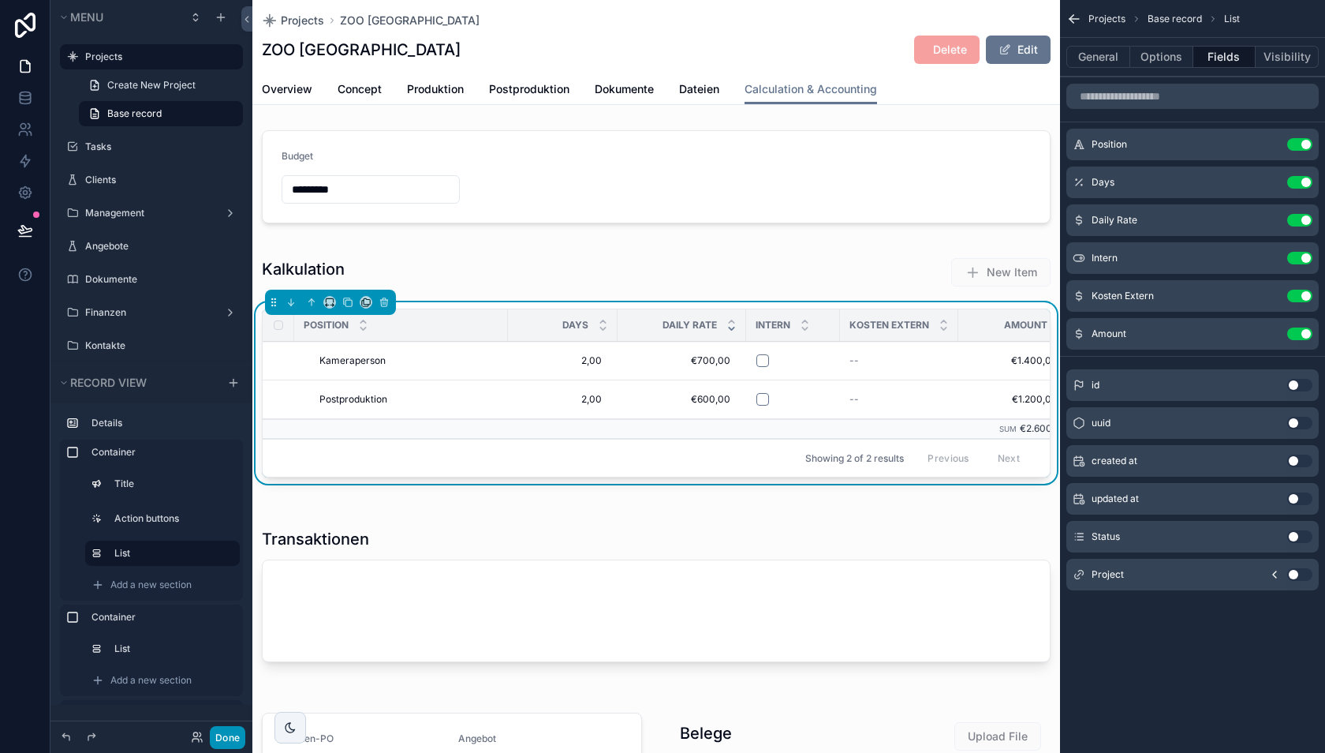
click at [227, 736] on button "Done" at bounding box center [228, 737] width 36 height 23
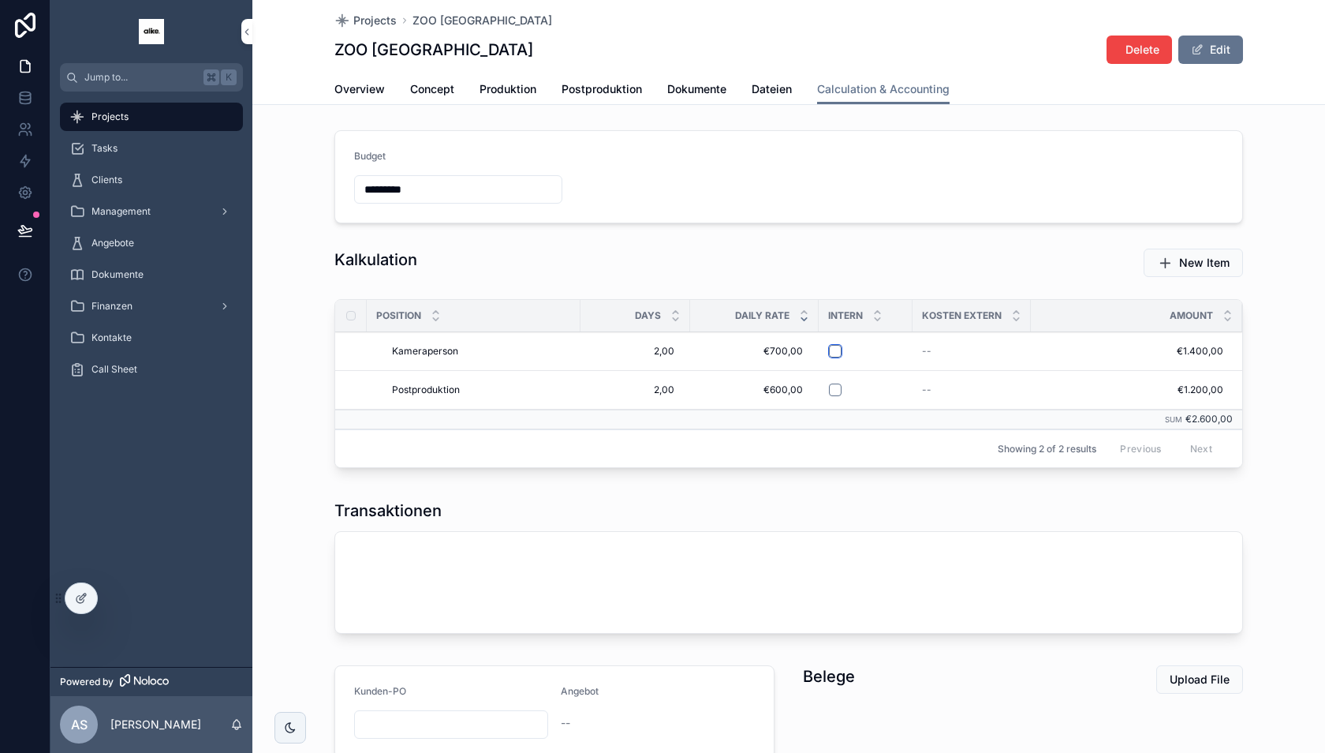
click at [833, 350] on button "scrollable content" at bounding box center [835, 351] width 13 height 13
click at [837, 345] on button "scrollable content" at bounding box center [835, 351] width 13 height 13
click at [87, 596] on icon at bounding box center [81, 598] width 13 height 13
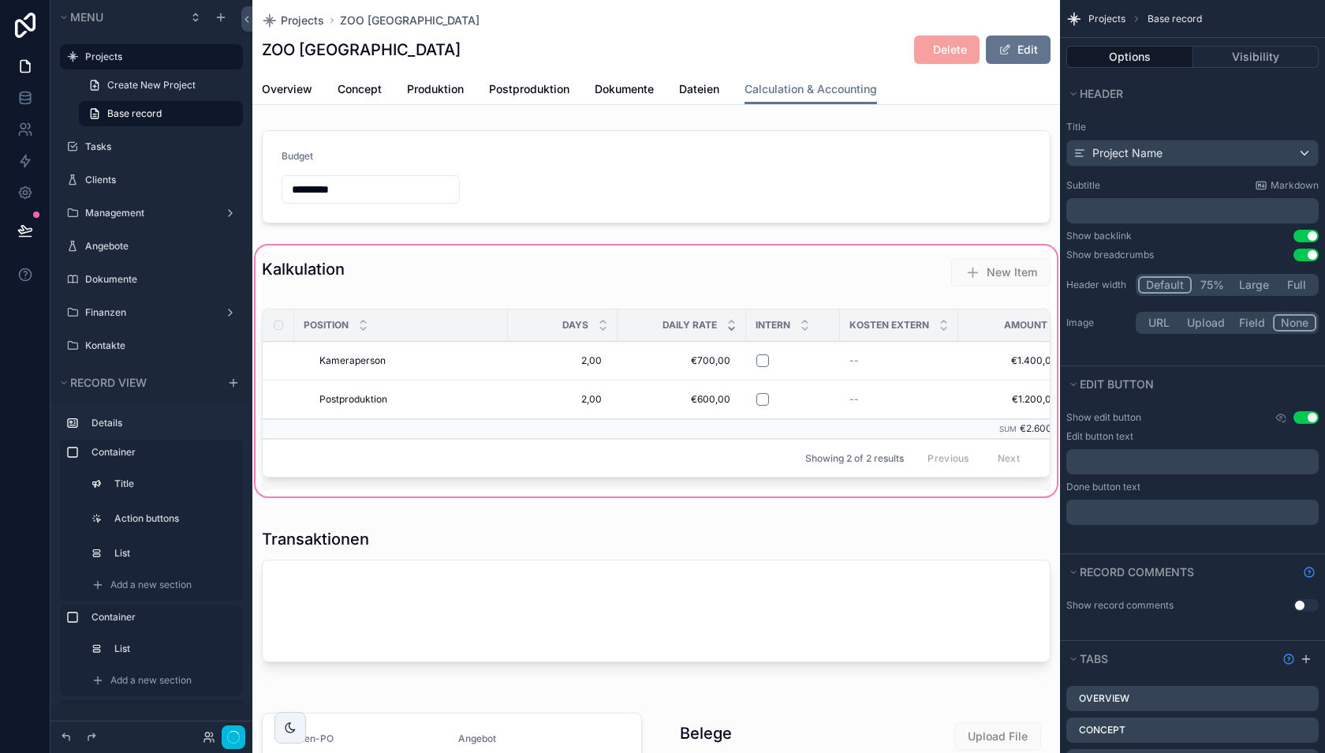
click at [858, 377] on div "scrollable content" at bounding box center [656, 370] width 808 height 257
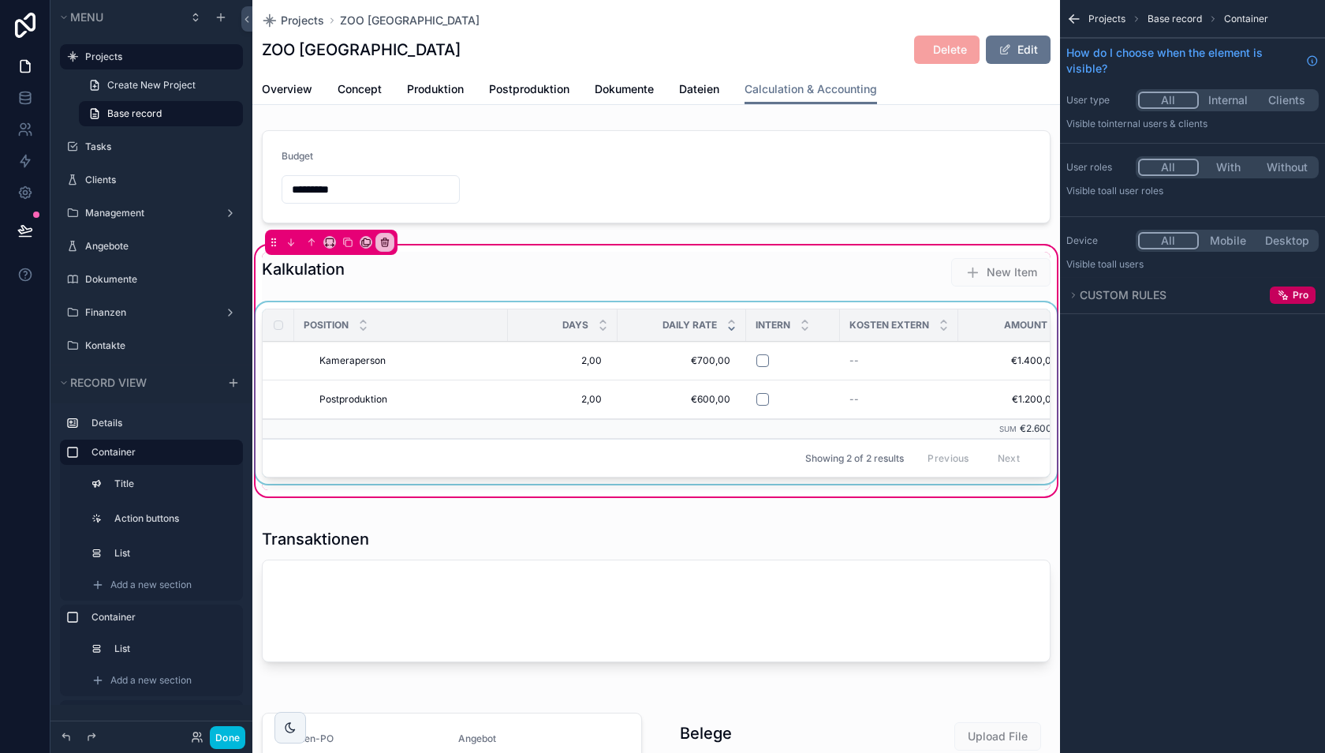
click at [872, 359] on div "scrollable content" at bounding box center [656, 396] width 808 height 188
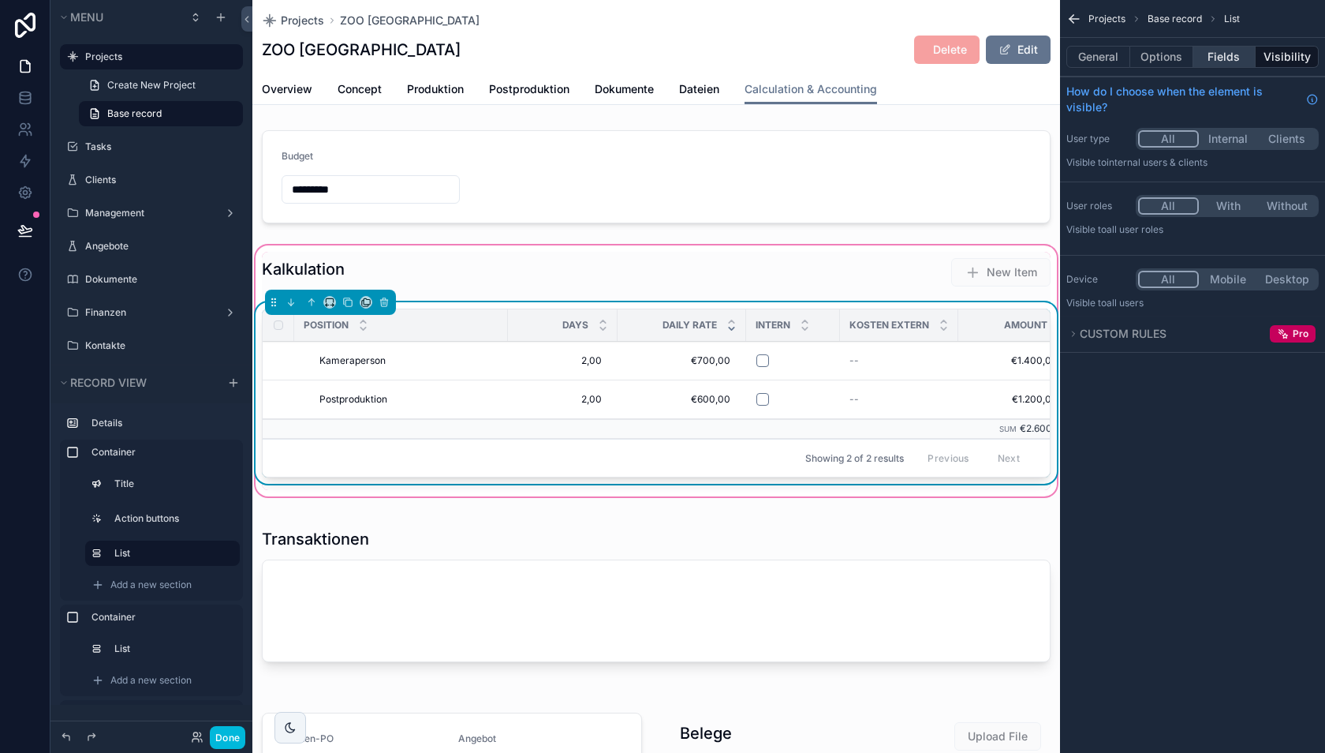
click at [1219, 59] on button "Fields" at bounding box center [1225, 57] width 63 height 22
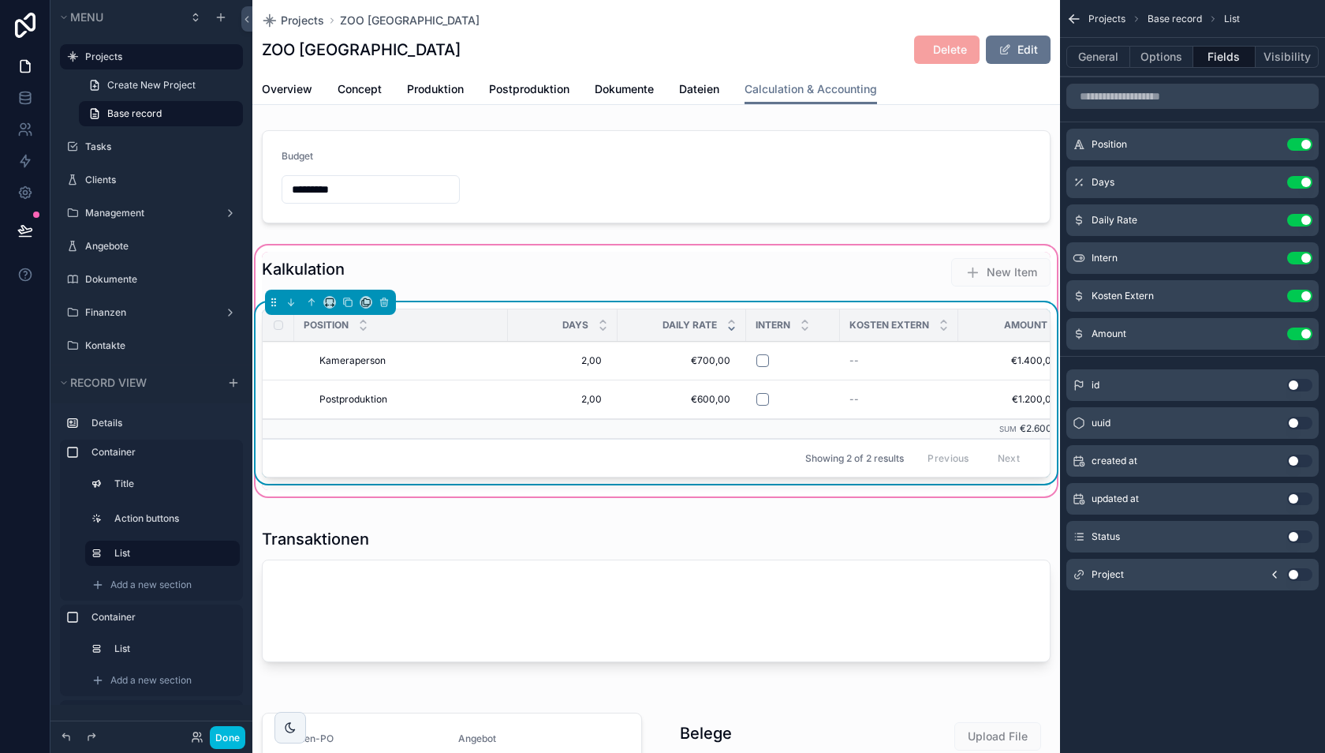
click at [0, 0] on icon "scrollable content" at bounding box center [0, 0] width 0 height 0
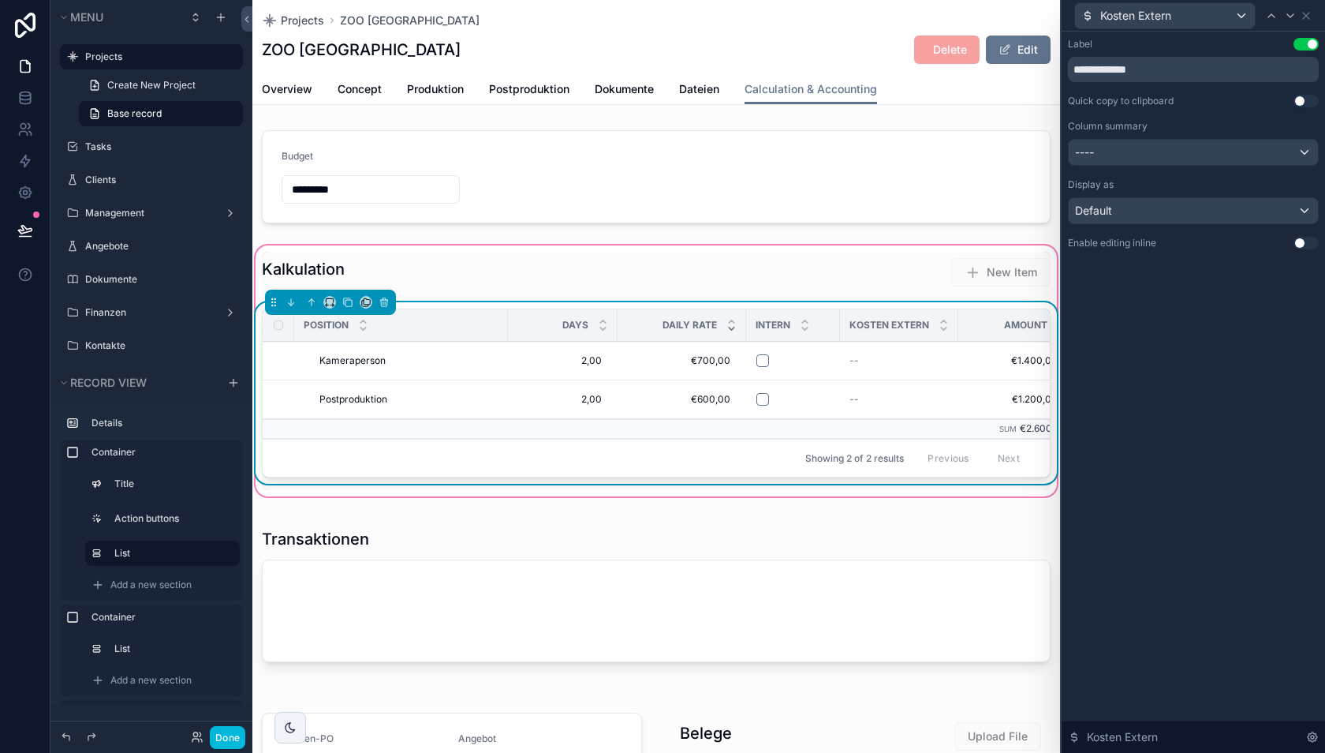
click at [1304, 241] on button "Use setting" at bounding box center [1306, 243] width 25 height 13
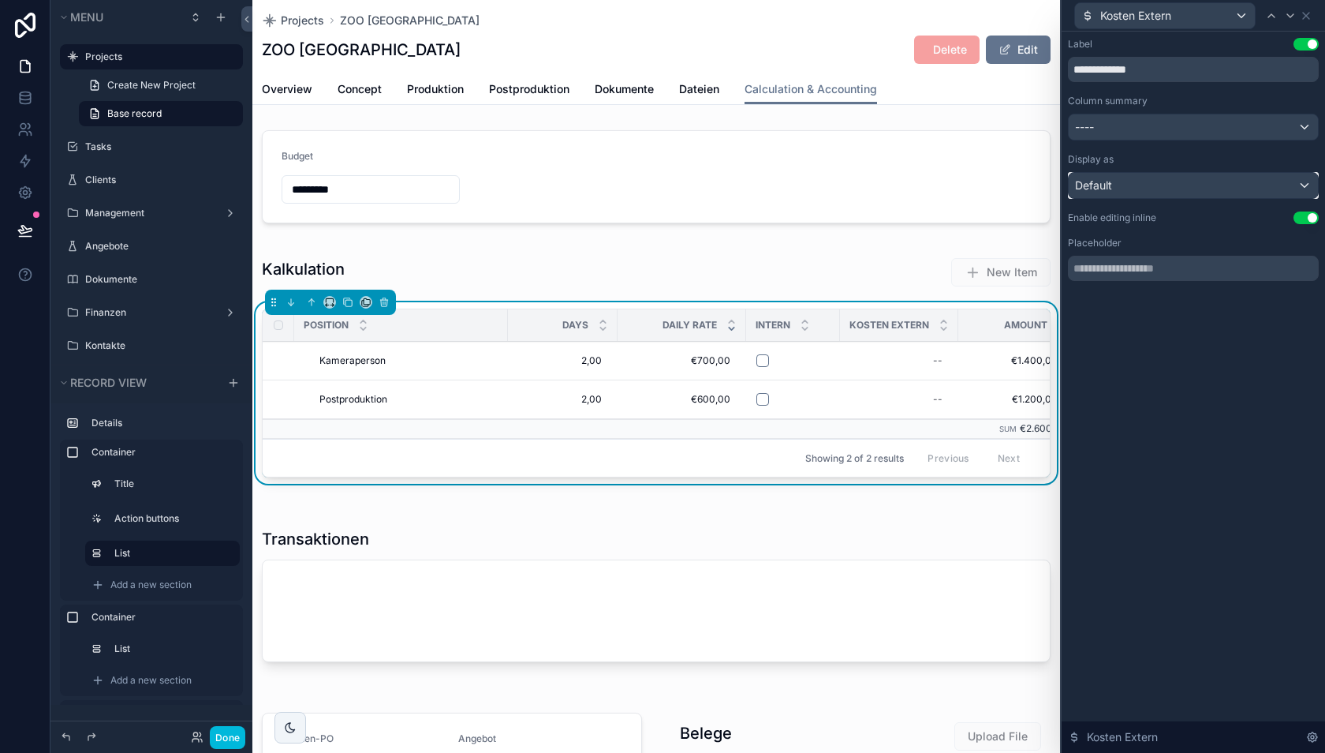
click at [1223, 185] on div "Default" at bounding box center [1193, 185] width 249 height 25
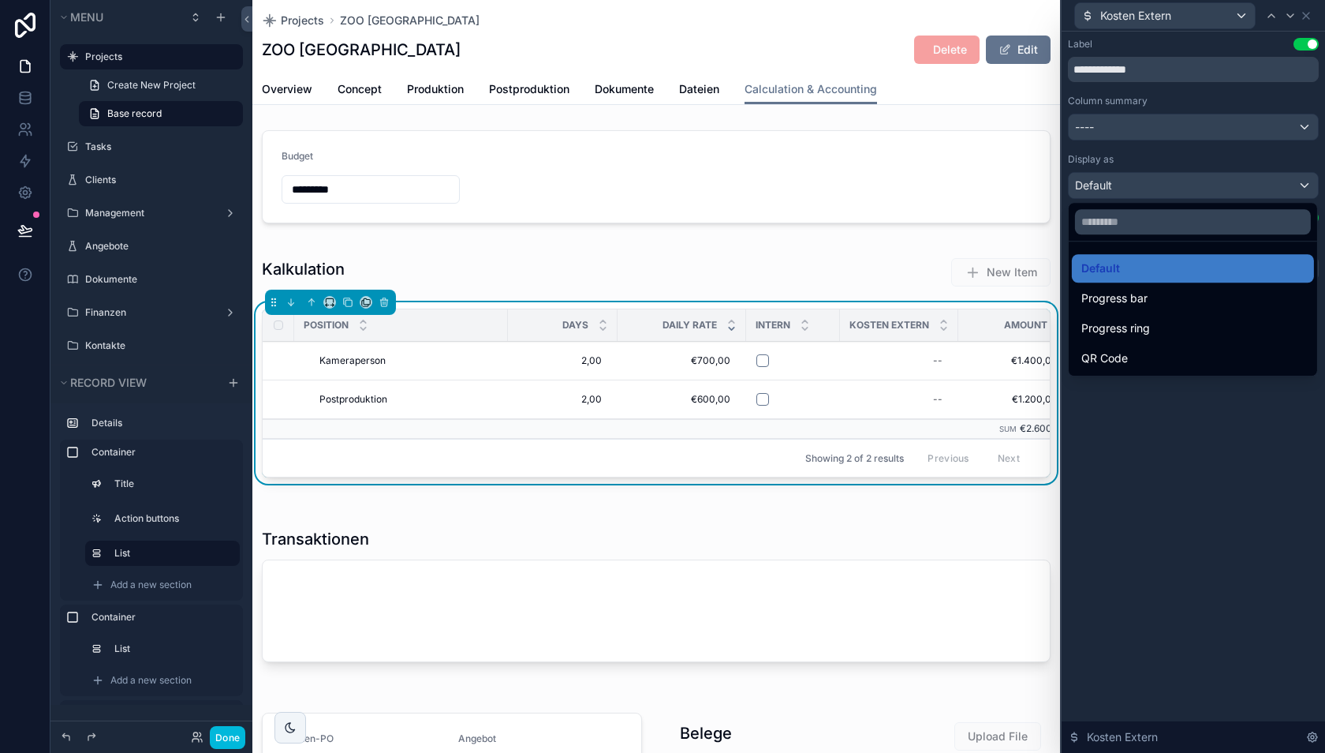
click at [1220, 185] on div at bounding box center [1194, 376] width 264 height 753
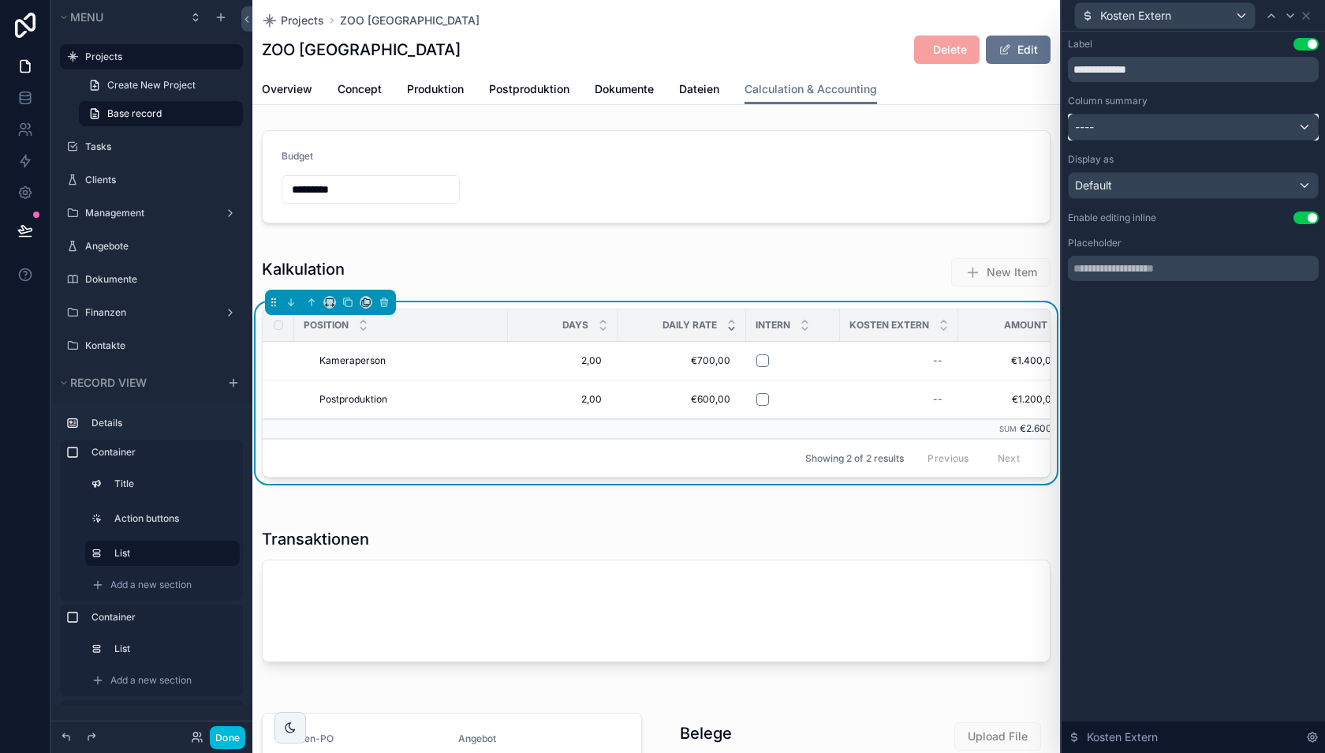
click at [1265, 128] on div "----" at bounding box center [1193, 126] width 249 height 25
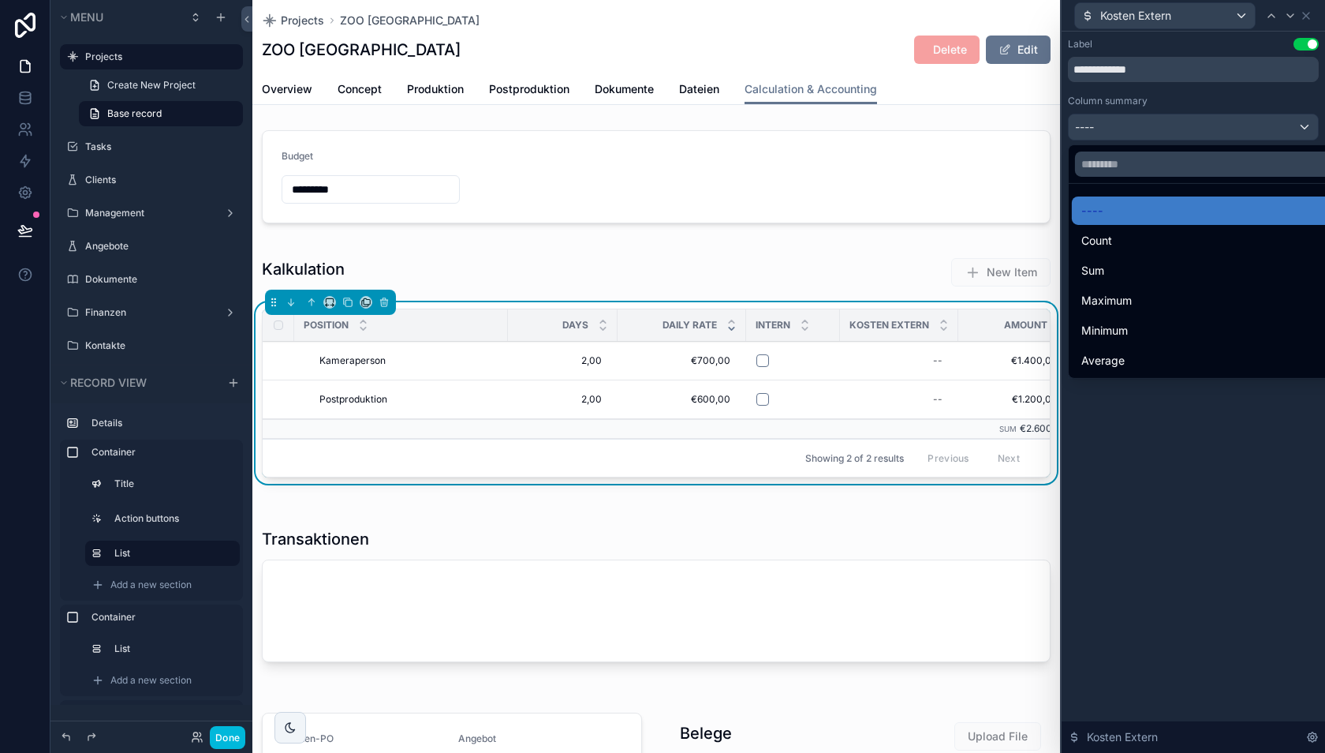
click at [1265, 128] on div at bounding box center [1194, 376] width 264 height 753
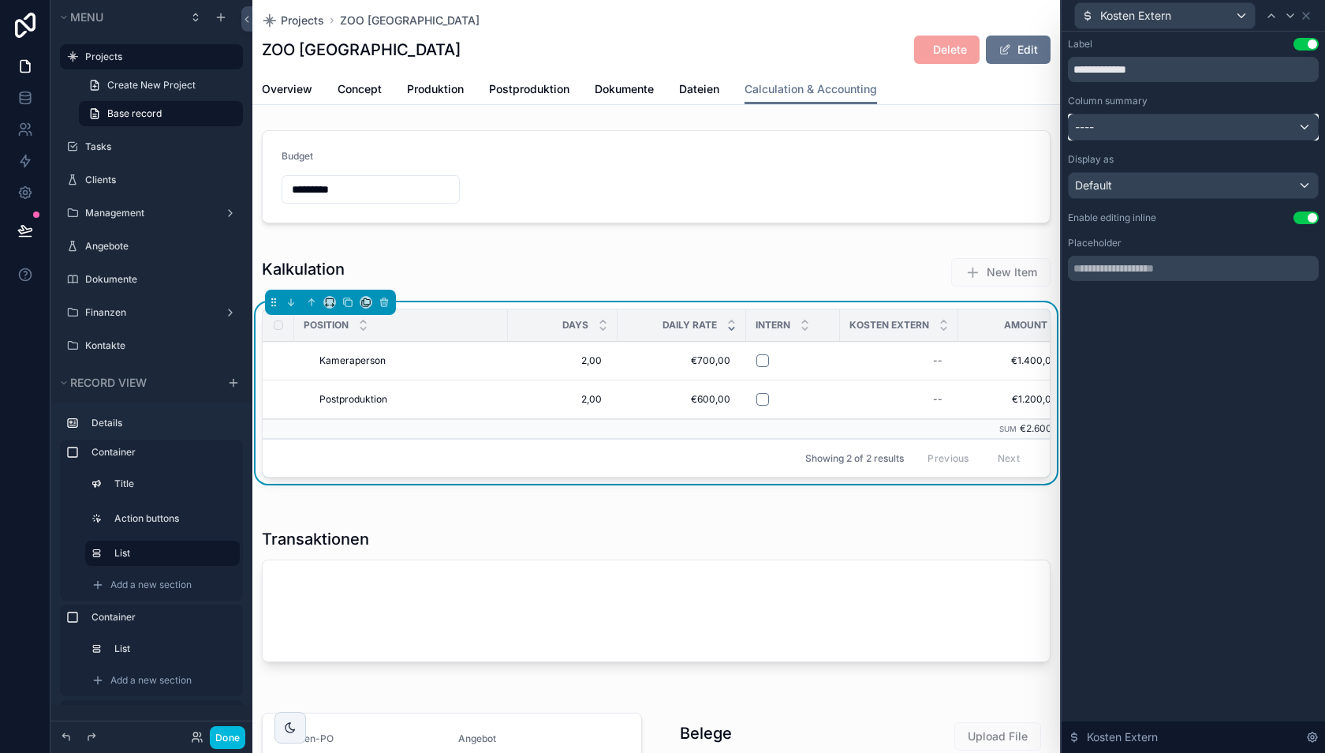
click at [1265, 128] on div "----" at bounding box center [1193, 126] width 249 height 25
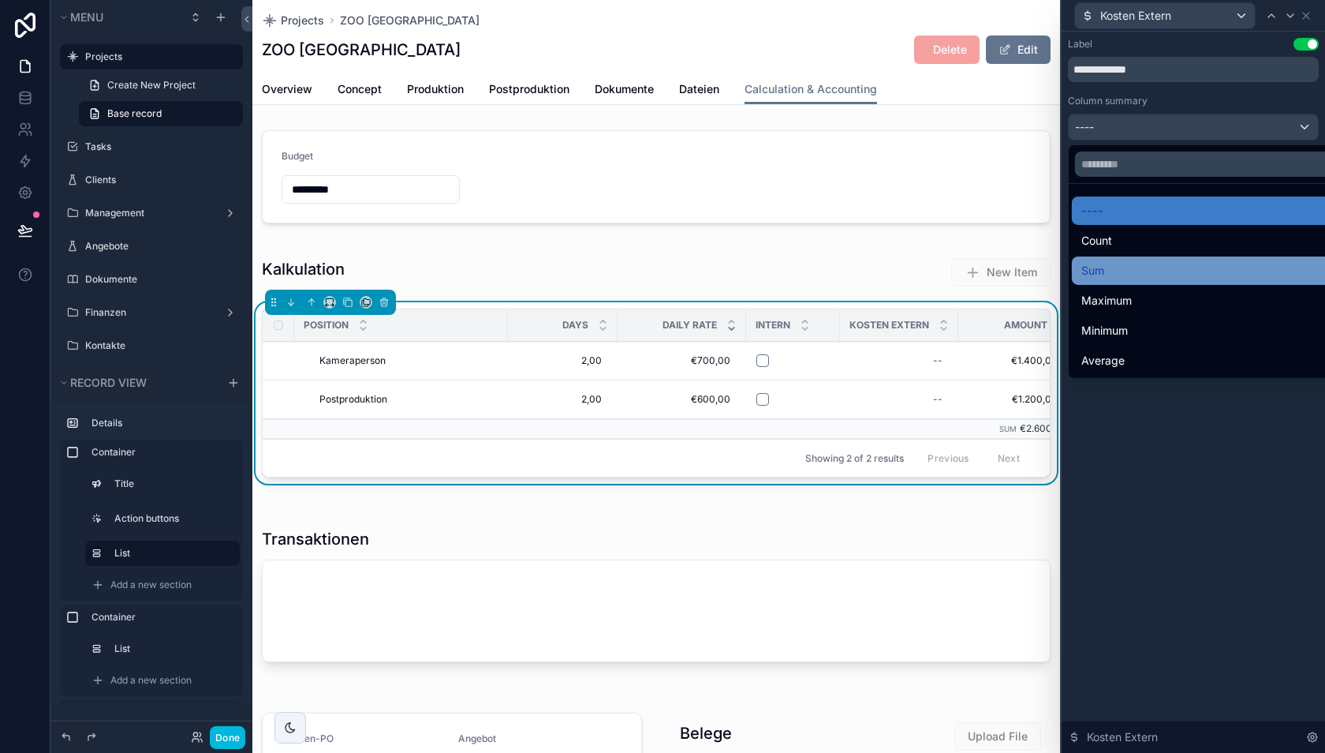
click at [1196, 261] on div "Sum" at bounding box center [1212, 270] width 261 height 19
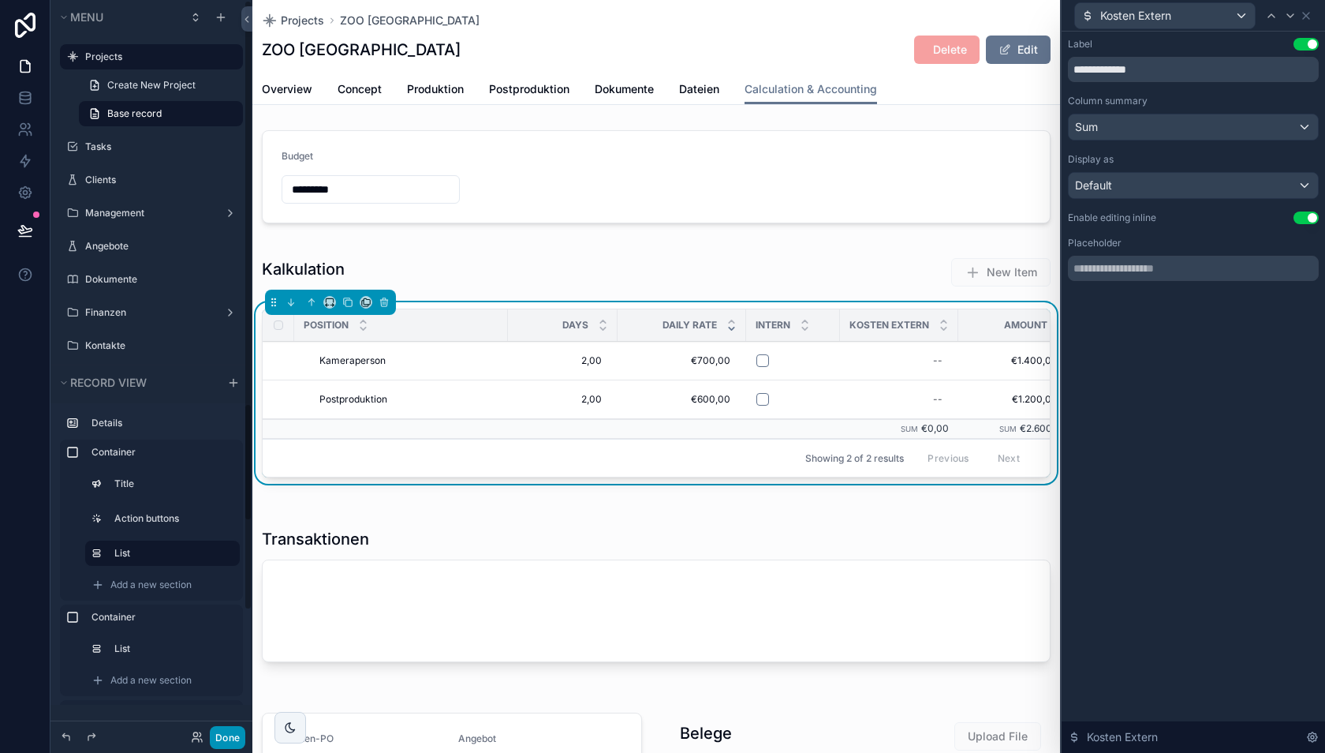
click at [231, 734] on button "Done" at bounding box center [228, 737] width 36 height 23
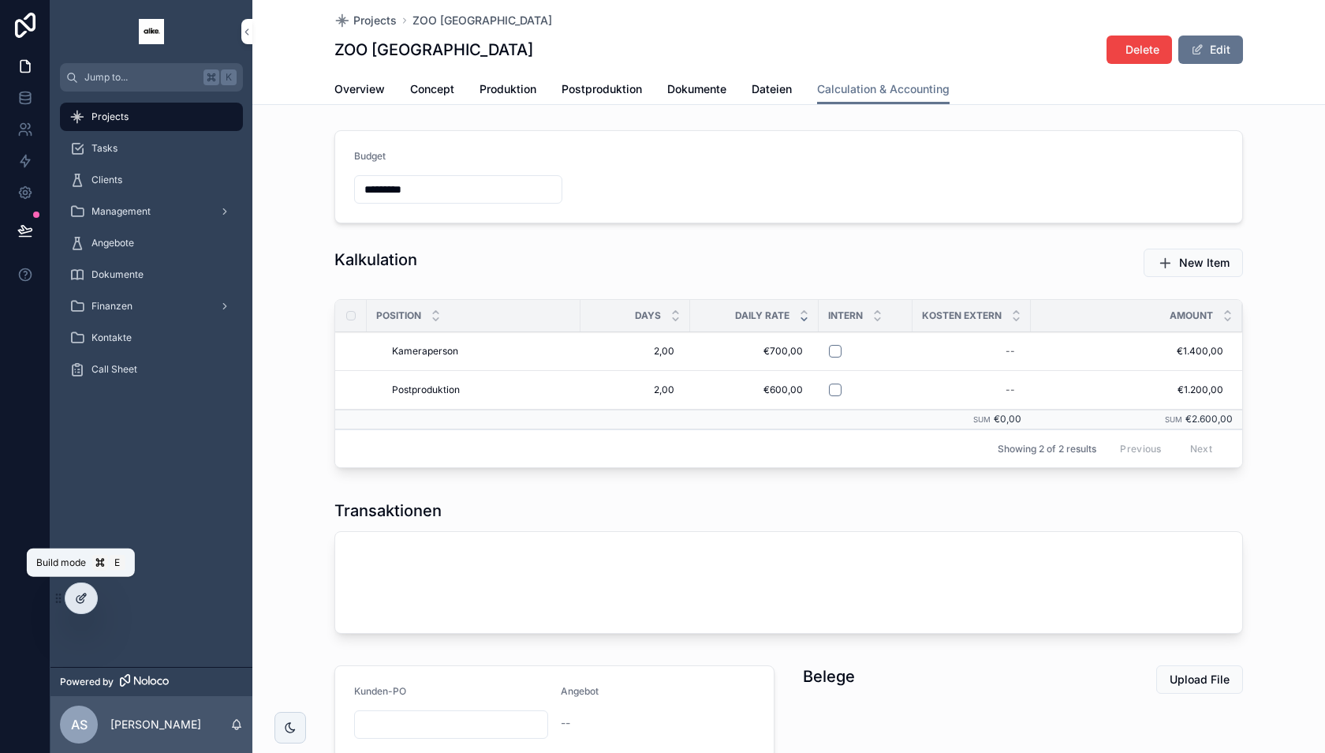
click at [77, 597] on icon at bounding box center [80, 599] width 7 height 7
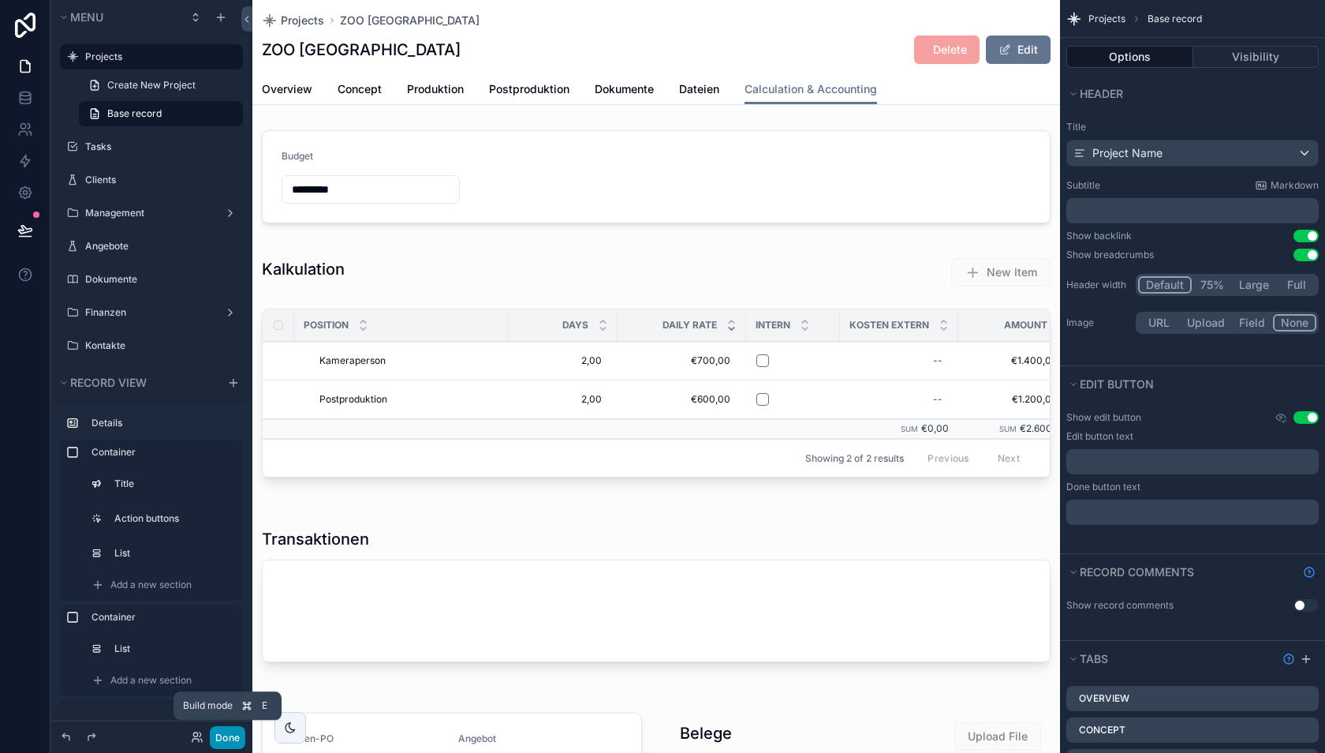
click at [222, 732] on button "Done" at bounding box center [228, 737] width 36 height 23
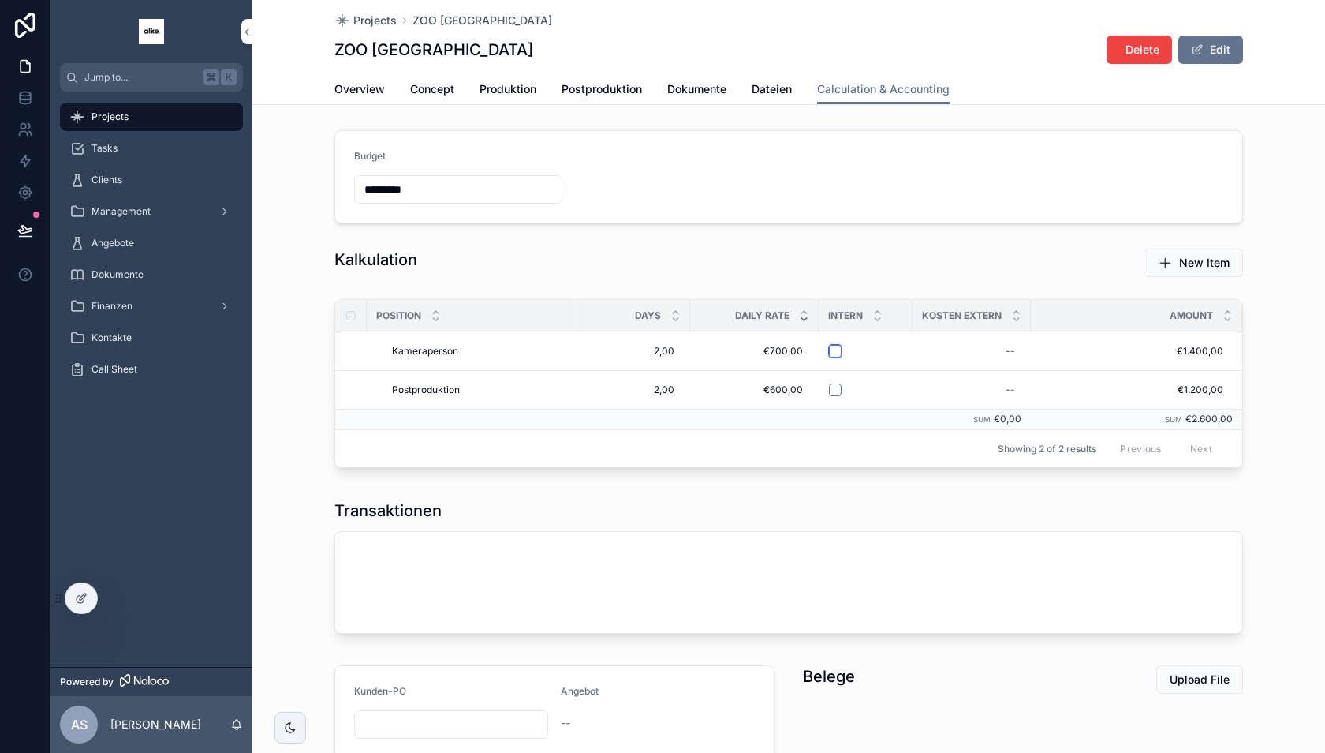
click at [835, 348] on button "scrollable content" at bounding box center [835, 351] width 13 height 13
click at [835, 378] on td "scrollable content" at bounding box center [866, 390] width 94 height 39
click at [835, 392] on button "scrollable content" at bounding box center [835, 389] width 13 height 13
click at [462, 348] on div "Kameraperson Kameraperson" at bounding box center [478, 350] width 185 height 25
click at [507, 421] on td "scrollable content" at bounding box center [474, 419] width 214 height 20
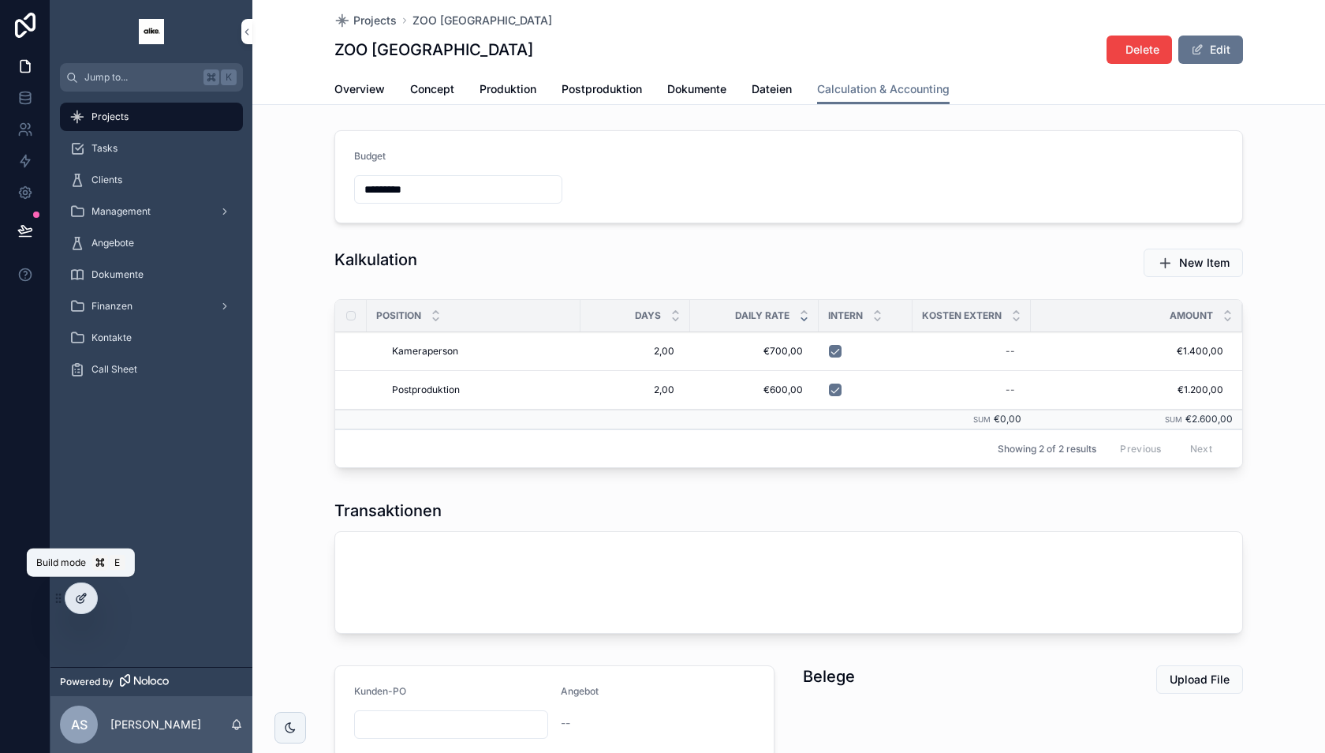
click at [82, 600] on icon at bounding box center [81, 598] width 13 height 13
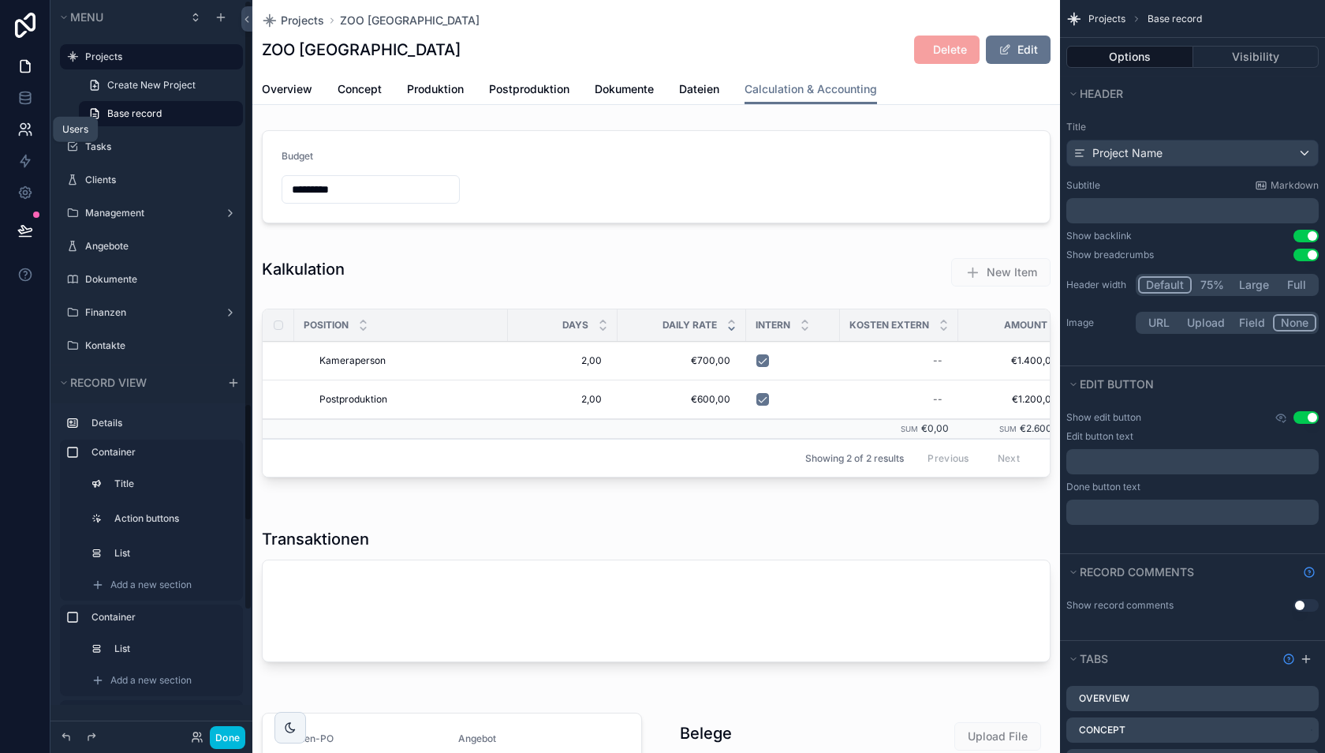
click at [18, 118] on link at bounding box center [25, 130] width 50 height 32
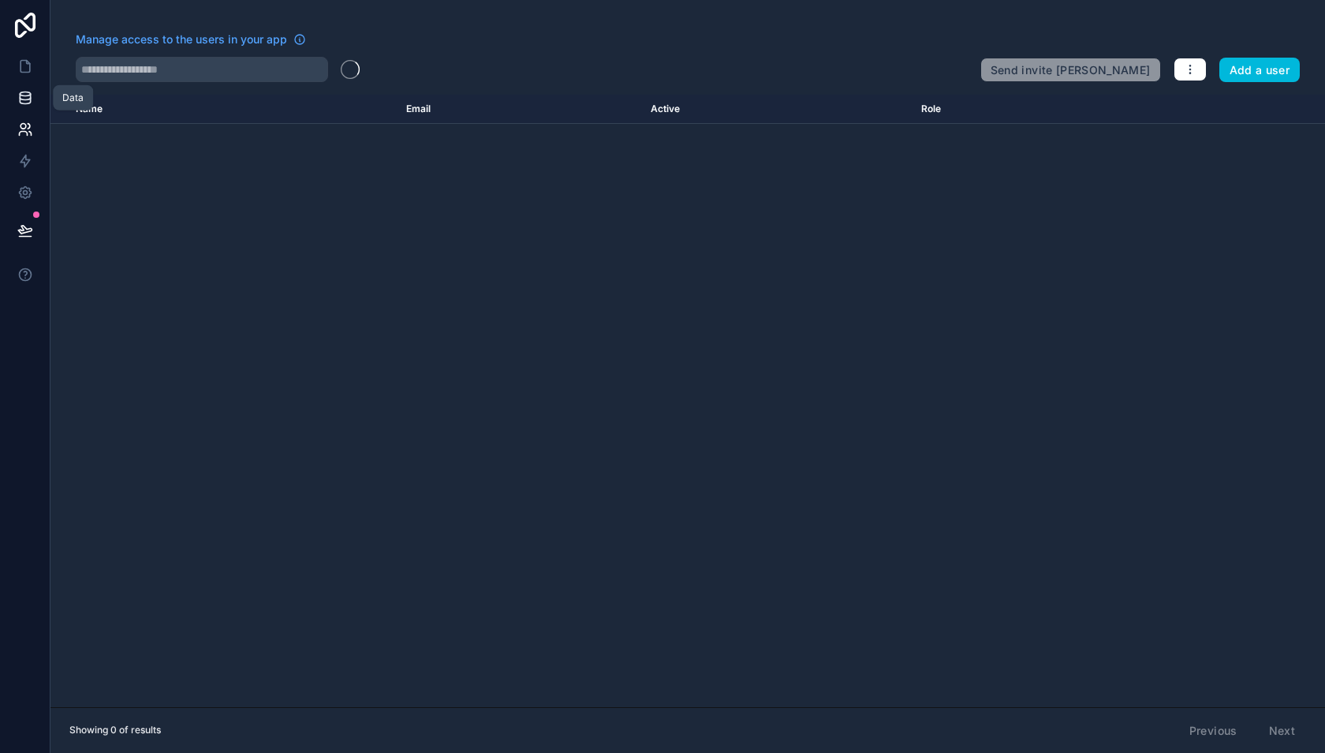
click at [21, 98] on icon at bounding box center [25, 98] width 16 height 16
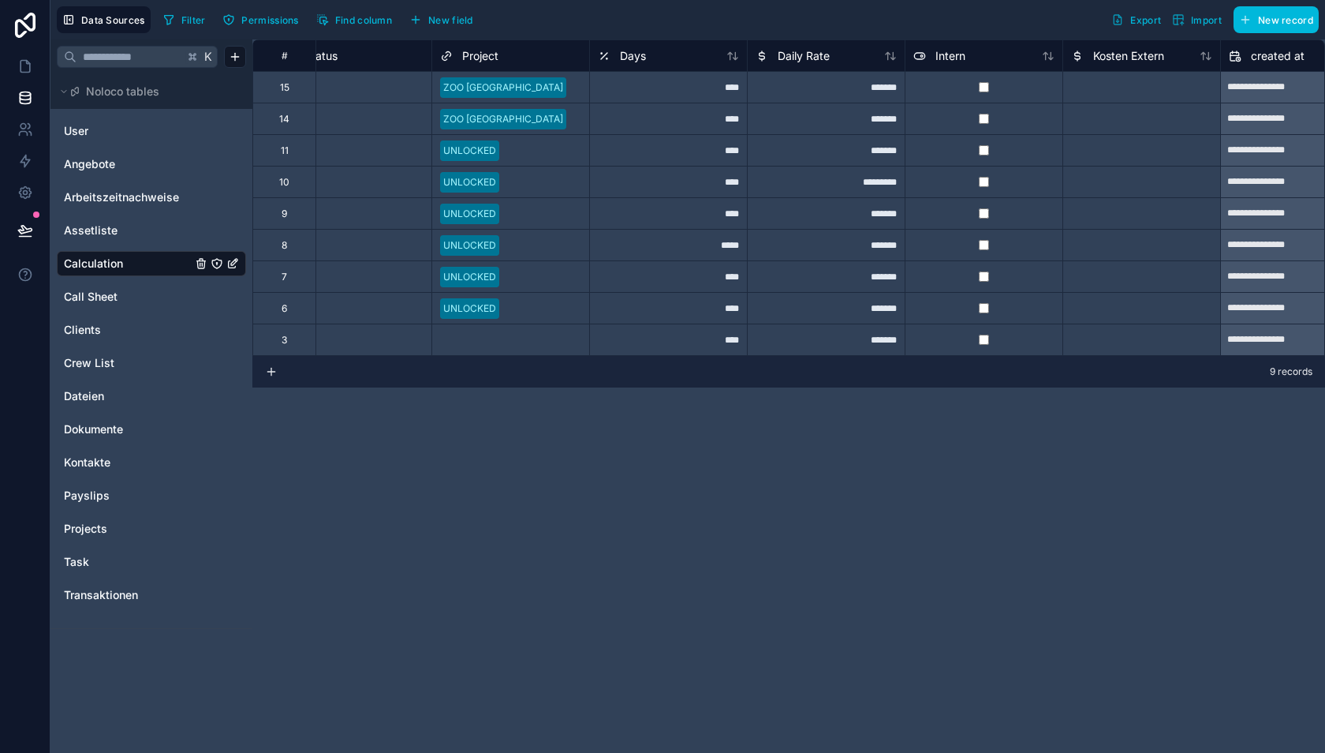
scroll to position [0, 554]
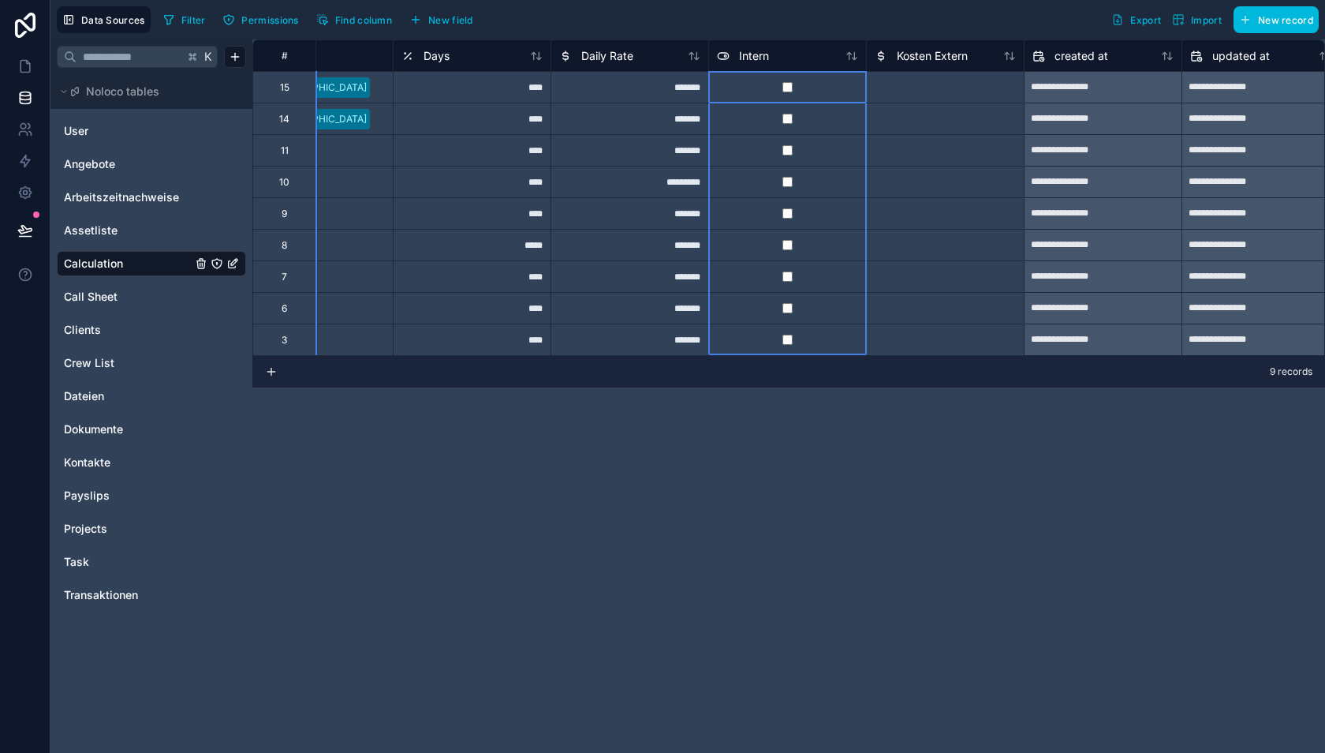
click at [769, 47] on div "Intern" at bounding box center [787, 56] width 141 height 19
click at [749, 52] on span "Intern" at bounding box center [754, 56] width 30 height 16
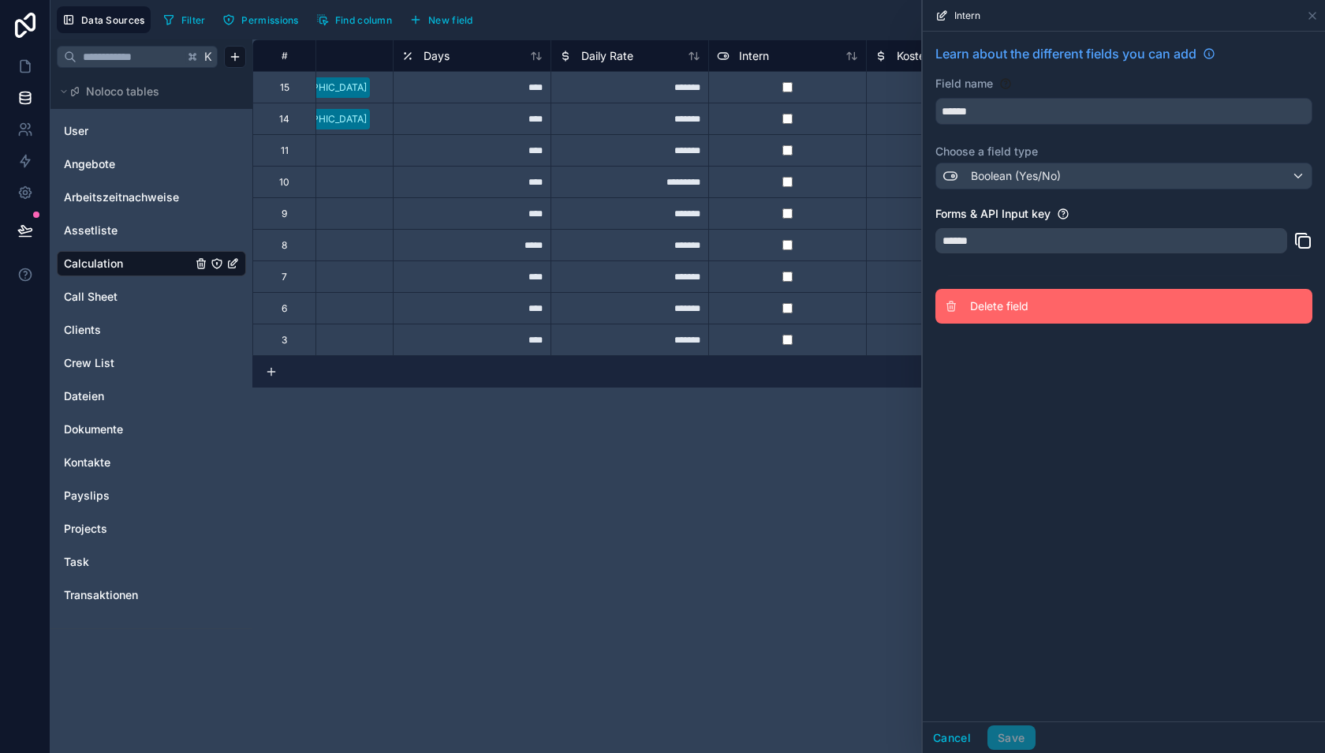
click at [989, 309] on span "Delete field" at bounding box center [1083, 306] width 227 height 16
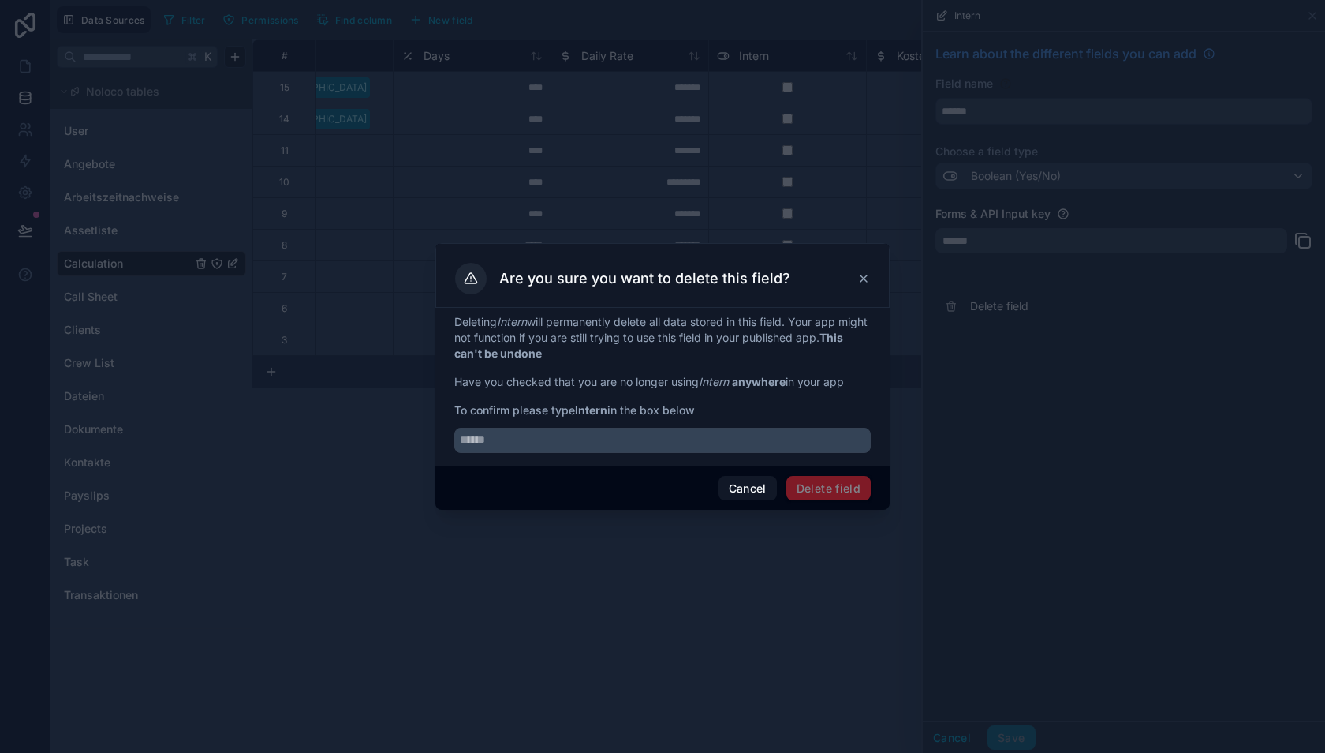
click at [593, 413] on strong "Intern" at bounding box center [591, 409] width 32 height 13
copy strong "Intern"
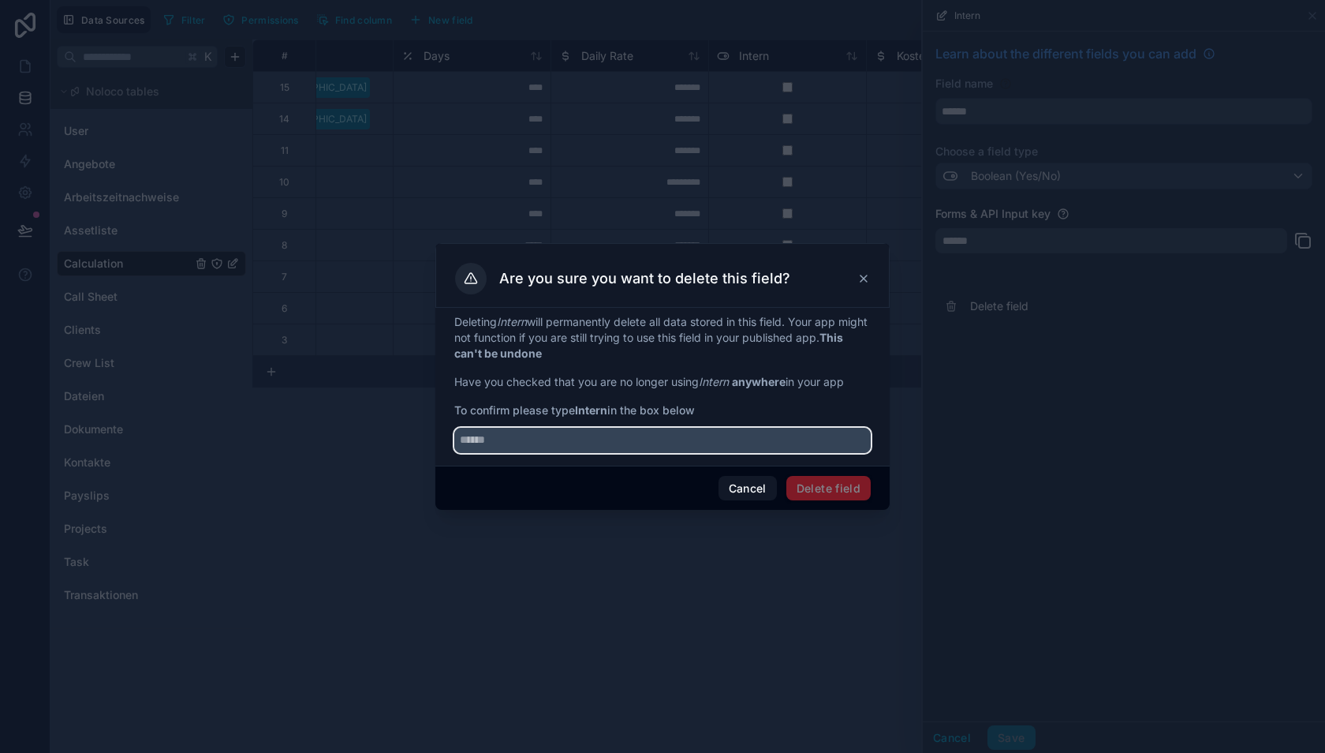
click at [583, 436] on input "text" at bounding box center [662, 440] width 417 height 25
paste input "******"
type input "******"
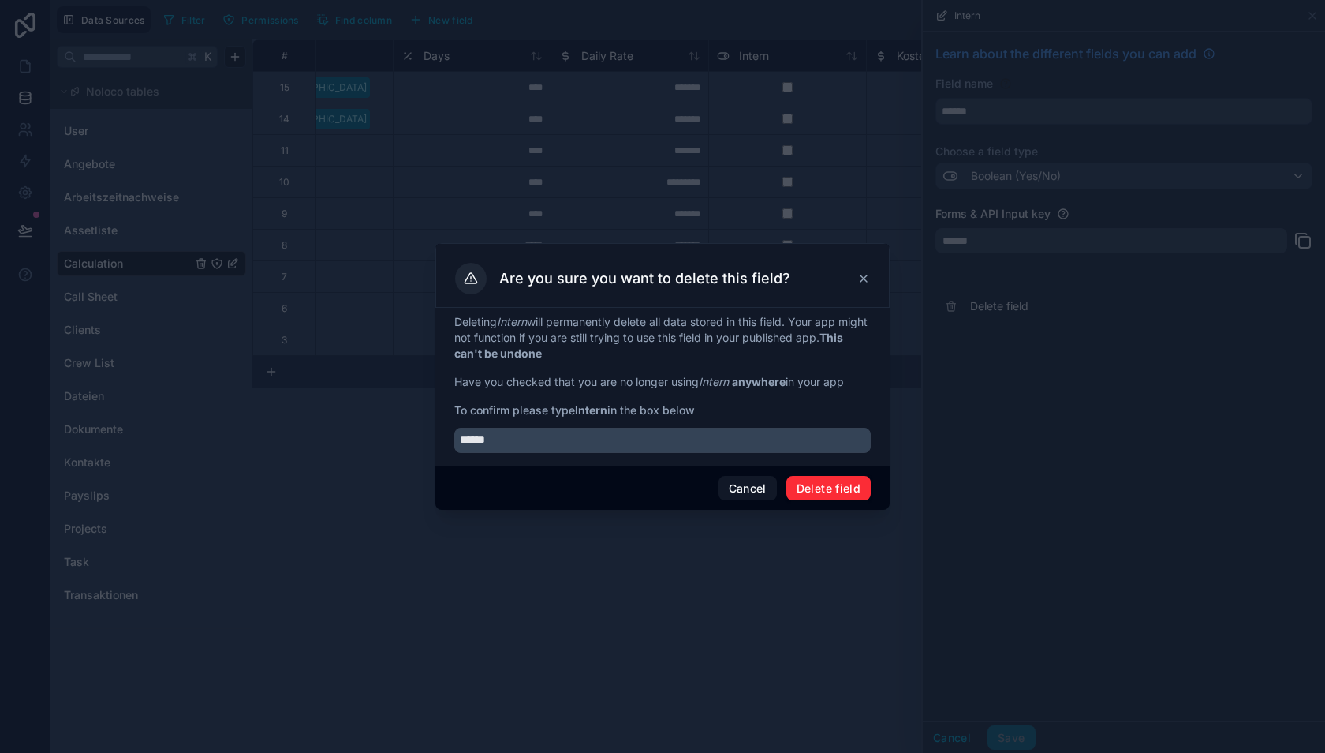
click at [821, 488] on button "Delete field" at bounding box center [829, 488] width 84 height 25
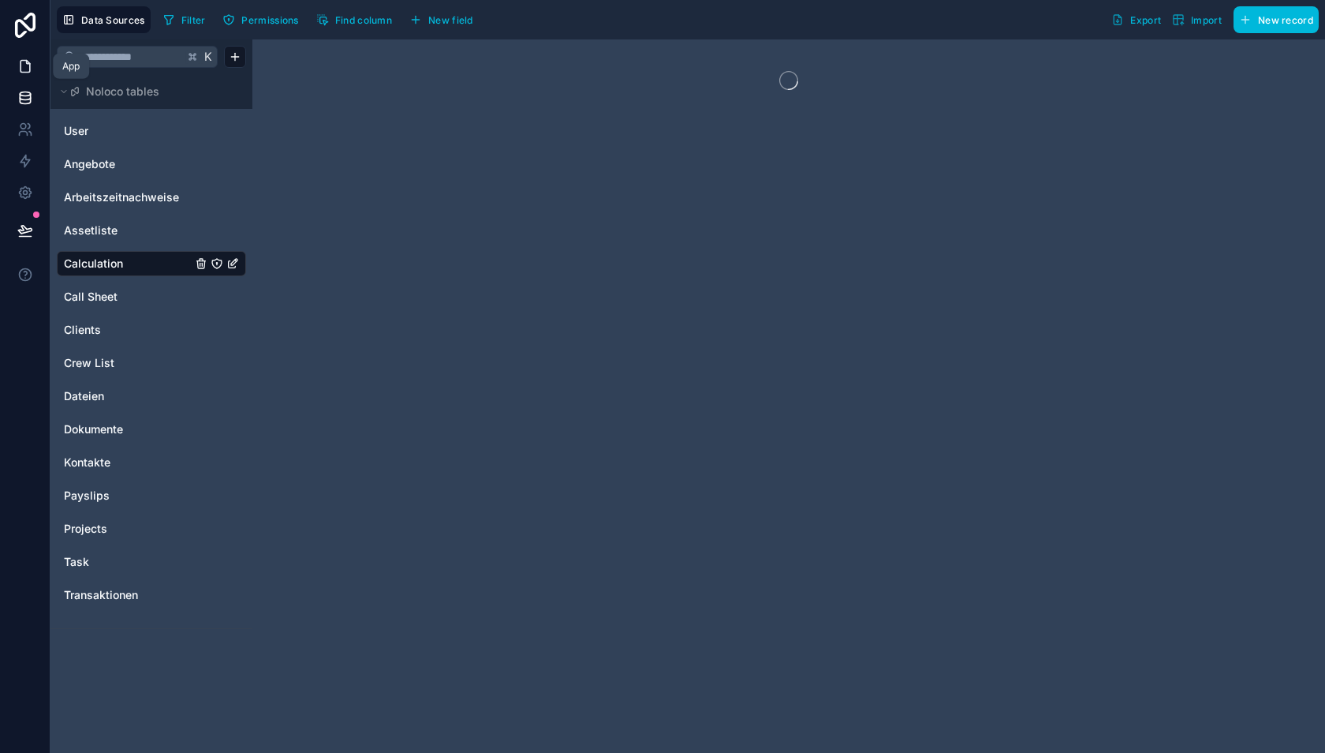
click at [25, 71] on icon at bounding box center [25, 66] width 16 height 16
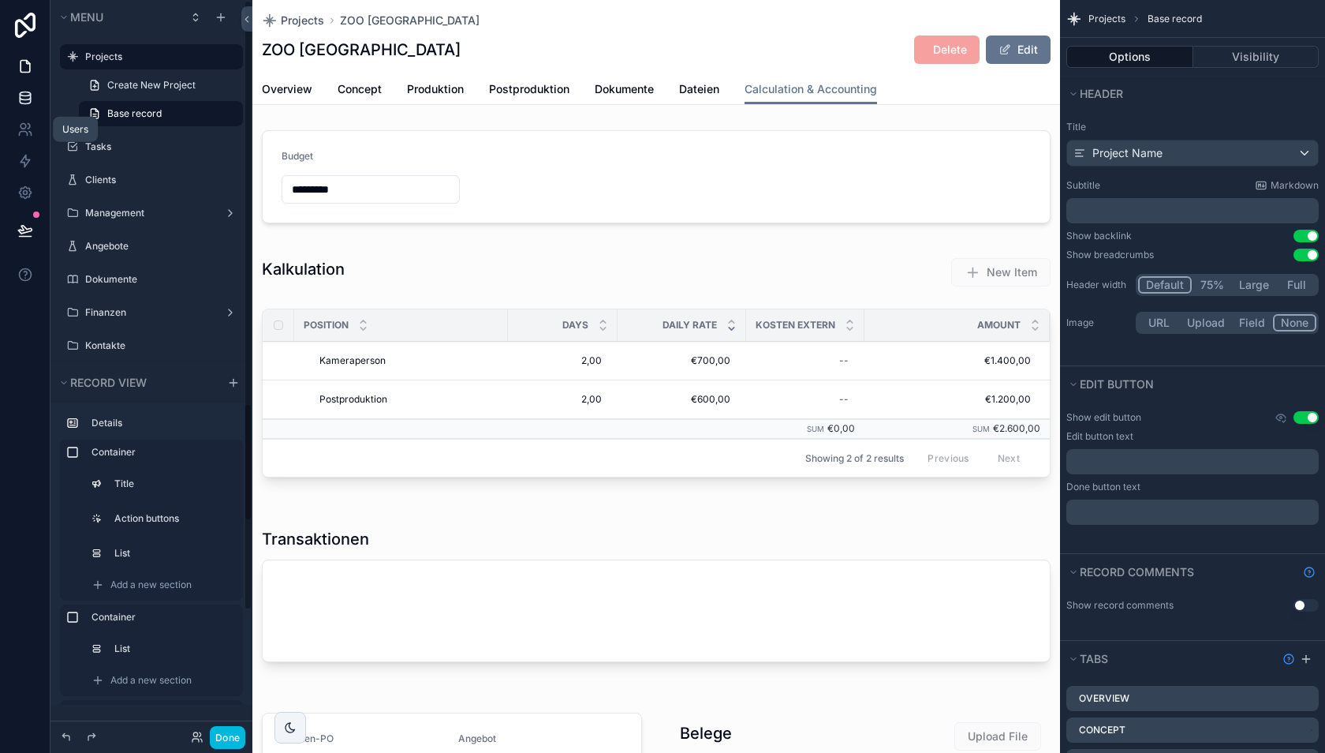
click at [20, 95] on icon at bounding box center [25, 94] width 10 height 4
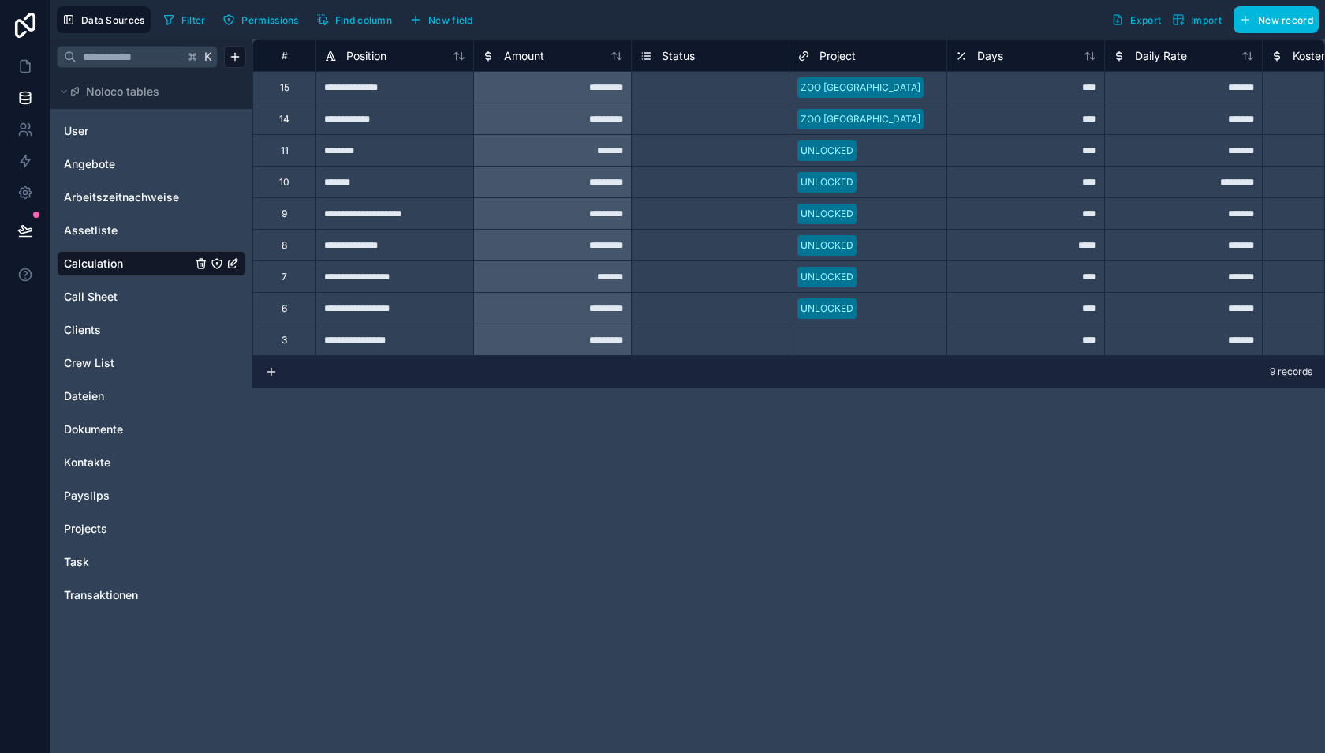
click at [512, 53] on span "Amount" at bounding box center [524, 56] width 40 height 16
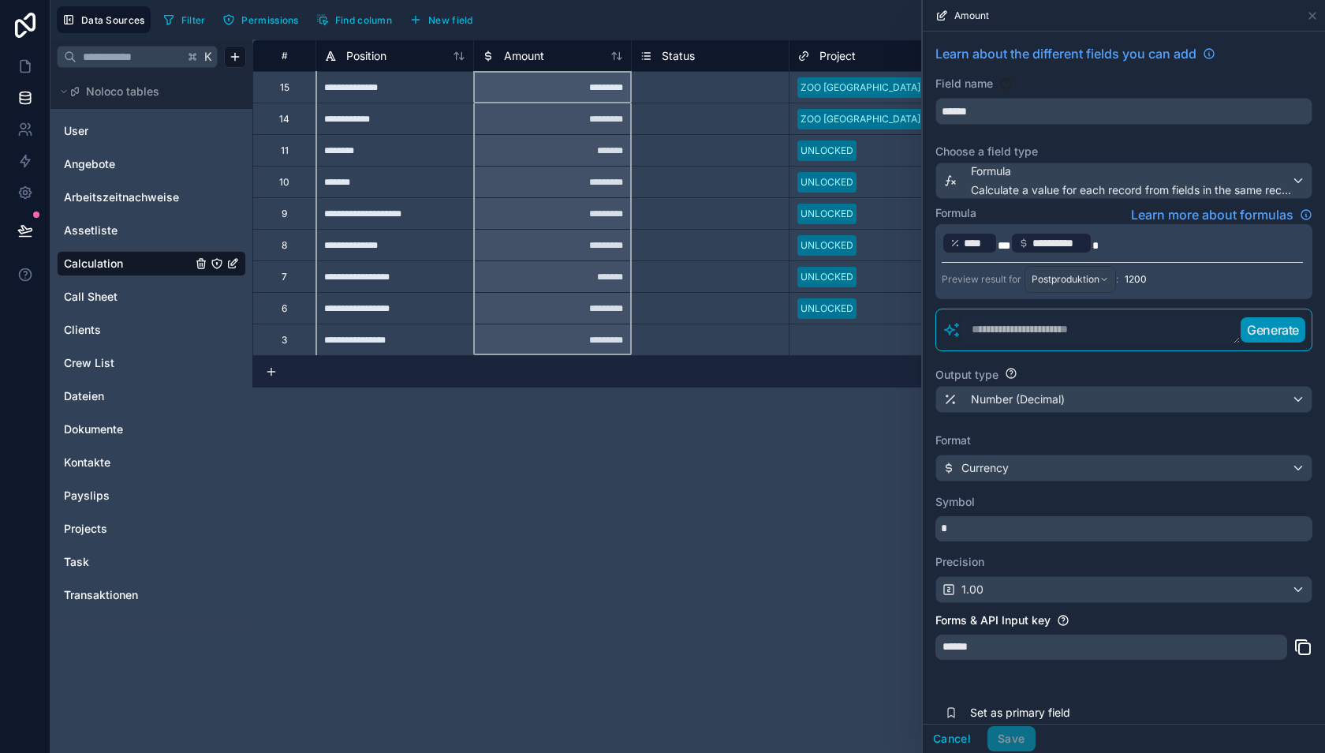
click at [1119, 241] on p "**********" at bounding box center [1122, 242] width 361 height 25
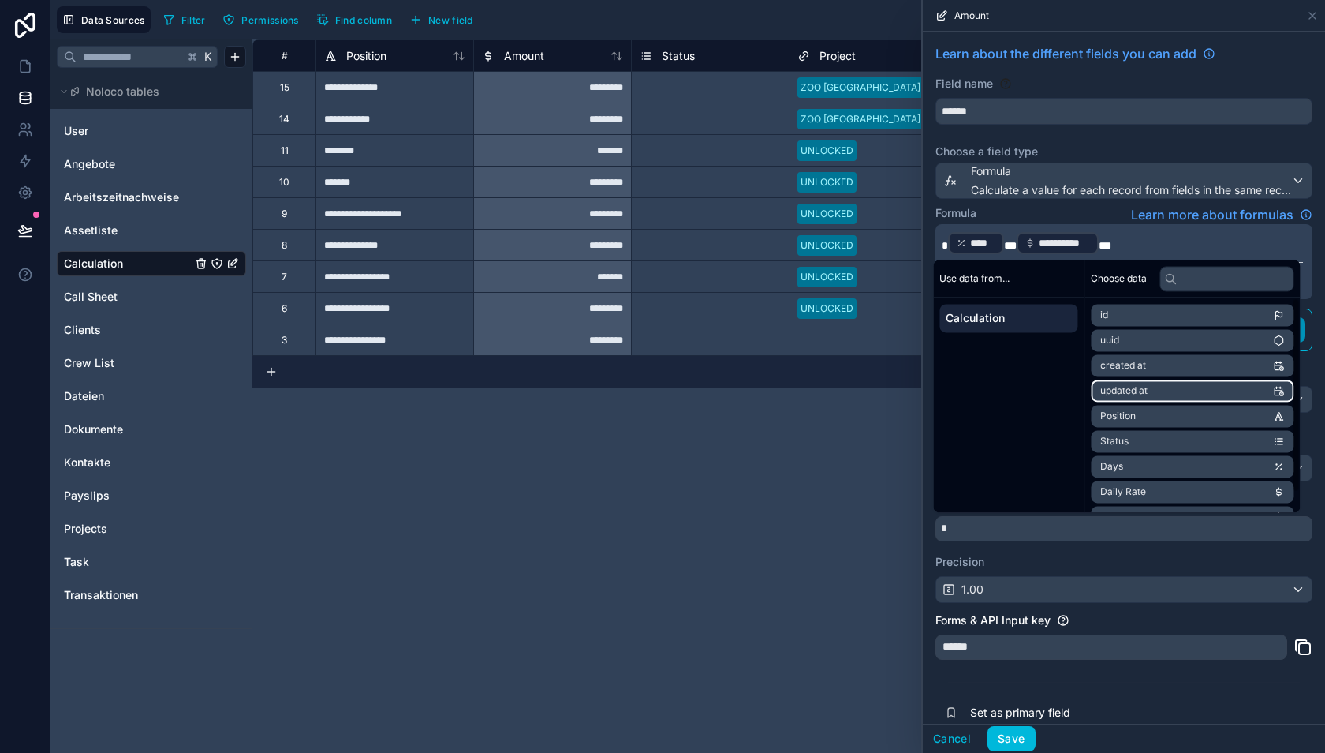
scroll to position [21, 0]
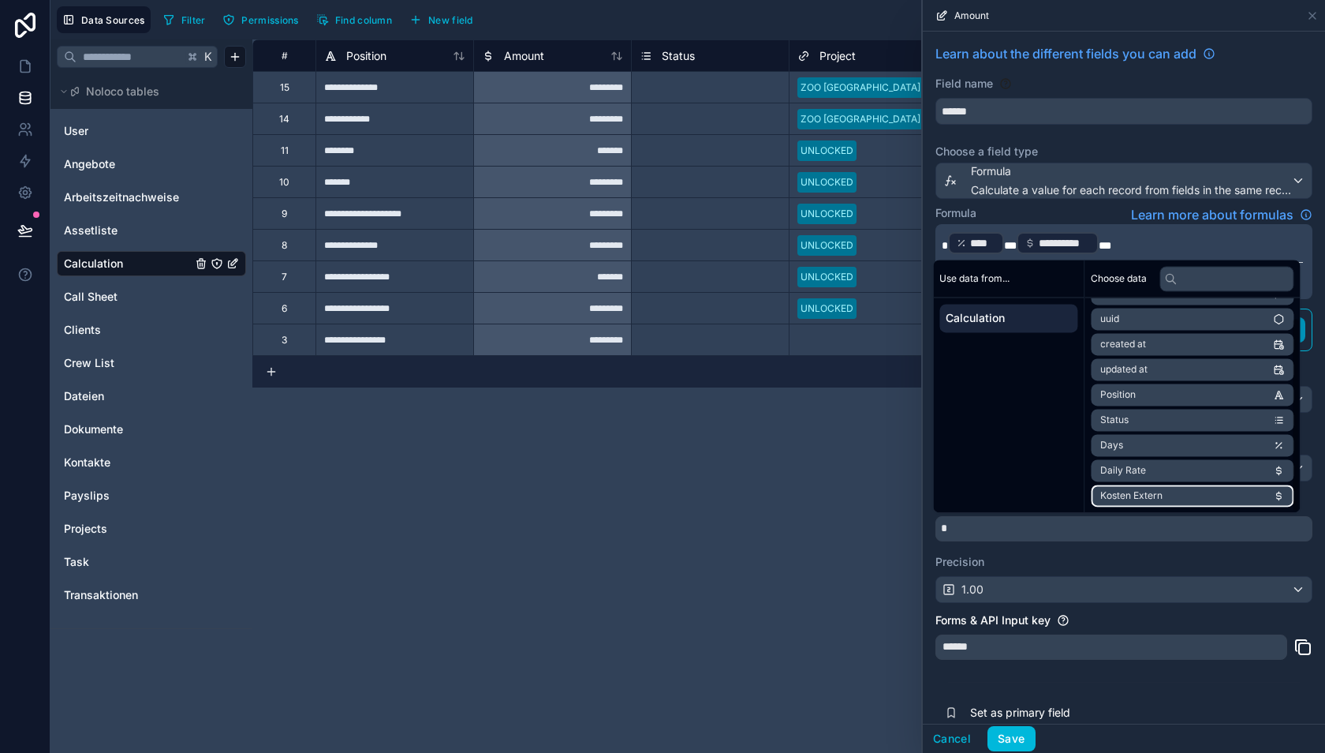
click at [1133, 489] on span "Kosten Extern" at bounding box center [1132, 495] width 62 height 13
click at [1105, 658] on div "******" at bounding box center [1124, 651] width 377 height 35
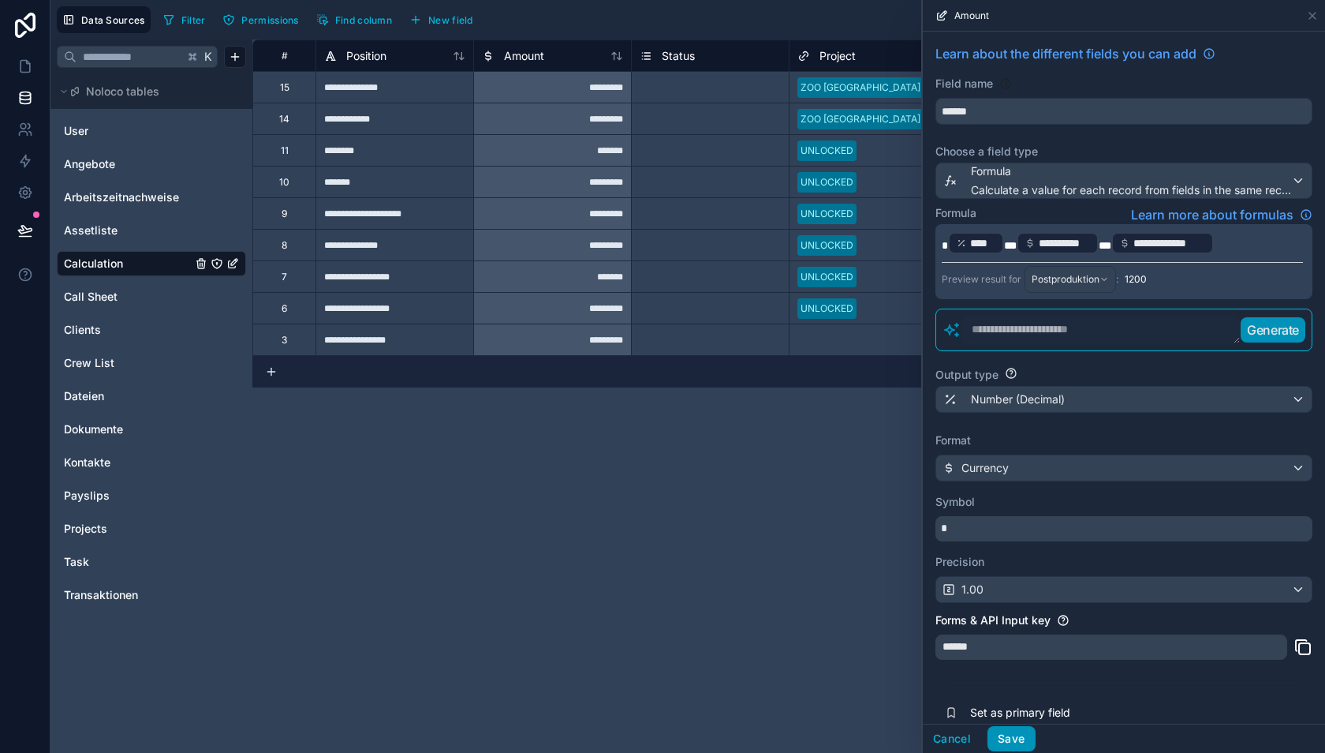
click at [1010, 739] on button "Save" at bounding box center [1011, 738] width 47 height 25
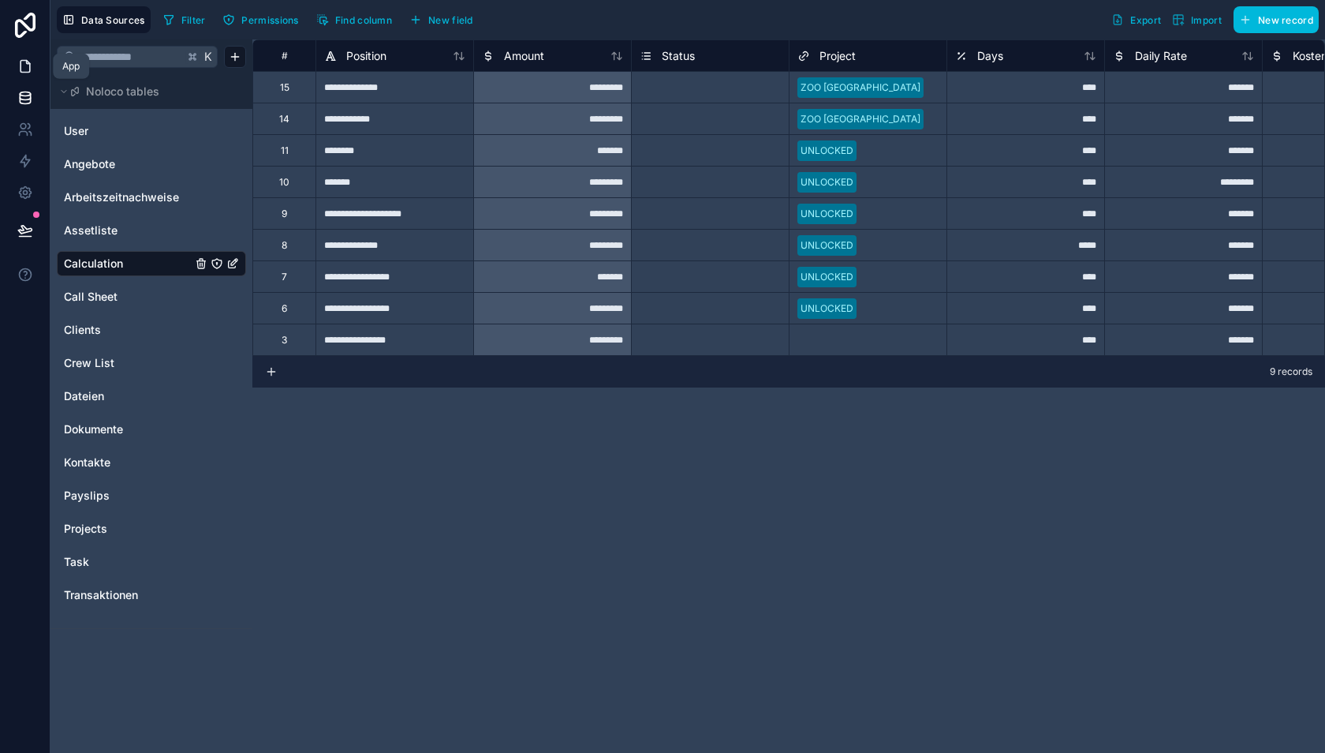
click at [24, 65] on icon at bounding box center [25, 66] width 16 height 16
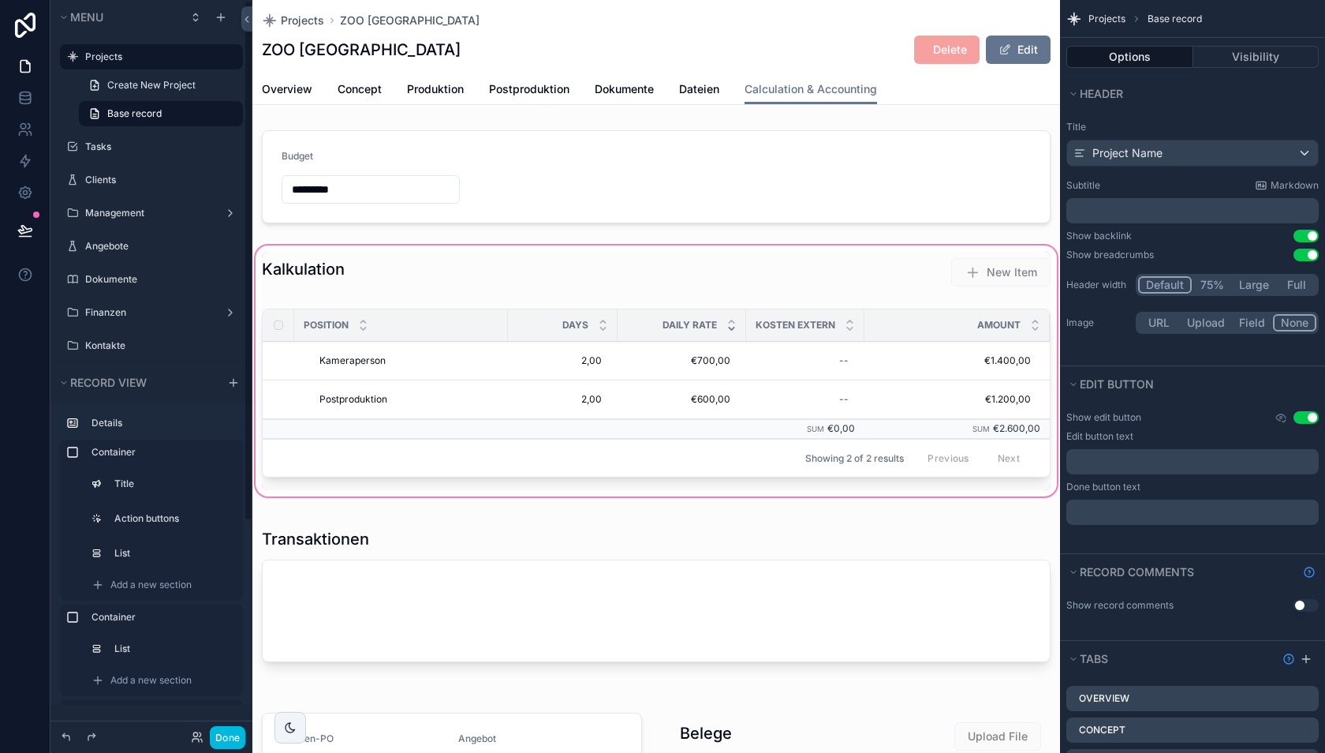
click at [828, 359] on div "scrollable content" at bounding box center [656, 370] width 808 height 257
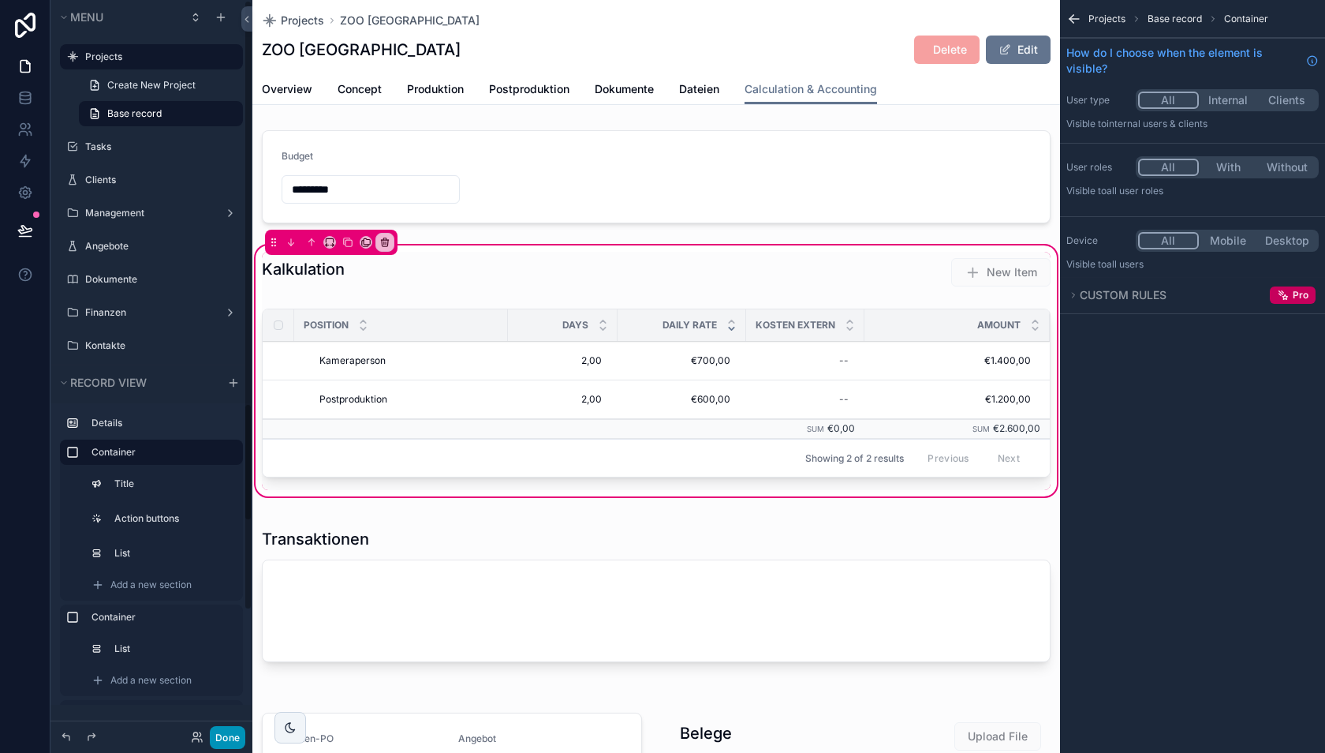
click at [222, 735] on button "Done" at bounding box center [228, 737] width 36 height 23
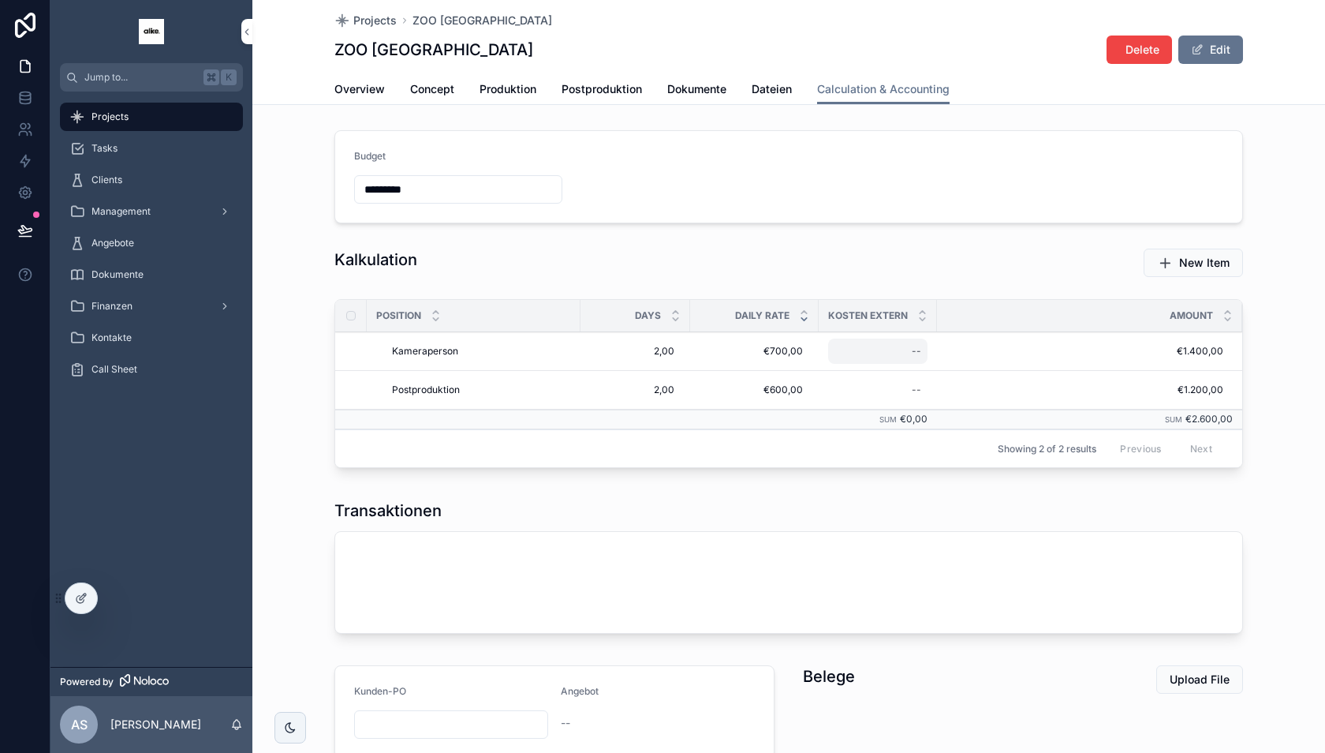
click at [884, 351] on div "--" at bounding box center [877, 350] width 99 height 25
type input "*******"
click button "scrollable content" at bounding box center [1105, 370] width 19 height 19
click at [894, 346] on span "€500,00" at bounding box center [878, 351] width 87 height 13
click at [879, 376] on input "*******" at bounding box center [912, 372] width 148 height 22
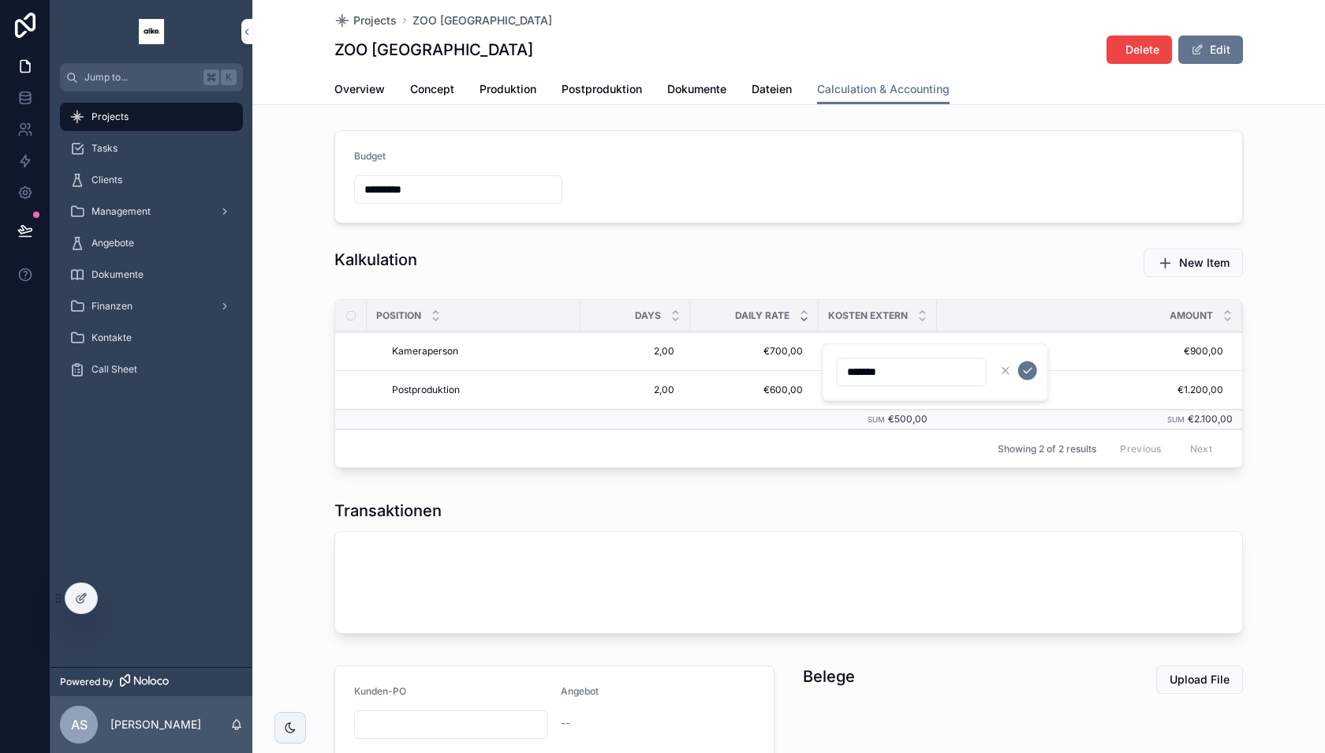
click at [879, 376] on input "*******" at bounding box center [912, 372] width 148 height 22
click button "scrollable content" at bounding box center [1028, 370] width 19 height 19
drag, startPoint x: 935, startPoint y: 313, endPoint x: 1007, endPoint y: 312, distance: 71.8
click at [1007, 312] on tr "Position Days Daily Rate Kosten Extern Amount" at bounding box center [788, 316] width 907 height 32
click at [775, 85] on span "Dateien" at bounding box center [772, 89] width 40 height 16
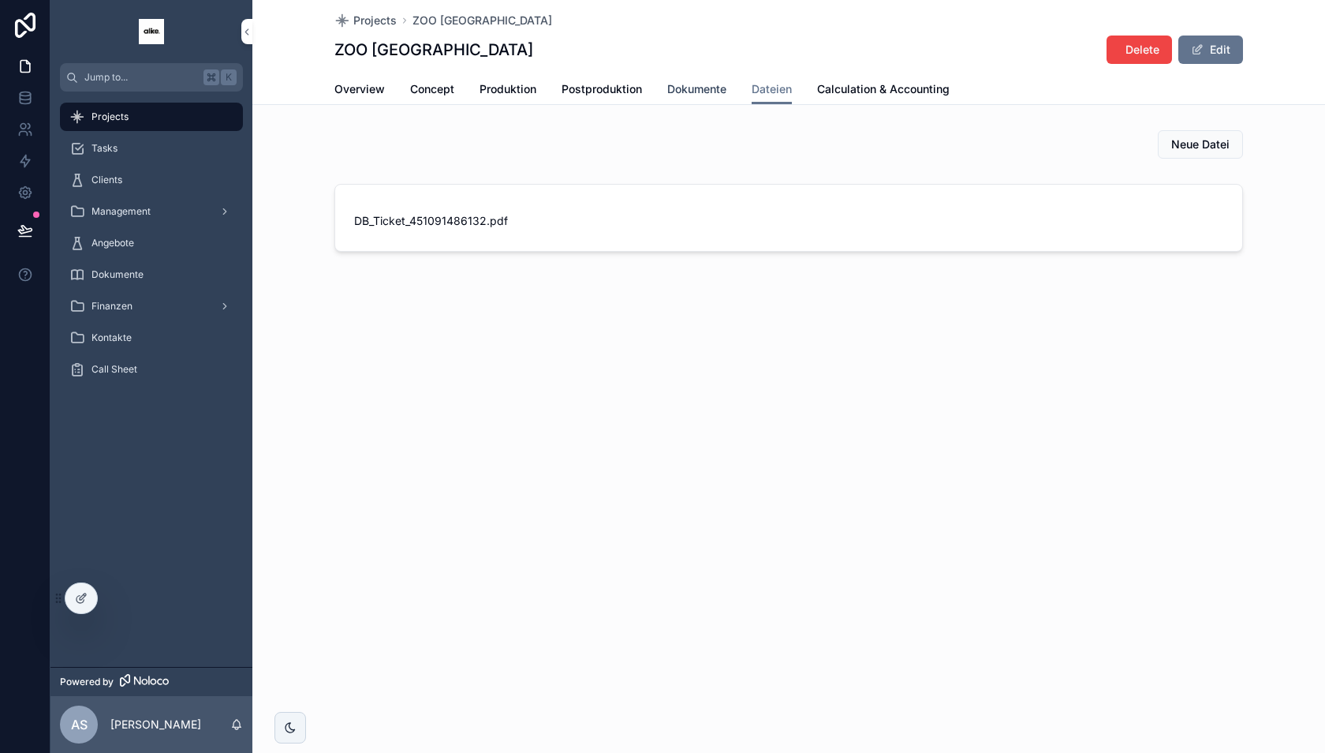
click at [701, 90] on span "Dokumente" at bounding box center [696, 89] width 59 height 16
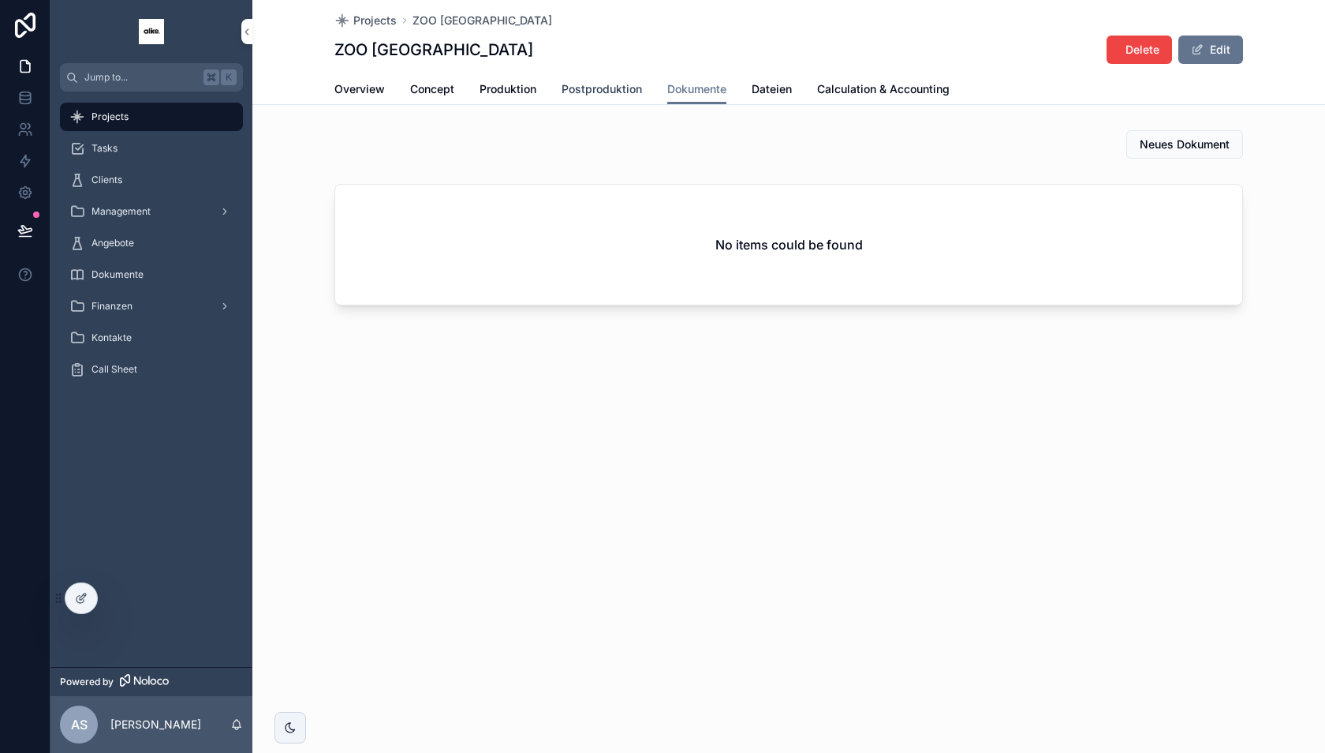
click at [626, 84] on span "Postproduktion" at bounding box center [602, 89] width 80 height 16
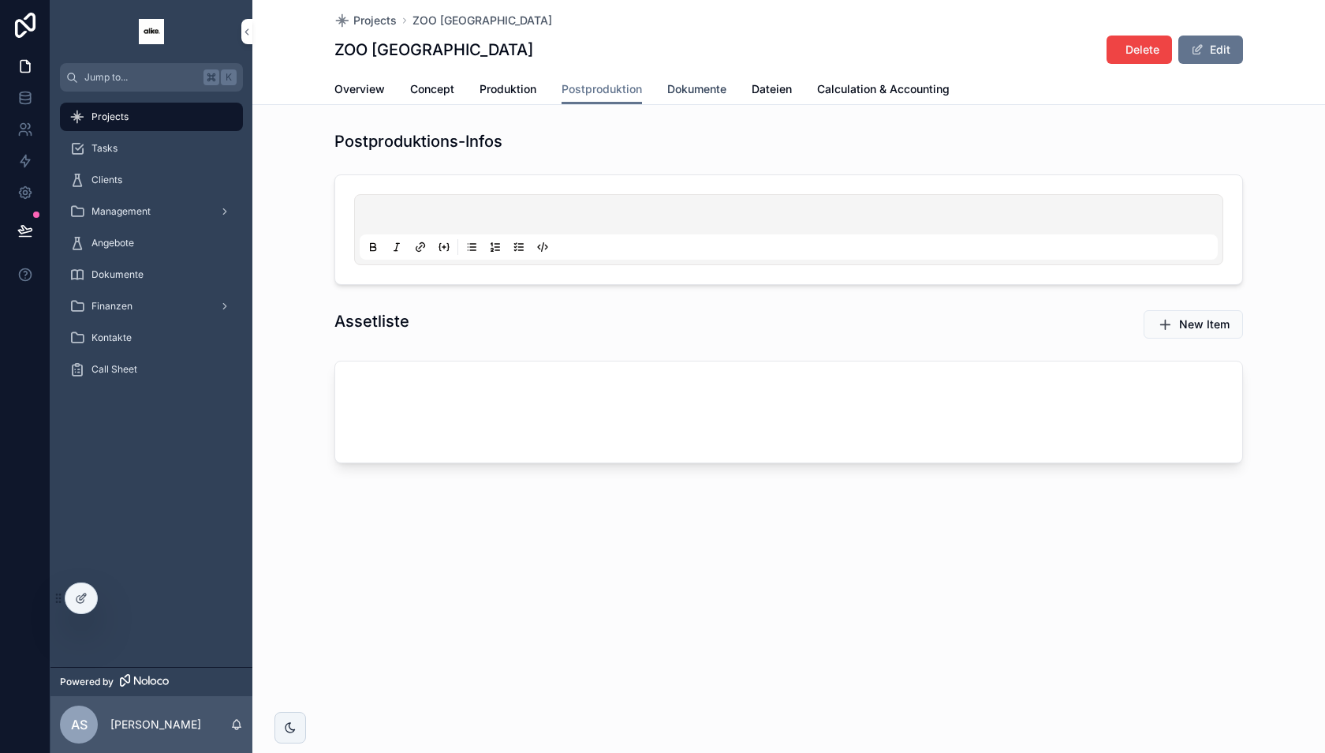
click at [705, 84] on span "Dokumente" at bounding box center [696, 89] width 59 height 16
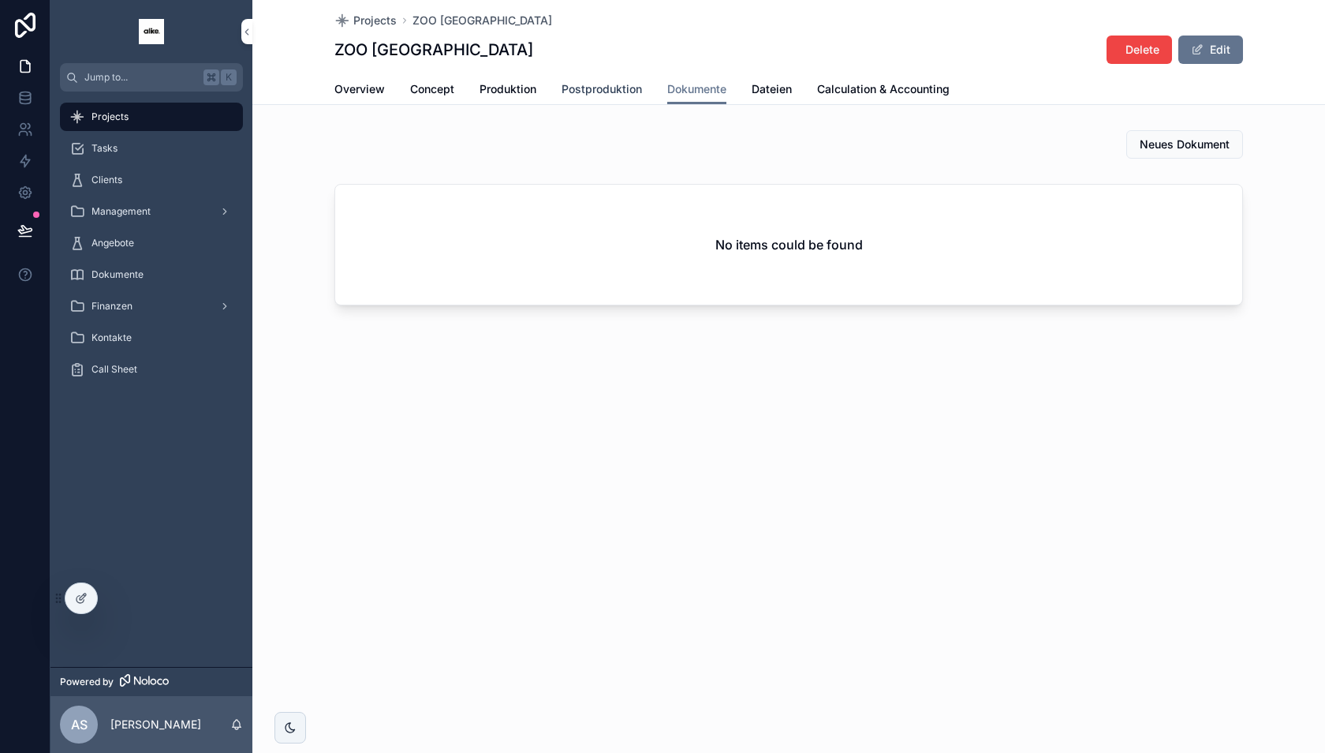
click at [641, 84] on span "Postproduktion" at bounding box center [602, 89] width 80 height 16
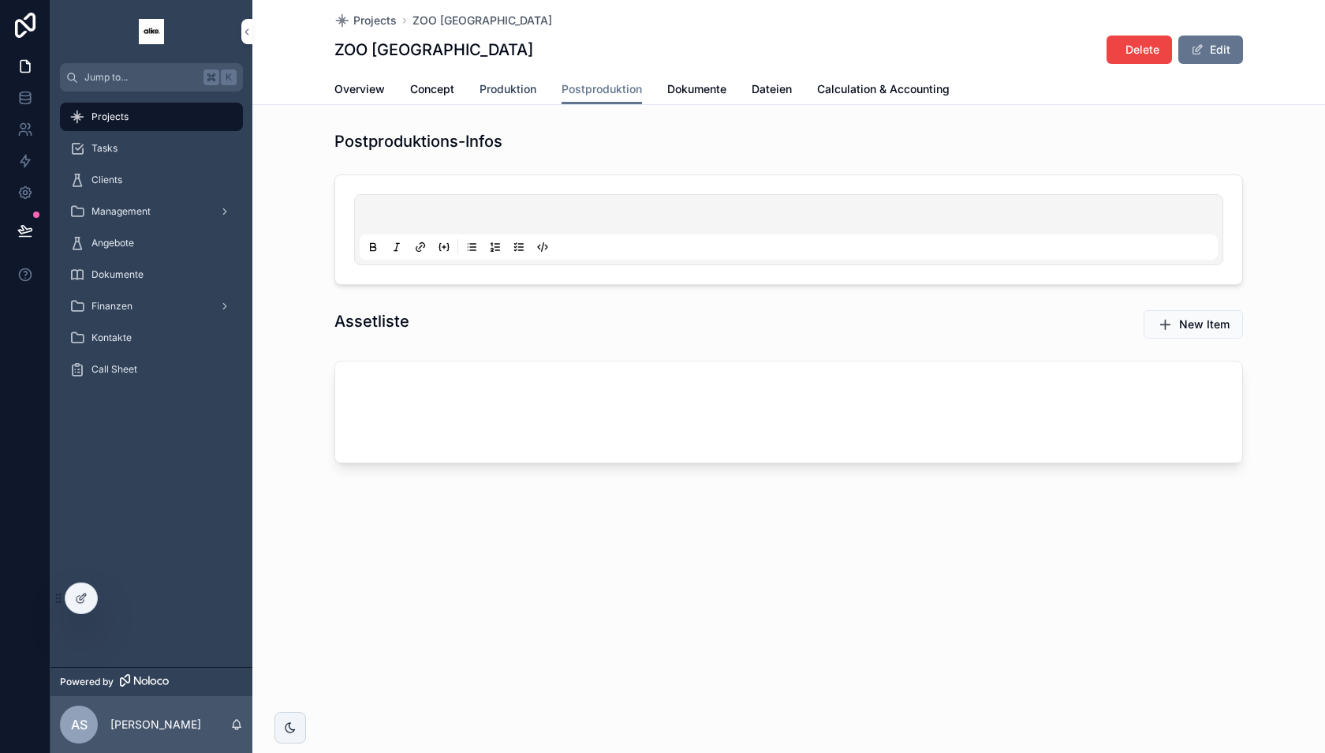
click at [503, 89] on span "Produktion" at bounding box center [508, 89] width 57 height 16
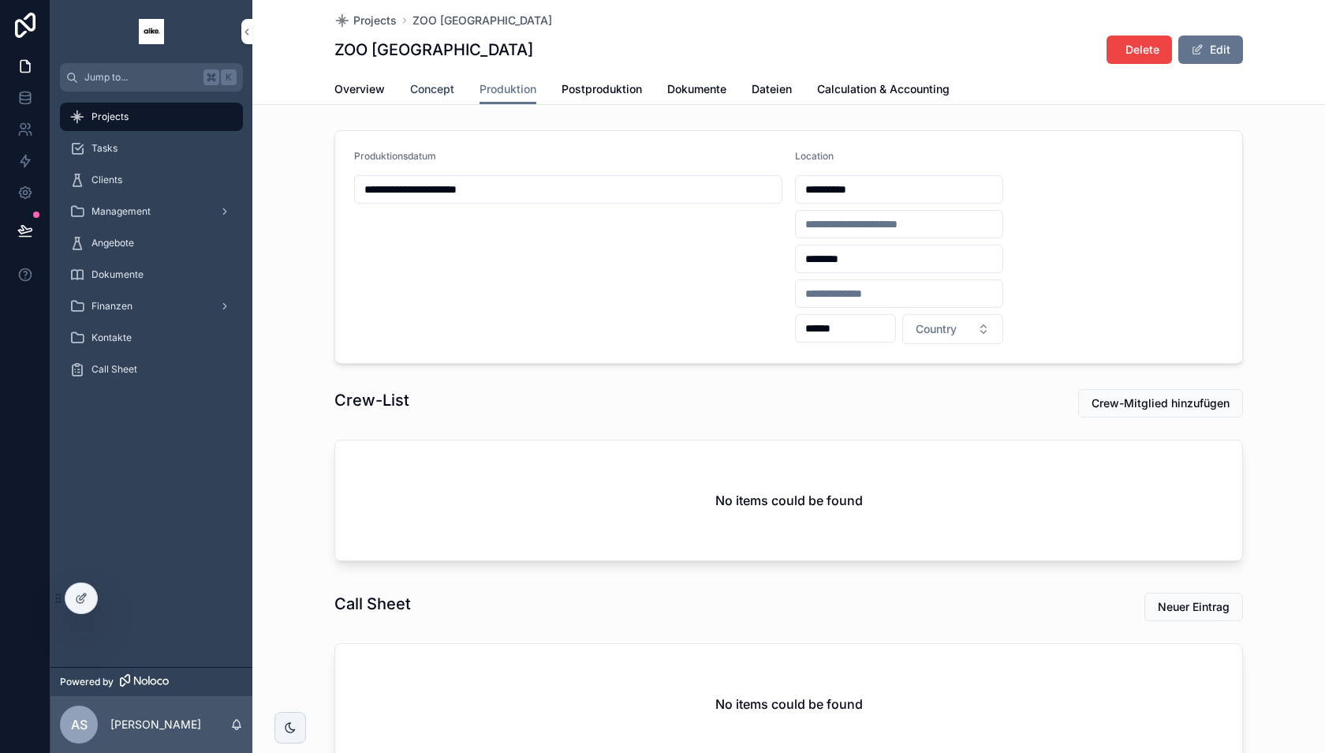
click at [432, 89] on span "Concept" at bounding box center [432, 89] width 44 height 16
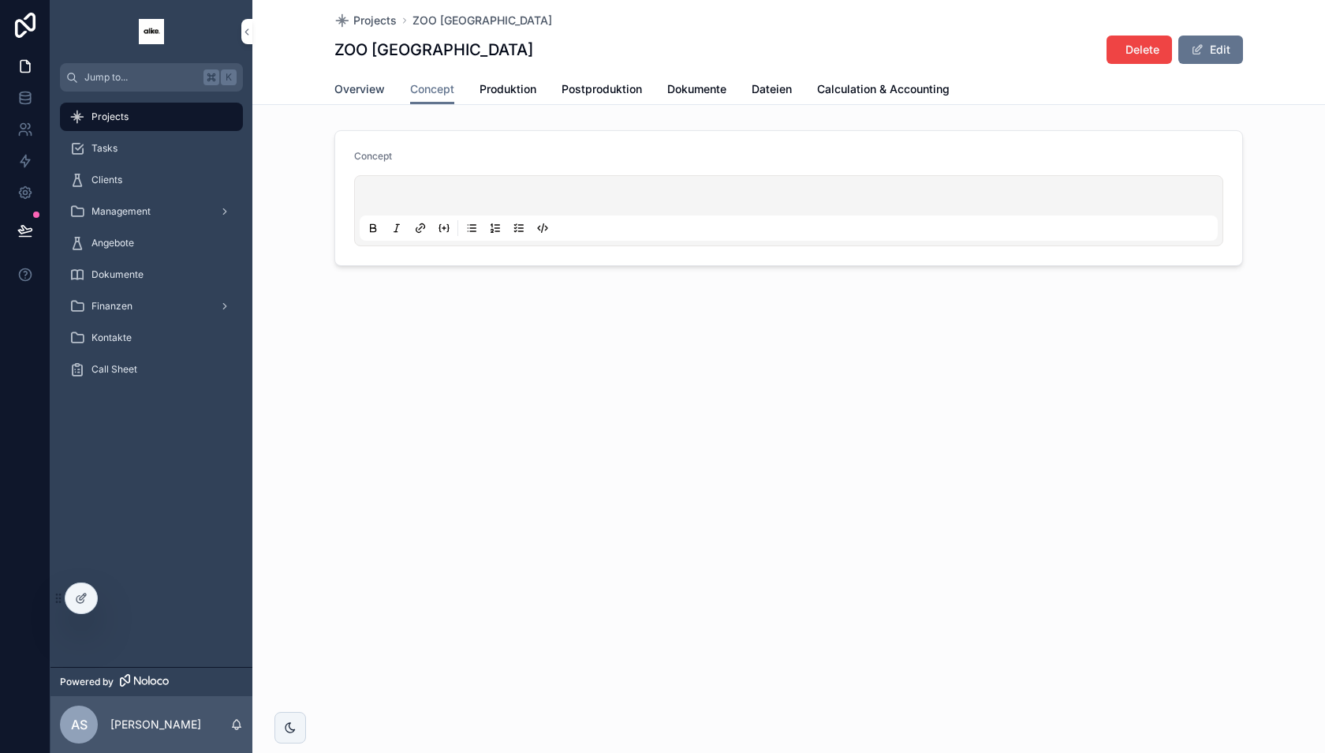
click at [371, 79] on link "Overview" at bounding box center [360, 91] width 50 height 32
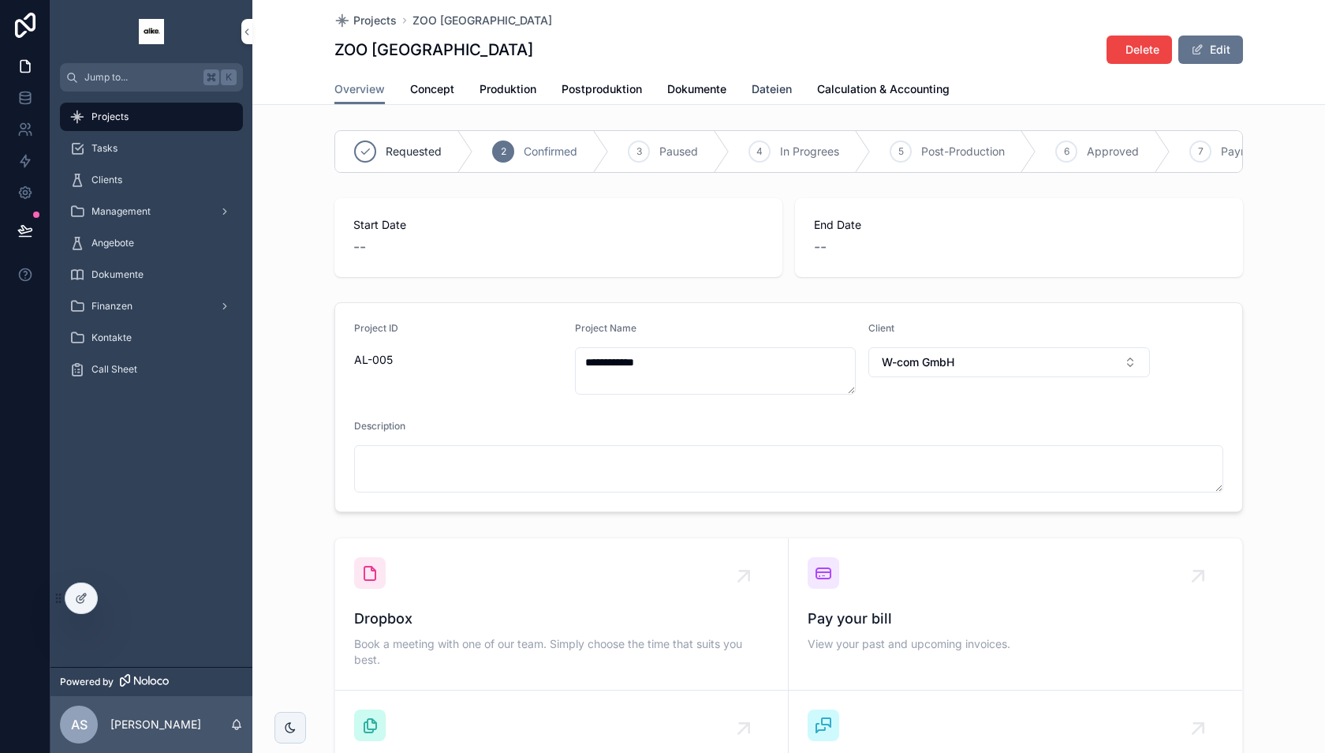
click at [775, 88] on span "Dateien" at bounding box center [772, 89] width 40 height 16
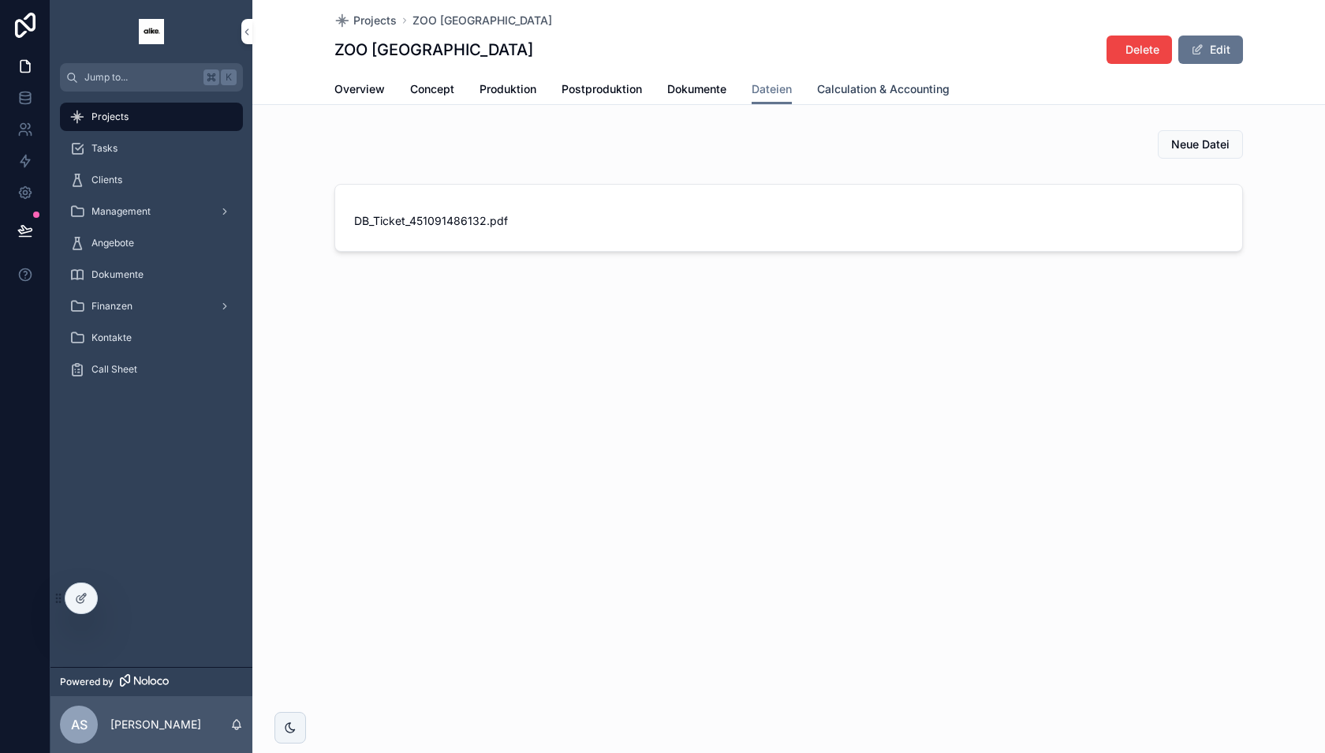
click at [872, 99] on link "Calculation & Accounting" at bounding box center [883, 91] width 133 height 32
